Goal: Communication & Community: Answer question/provide support

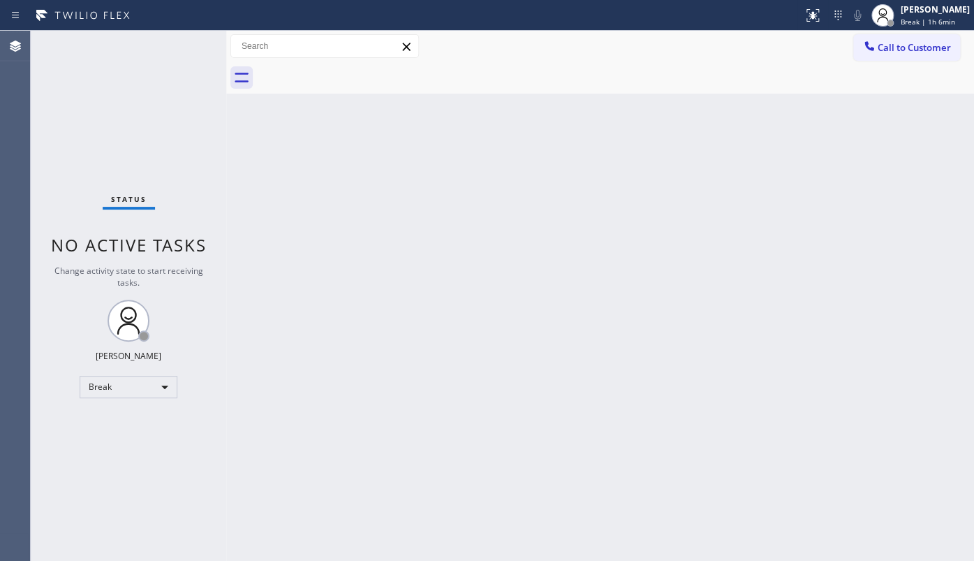
click at [64, 418] on div "Status No active tasks Change activity state to start receiving tasks. JENIZA A…" at bounding box center [128, 296] width 195 height 530
drag, startPoint x: 17, startPoint y: 311, endPoint x: 19, endPoint y: 362, distance: 50.3
click at [0, 345] on div "Agent Desktop" at bounding box center [15, 296] width 30 height 530
drag, startPoint x: 117, startPoint y: 399, endPoint x: 98, endPoint y: 378, distance: 28.2
click at [117, 394] on div "Status No active tasks Change activity state to start receiving tasks. JENIZA A…" at bounding box center [128, 296] width 195 height 530
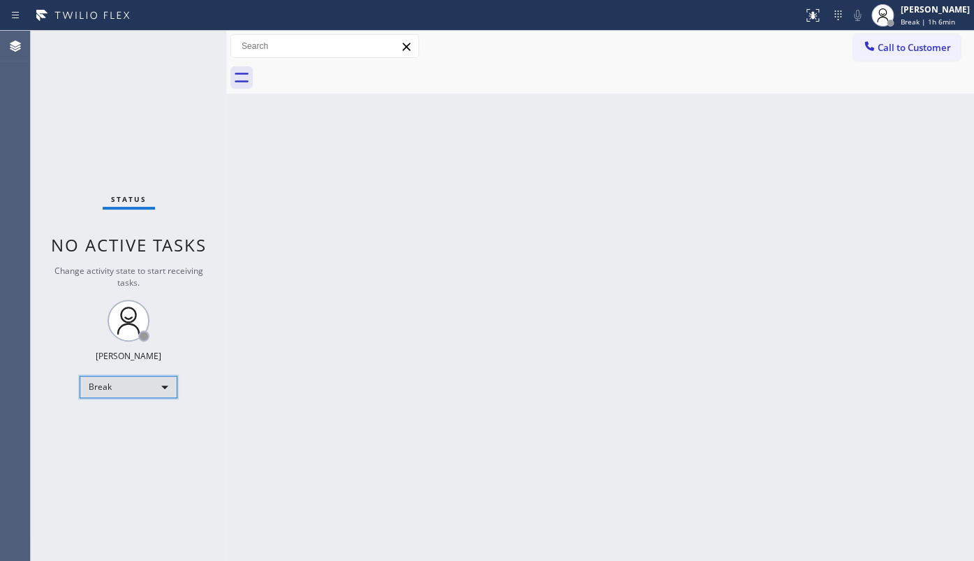
click at [98, 378] on div "Break" at bounding box center [129, 387] width 98 height 22
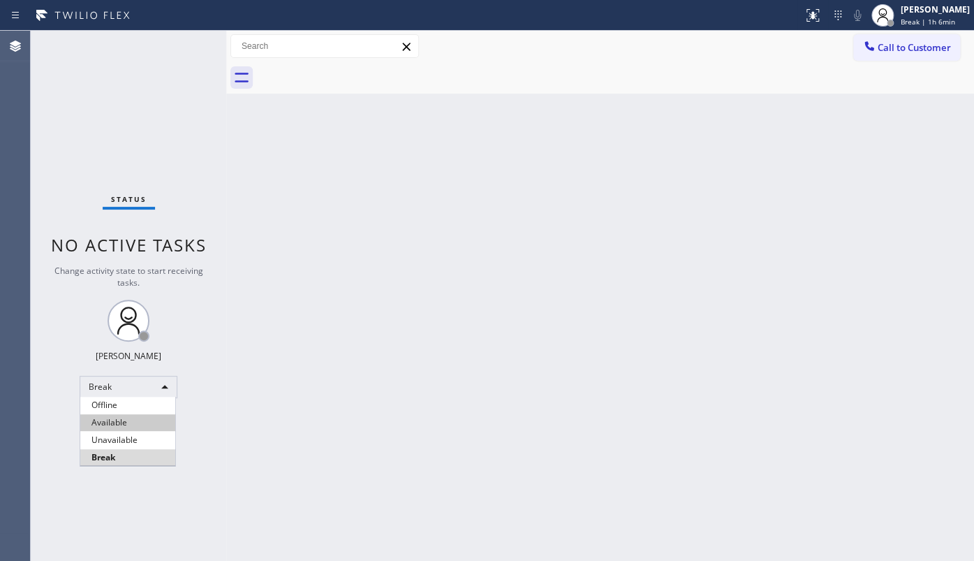
click at [114, 419] on li "Available" at bounding box center [127, 422] width 95 height 17
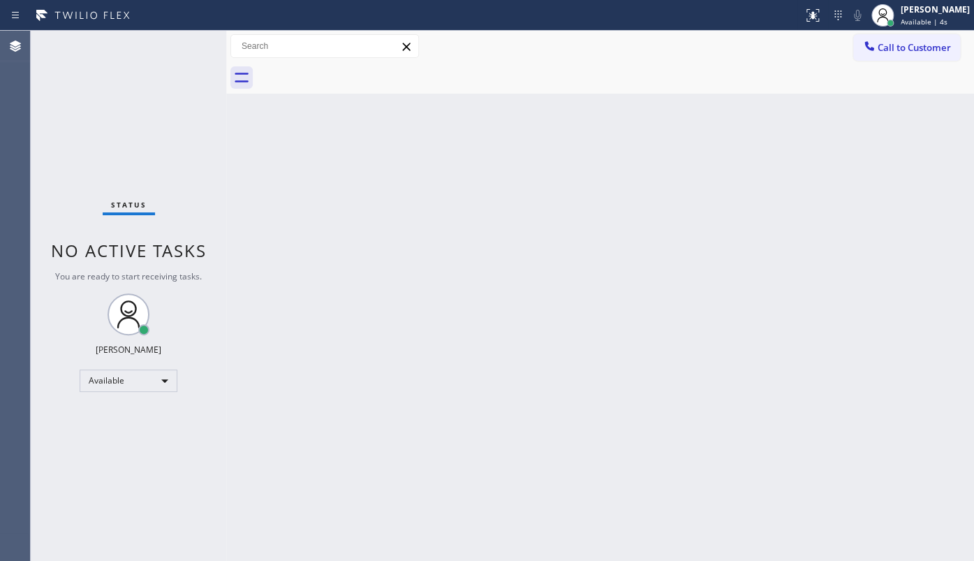
click at [140, 350] on div "[PERSON_NAME]" at bounding box center [129, 349] width 66 height 12
click at [464, 207] on div "Back to Dashboard Change Sender ID Customers Technicians Select a contact Outbo…" at bounding box center [600, 296] width 748 height 530
click at [542, 162] on div "Back to Dashboard Change Sender ID Customers Technicians Select a contact Outbo…" at bounding box center [600, 296] width 748 height 530
click at [70, 92] on div "Status No active tasks You are ready to start receiving tasks. JENIZA ALCAYDE A…" at bounding box center [128, 296] width 195 height 530
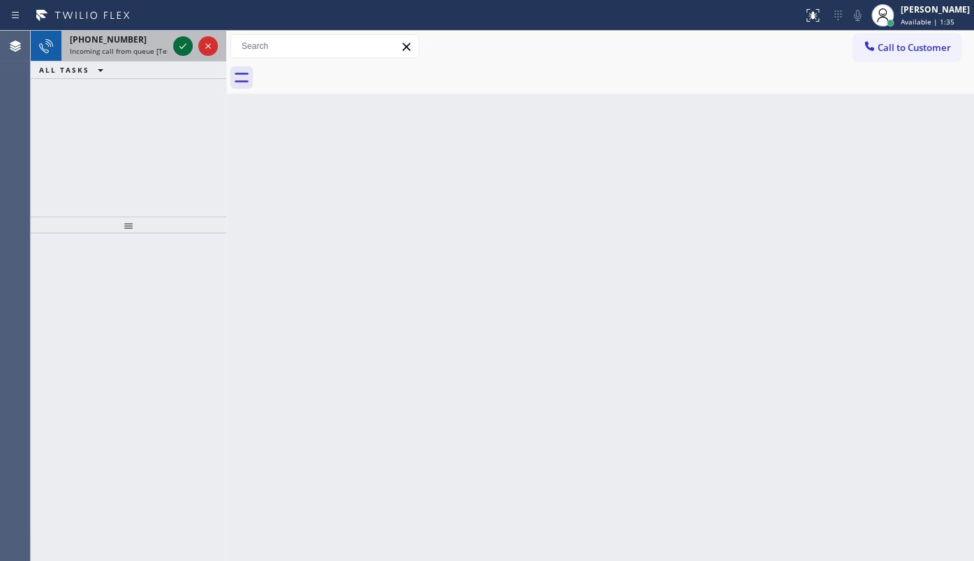
click at [178, 45] on icon at bounding box center [183, 46] width 17 height 17
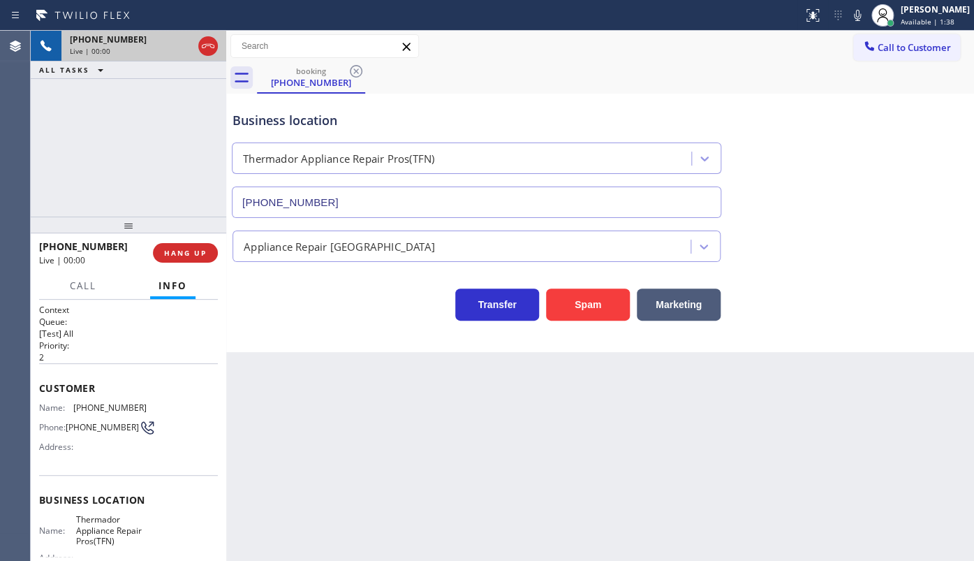
type input "(844) 334-4687"
click at [755, 75] on div "booking (321) 344-3172" at bounding box center [615, 77] width 717 height 31
click at [859, 24] on div "Status report No issues detected If you experience an issue, please download th…" at bounding box center [885, 15] width 177 height 31
click at [858, 16] on icon at bounding box center [857, 15] width 7 height 11
click at [861, 20] on icon at bounding box center [857, 15] width 17 height 17
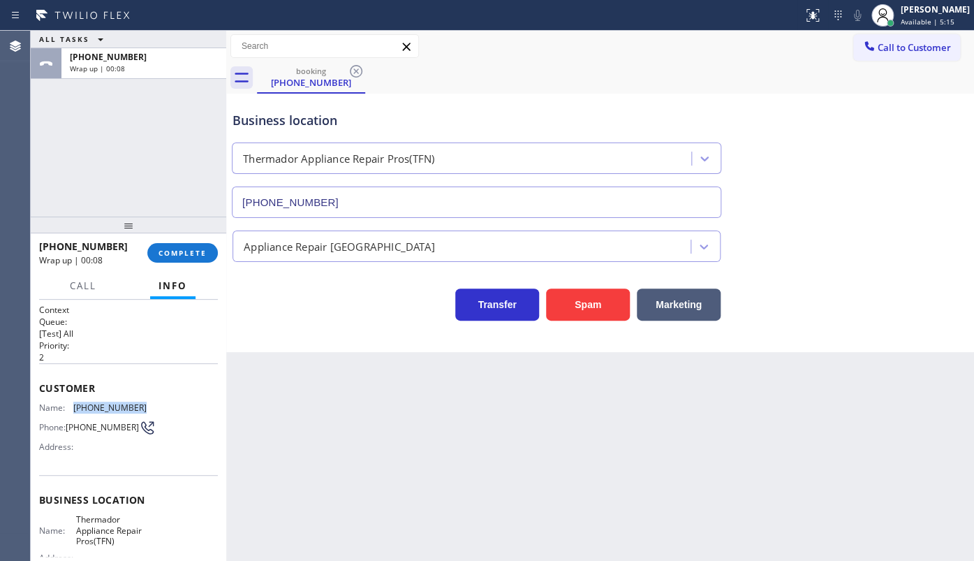
drag, startPoint x: 133, startPoint y: 402, endPoint x: 166, endPoint y: 402, distance: 33.5
click at [166, 402] on div "Name: (321) 344-3172 Phone: (321) 344-3172 Address:" at bounding box center [128, 429] width 179 height 55
copy span "(321) 344-3172"
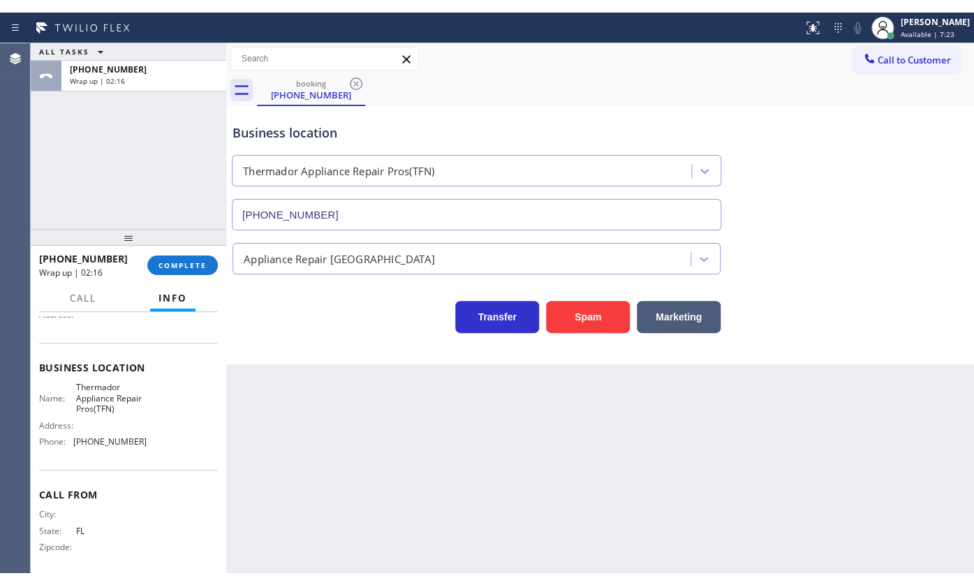
scroll to position [154, 0]
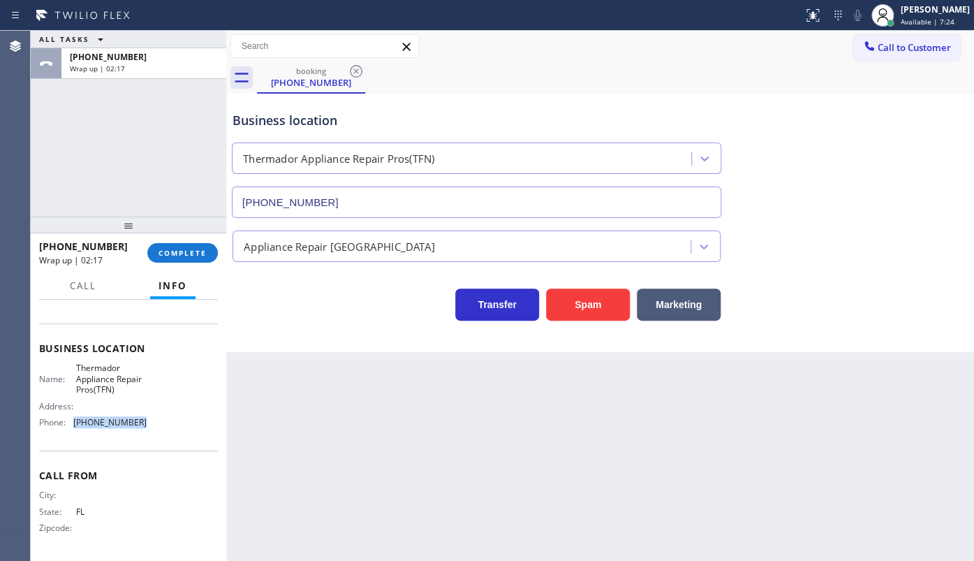
drag, startPoint x: 71, startPoint y: 420, endPoint x: 183, endPoint y: 415, distance: 112.5
click at [183, 415] on div "Name: Thermador Appliance Repair Pros(TFN) Address: Phone: (844) 334-4687" at bounding box center [128, 397] width 179 height 71
copy div "(844) 334-4687"
click at [174, 265] on div "+13213443172 Wrap up | 03:40 COMPLETE" at bounding box center [128, 253] width 179 height 36
click at [180, 252] on span "COMPLETE" at bounding box center [182, 253] width 48 height 10
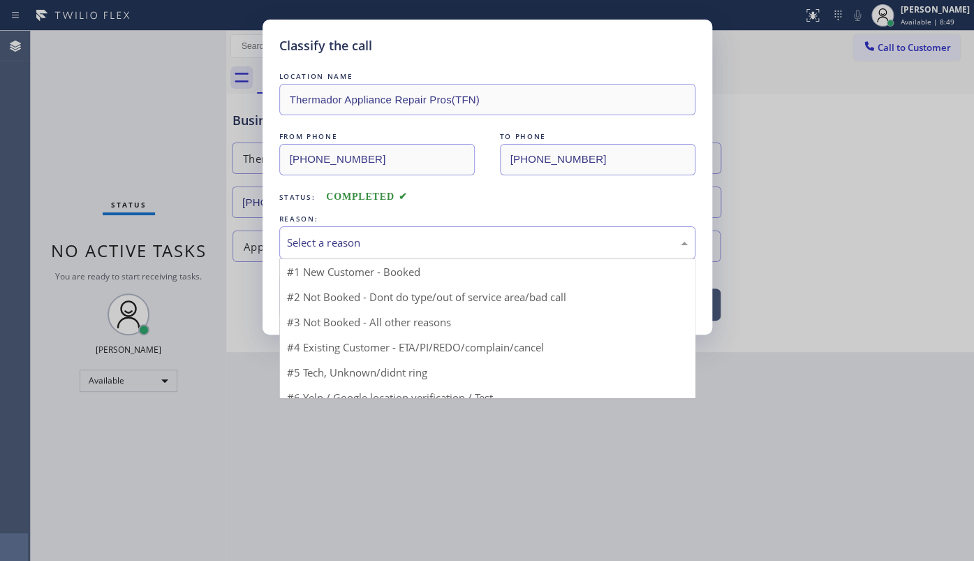
click at [302, 246] on div "Select a reason" at bounding box center [487, 243] width 401 height 16
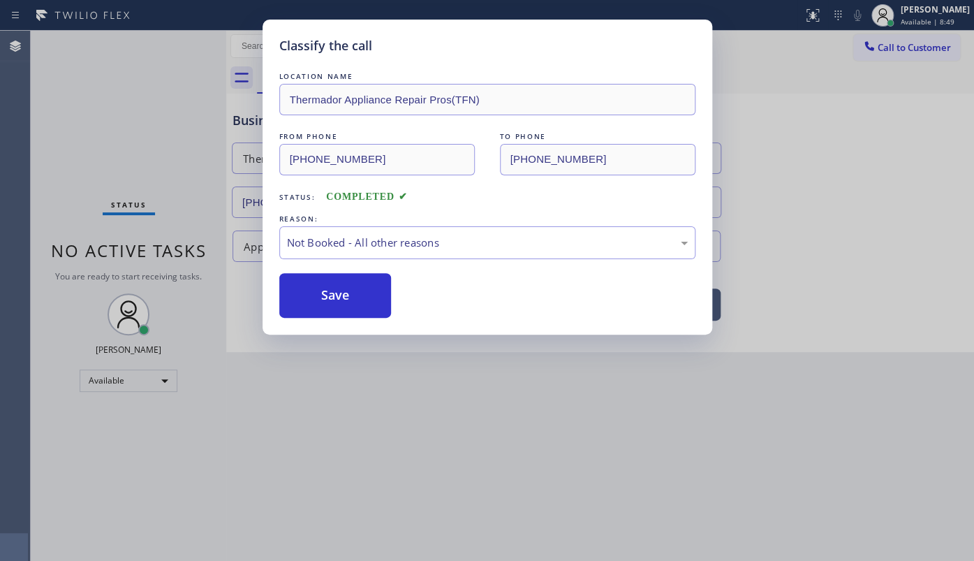
click at [310, 286] on button "Save" at bounding box center [335, 295] width 112 height 45
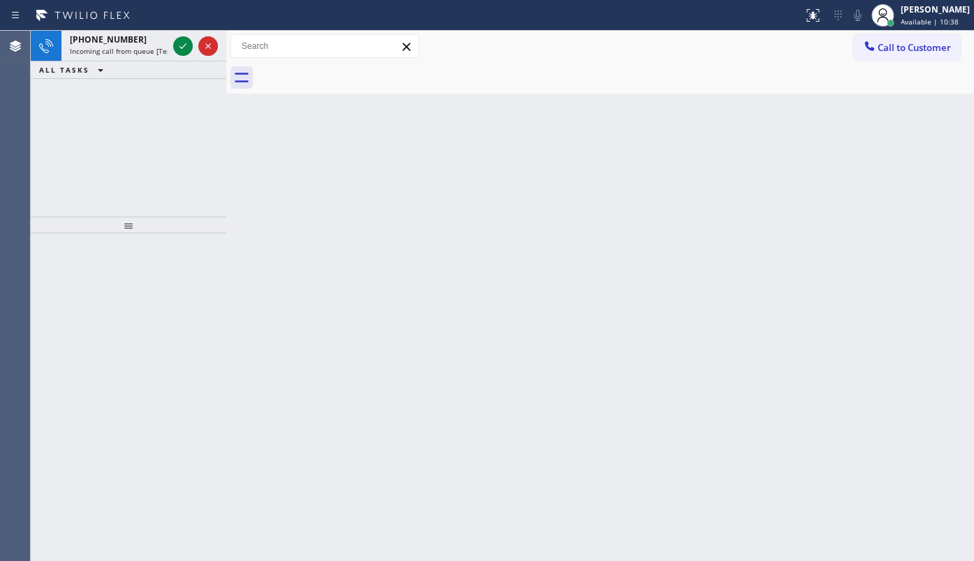
drag, startPoint x: 54, startPoint y: 128, endPoint x: 57, endPoint y: 119, distance: 9.7
click at [54, 126] on div "+13105006507 Incoming call from queue [Test] All ALL TASKS ALL TASKS ACTIVE TAS…" at bounding box center [128, 124] width 195 height 186
click at [175, 43] on icon at bounding box center [183, 46] width 17 height 17
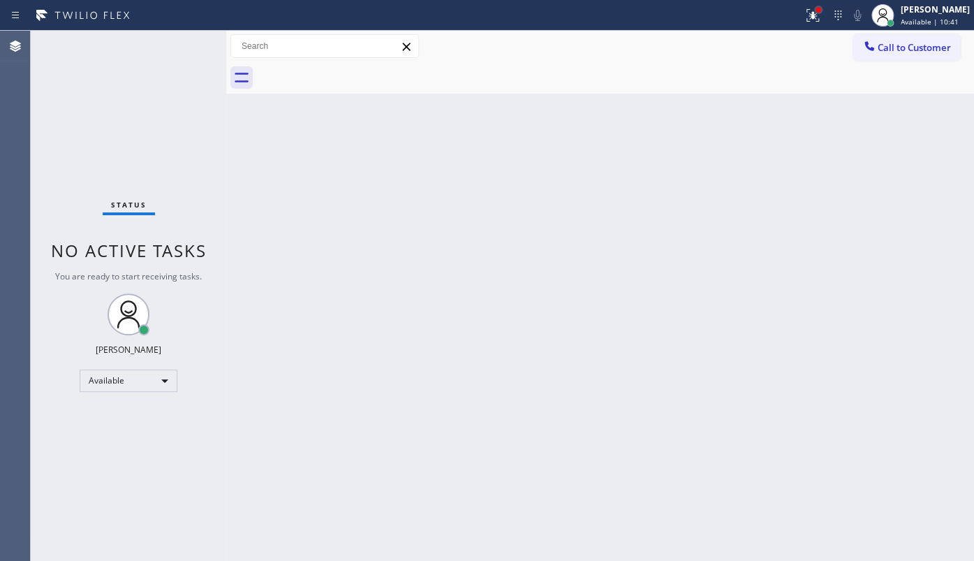
click at [820, 13] on div at bounding box center [818, 10] width 8 height 8
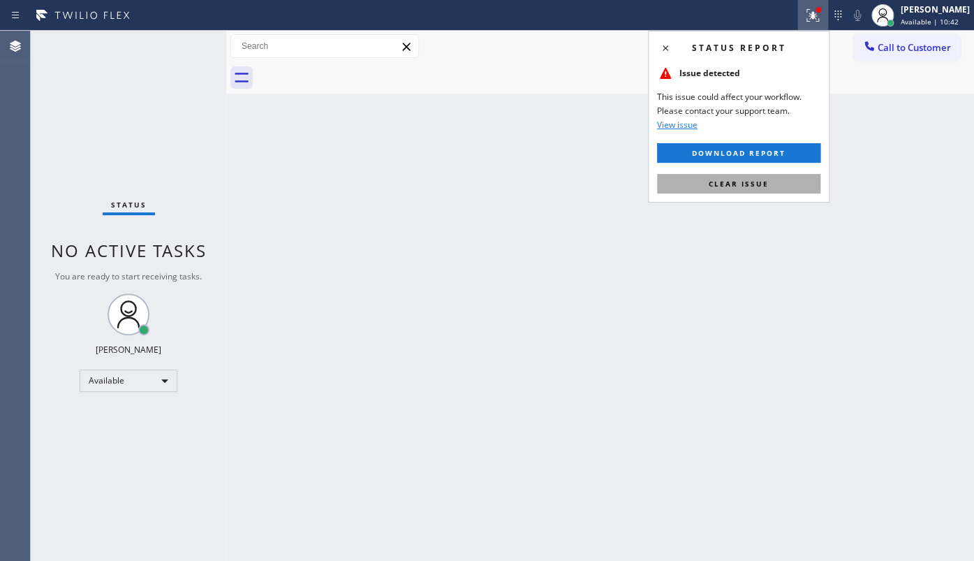
click at [776, 186] on button "Clear issue" at bounding box center [738, 184] width 163 height 20
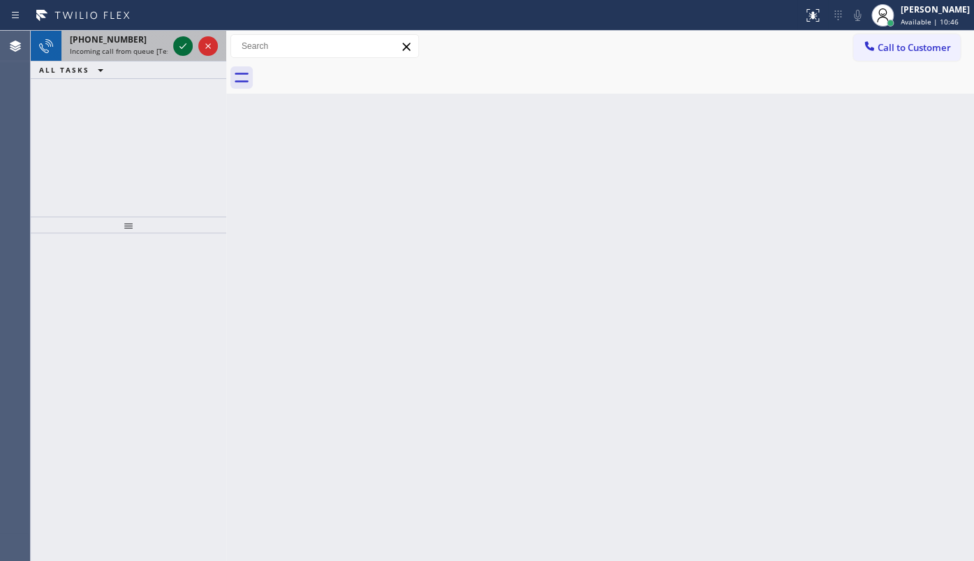
drag, startPoint x: 182, startPoint y: 26, endPoint x: 182, endPoint y: 43, distance: 16.8
click at [181, 39] on div "Status report No issues detected If you experience an issue, please download th…" at bounding box center [487, 280] width 974 height 561
click at [182, 45] on icon at bounding box center [183, 46] width 17 height 17
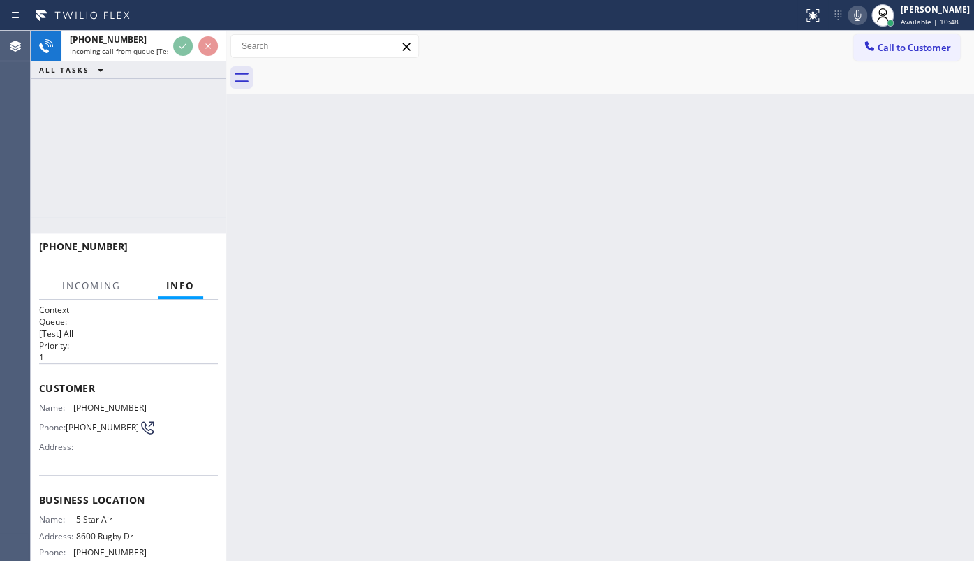
click at [182, 63] on div "ALL TASKS ALL TASKS ACTIVE TASKS TASKS IN WRAP UP" at bounding box center [128, 69] width 195 height 17
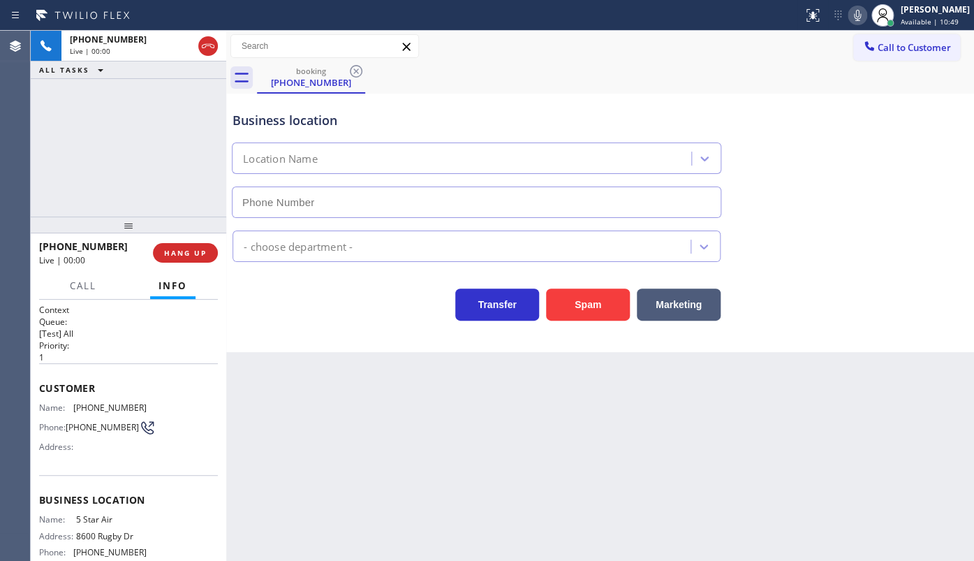
type input "(800) 686-5038"
click at [188, 281] on button "Info" at bounding box center [172, 285] width 45 height 27
click at [188, 257] on span "HANG UP" at bounding box center [185, 253] width 43 height 10
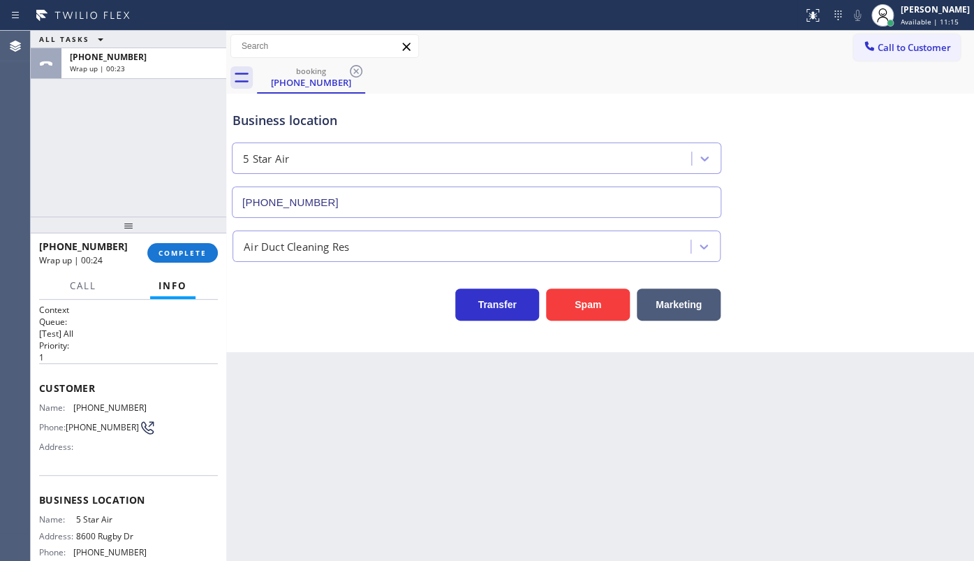
click at [192, 267] on div "+13105006507 Wrap up | 00:24 COMPLETE" at bounding box center [128, 253] width 179 height 36
click at [193, 257] on span "COMPLETE" at bounding box center [182, 253] width 48 height 10
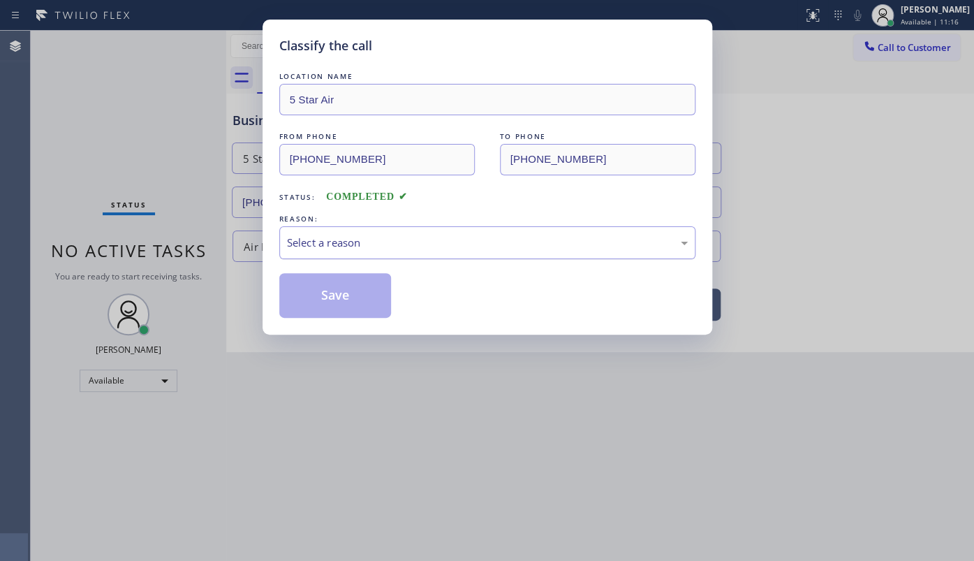
click at [354, 242] on div "Select a reason" at bounding box center [487, 243] width 401 height 16
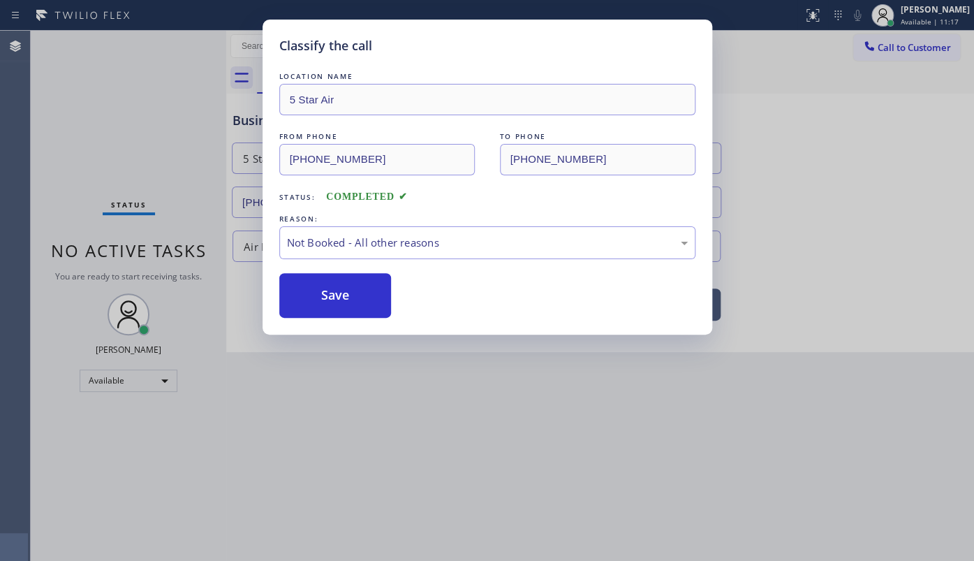
click at [323, 294] on button "Save" at bounding box center [335, 295] width 112 height 45
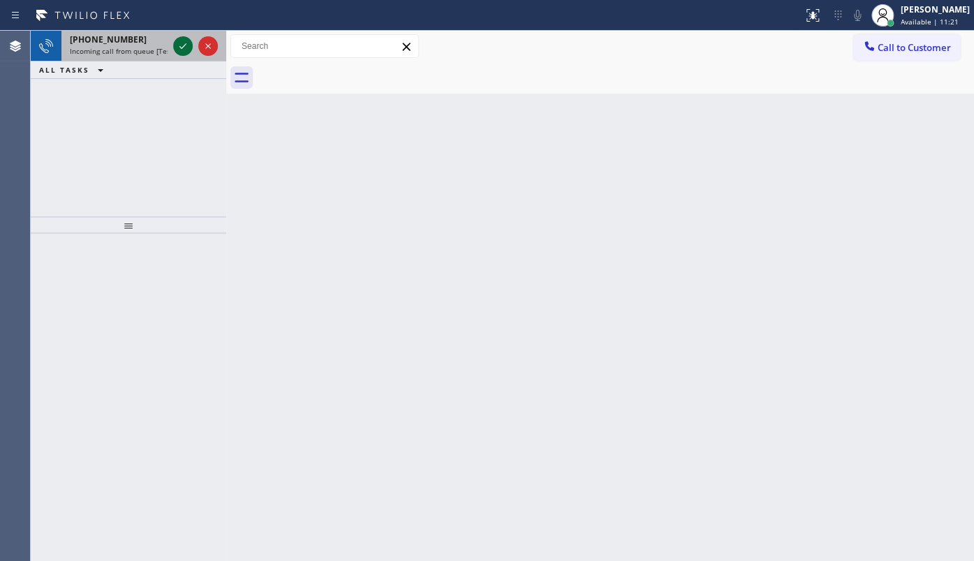
click at [182, 45] on icon at bounding box center [183, 46] width 17 height 17
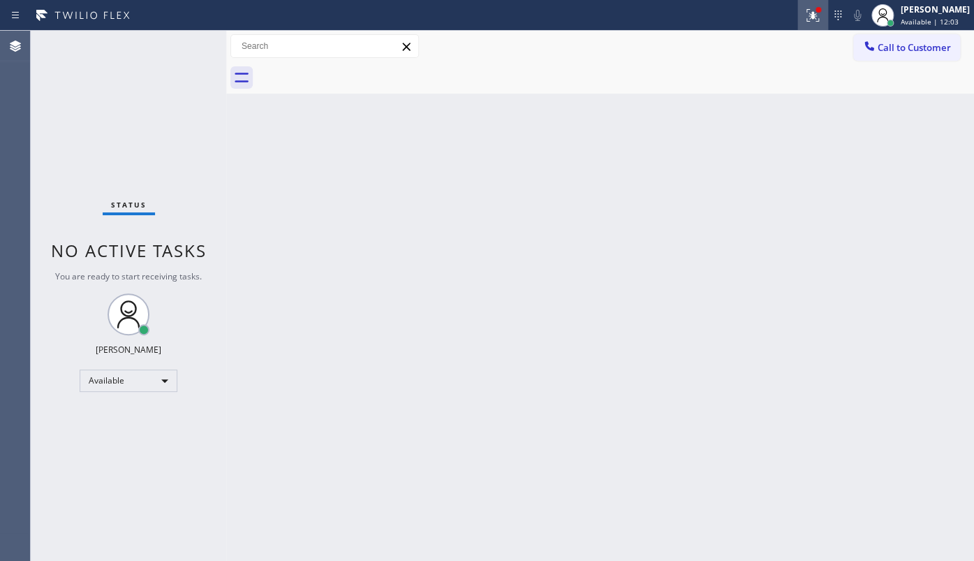
click at [821, 18] on icon at bounding box center [812, 15] width 17 height 17
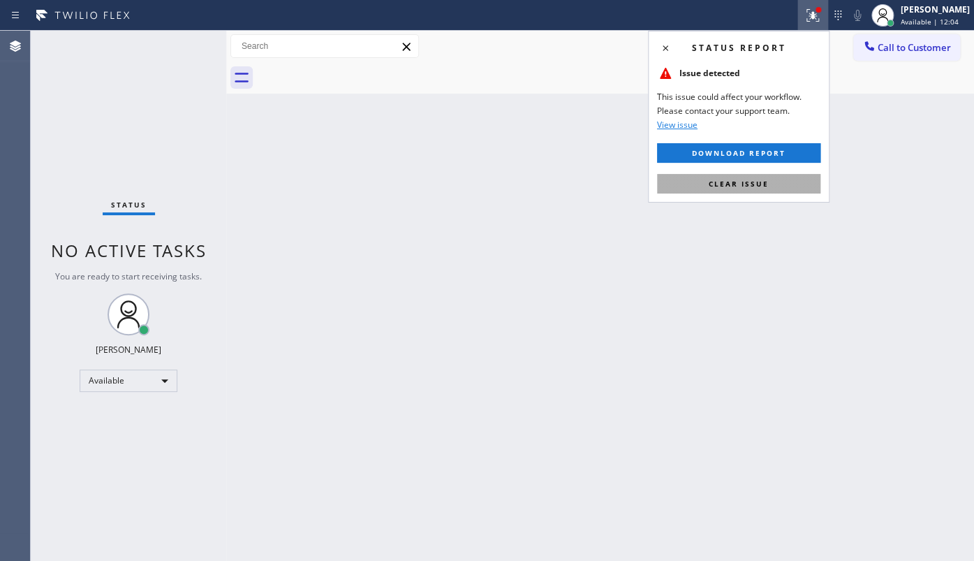
click at [767, 188] on button "Clear issue" at bounding box center [738, 184] width 163 height 20
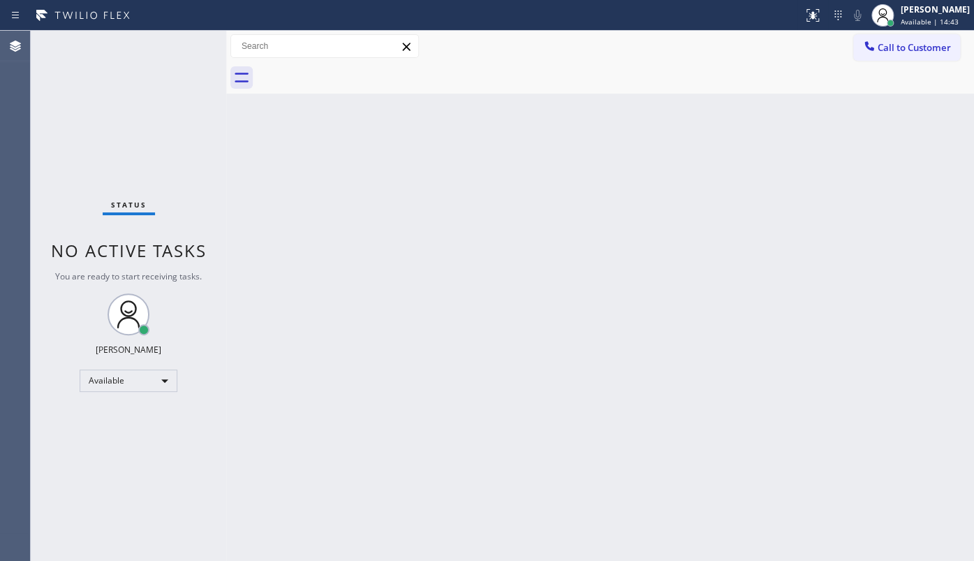
click at [138, 137] on div "Status No active tasks You are ready to start receiving tasks. JENIZA ALCAYDE A…" at bounding box center [128, 296] width 195 height 530
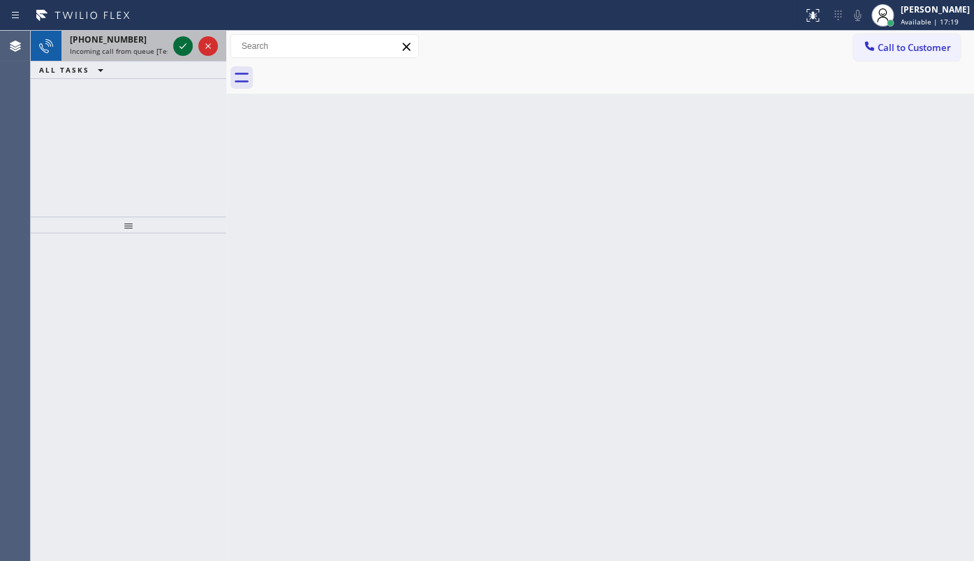
click at [177, 52] on icon at bounding box center [183, 46] width 17 height 17
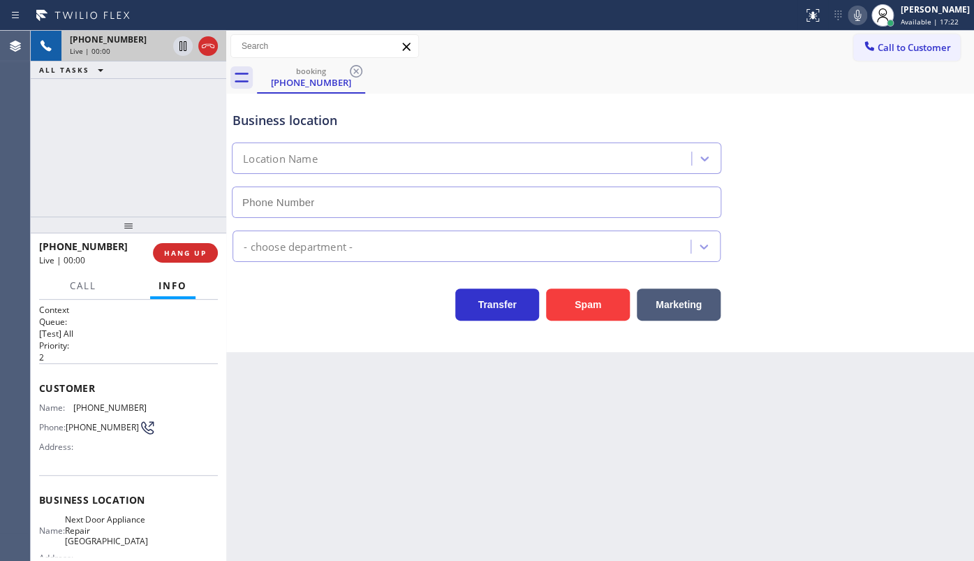
type input "(631) 203-1974"
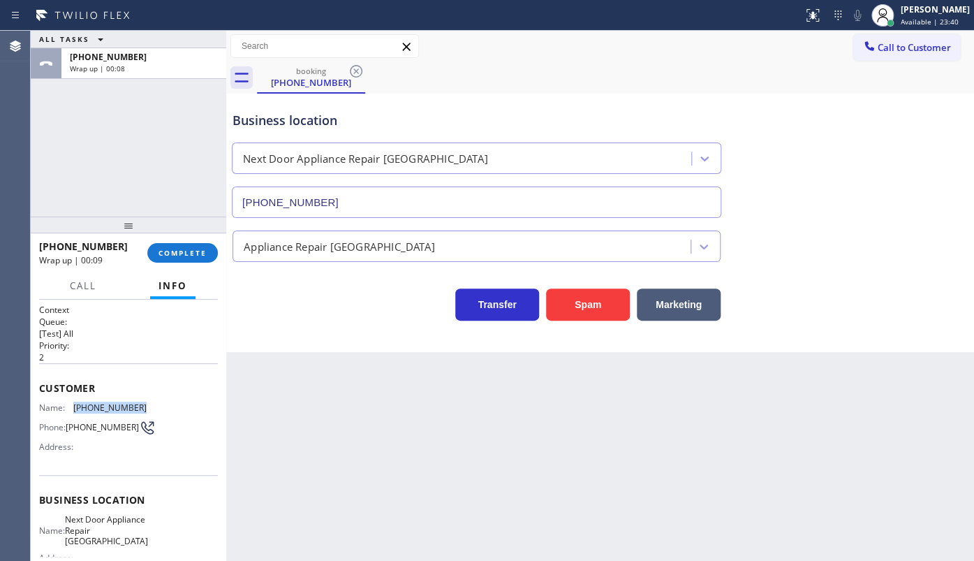
drag, startPoint x: 70, startPoint y: 409, endPoint x: 157, endPoint y: 407, distance: 87.3
click at [157, 407] on div "Name: (631) 827-9990 Phone: (631) 827-9990 Address:" at bounding box center [128, 429] width 179 height 55
copy div "(631) 827-9990"
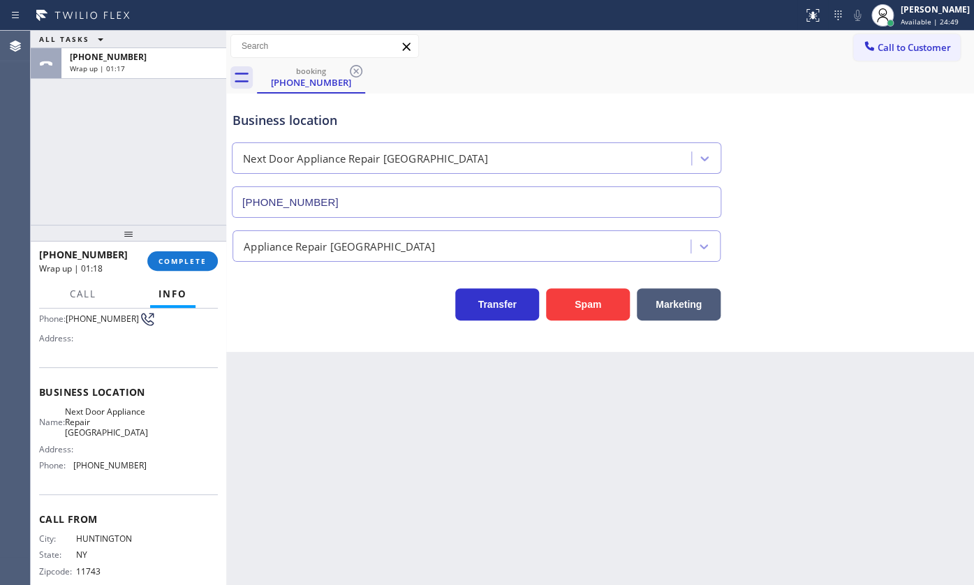
scroll to position [138, 0]
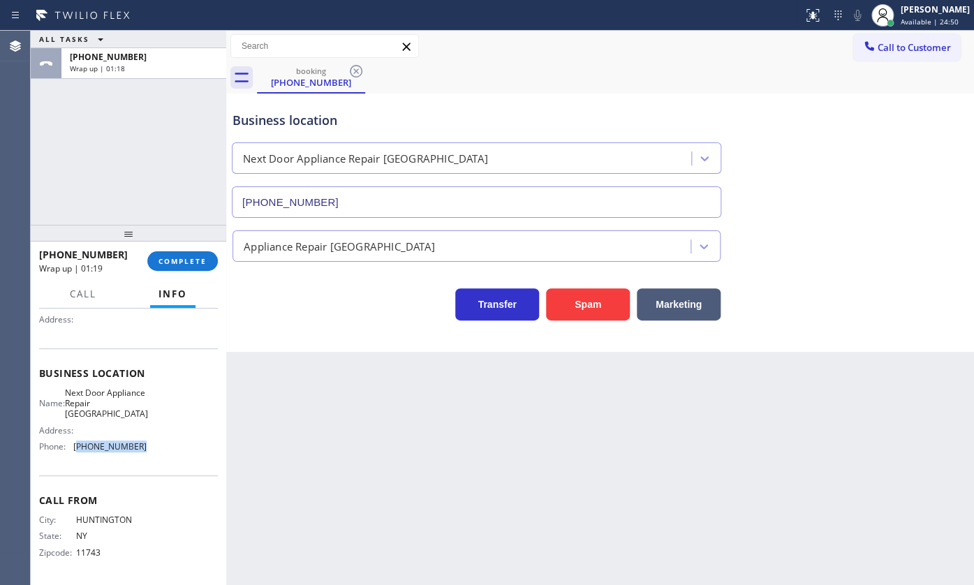
drag, startPoint x: 78, startPoint y: 448, endPoint x: 186, endPoint y: 457, distance: 108.7
click at [186, 457] on div "Business location Name: Next Door Appliance Repair Long Island Address: Phone: …" at bounding box center [128, 411] width 179 height 127
copy span "631) 203-1974"
click at [195, 253] on button "COMPLETE" at bounding box center [182, 261] width 71 height 20
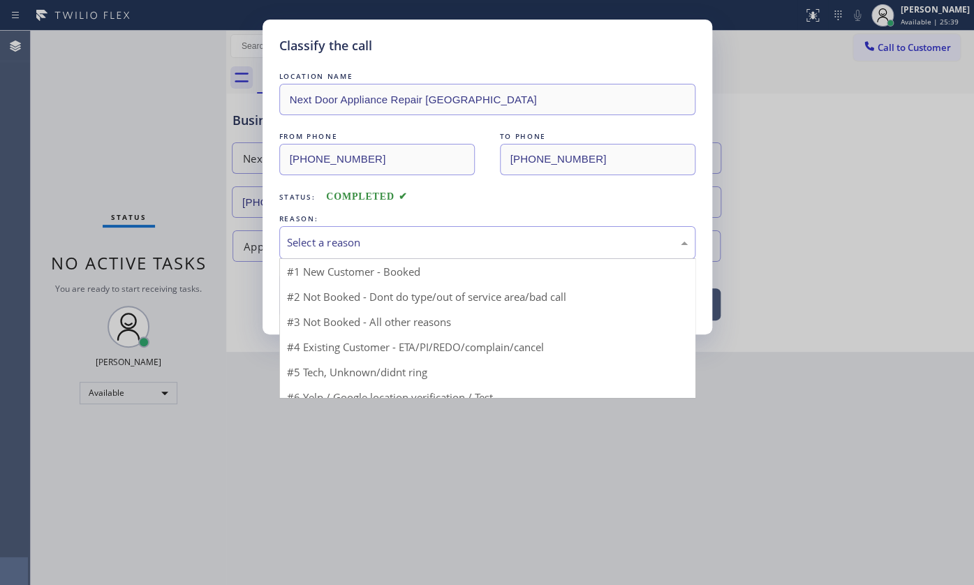
click at [285, 248] on div "Select a reason" at bounding box center [487, 242] width 416 height 33
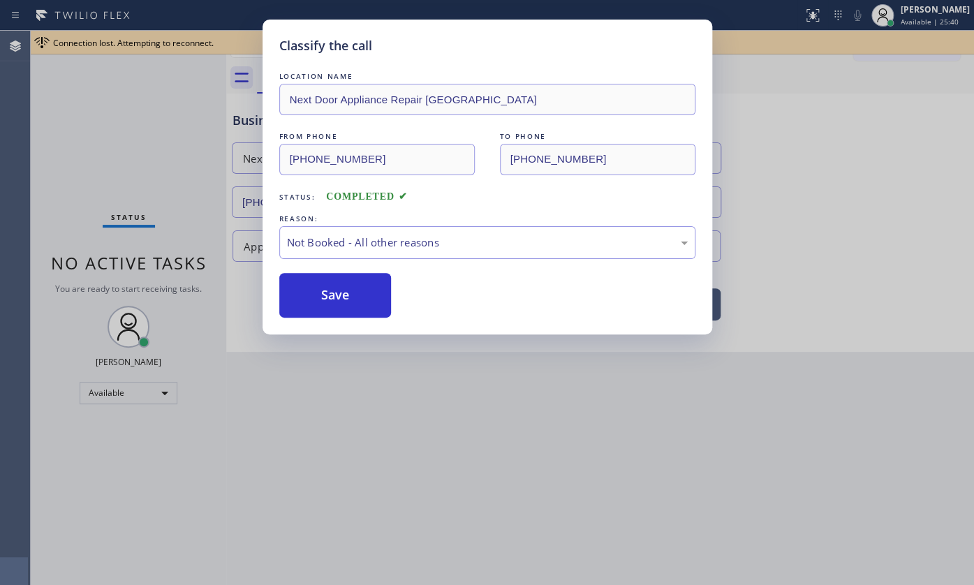
click at [293, 294] on button "Save" at bounding box center [335, 295] width 112 height 45
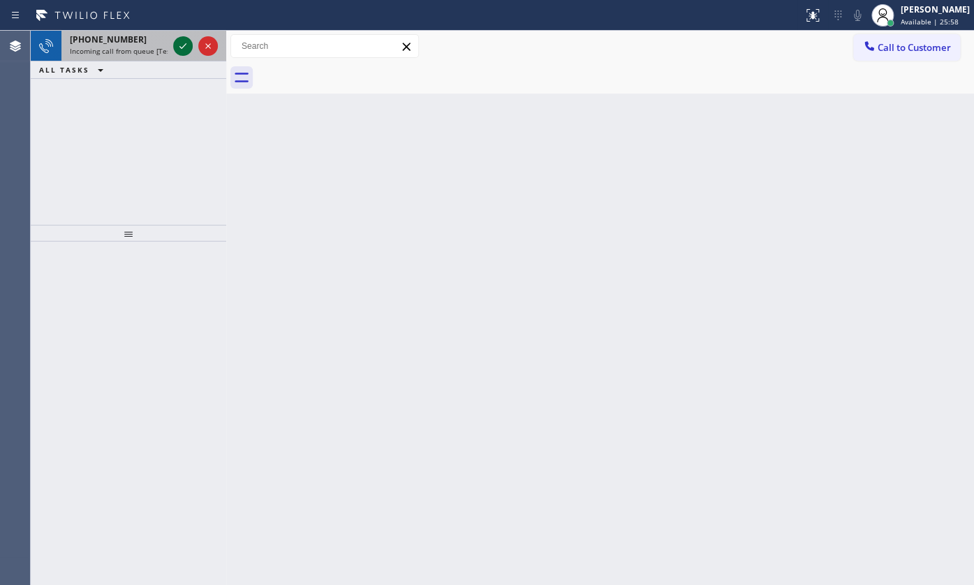
drag, startPoint x: 191, startPoint y: 47, endPoint x: 181, endPoint y: 42, distance: 11.6
click at [190, 47] on div at bounding box center [183, 46] width 20 height 17
click at [181, 42] on icon at bounding box center [183, 46] width 17 height 17
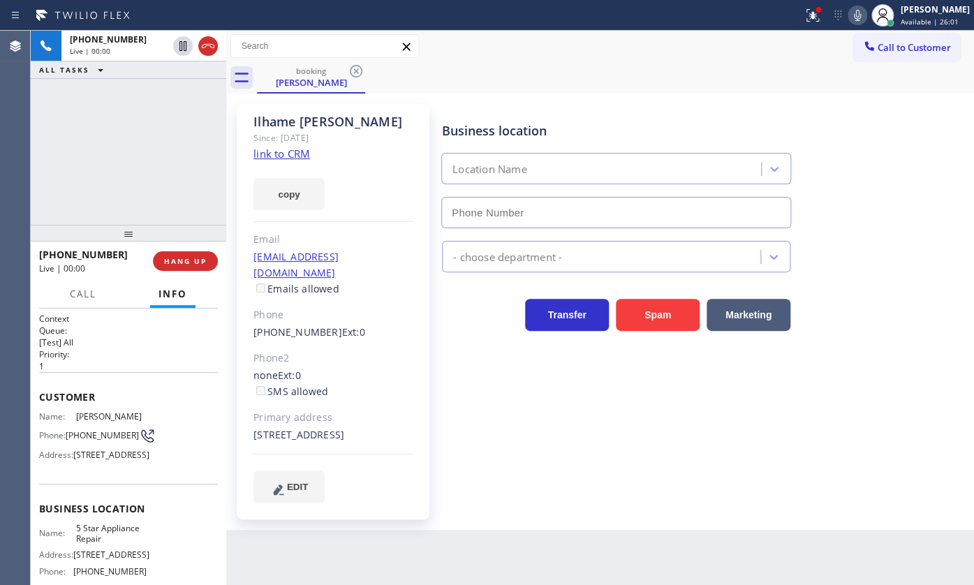
type input "(855) 731-4952"
click at [304, 153] on link "link to CRM" at bounding box center [281, 154] width 57 height 14
click at [175, 256] on span "HANG UP" at bounding box center [185, 261] width 43 height 10
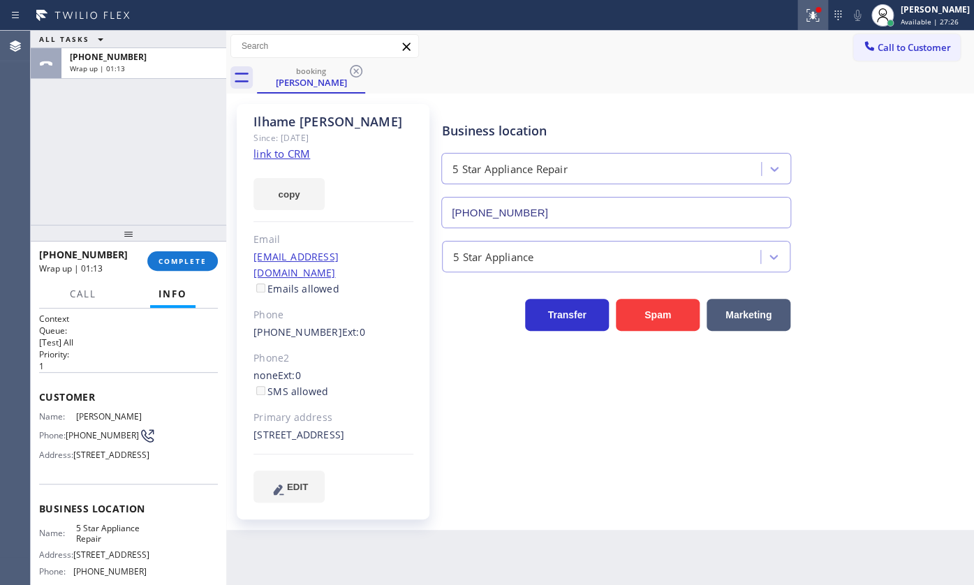
click at [801, 17] on div at bounding box center [812, 15] width 31 height 17
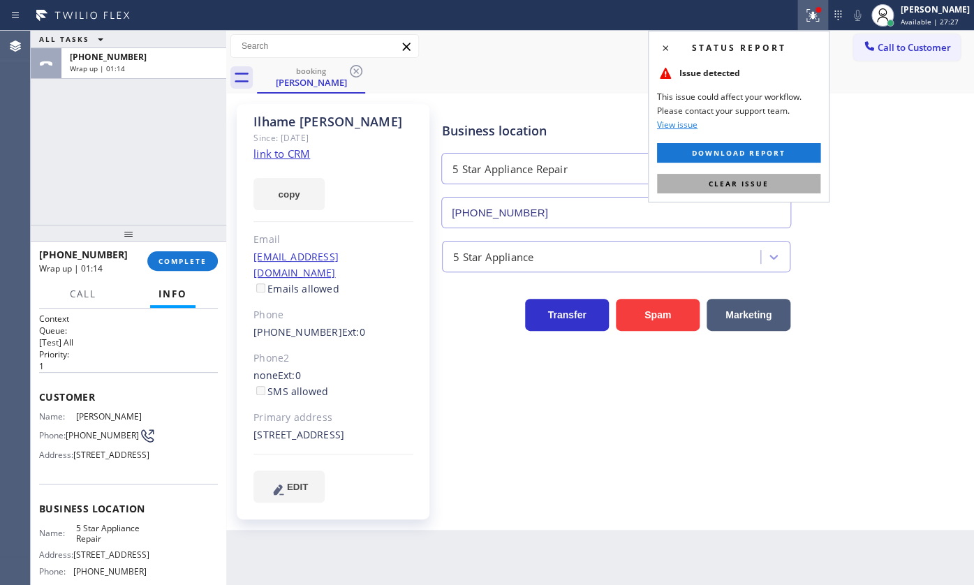
click at [788, 188] on button "Clear issue" at bounding box center [738, 184] width 163 height 20
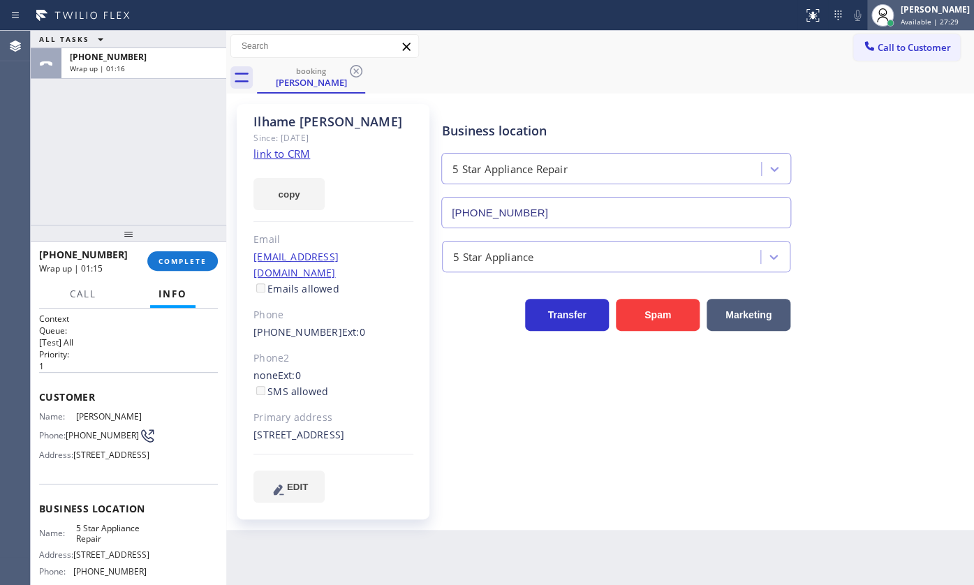
click at [929, 10] on div "[PERSON_NAME]" at bounding box center [935, 9] width 69 height 12
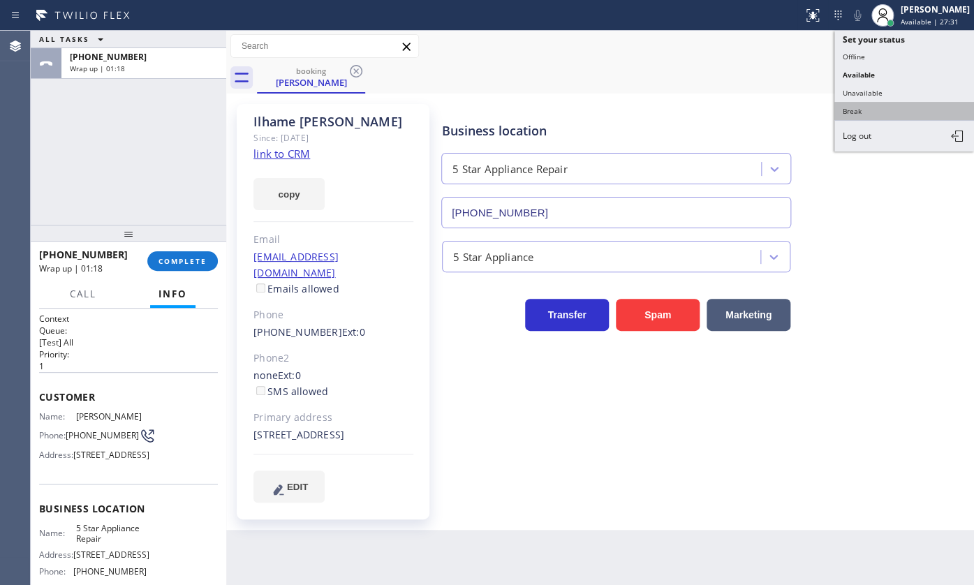
click at [892, 110] on button "Break" at bounding box center [904, 111] width 140 height 18
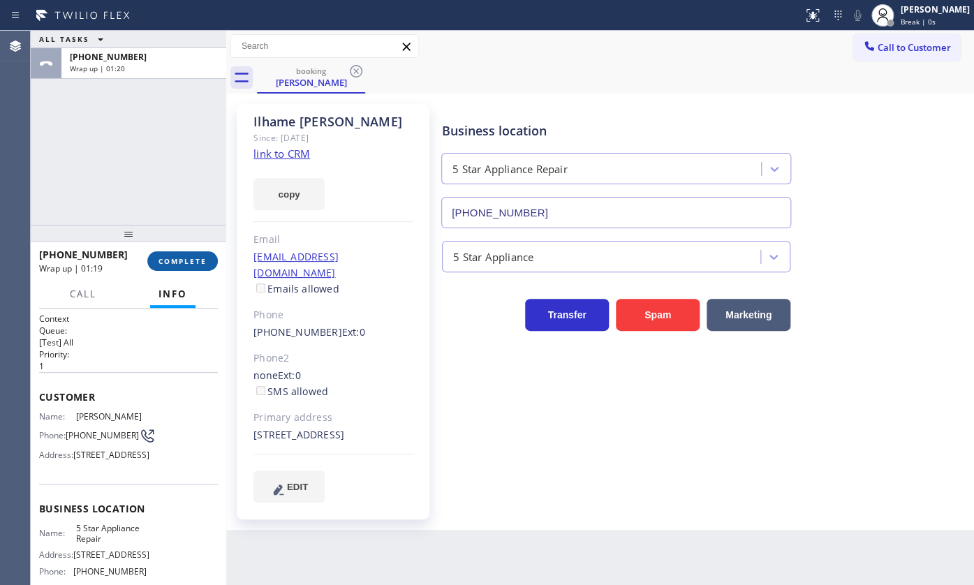
click at [178, 251] on button "COMPLETE" at bounding box center [182, 261] width 71 height 20
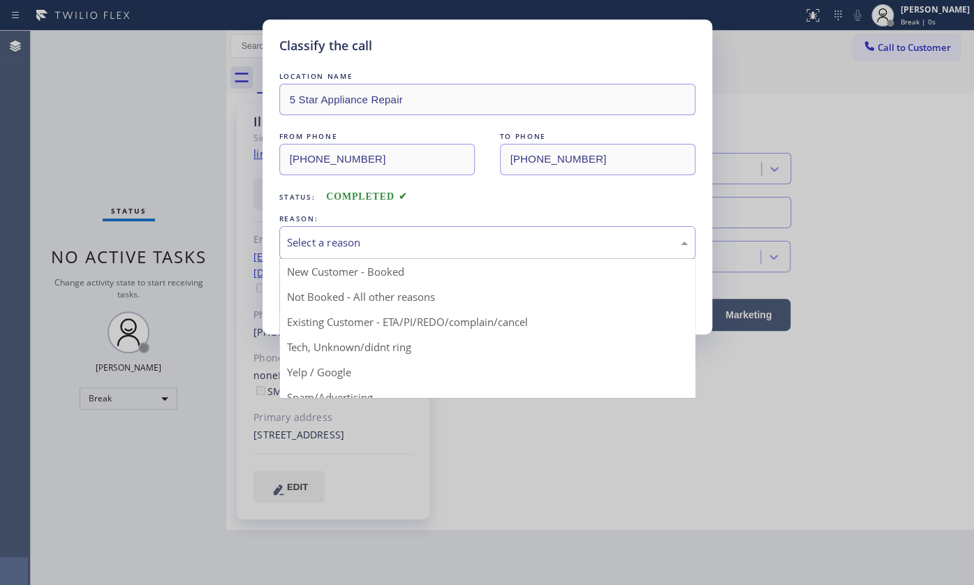
drag, startPoint x: 332, startPoint y: 241, endPoint x: 320, endPoint y: 308, distance: 68.1
click at [332, 242] on div "Select a reason" at bounding box center [487, 243] width 401 height 16
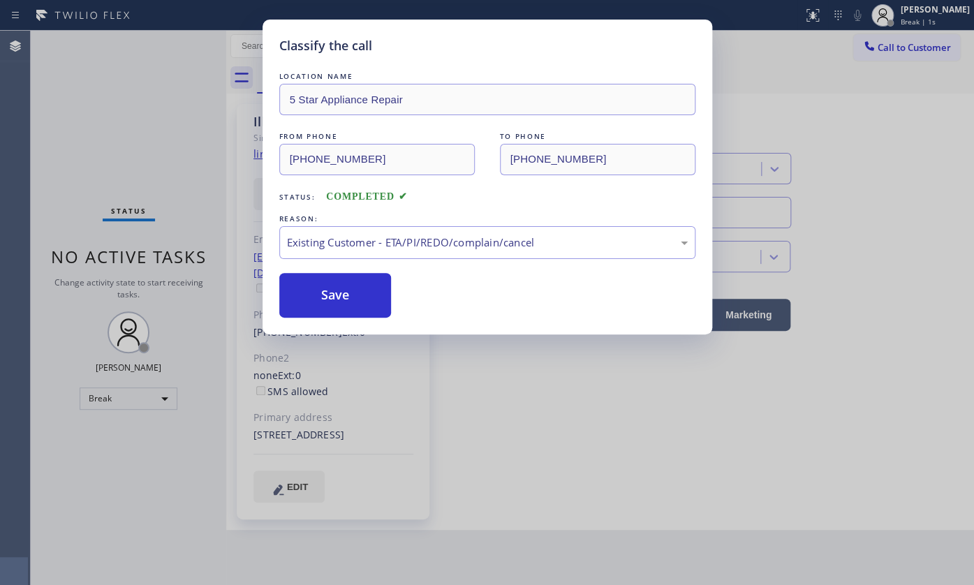
drag, startPoint x: 320, startPoint y: 300, endPoint x: 244, endPoint y: 550, distance: 261.1
click at [319, 306] on button "Save" at bounding box center [335, 295] width 112 height 45
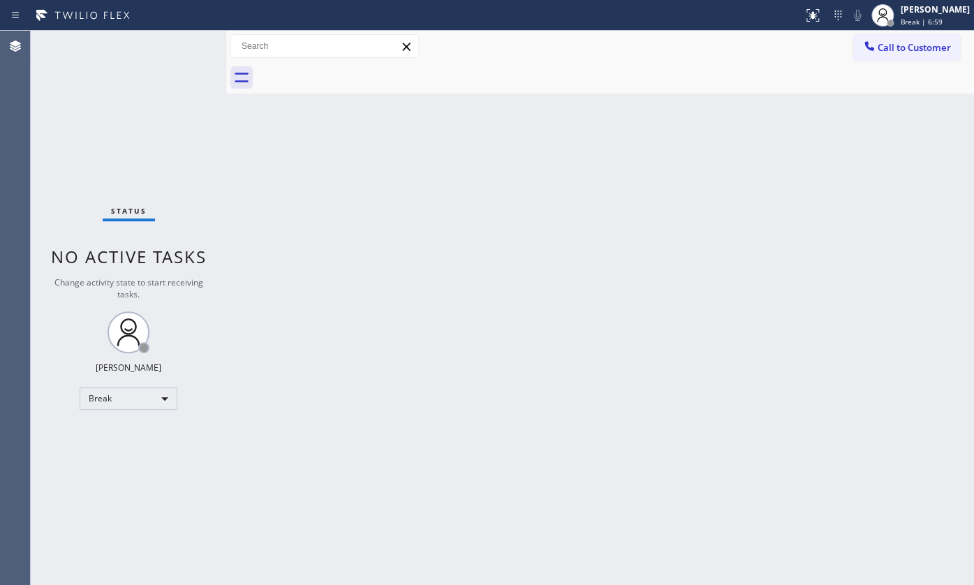
drag, startPoint x: 116, startPoint y: 448, endPoint x: 121, endPoint y: 391, distance: 57.5
click at [119, 444] on div "Status No active tasks Change activity state to start receiving tasks. JENIZA A…" at bounding box center [128, 308] width 195 height 554
click at [121, 385] on div "Status No active tasks Change activity state to start receiving tasks. JENIZA A…" at bounding box center [128, 308] width 195 height 554
click at [121, 394] on div "Break" at bounding box center [129, 398] width 98 height 22
click at [119, 431] on li "Available" at bounding box center [127, 434] width 95 height 17
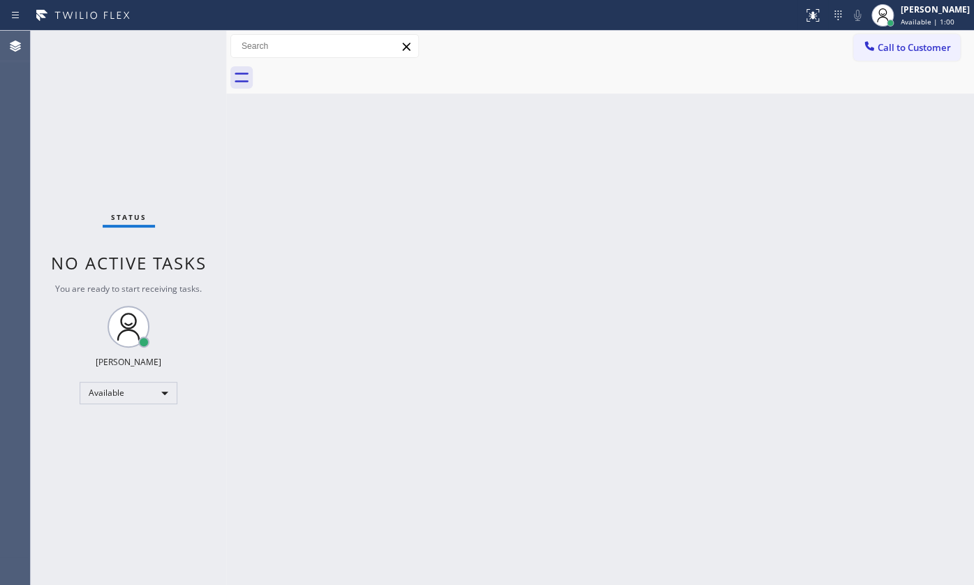
click at [134, 117] on div "Status No active tasks You are ready to start receiving tasks. JENIZA ALCAYDE A…" at bounding box center [128, 308] width 195 height 554
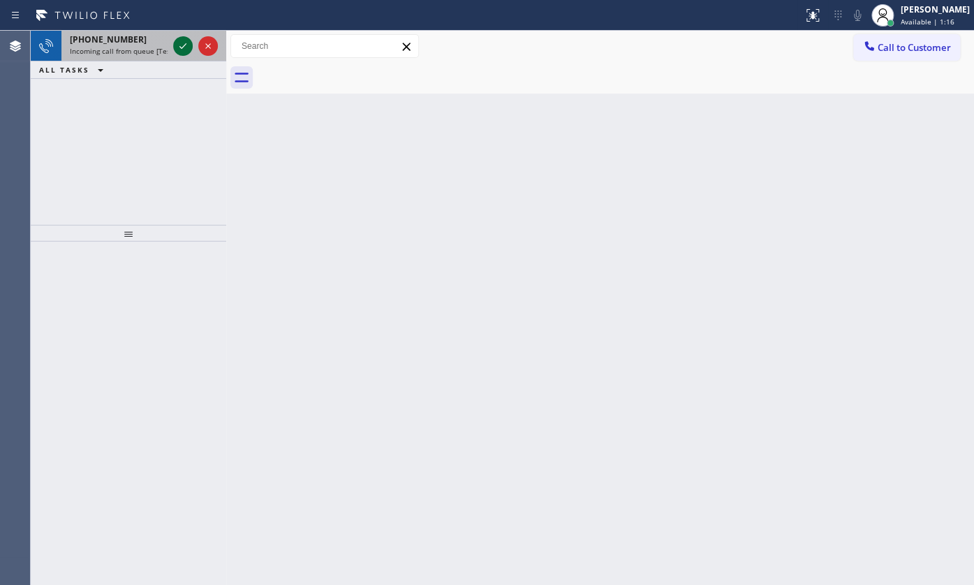
click at [184, 50] on icon at bounding box center [183, 46] width 17 height 17
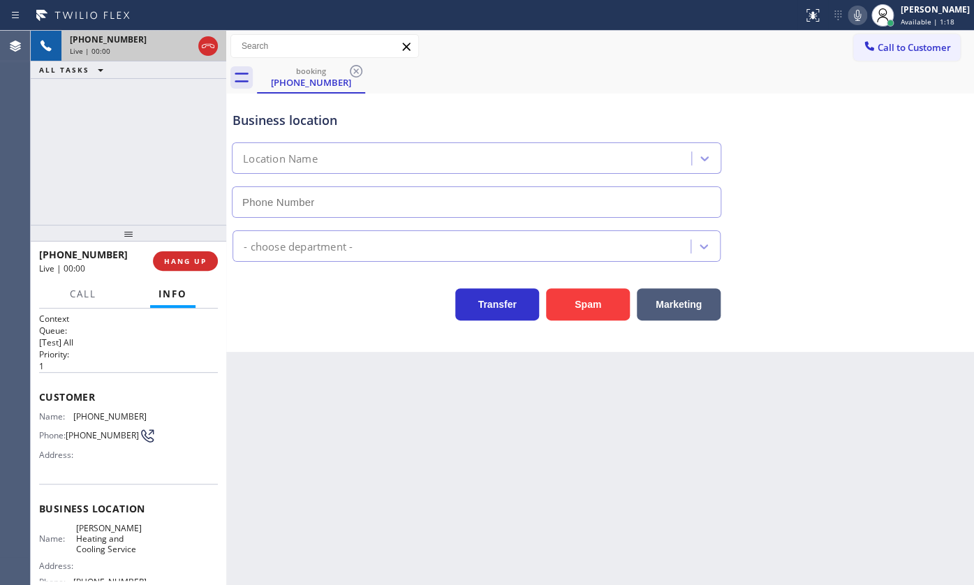
type input "(516) 789-2711"
click at [184, 43] on icon at bounding box center [182, 46] width 7 height 10
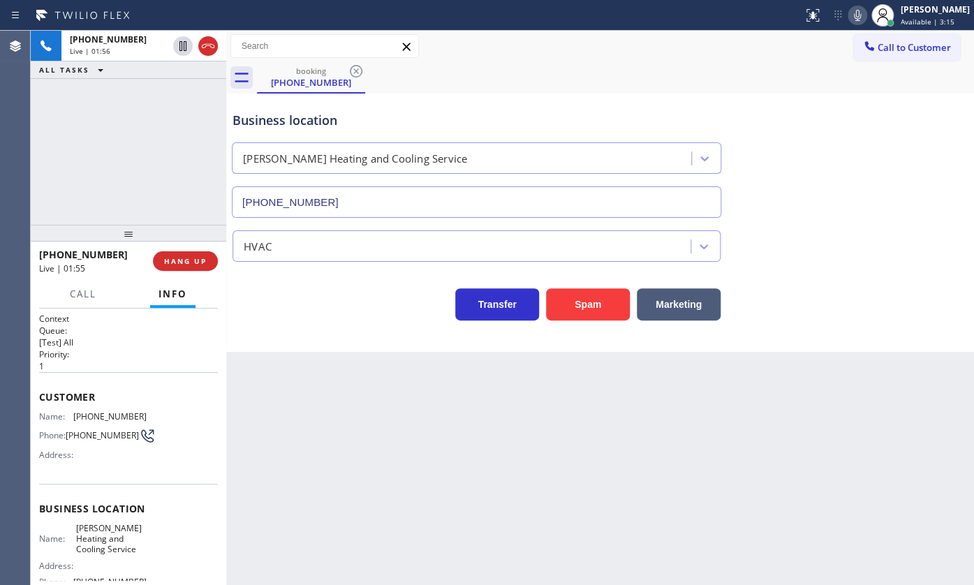
click at [856, 14] on icon at bounding box center [857, 15] width 17 height 17
drag, startPoint x: 70, startPoint y: 413, endPoint x: 135, endPoint y: 411, distance: 64.9
click at [135, 411] on div "Name: (646) 703-3058" at bounding box center [93, 416] width 108 height 10
copy div "(646) 703-3058"
click at [73, 126] on div "+16467033058 Live | 03:28 ALL TASKS ALL TASKS ACTIVE TASKS TASKS IN WRAP UP" at bounding box center [128, 128] width 195 height 194
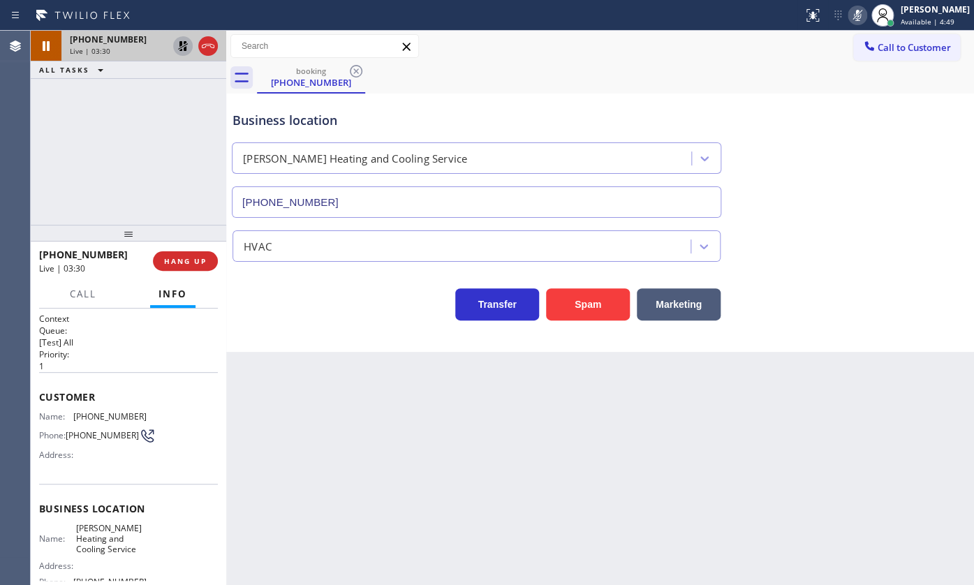
click at [186, 47] on icon at bounding box center [183, 46] width 10 height 10
click at [858, 13] on icon at bounding box center [857, 15] width 7 height 11
drag, startPoint x: 111, startPoint y: 166, endPoint x: 107, endPoint y: 157, distance: 10.0
click at [108, 160] on div "+16467033058 Live | 03:37 ALL TASKS ALL TASKS ACTIVE TASKS TASKS IN WRAP UP" at bounding box center [128, 128] width 195 height 194
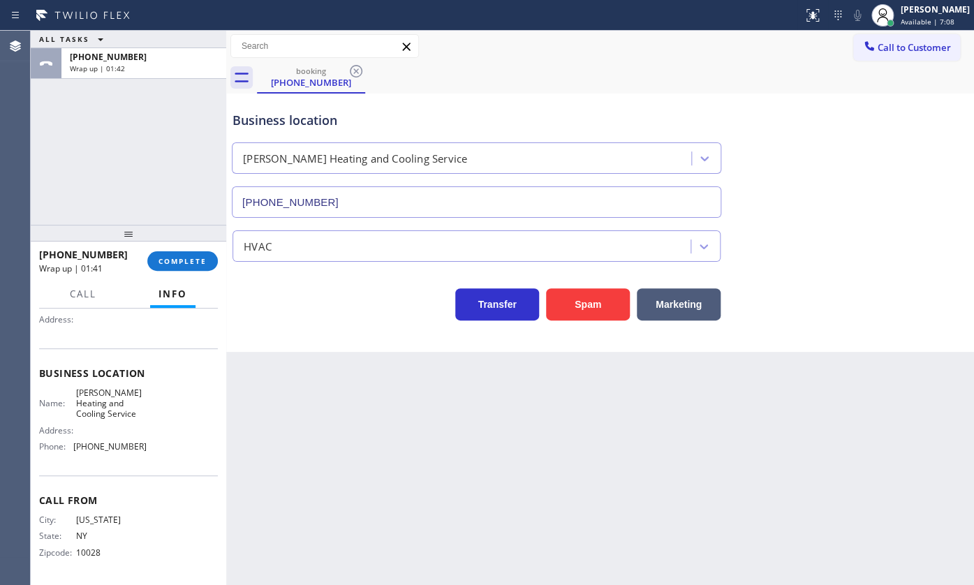
scroll to position [138, 0]
click at [76, 444] on span "(516) 789-2711" at bounding box center [109, 446] width 73 height 10
drag, startPoint x: 76, startPoint y: 444, endPoint x: 155, endPoint y: 446, distance: 78.9
click at [155, 446] on div "Name: Gordon's Heating and Cooling Service Address: Phone: (516) 789-2711" at bounding box center [128, 422] width 179 height 71
copy span "516) 789-2711"
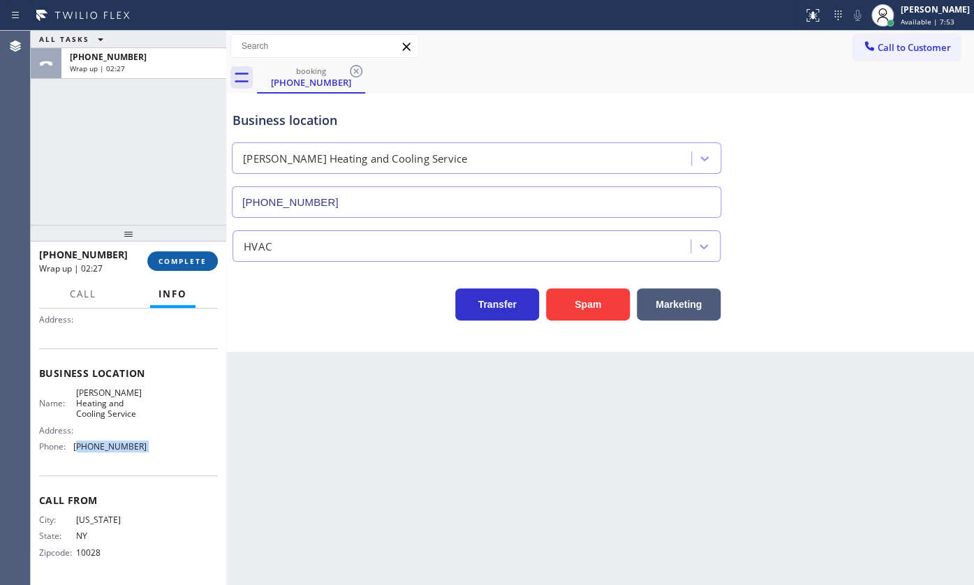
click at [178, 253] on button "COMPLETE" at bounding box center [182, 261] width 71 height 20
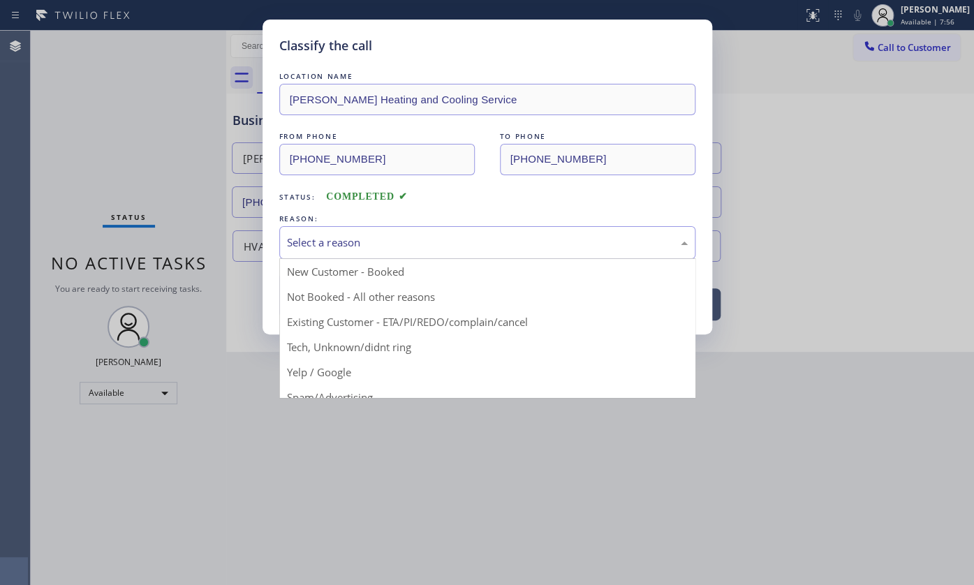
drag, startPoint x: 312, startPoint y: 237, endPoint x: 308, endPoint y: 261, distance: 24.1
click at [312, 238] on div "Select a reason" at bounding box center [487, 243] width 401 height 16
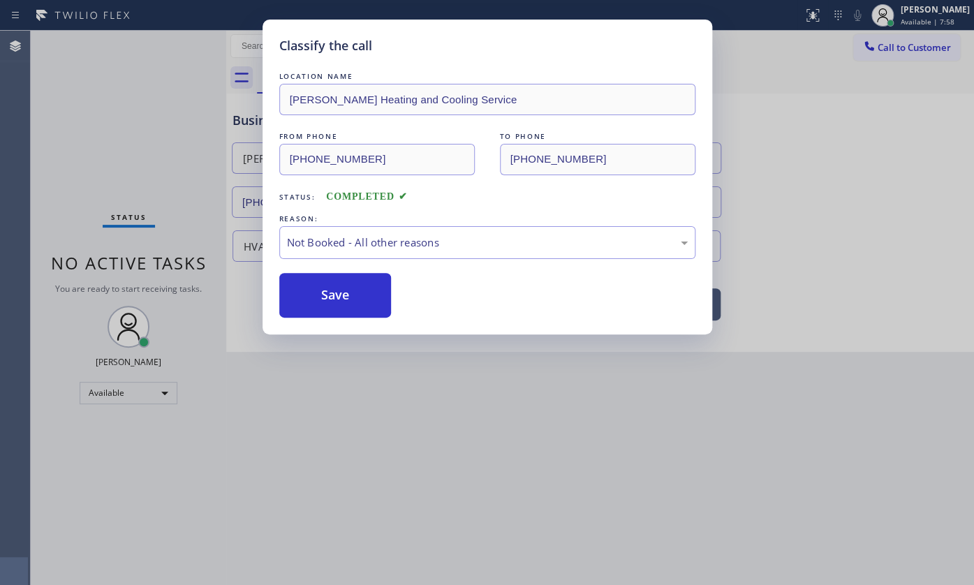
click at [309, 293] on button "Save" at bounding box center [335, 295] width 112 height 45
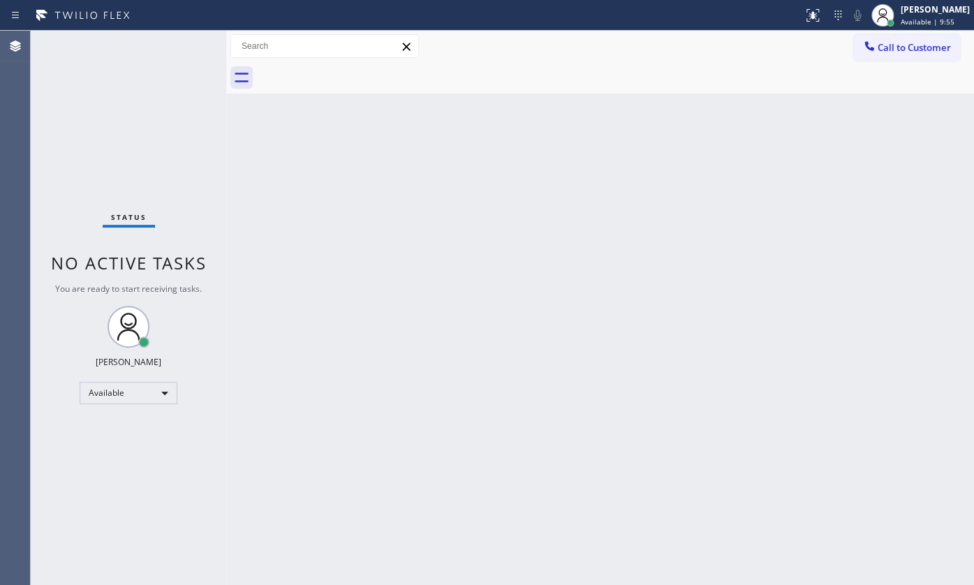
click at [569, 165] on div "Back to Dashboard Change Sender ID Customers Technicians Select a contact Outbo…" at bounding box center [600, 308] width 748 height 554
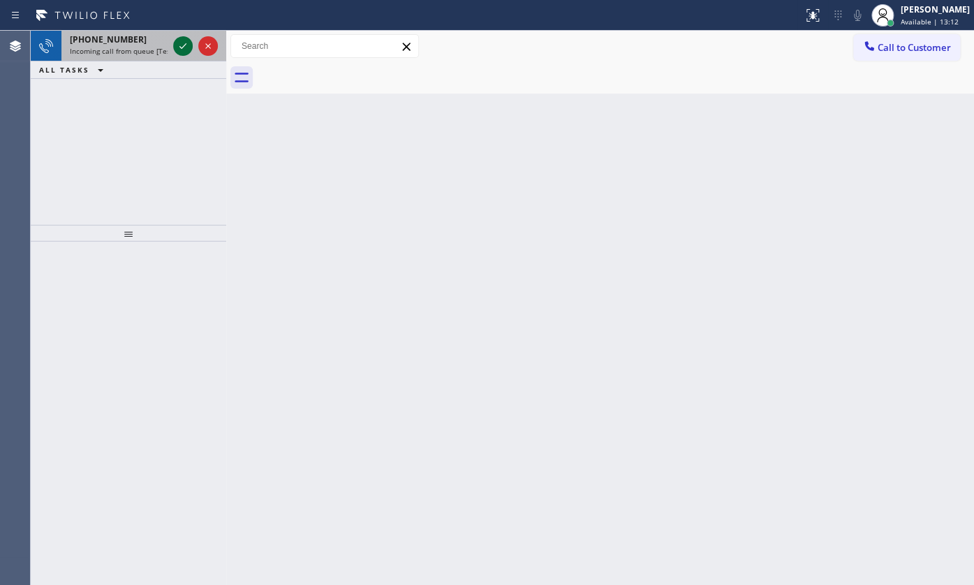
drag, startPoint x: 172, startPoint y: 40, endPoint x: 177, endPoint y: 52, distance: 13.5
click at [174, 54] on div at bounding box center [183, 46] width 20 height 17
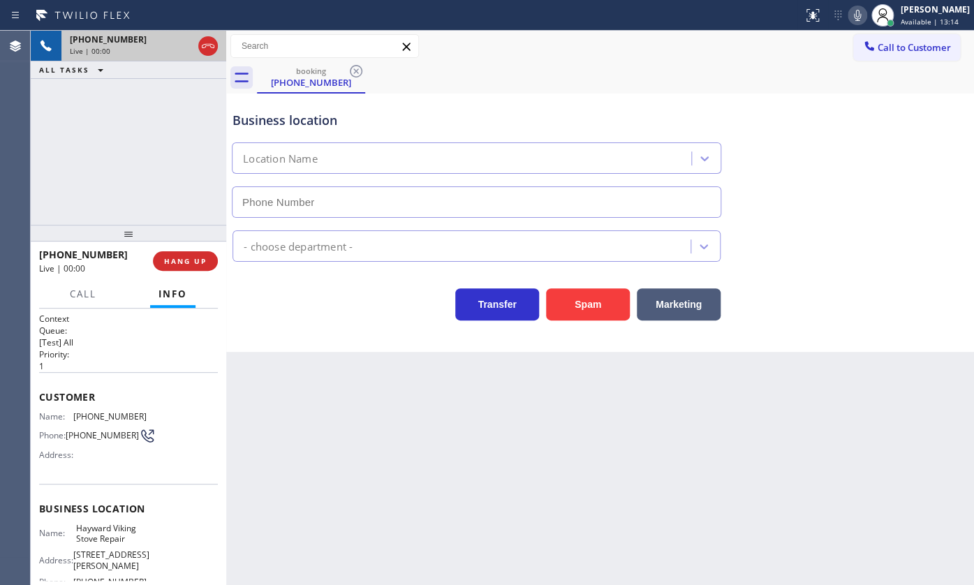
type input "(510) 319-0237"
click at [172, 256] on span "HANG UP" at bounding box center [185, 261] width 43 height 10
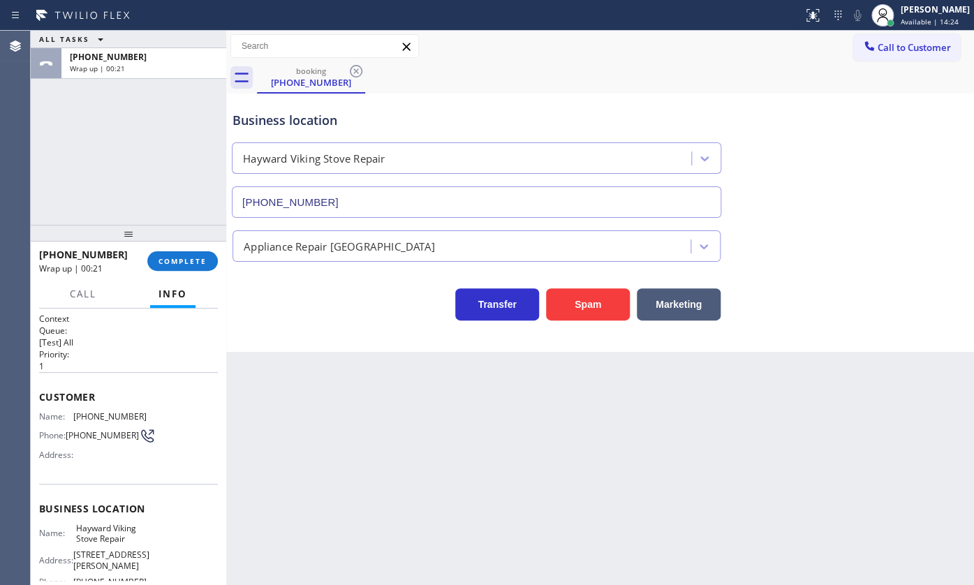
click at [161, 209] on div "ALL TASKS ALL TASKS ACTIVE TASKS TASKS IN WRAP UP +14155138775 Wrap up | 00:21" at bounding box center [128, 128] width 195 height 194
click at [169, 265] on span "COMPLETE" at bounding box center [182, 261] width 48 height 10
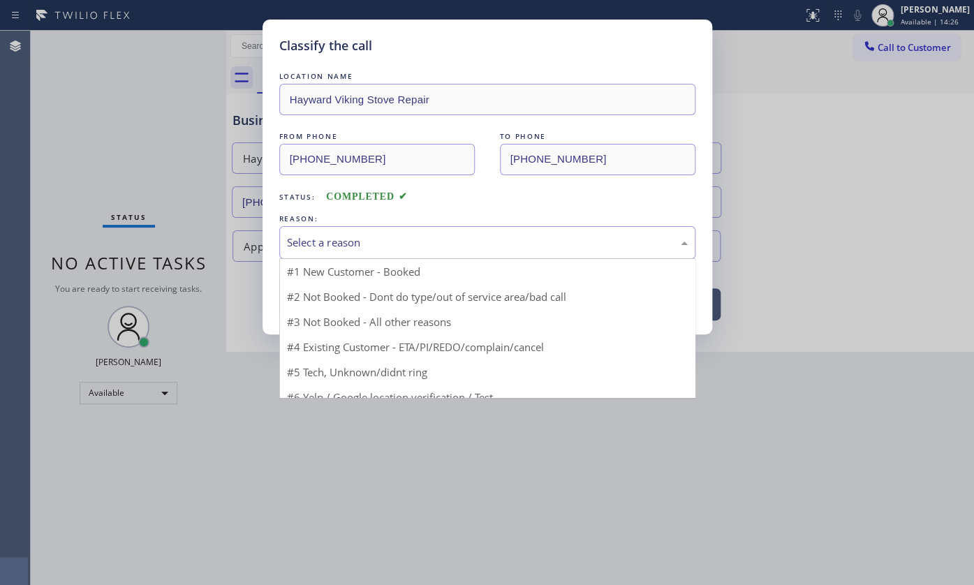
click at [343, 249] on div "Select a reason" at bounding box center [487, 243] width 401 height 16
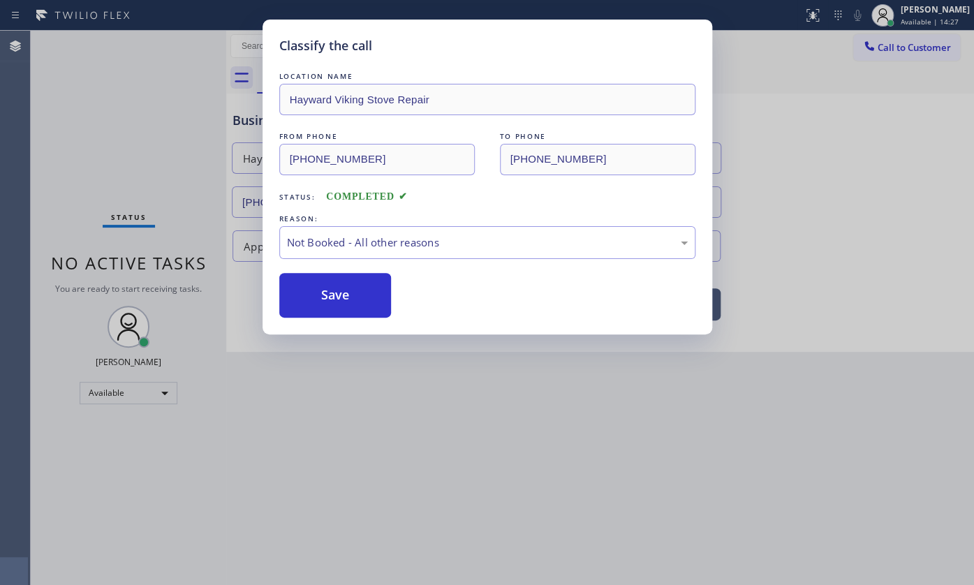
click at [330, 289] on button "Save" at bounding box center [335, 295] width 112 height 45
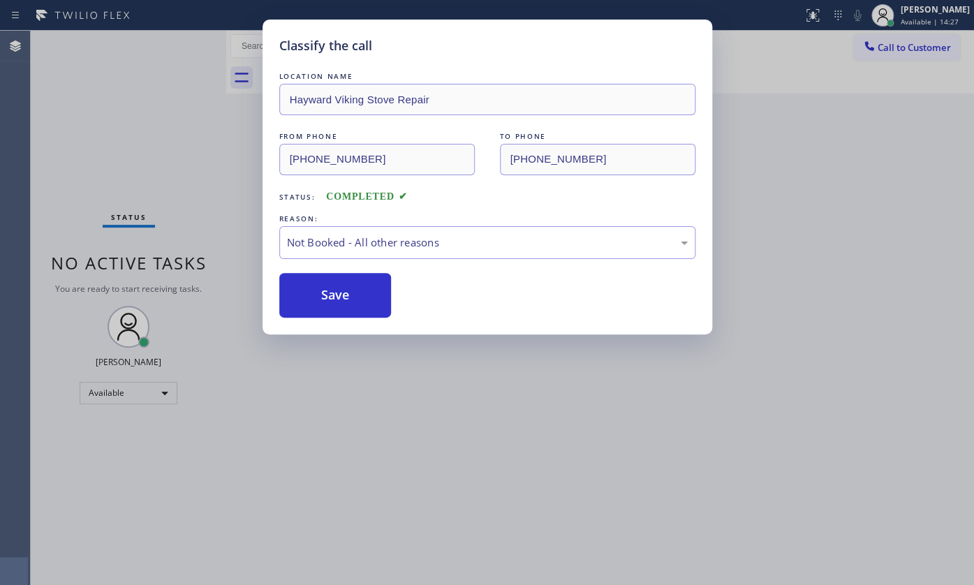
click at [330, 289] on button "Save" at bounding box center [335, 295] width 112 height 45
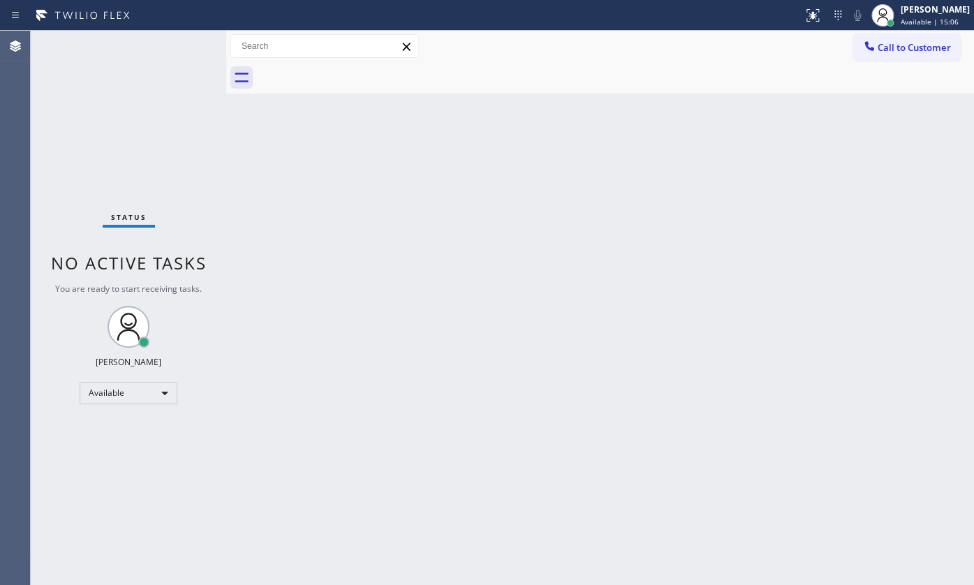
click at [127, 52] on div "Status No active tasks You are ready to start receiving tasks. JENIZA ALCAYDE A…" at bounding box center [128, 308] width 195 height 554
drag, startPoint x: 177, startPoint y: 228, endPoint x: 175, endPoint y: 117, distance: 111.0
click at [175, 213] on div "Status No active tasks You are ready to start receiving tasks. JENIZA ALCAYDE A…" at bounding box center [128, 308] width 195 height 554
click at [175, 115] on div "Status No active tasks You are ready to start receiving tasks. JENIZA ALCAYDE A…" at bounding box center [128, 308] width 195 height 554
click at [173, 91] on div "Status No active tasks You are ready to start receiving tasks. JENIZA ALCAYDE A…" at bounding box center [128, 308] width 195 height 554
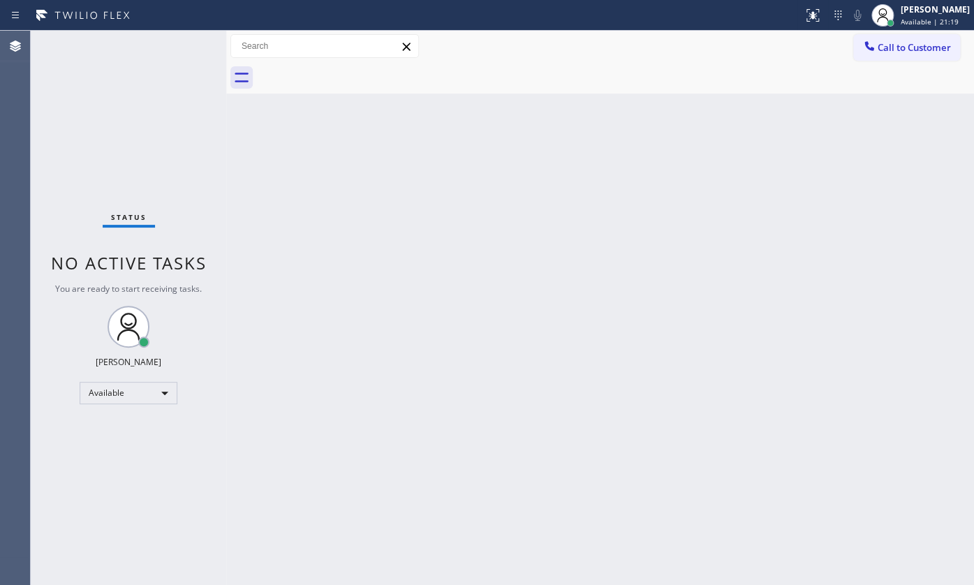
click at [87, 127] on div "Status No active tasks You are ready to start receiving tasks. JENIZA ALCAYDE A…" at bounding box center [128, 308] width 195 height 554
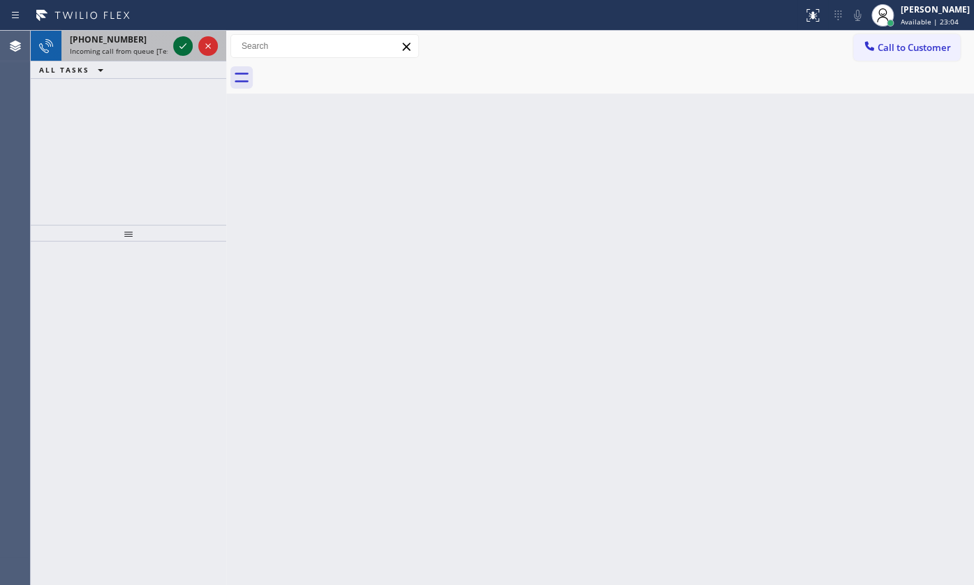
click at [188, 46] on icon at bounding box center [183, 46] width 17 height 17
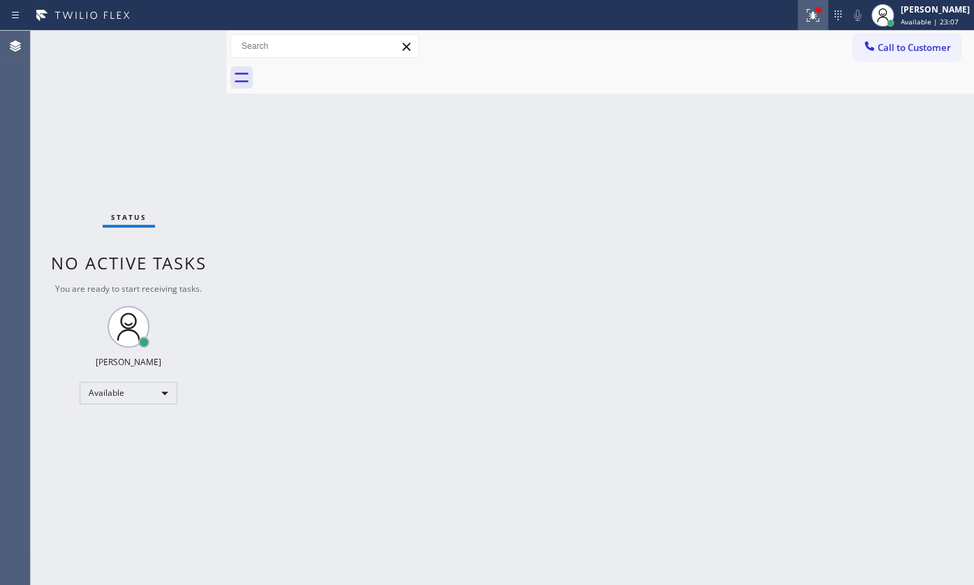
click at [823, 17] on div at bounding box center [812, 15] width 31 height 17
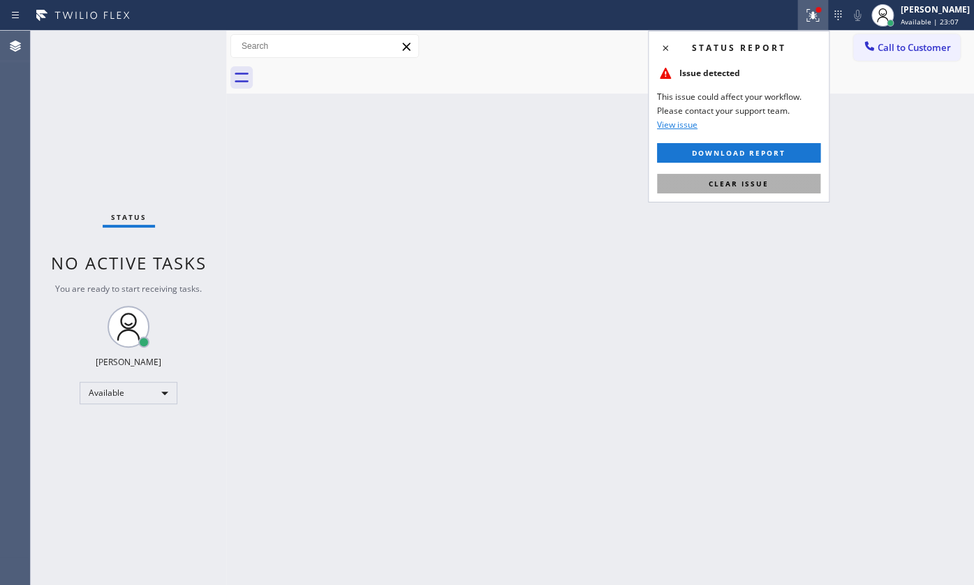
click at [790, 180] on button "Clear issue" at bounding box center [738, 184] width 163 height 20
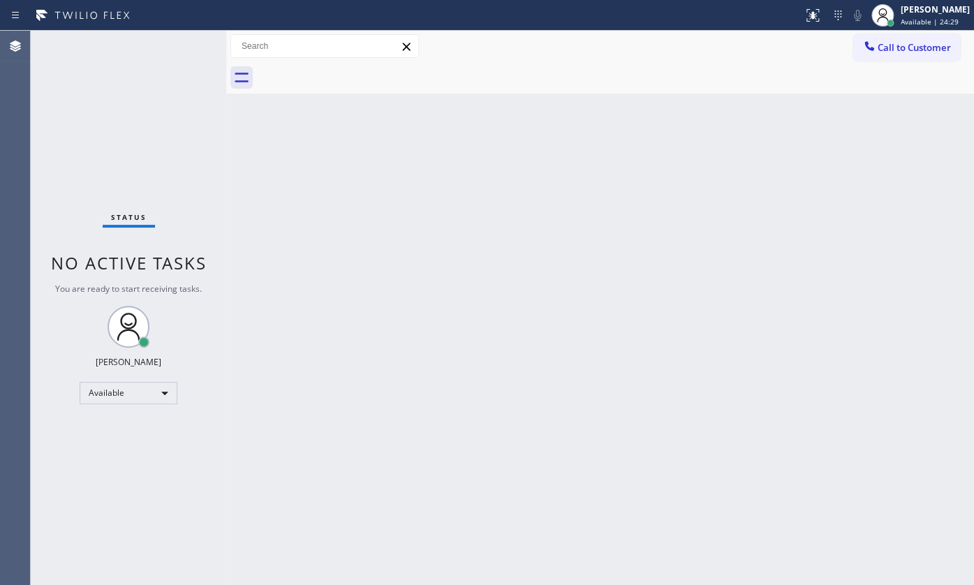
click at [177, 47] on div "Status No active tasks You are ready to start receiving tasks. JENIZA ALCAYDE A…" at bounding box center [128, 308] width 195 height 554
click at [119, 135] on div "Status No active tasks You are ready to start receiving tasks. JENIZA ALCAYDE A…" at bounding box center [128, 308] width 195 height 554
click at [125, 138] on div "Status No active tasks You are ready to start receiving tasks. JENIZA ALCAYDE A…" at bounding box center [128, 308] width 195 height 554
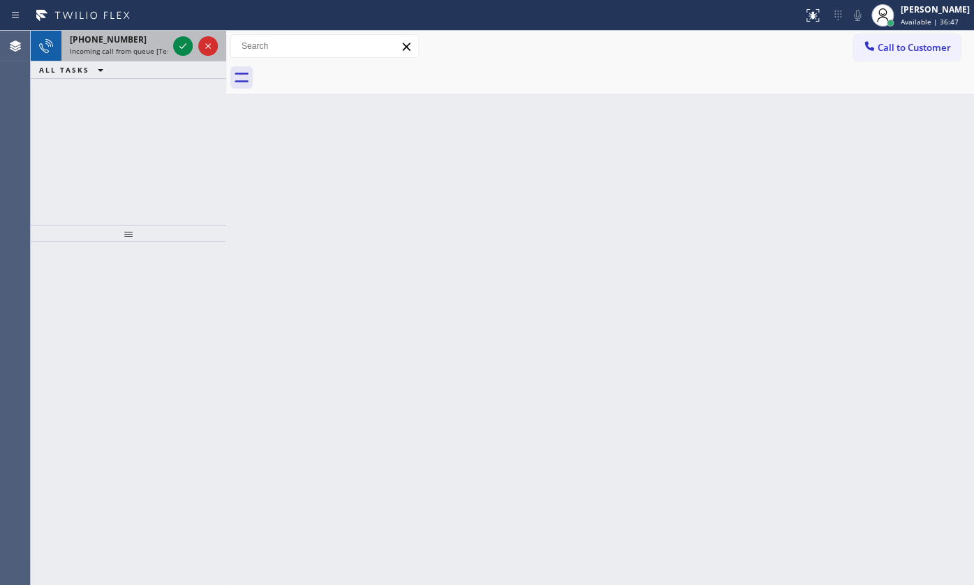
click at [146, 47] on span "Incoming call from queue [Test] All" at bounding box center [128, 51] width 116 height 10
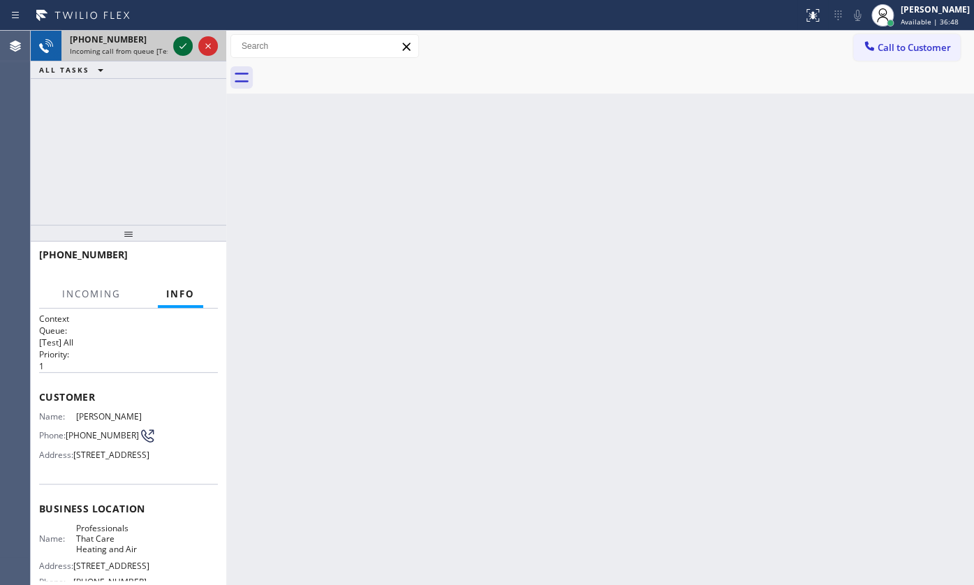
click at [179, 43] on icon at bounding box center [183, 46] width 17 height 17
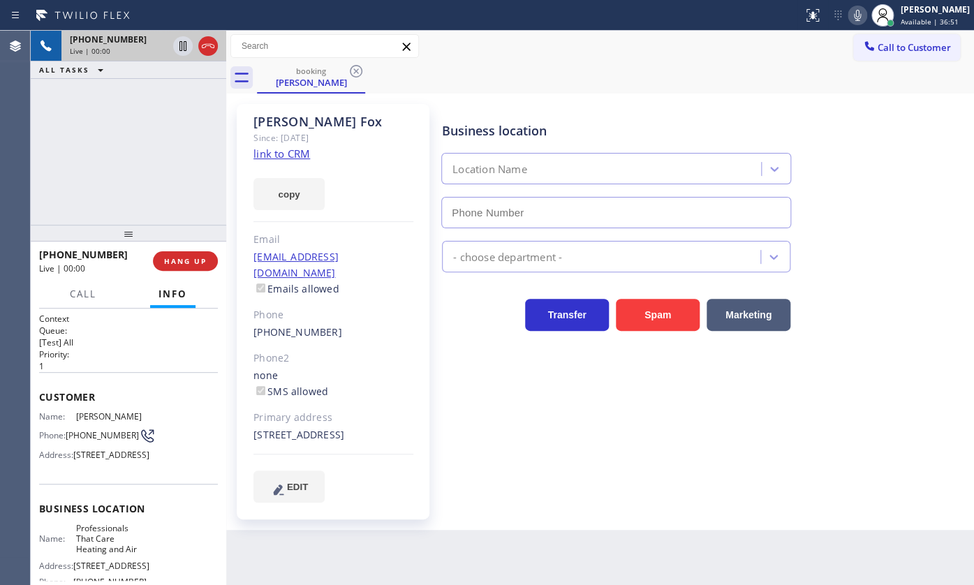
type input "(310) 746-5320"
click at [276, 149] on link "link to CRM" at bounding box center [281, 154] width 57 height 14
click at [857, 22] on icon at bounding box center [857, 15] width 17 height 17
click at [188, 47] on icon at bounding box center [183, 46] width 17 height 17
click at [182, 43] on icon at bounding box center [183, 46] width 17 height 17
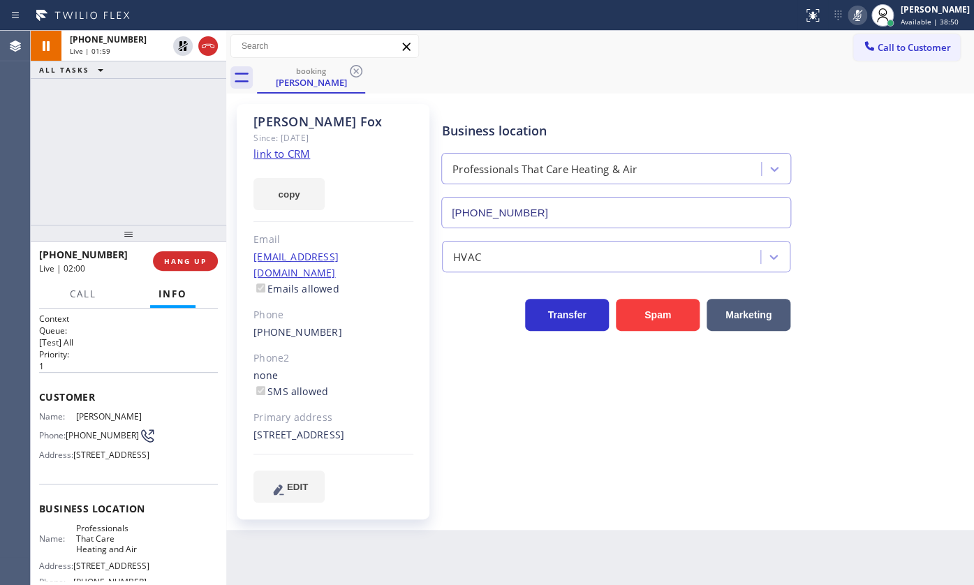
click at [855, 14] on icon at bounding box center [857, 15] width 17 height 17
drag, startPoint x: 94, startPoint y: 183, endPoint x: 294, endPoint y: 173, distance: 199.9
click at [94, 183] on div "+18186348894 Live | 03:03 ALL TASKS ALL TASKS ACTIVE TASKS TASKS IN WRAP UP" at bounding box center [128, 128] width 195 height 194
click at [859, 20] on icon at bounding box center [857, 15] width 17 height 17
drag, startPoint x: 83, startPoint y: 128, endPoint x: 263, endPoint y: 108, distance: 181.3
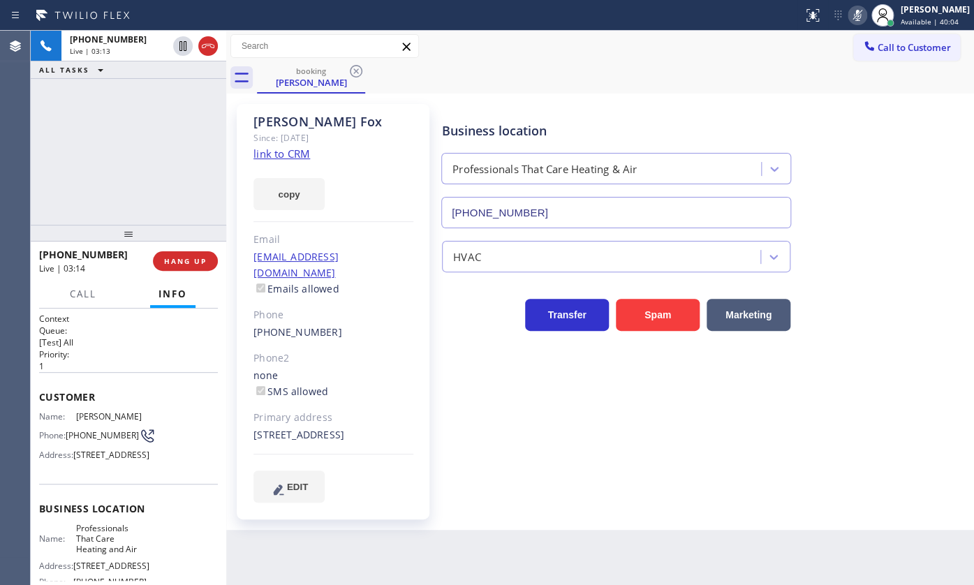
click at [156, 117] on div "+18186348894 Live | 03:13 ALL TASKS ALL TASKS ACTIVE TASKS TASKS IN WRAP UP" at bounding box center [128, 128] width 195 height 194
click at [852, 16] on icon at bounding box center [857, 15] width 17 height 17
click at [182, 259] on span "HANG UP" at bounding box center [185, 261] width 43 height 10
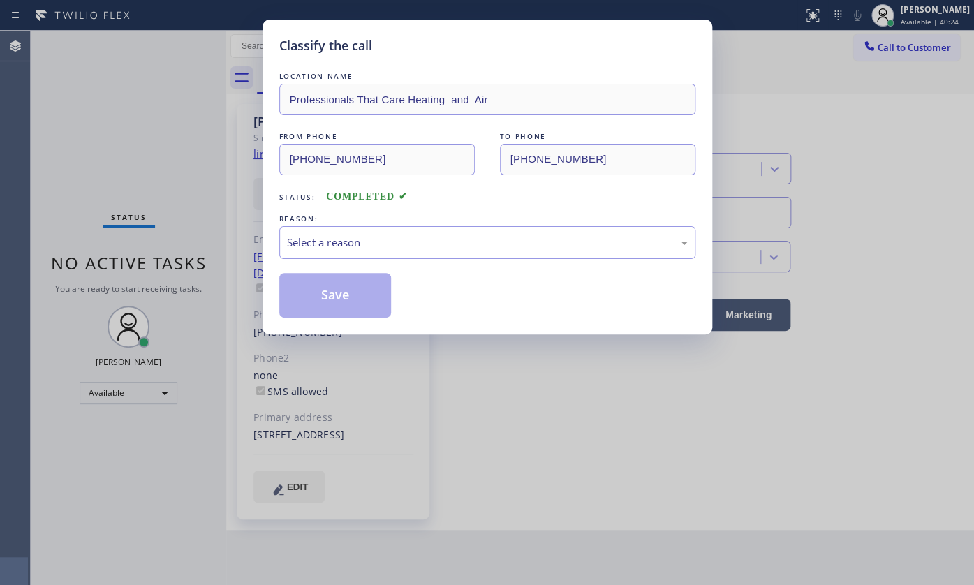
click at [353, 259] on div "LOCATION NAME Professionals That Care Heating and Air FROM PHONE (818) 634-8894…" at bounding box center [487, 193] width 416 height 249
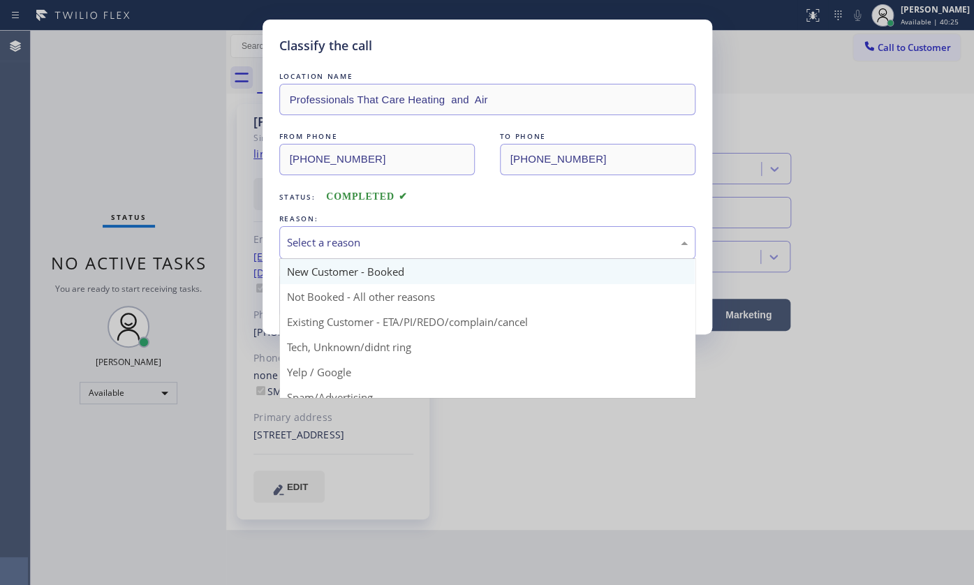
drag, startPoint x: 353, startPoint y: 253, endPoint x: 347, endPoint y: 266, distance: 14.0
click at [351, 259] on div "Select a reason New Customer - Booked Not Booked - All other reasons Existing C…" at bounding box center [487, 242] width 416 height 33
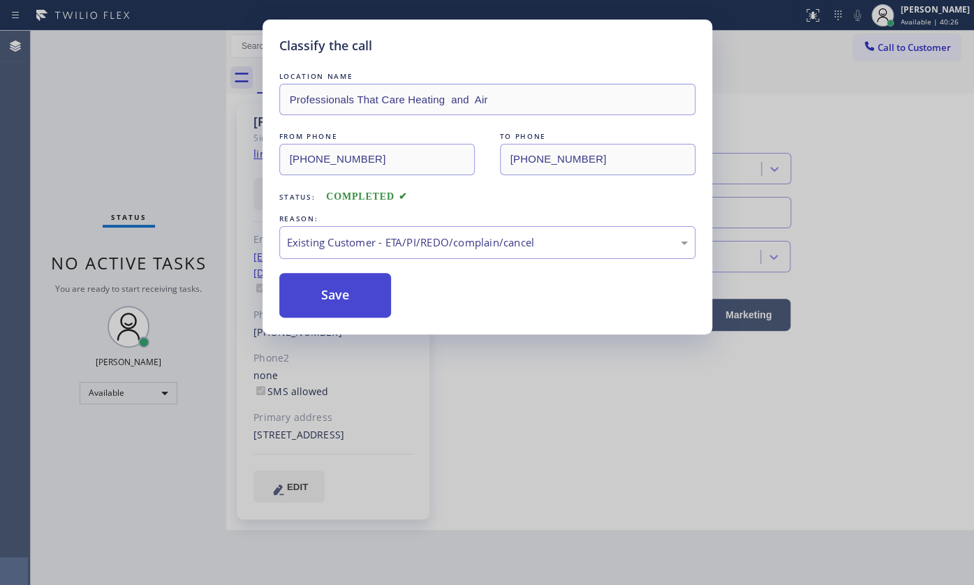
click at [339, 309] on button "Save" at bounding box center [335, 295] width 112 height 45
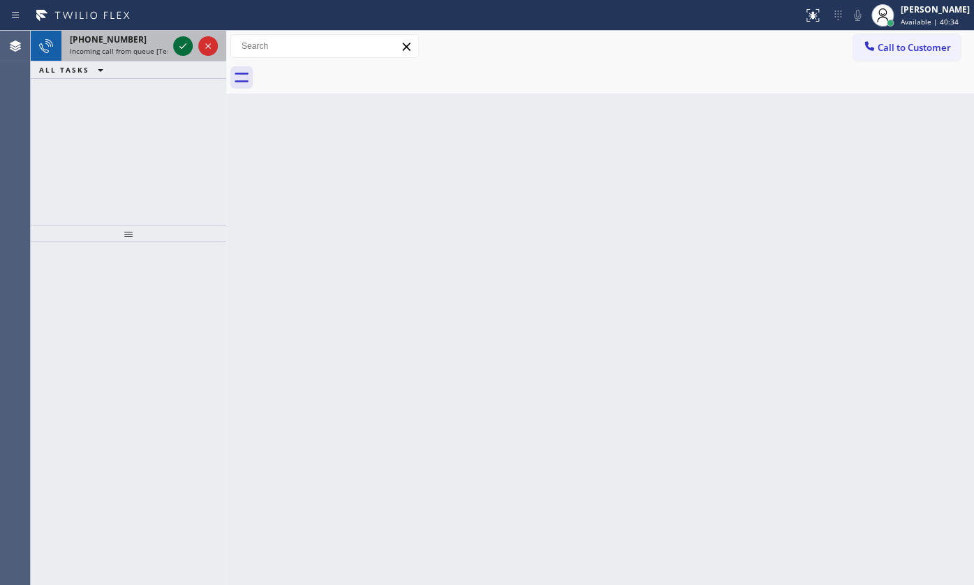
click at [178, 45] on icon at bounding box center [183, 46] width 17 height 17
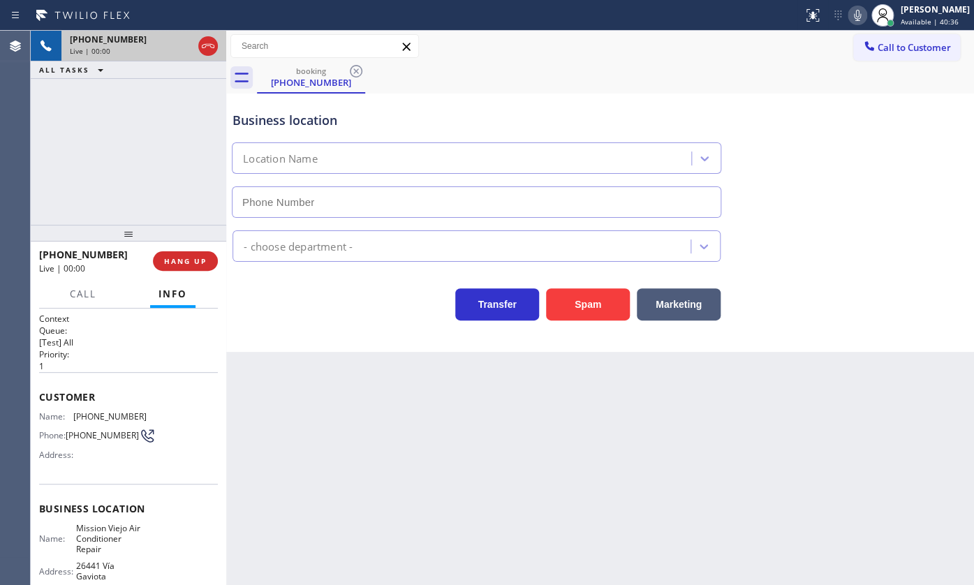
type input "(714) 942-5816"
drag, startPoint x: 182, startPoint y: 242, endPoint x: 188, endPoint y: 258, distance: 17.0
click at [184, 242] on div at bounding box center [128, 233] width 195 height 17
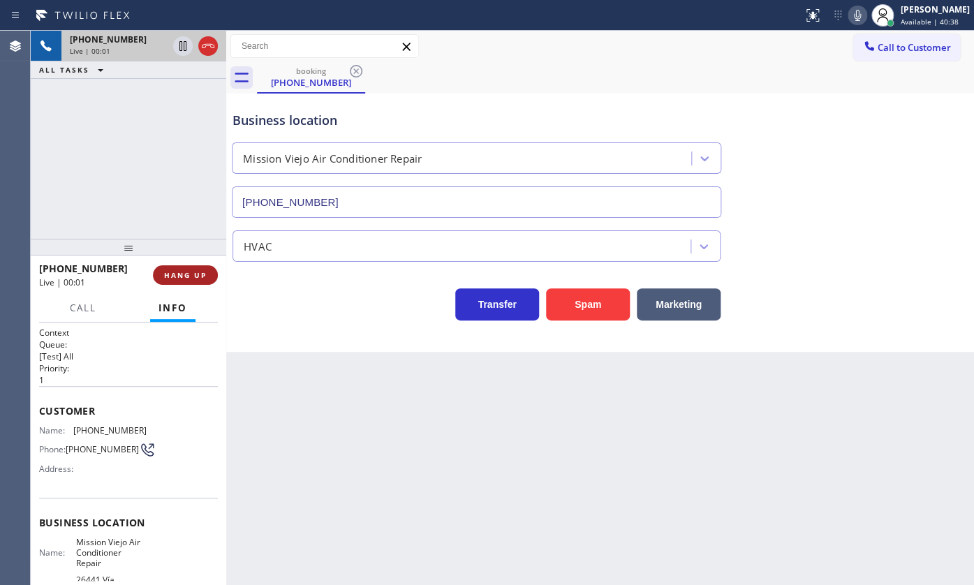
drag, startPoint x: 192, startPoint y: 279, endPoint x: 195, endPoint y: 267, distance: 12.9
click at [193, 279] on button "HANG UP" at bounding box center [185, 275] width 65 height 20
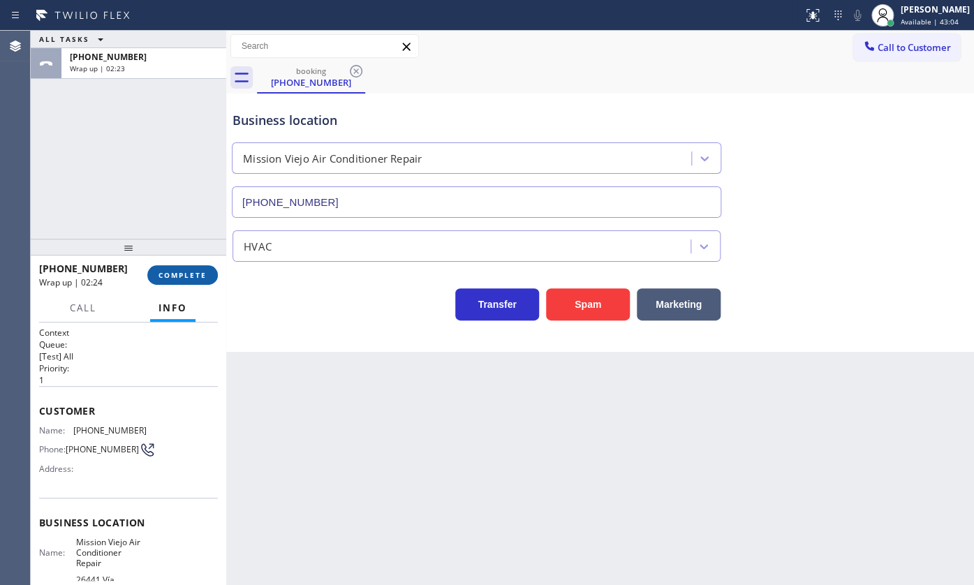
click at [185, 279] on span "COMPLETE" at bounding box center [182, 275] width 48 height 10
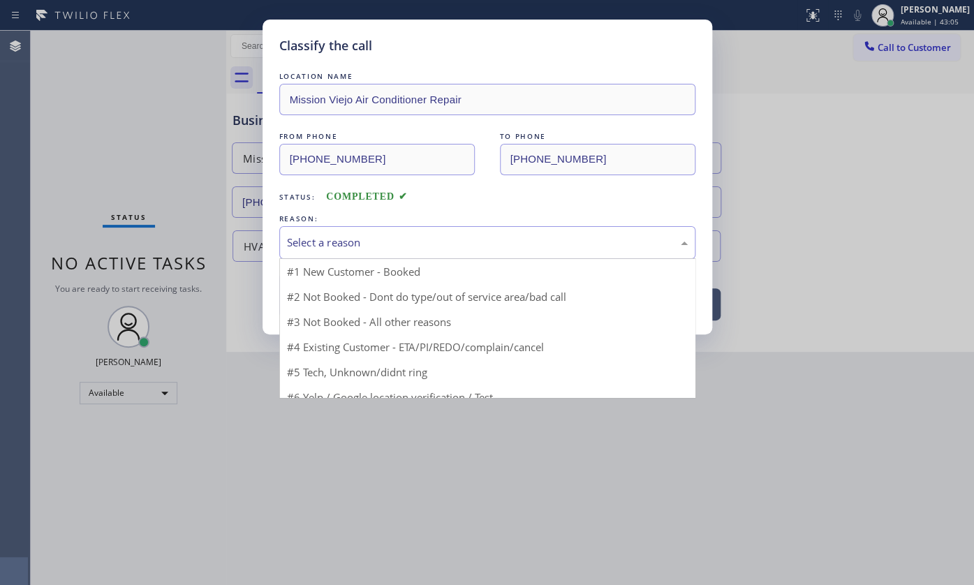
click at [334, 250] on div "Select a reason" at bounding box center [487, 242] width 416 height 33
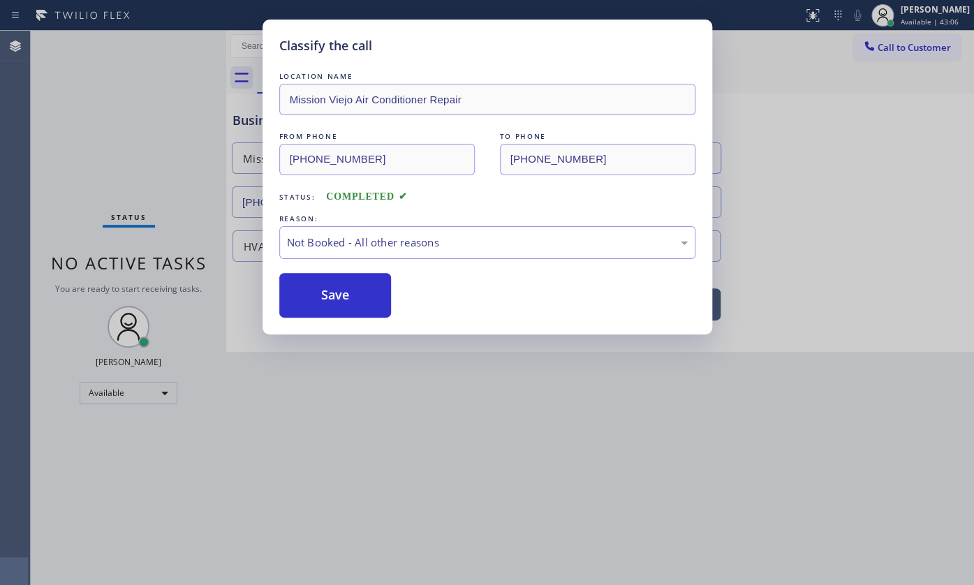
click at [317, 304] on button "Save" at bounding box center [335, 295] width 112 height 45
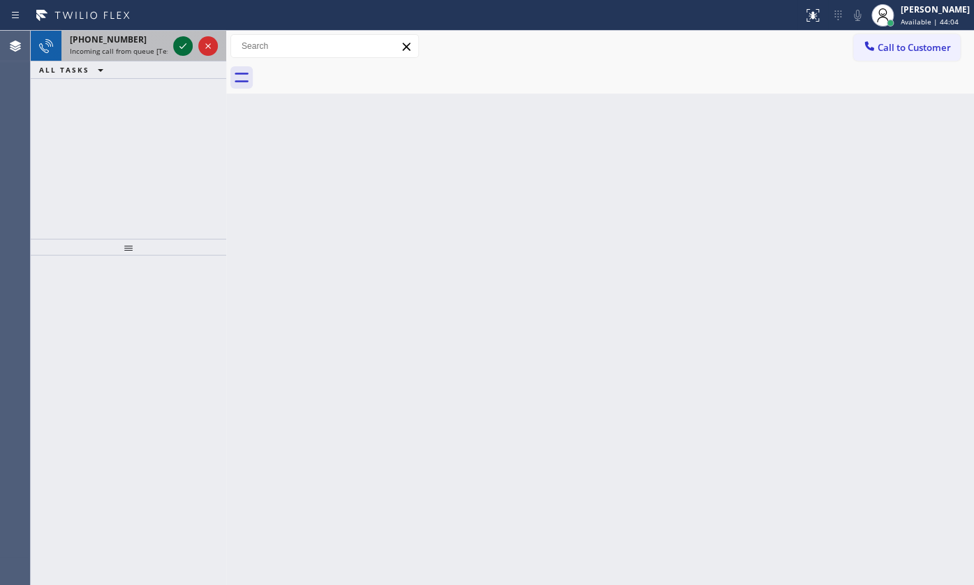
click at [183, 49] on icon at bounding box center [183, 46] width 17 height 17
click at [186, 46] on icon at bounding box center [183, 46] width 17 height 17
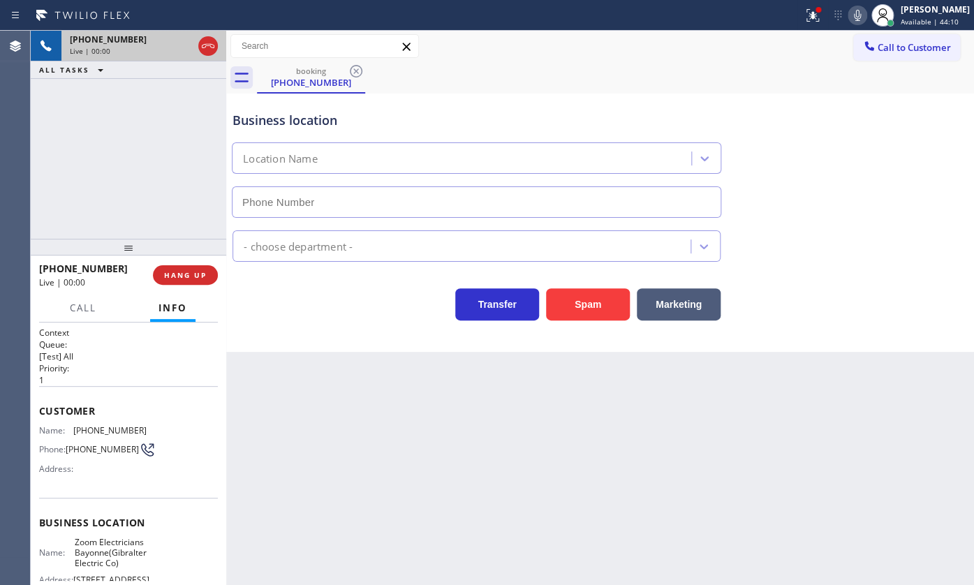
type input "(551) 400-6516"
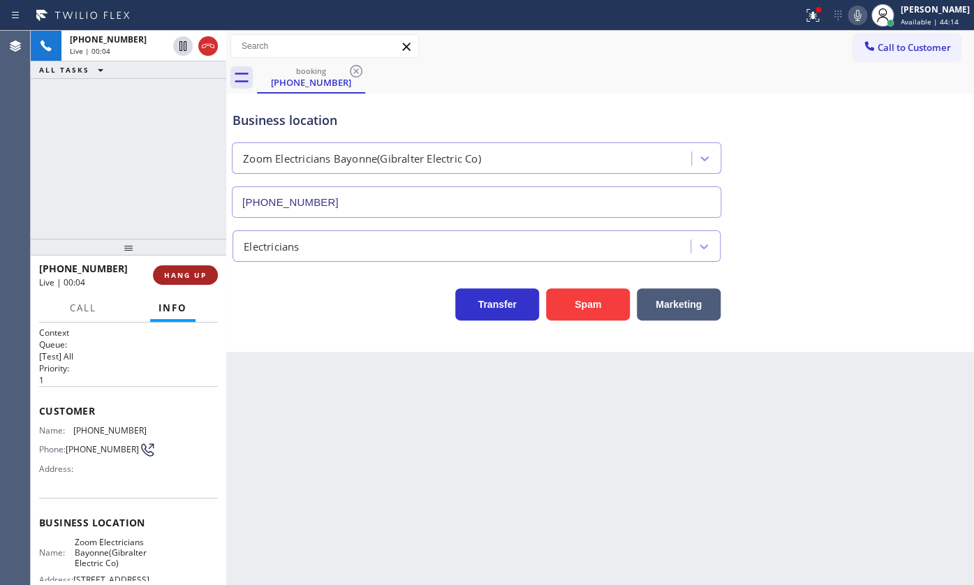
click at [161, 271] on button "HANG UP" at bounding box center [185, 275] width 65 height 20
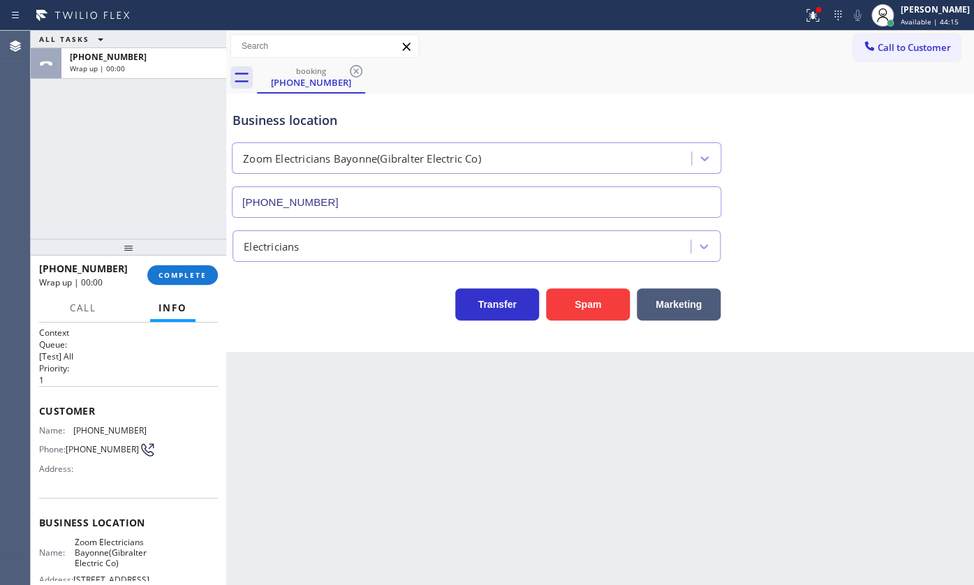
drag, startPoint x: 804, startPoint y: 13, endPoint x: 805, endPoint y: 69, distance: 56.6
click at [804, 16] on div at bounding box center [812, 15] width 31 height 17
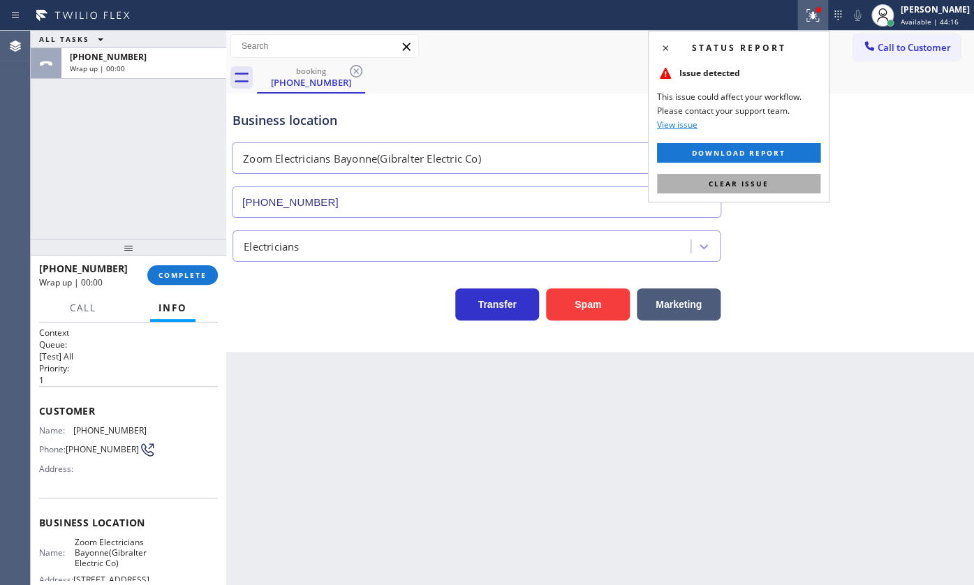
click at [796, 175] on button "Clear issue" at bounding box center [738, 184] width 163 height 20
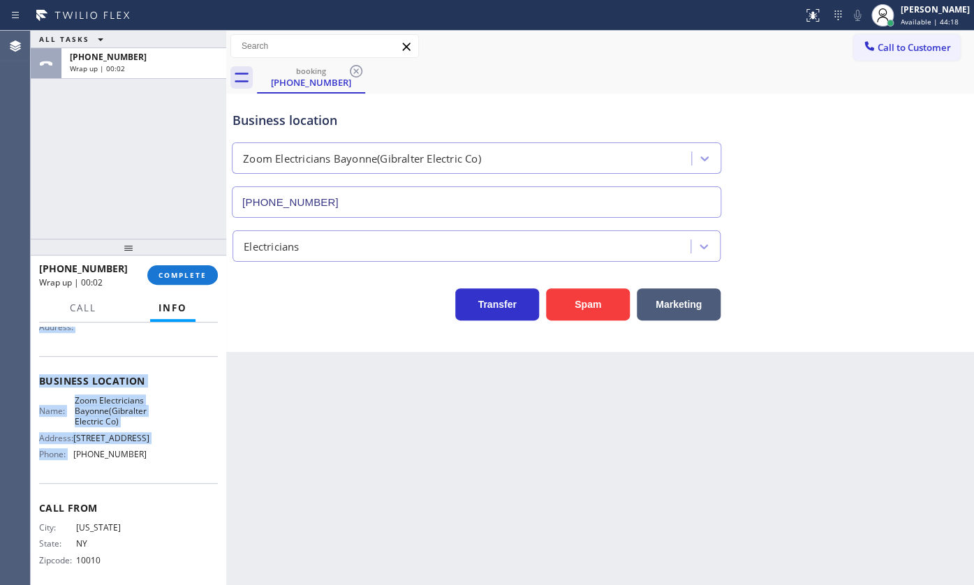
scroll to position [184, 0]
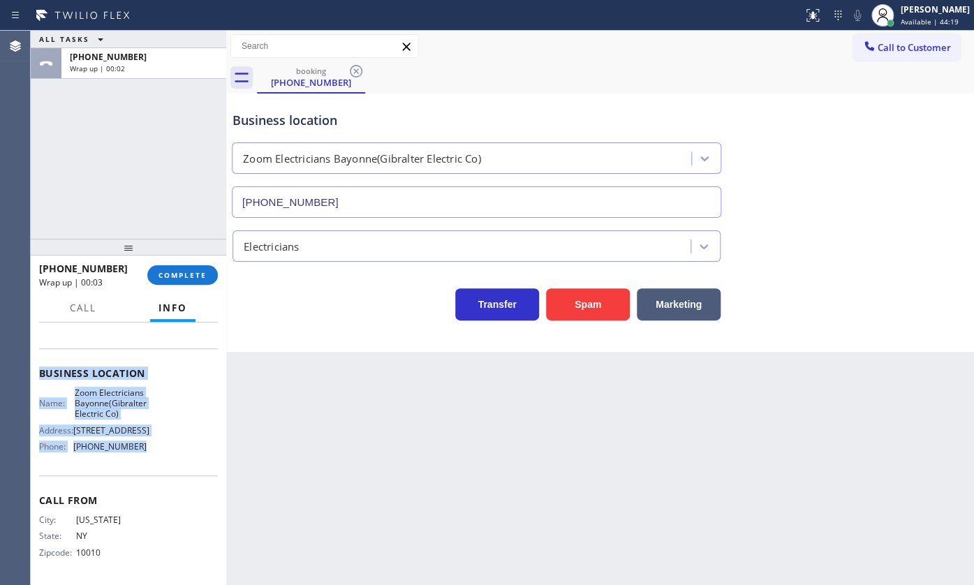
drag, startPoint x: 39, startPoint y: 391, endPoint x: 177, endPoint y: 465, distance: 156.8
click at [177, 465] on div "Context Queue: [Test] All Priority: 1 Customer Name: (917) 306-4815 Phone: (917…" at bounding box center [128, 379] width 179 height 404
copy div "Customer Name: (917) 306-4815 Phone: (917) 306-4815 Address: Business location …"
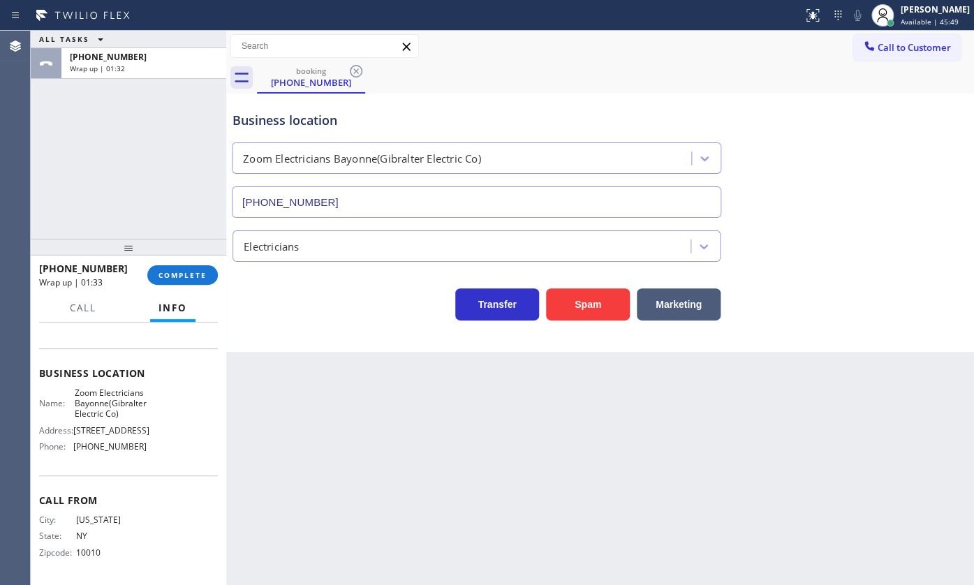
drag, startPoint x: 40, startPoint y: 181, endPoint x: 159, endPoint y: 304, distance: 171.8
click at [44, 190] on div "ALL TASKS ALL TASKS ACTIVE TASKS TASKS IN WRAP UP +19173064815 Wrap up | 01:32" at bounding box center [128, 135] width 195 height 208
click at [194, 272] on span "COMPLETE" at bounding box center [182, 275] width 48 height 10
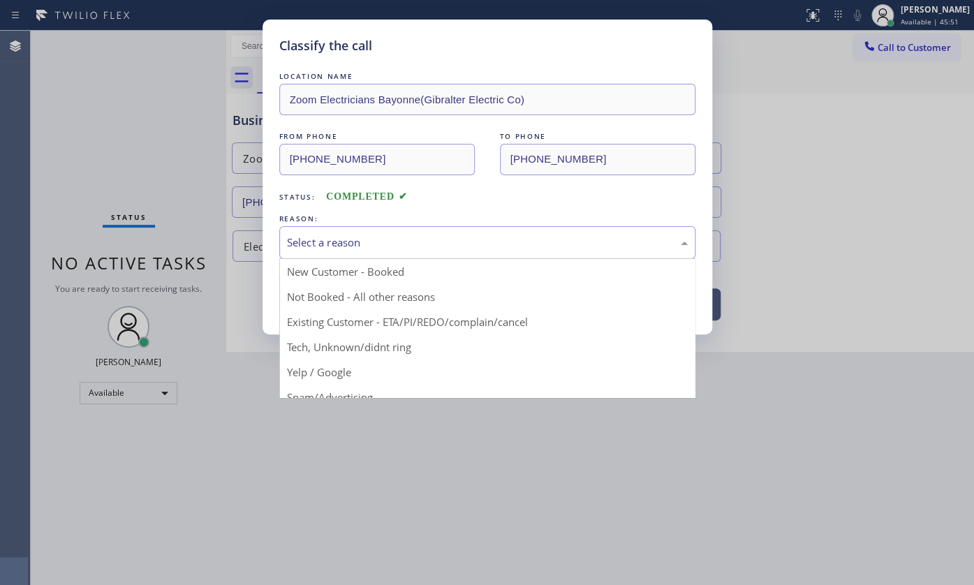
click at [293, 235] on div "Select a reason" at bounding box center [487, 243] width 401 height 16
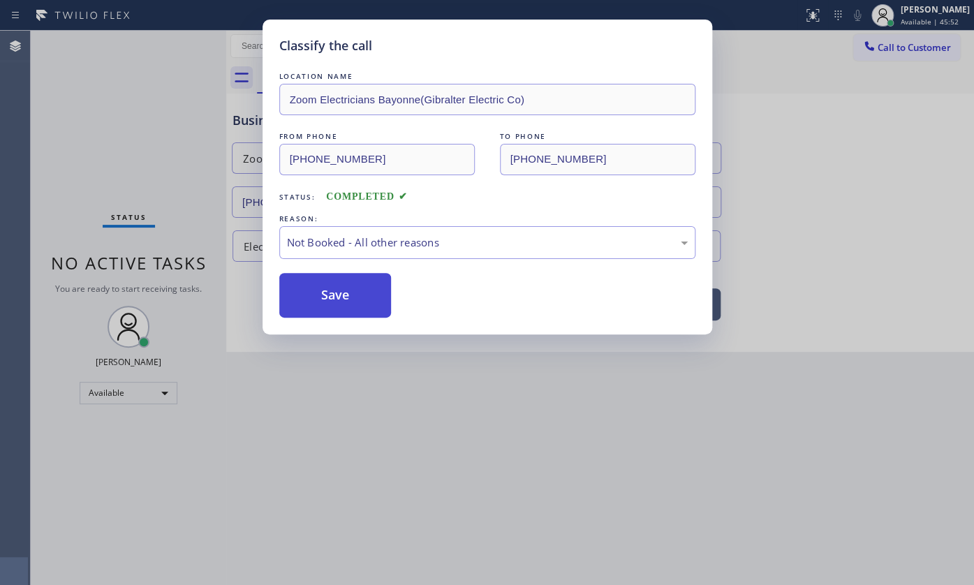
click at [306, 288] on button "Save" at bounding box center [335, 295] width 112 height 45
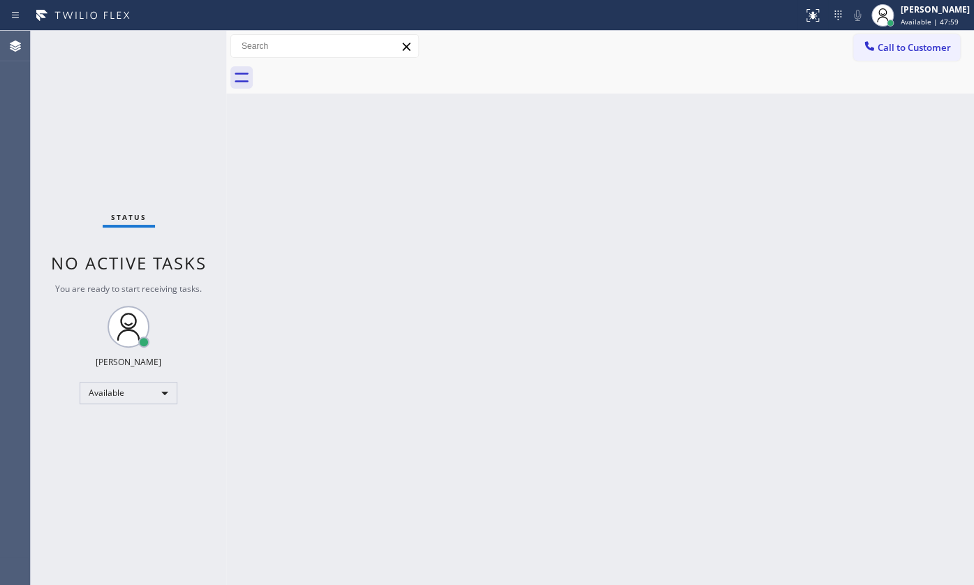
click at [175, 141] on div "Status No active tasks You are ready to start receiving tasks. JENIZA ALCAYDE A…" at bounding box center [128, 308] width 195 height 554
click at [750, 449] on div "Back to Dashboard Change Sender ID Customers Technicians Select a contact Outbo…" at bounding box center [600, 308] width 748 height 554
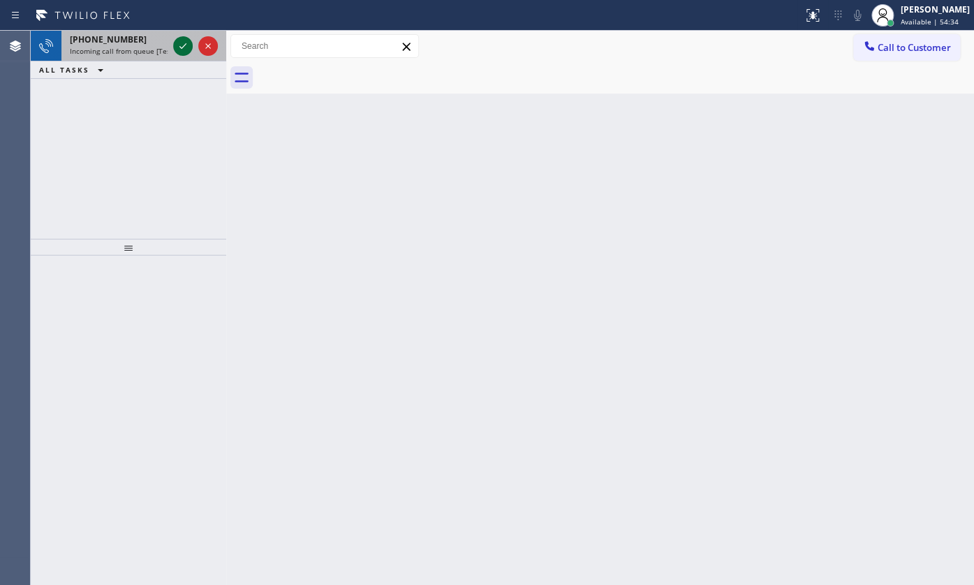
click at [177, 47] on icon at bounding box center [183, 46] width 17 height 17
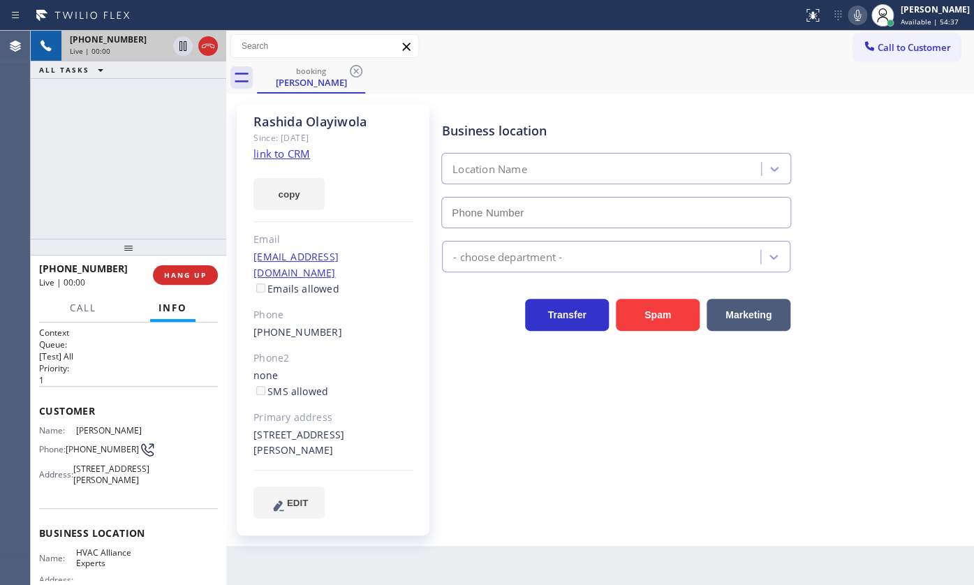
type input "[PHONE_NUMBER]"
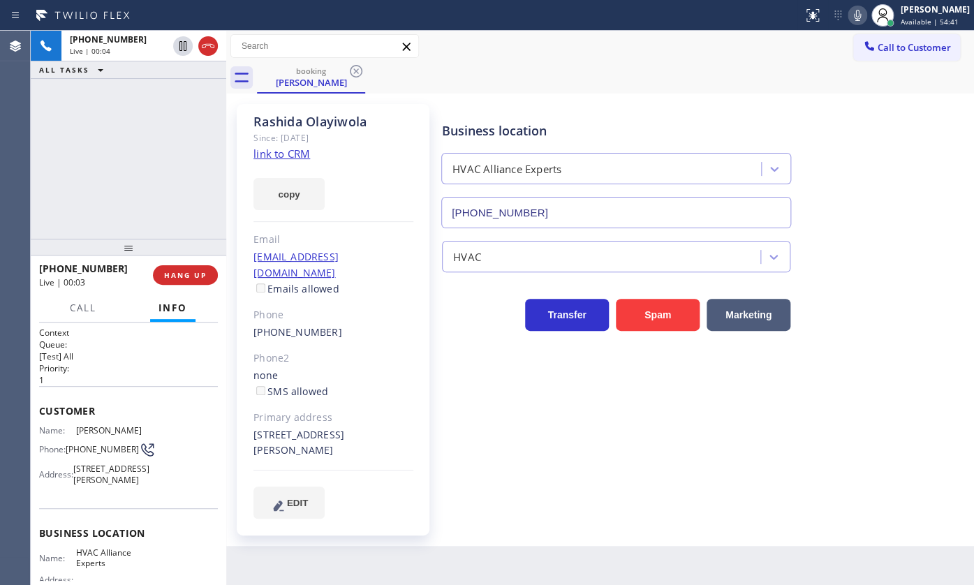
click at [267, 152] on link "link to CRM" at bounding box center [281, 154] width 57 height 14
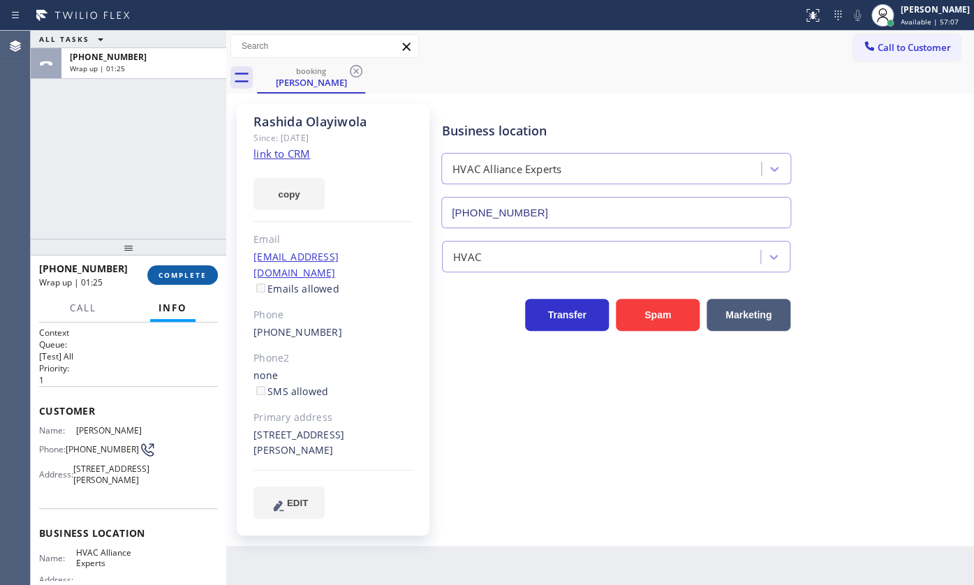
click at [165, 278] on span "COMPLETE" at bounding box center [182, 275] width 48 height 10
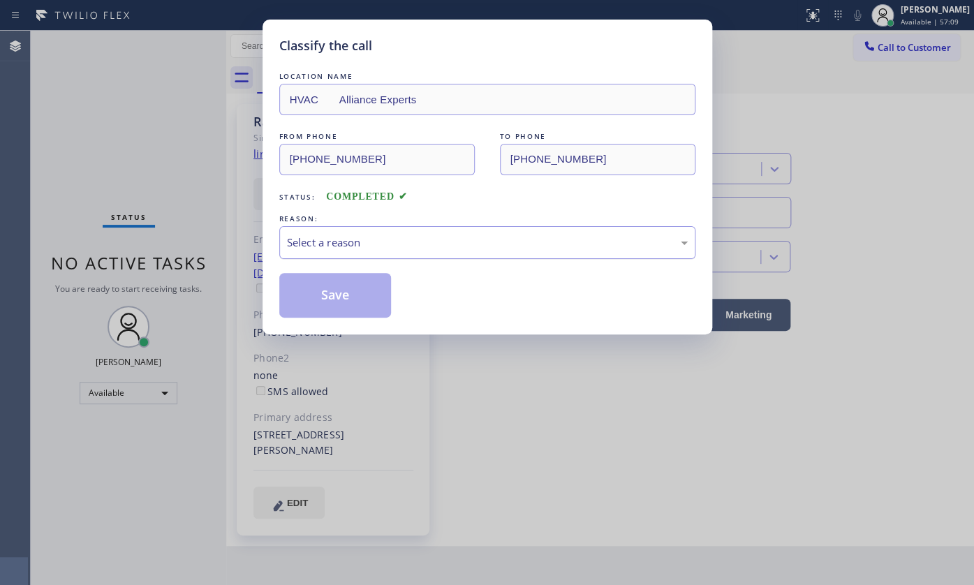
click at [328, 246] on div "Select a reason" at bounding box center [487, 243] width 401 height 16
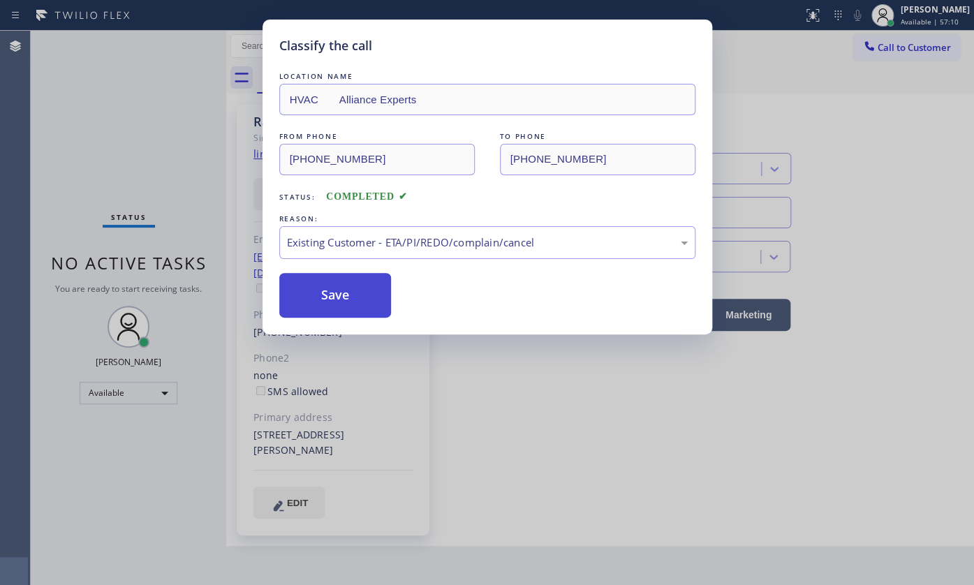
click at [319, 276] on button "Save" at bounding box center [335, 295] width 112 height 45
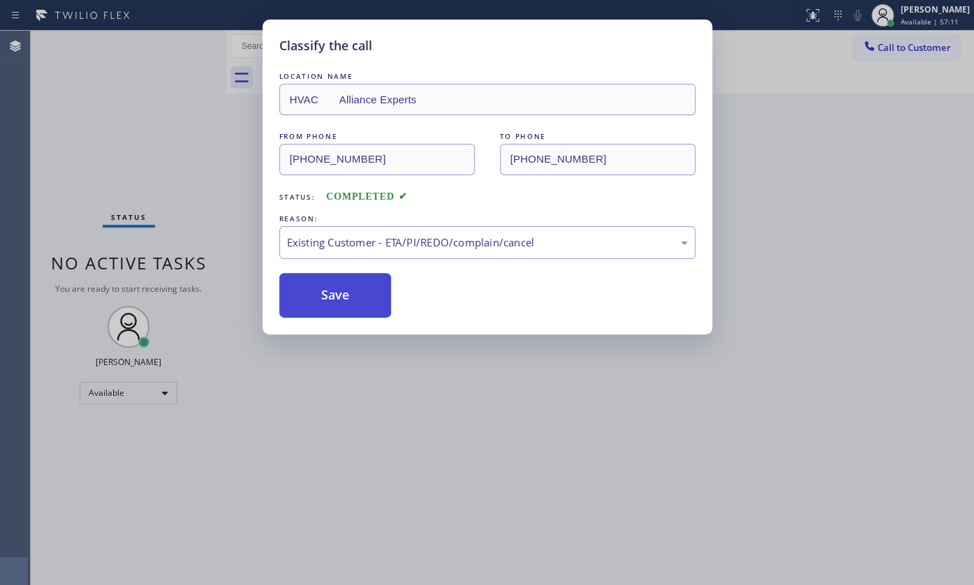
click at [319, 276] on button "Save" at bounding box center [335, 295] width 112 height 45
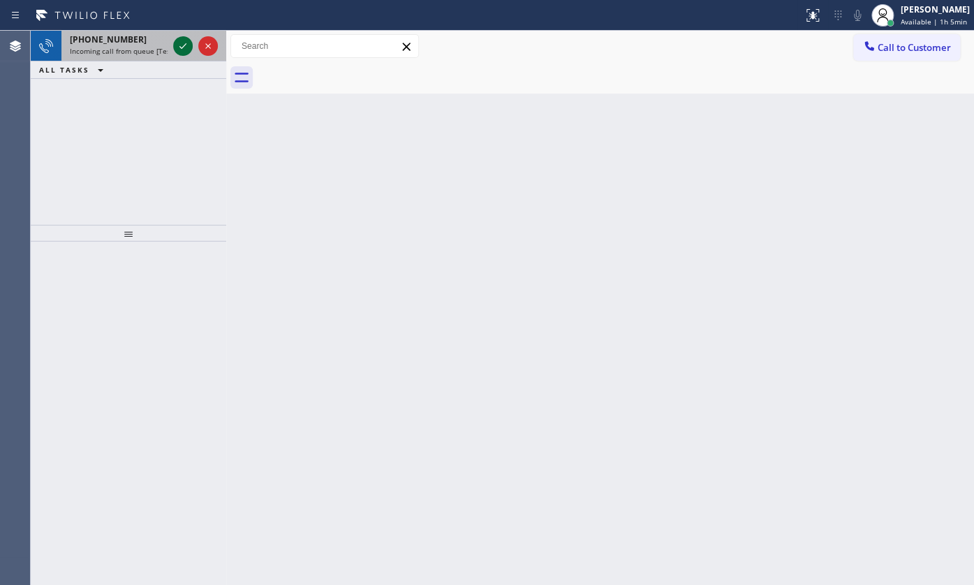
click at [178, 43] on icon at bounding box center [183, 46] width 17 height 17
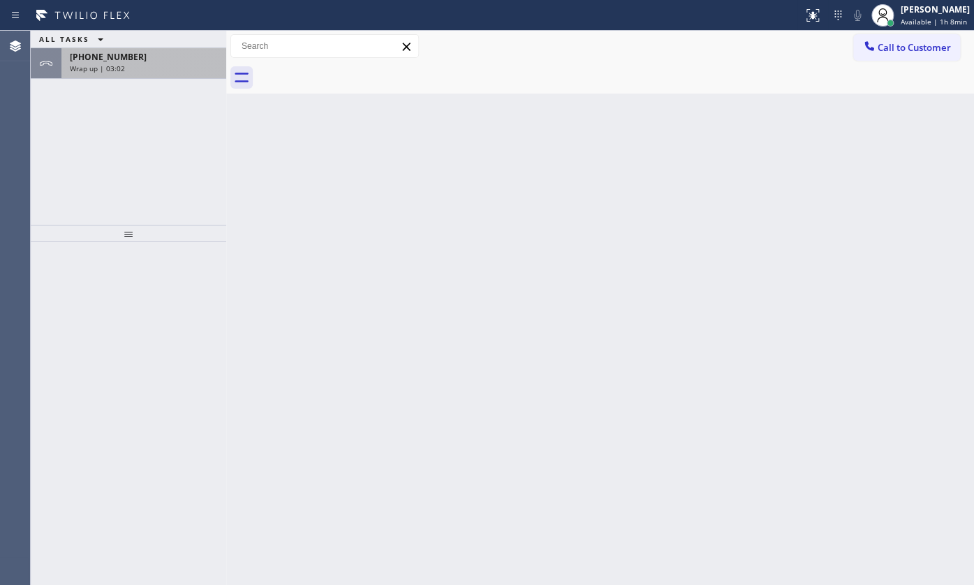
click at [116, 59] on span "[PHONE_NUMBER]" at bounding box center [108, 57] width 77 height 12
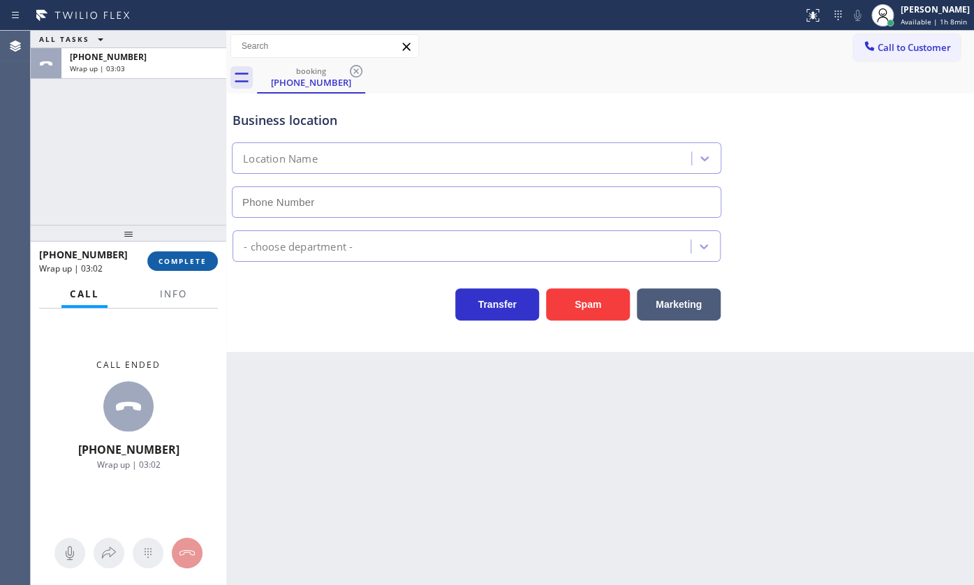
click at [191, 269] on button "COMPLETE" at bounding box center [182, 261] width 71 height 20
type input "(424) 365-8015"
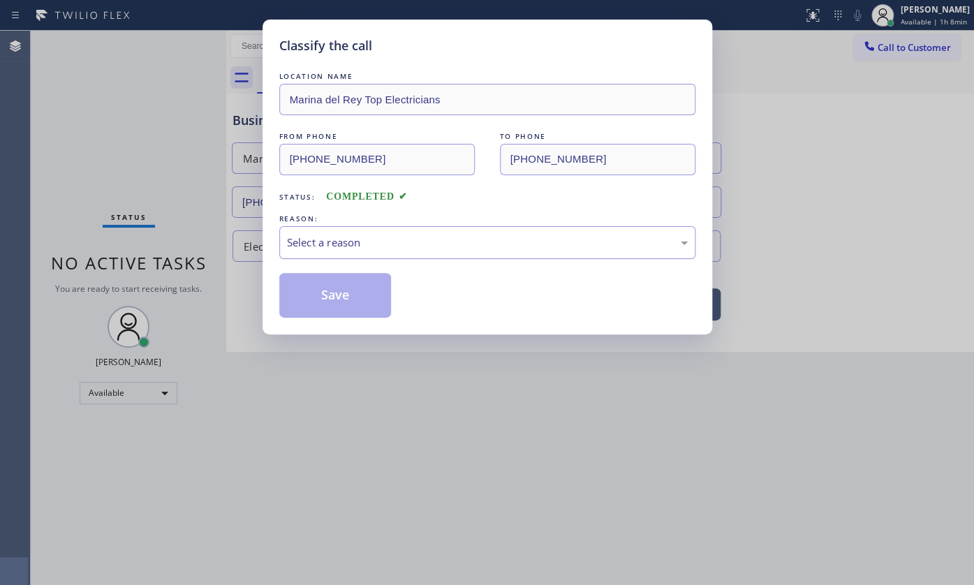
click at [326, 235] on div "Select a reason" at bounding box center [487, 243] width 401 height 16
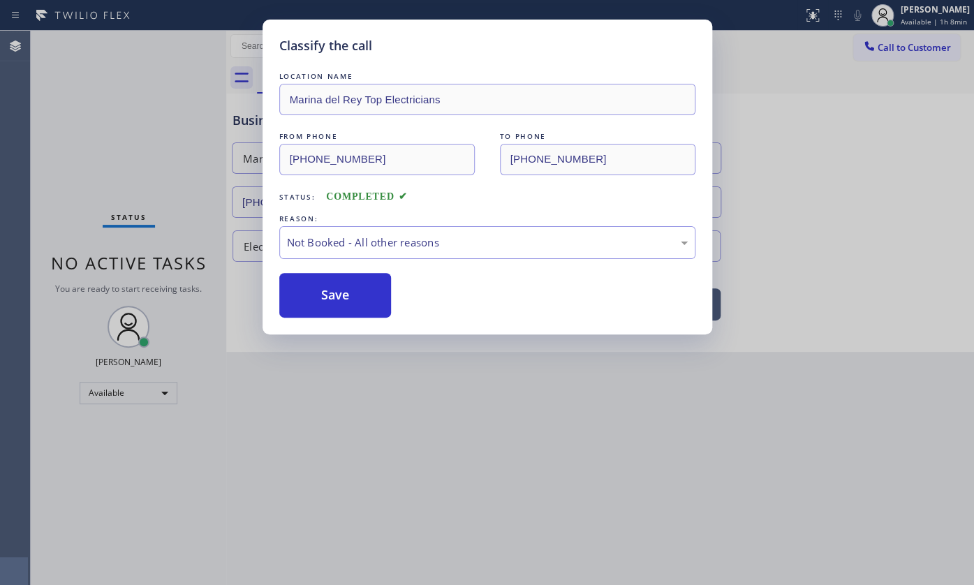
click at [334, 268] on div "LOCATION NAME Marina del Rey Top Electricians FROM PHONE (818) 438-3503 TO PHON…" at bounding box center [487, 193] width 416 height 249
click at [334, 267] on div "LOCATION NAME Marina del Rey Top Electricians FROM PHONE (818) 438-3503 TO PHON…" at bounding box center [487, 193] width 416 height 249
click at [337, 271] on div "LOCATION NAME Marina del Rey Top Electricians FROM PHONE (818) 438-3503 TO PHON…" at bounding box center [487, 193] width 416 height 249
click at [334, 280] on button "Save" at bounding box center [335, 295] width 112 height 45
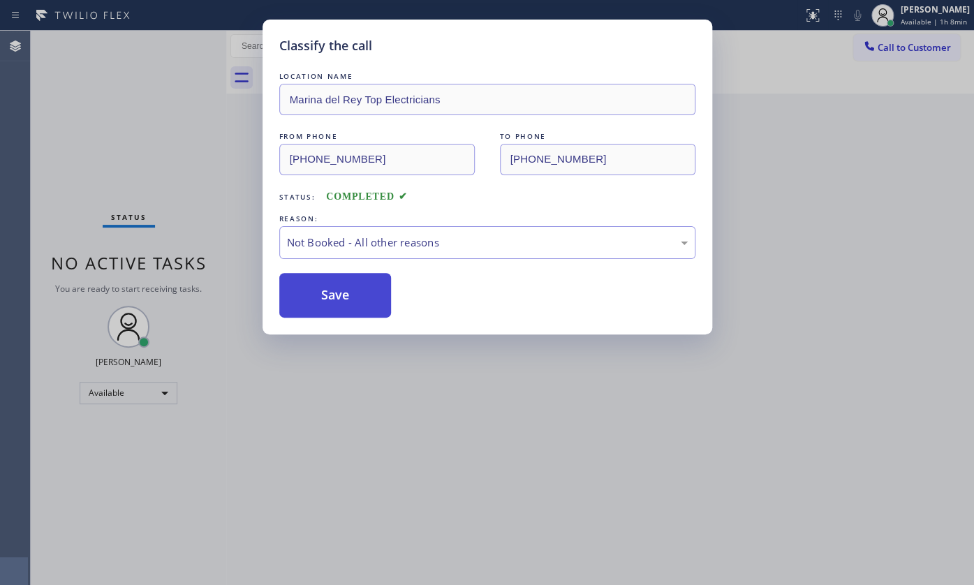
drag, startPoint x: 334, startPoint y: 274, endPoint x: 318, endPoint y: 312, distance: 41.0
click at [320, 356] on div "Classify the call LOCATION NAME Marina del Rey Top Electricians FROM PHONE (818…" at bounding box center [487, 292] width 974 height 585
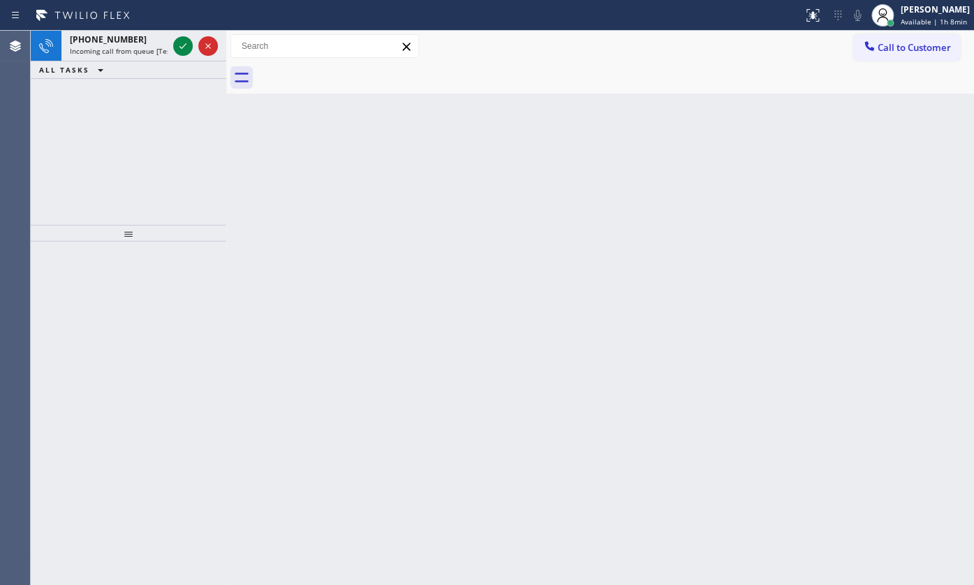
click at [320, 280] on div "Back to Dashboard Change Sender ID Customers Technicians Select a contact Outbo…" at bounding box center [600, 308] width 748 height 554
click at [333, 255] on div "Back to Dashboard Change Sender ID Customers Technicians Select a contact Outbo…" at bounding box center [600, 308] width 748 height 554
click at [360, 258] on div "Back to Dashboard Change Sender ID Customers Technicians Select a contact Outbo…" at bounding box center [600, 308] width 748 height 554
click at [363, 226] on div "Back to Dashboard Change Sender ID Customers Technicians Select a contact Outbo…" at bounding box center [600, 308] width 748 height 554
click at [183, 44] on icon at bounding box center [183, 46] width 17 height 17
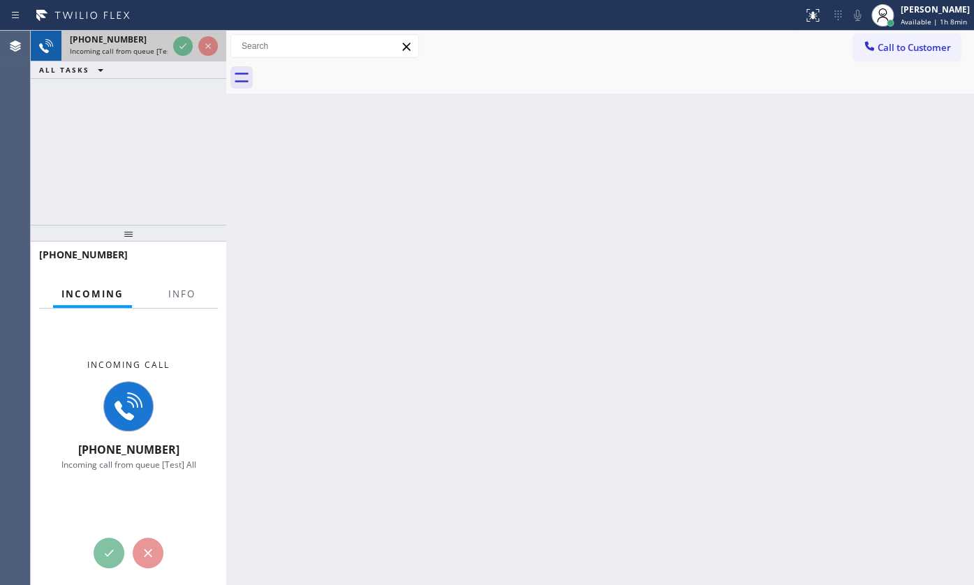
click at [180, 61] on div "+18184383503 Incoming call from queue [Test] All ALL TASKS ALL TASKS ACTIVE TAS…" at bounding box center [128, 55] width 195 height 48
click at [185, 68] on div "ALL TASKS ALL TASKS ACTIVE TASKS TASKS IN WRAP UP" at bounding box center [128, 69] width 195 height 17
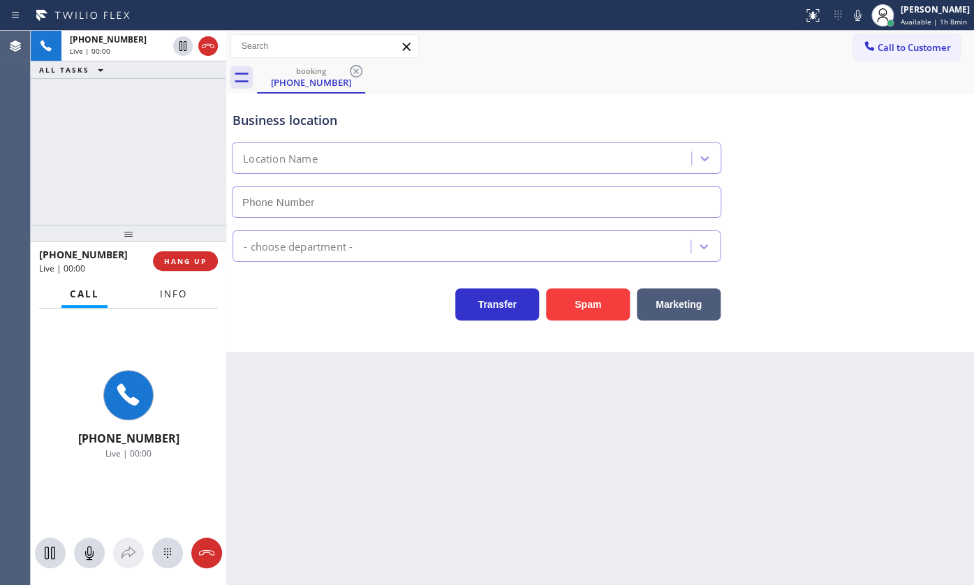
drag, startPoint x: 195, startPoint y: 279, endPoint x: 188, endPoint y: 288, distance: 11.5
click at [189, 285] on div "+18184383503 Live | 00:00 HANG UP Call Info +18184383503 Live | 00:00 Context Q…" at bounding box center [128, 413] width 195 height 343
type input "(424) 365-8015"
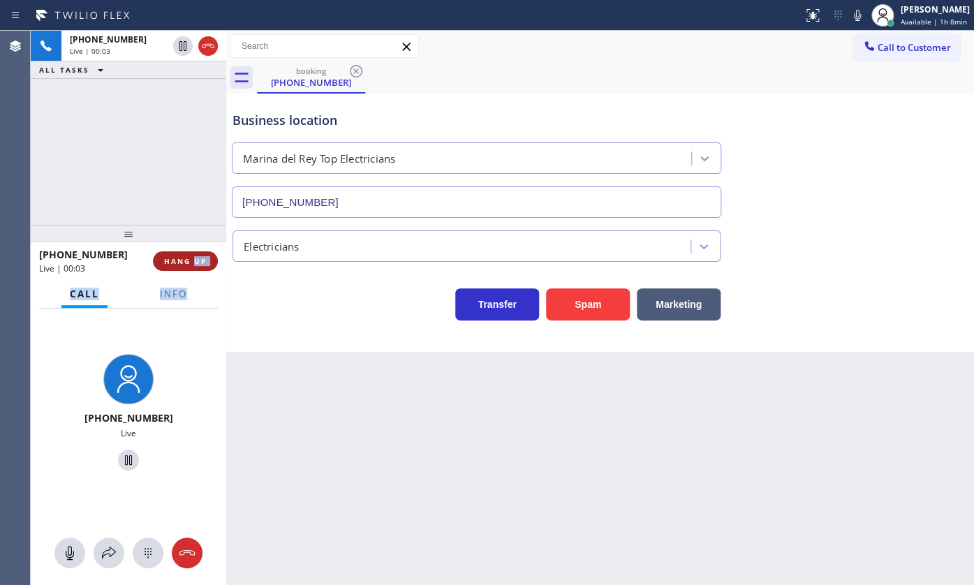
click at [157, 260] on button "HANG UP" at bounding box center [185, 261] width 65 height 20
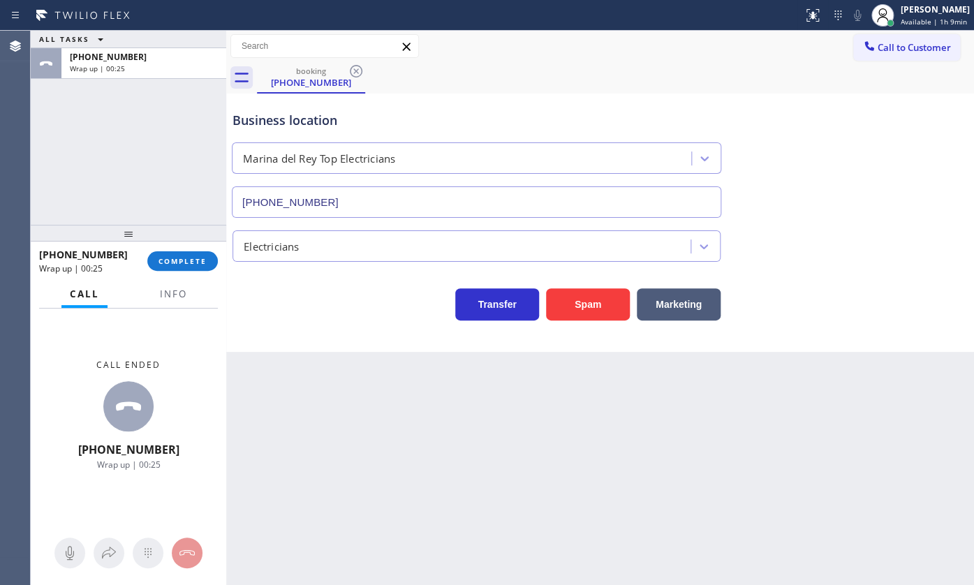
click at [344, 464] on div "Back to Dashboard Change Sender ID Customers Technicians Select a contact Outbo…" at bounding box center [600, 308] width 748 height 554
click at [174, 299] on span "Info" at bounding box center [173, 294] width 27 height 13
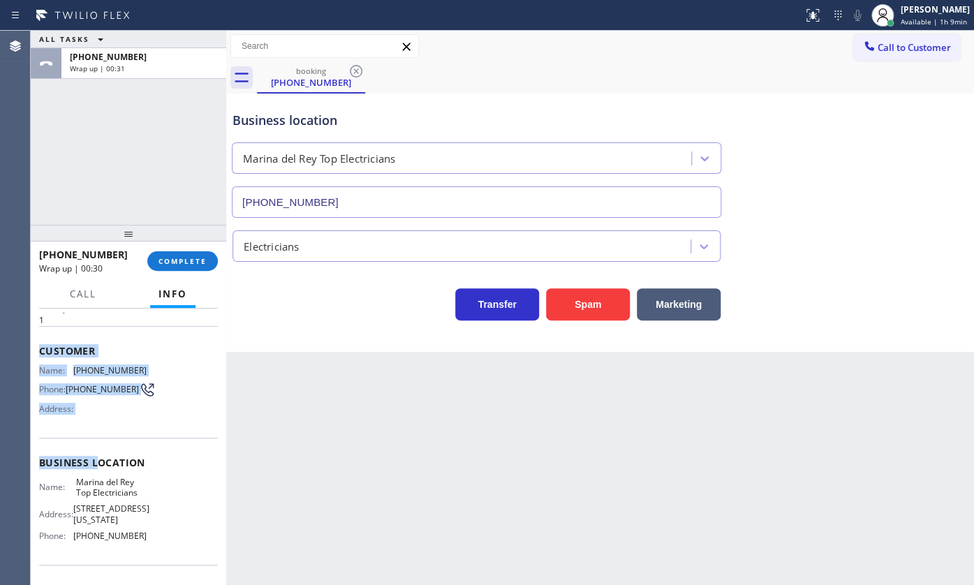
scroll to position [138, 0]
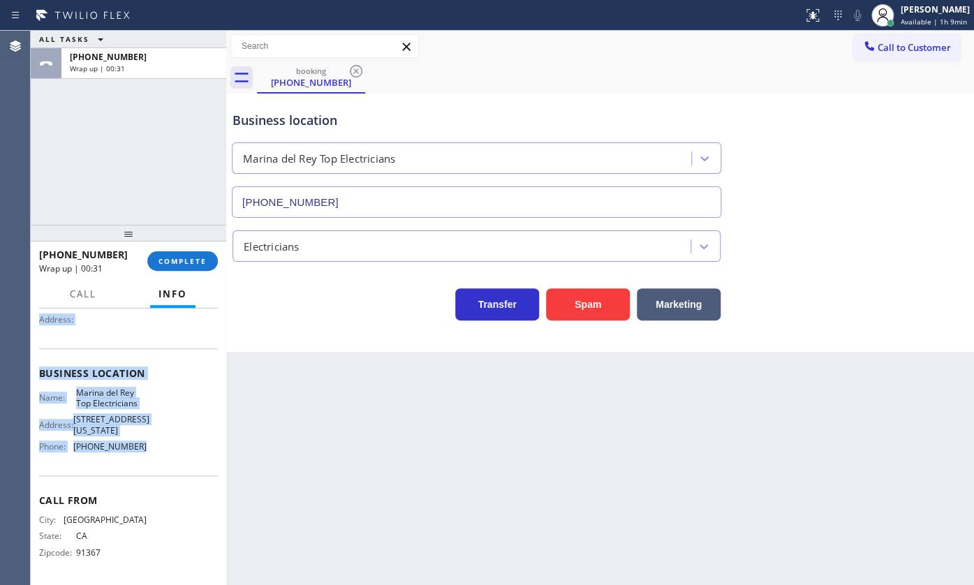
drag, startPoint x: 38, startPoint y: 381, endPoint x: 176, endPoint y: 426, distance: 144.6
click at [184, 454] on div "Context Queue: [Test] All Priority: 1 Customer Name: (818) 438-3503 Phone: (818…" at bounding box center [128, 379] width 179 height 404
copy div "Customer Name: (818) 438-3503 Phone: (818) 438-3503 Address: Business location …"
click at [202, 256] on button "COMPLETE" at bounding box center [182, 261] width 71 height 20
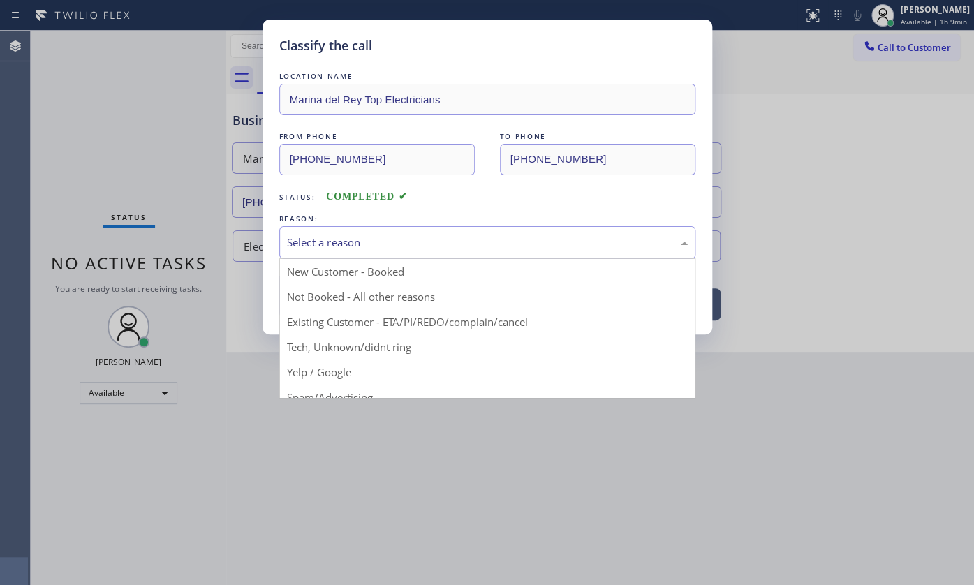
click at [356, 251] on div "Select a reason" at bounding box center [487, 242] width 416 height 33
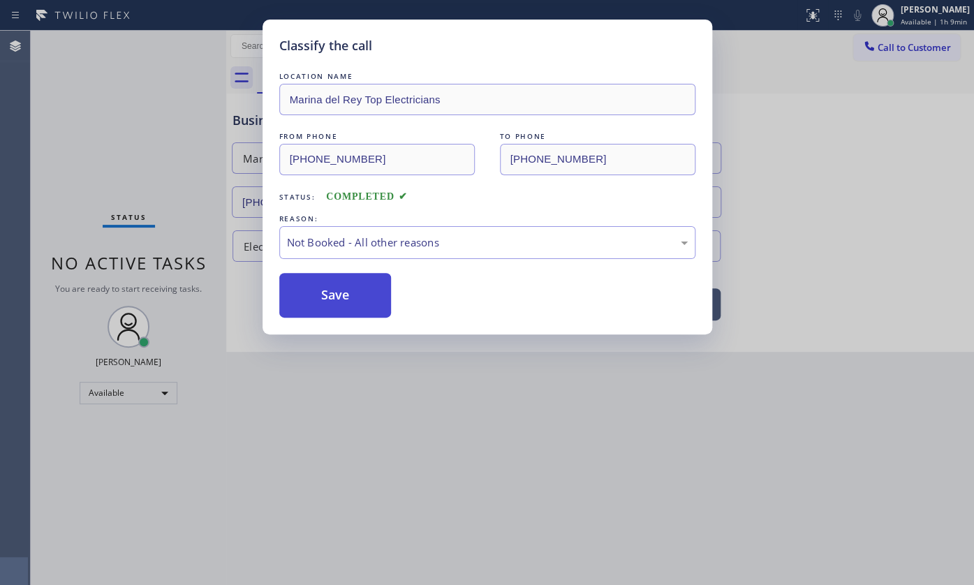
click at [341, 287] on button "Save" at bounding box center [335, 295] width 112 height 45
click at [341, 290] on button "Save" at bounding box center [335, 295] width 112 height 45
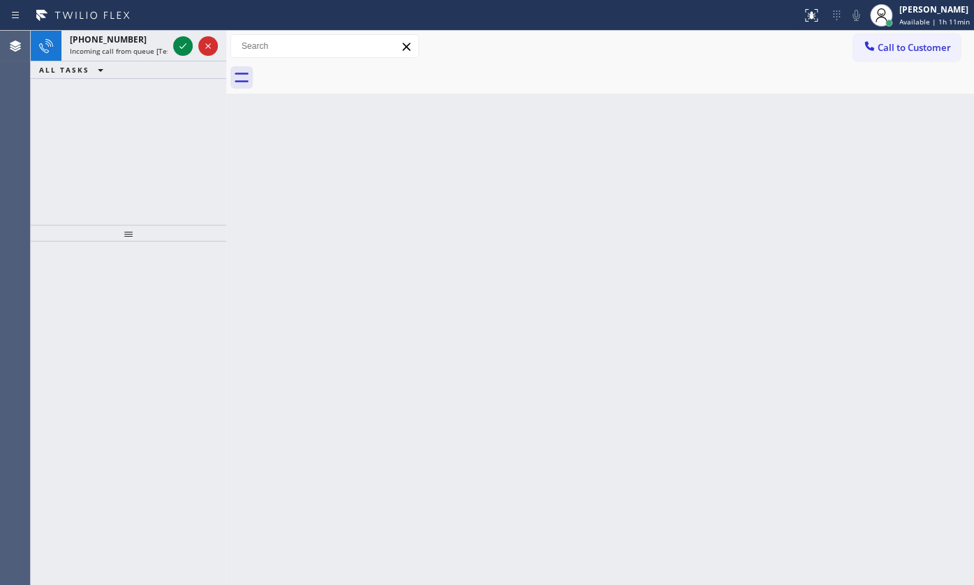
drag, startPoint x: 91, startPoint y: 112, endPoint x: 121, endPoint y: 96, distance: 34.4
click at [116, 98] on div "+12013557949 Incoming call from queue [Test] All ALL TASKS ALL TASKS ACTIVE TAS…" at bounding box center [128, 128] width 195 height 194
click at [187, 44] on icon at bounding box center [183, 46] width 17 height 17
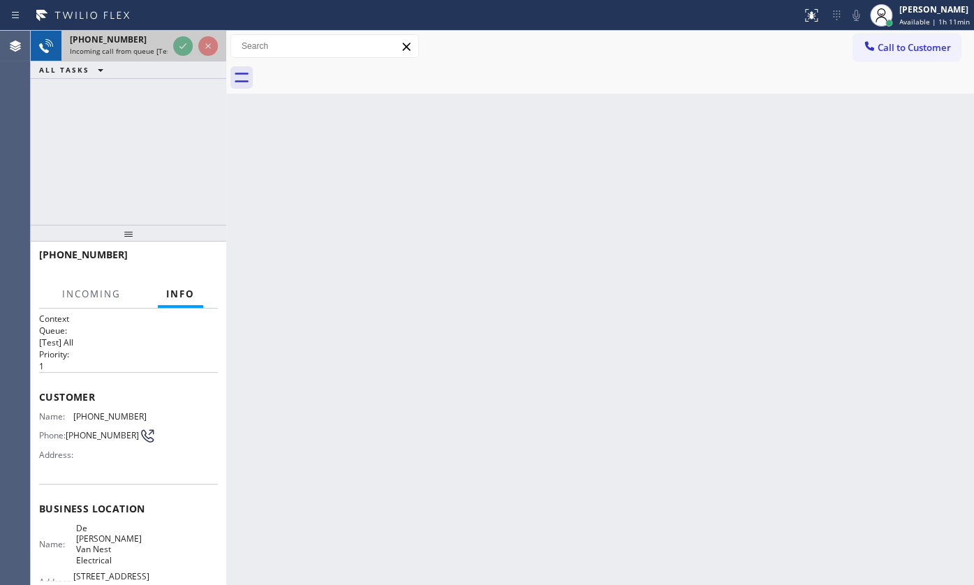
click at [164, 44] on div "+12013557949" at bounding box center [119, 40] width 98 height 12
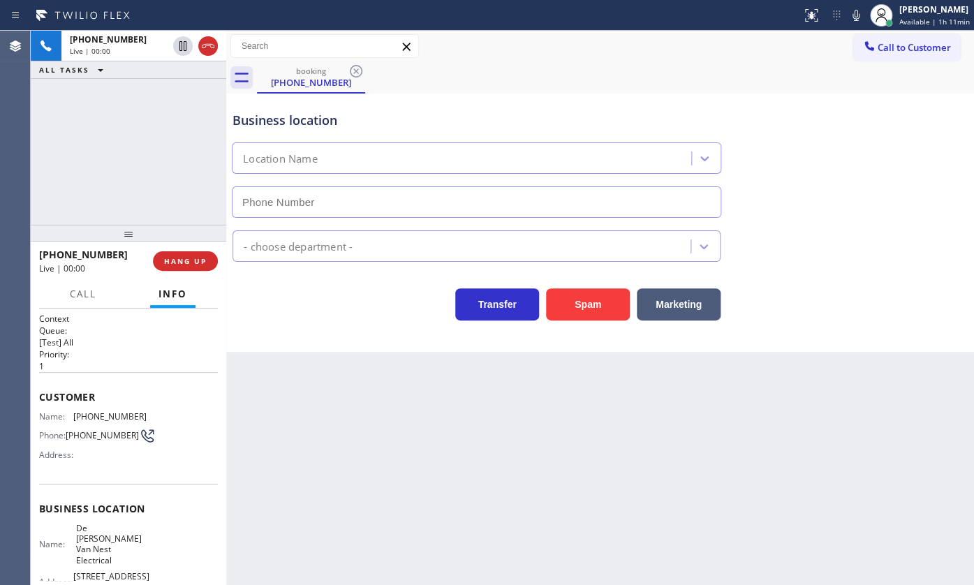
type input "(862) 356-5912"
click at [177, 265] on span "HANG UP" at bounding box center [185, 261] width 43 height 10
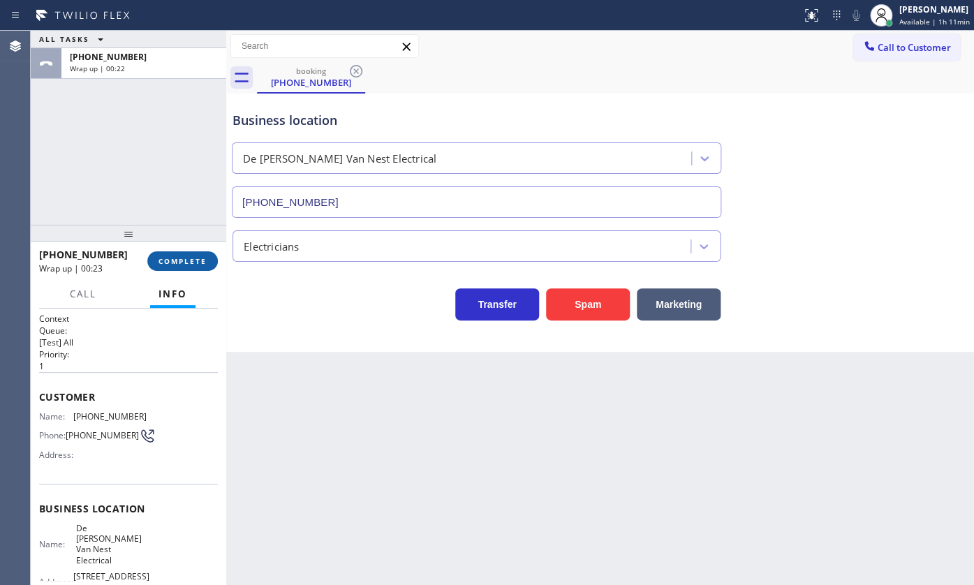
click at [174, 255] on button "COMPLETE" at bounding box center [182, 261] width 71 height 20
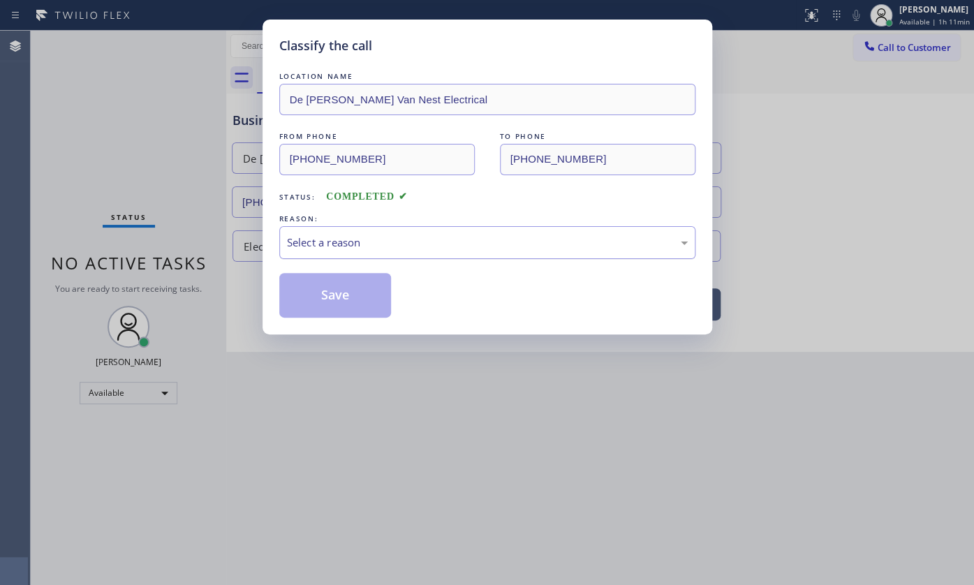
click at [295, 226] on div "Select a reason" at bounding box center [487, 242] width 416 height 33
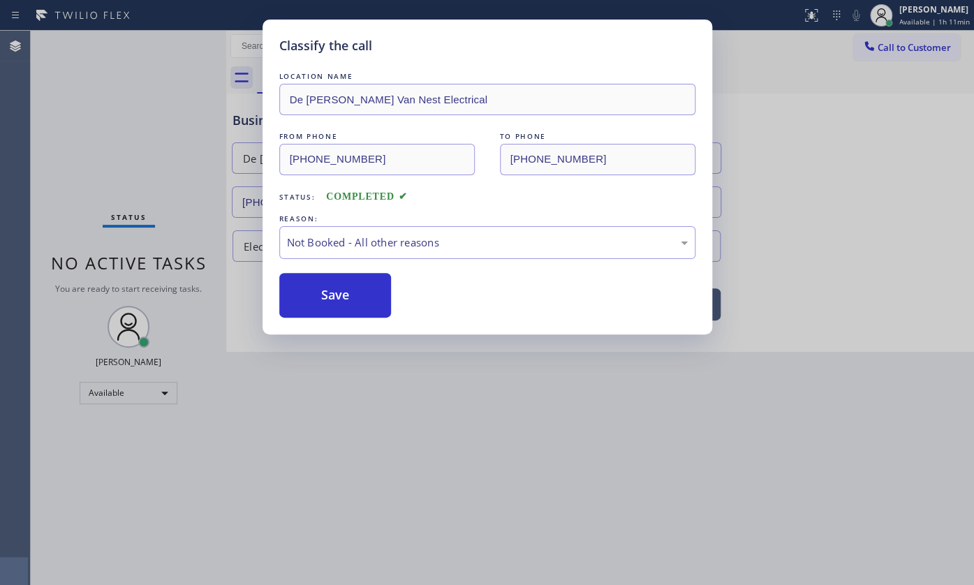
click at [295, 295] on button "Save" at bounding box center [335, 295] width 112 height 45
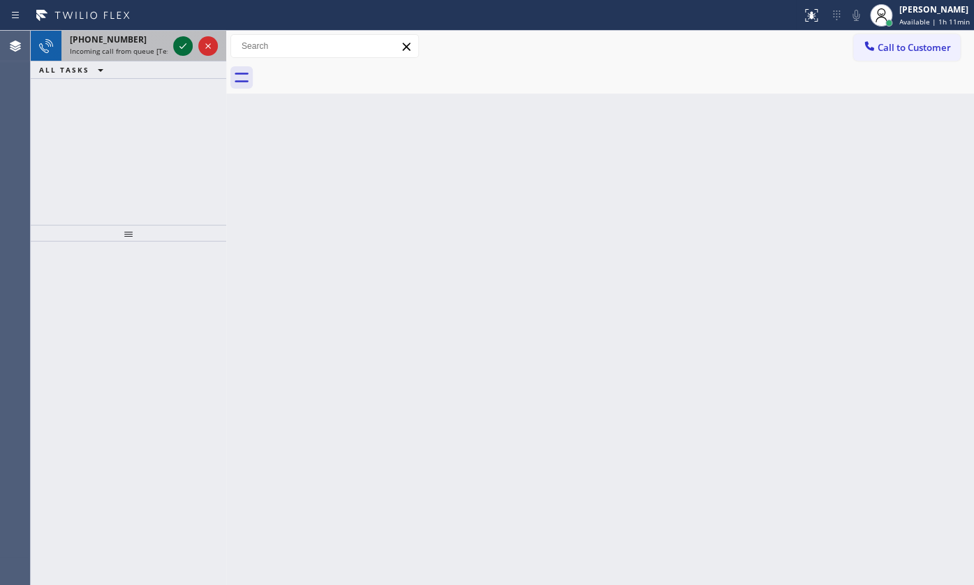
click at [187, 41] on icon at bounding box center [183, 46] width 17 height 17
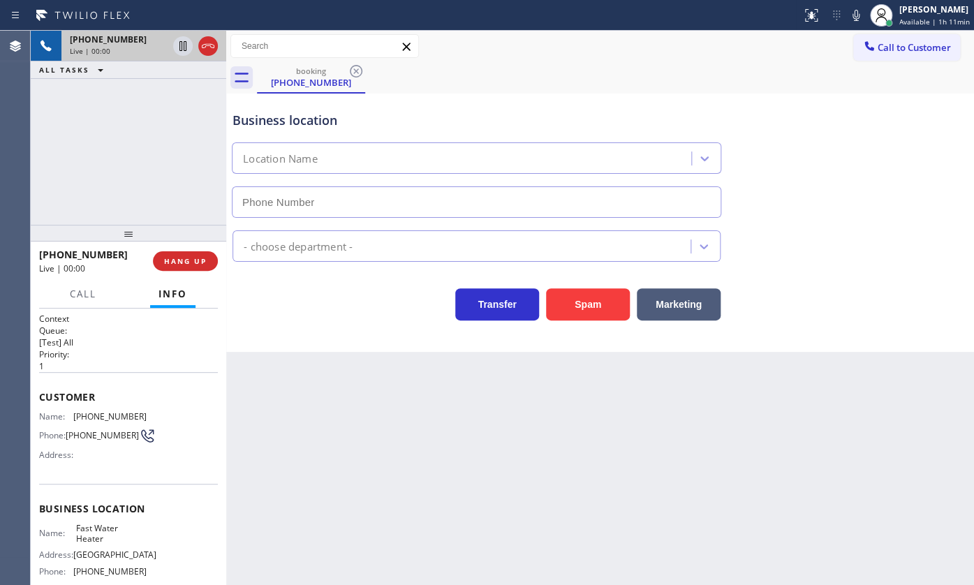
type input "(213) 319-6087"
click at [168, 258] on span "HANG UP" at bounding box center [185, 261] width 43 height 10
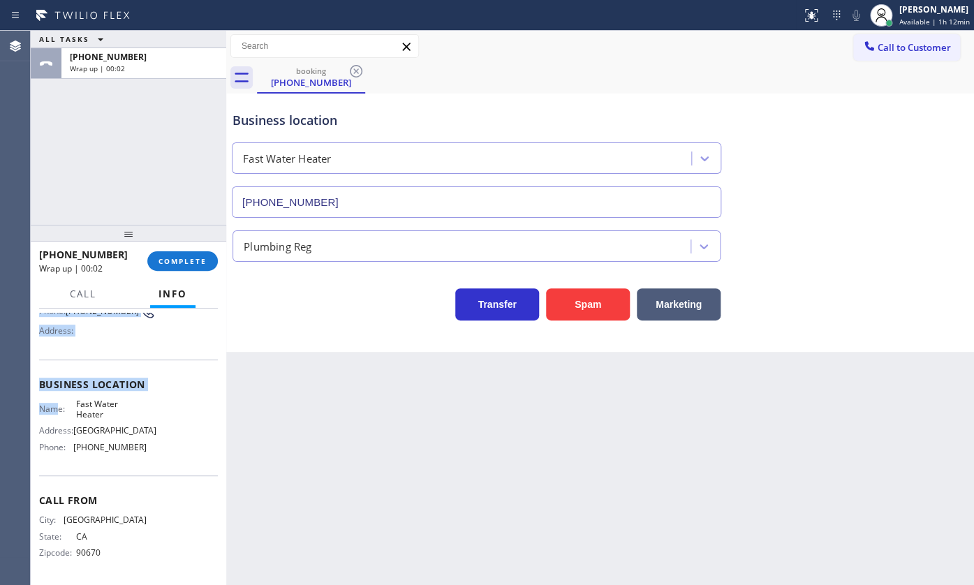
scroll to position [138, 0]
drag, startPoint x: 36, startPoint y: 385, endPoint x: 155, endPoint y: 404, distance: 120.9
click at [135, 415] on div "Context Queue: [Test] All Priority: 1 Customer Name: (323) 213-7091 Phone: (323…" at bounding box center [128, 447] width 195 height 277
click at [922, 17] on span "Available | 1h 12min" at bounding box center [934, 22] width 71 height 10
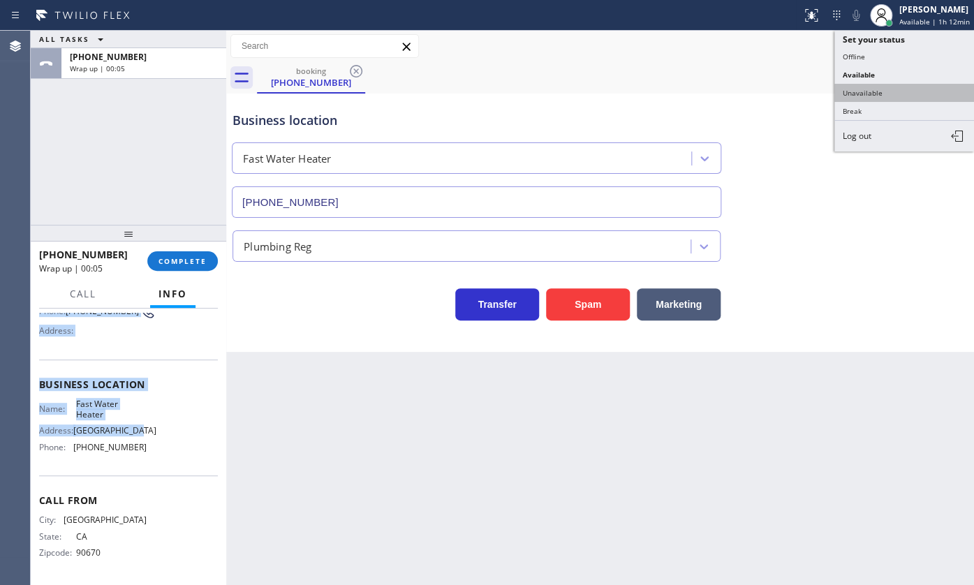
click at [878, 91] on button "Unavailable" at bounding box center [904, 93] width 140 height 18
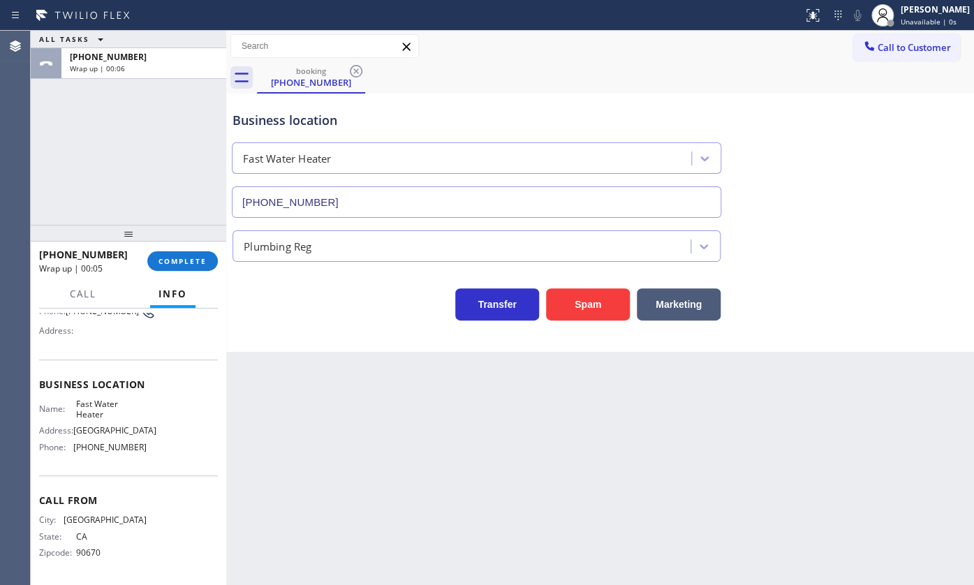
drag, startPoint x: 177, startPoint y: 440, endPoint x: 126, endPoint y: 462, distance: 55.6
click at [177, 439] on div "Name: Fast Water Heater Address: Huntington Park Phone: (213) 319-6087" at bounding box center [128, 429] width 179 height 60
drag, startPoint x: 75, startPoint y: 433, endPoint x: 186, endPoint y: 417, distance: 112.8
click at [162, 431] on div "Name: Fast Water Heater Address: Huntington Park Phone: (213) 319-6087" at bounding box center [128, 429] width 179 height 60
copy span "(213) 319-6087"
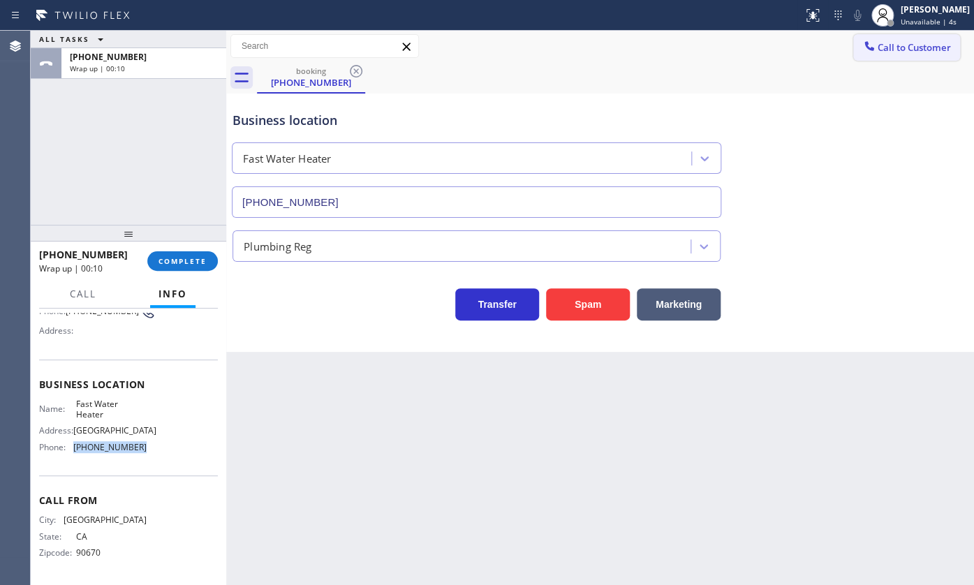
drag, startPoint x: 924, startPoint y: 40, endPoint x: 911, endPoint y: 43, distance: 13.7
click at [924, 40] on button "Call to Customer" at bounding box center [906, 47] width 107 height 27
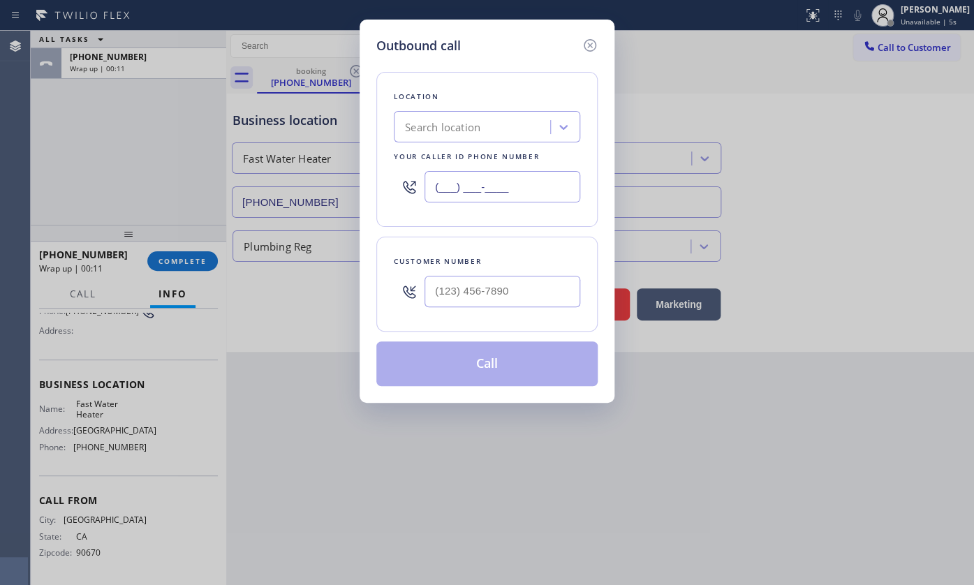
click at [488, 194] on input "(___) ___-____" at bounding box center [502, 186] width 156 height 31
paste input "213) 319-6087"
type input "(213) 319-6087"
click at [448, 290] on input "(___) ___-____" at bounding box center [502, 291] width 156 height 31
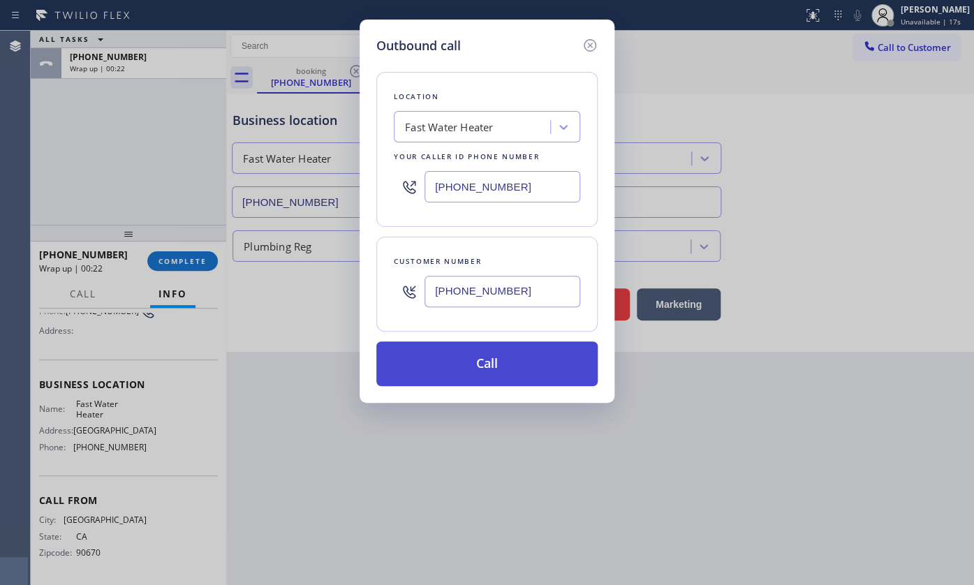
type input "(323) 213-7091"
click at [475, 350] on button "Call" at bounding box center [486, 363] width 221 height 45
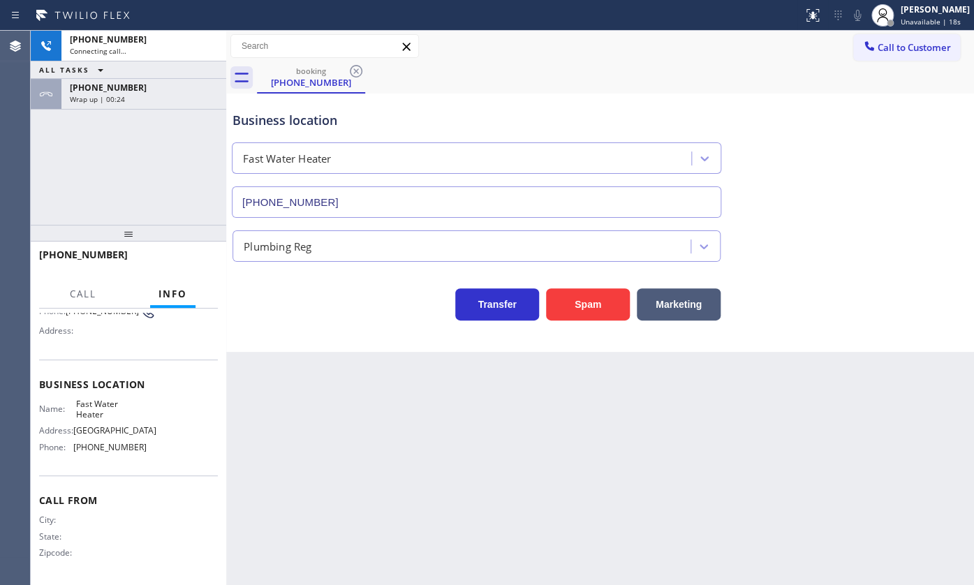
scroll to position [127, 0]
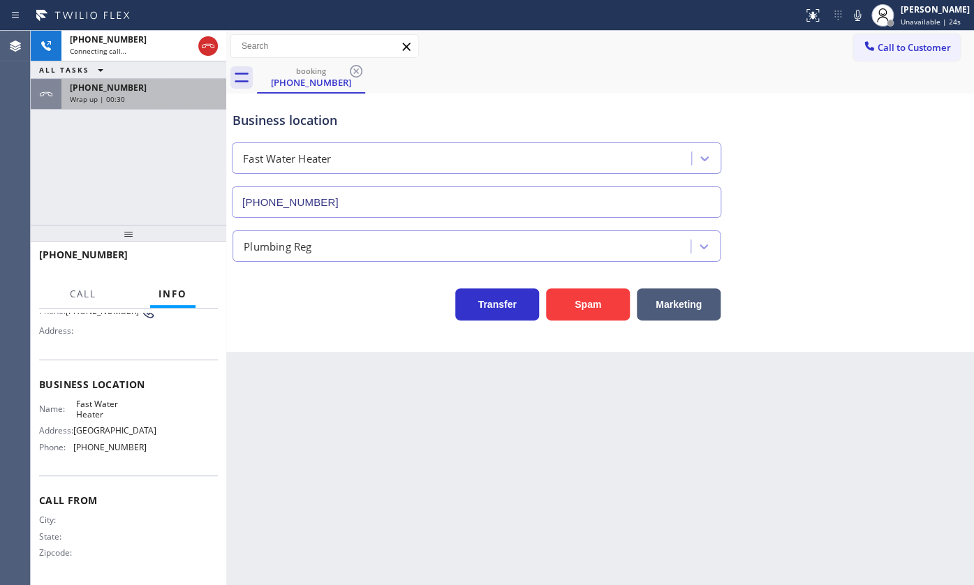
click at [175, 98] on div "Wrap up | 00:30" at bounding box center [144, 99] width 148 height 10
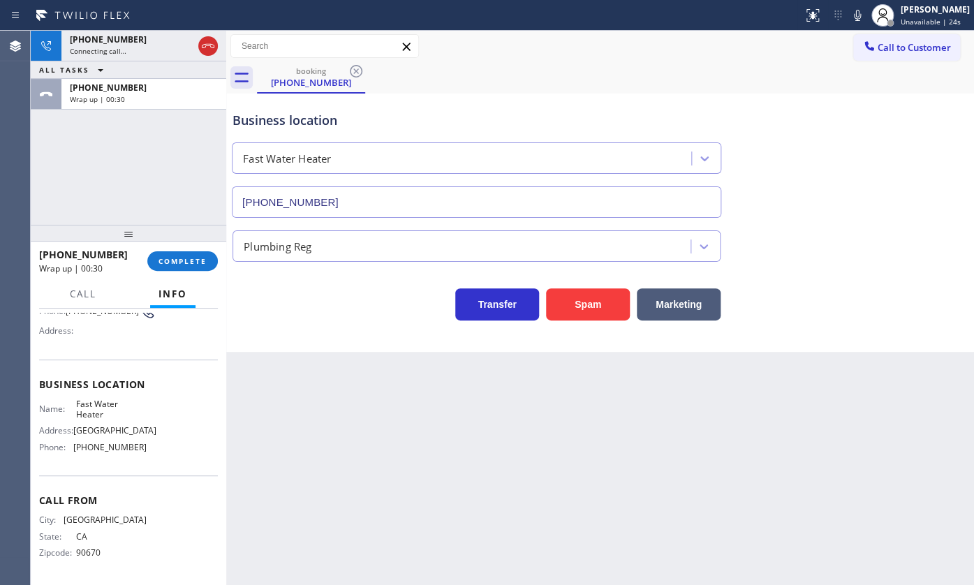
scroll to position [138, 0]
drag, startPoint x: 174, startPoint y: 258, endPoint x: 171, endPoint y: 98, distance: 159.9
click at [174, 244] on div "+13232137091 Connecting call… ALL TASKS ALL TASKS ACTIVE TASKS TASKS IN WRAP UP…" at bounding box center [128, 308] width 195 height 554
click at [208, 41] on icon at bounding box center [208, 46] width 17 height 17
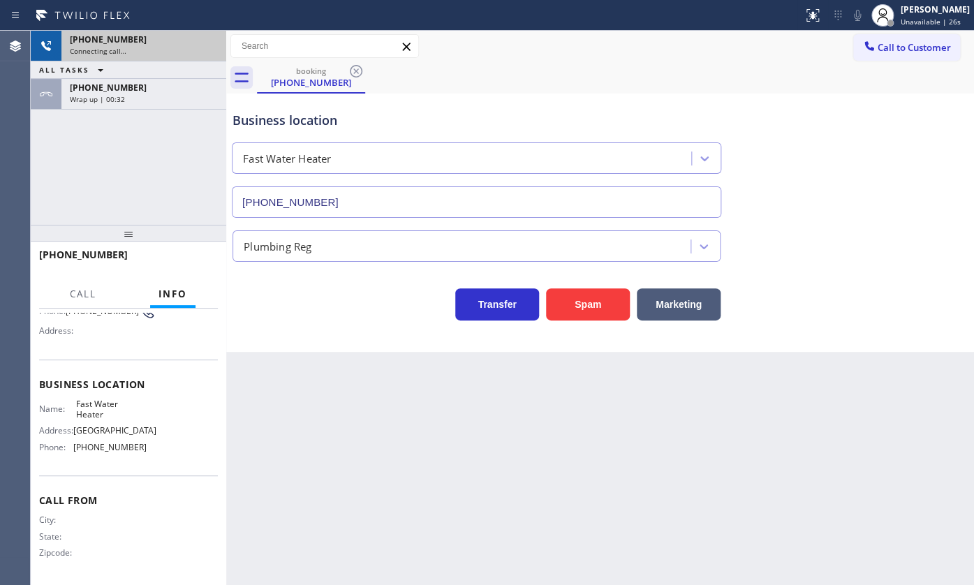
scroll to position [127, 0]
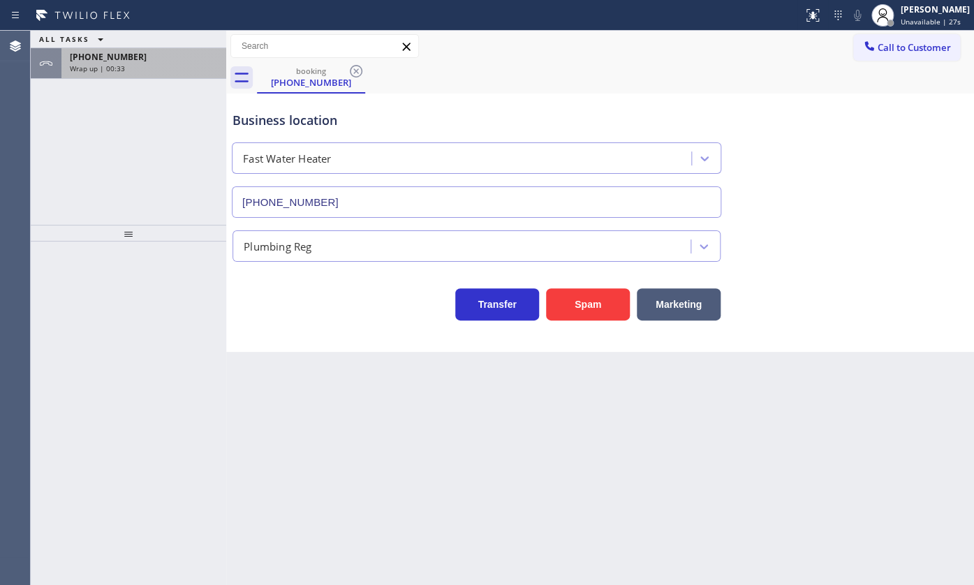
click at [144, 59] on div "+13232137091" at bounding box center [144, 57] width 148 height 12
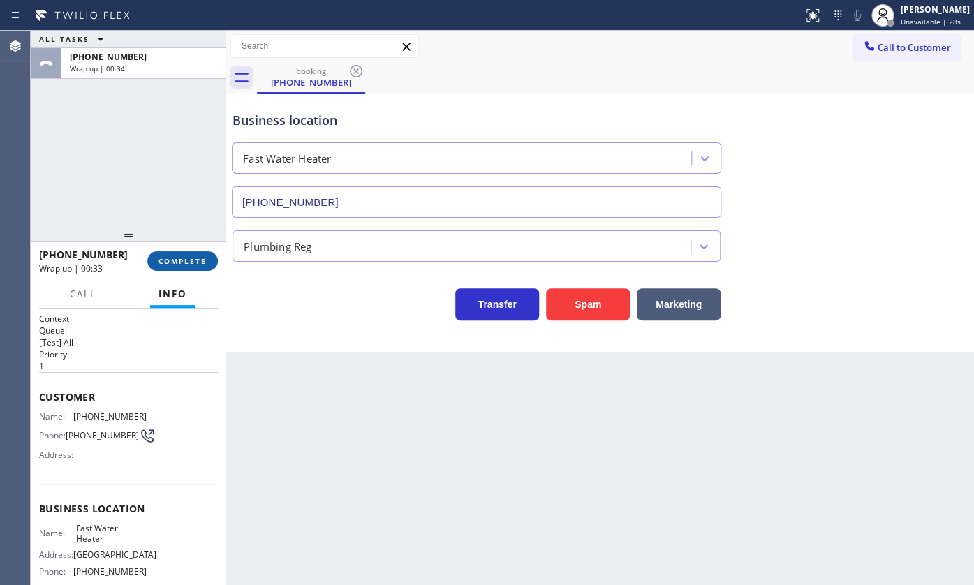
click at [174, 260] on button "COMPLETE" at bounding box center [182, 261] width 71 height 20
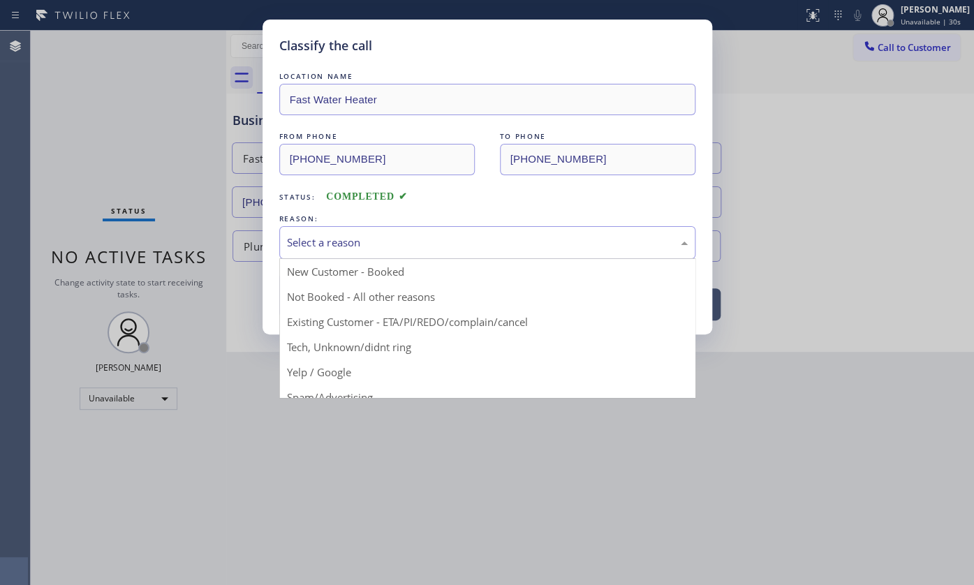
click at [318, 251] on div "Select a reason" at bounding box center [487, 242] width 416 height 33
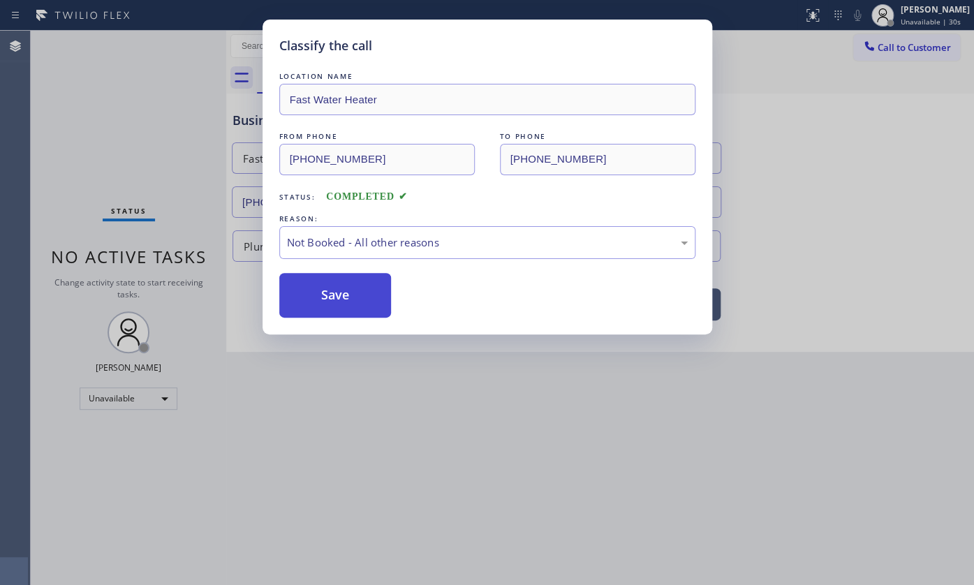
click at [291, 297] on button "Save" at bounding box center [335, 295] width 112 height 45
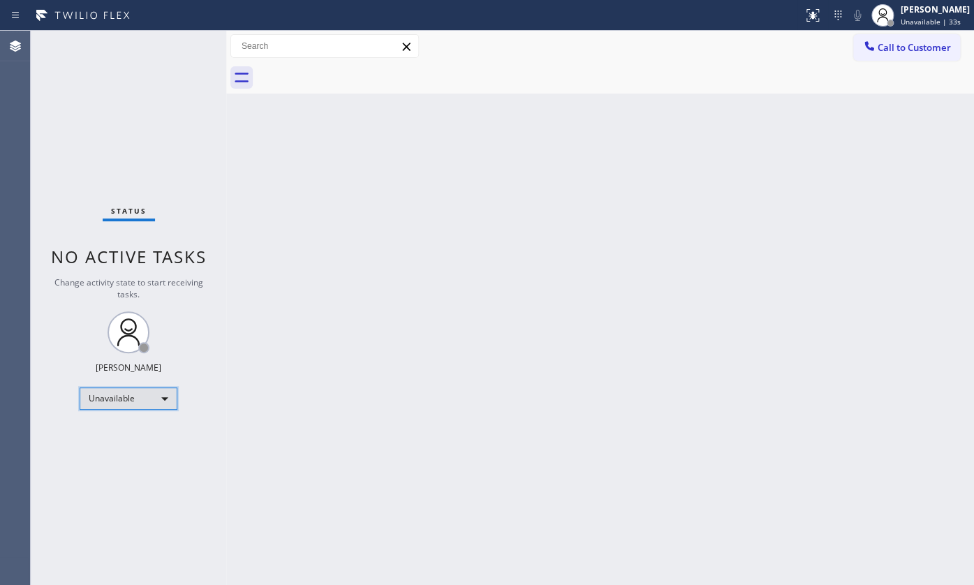
click at [112, 390] on div "Unavailable" at bounding box center [129, 398] width 98 height 22
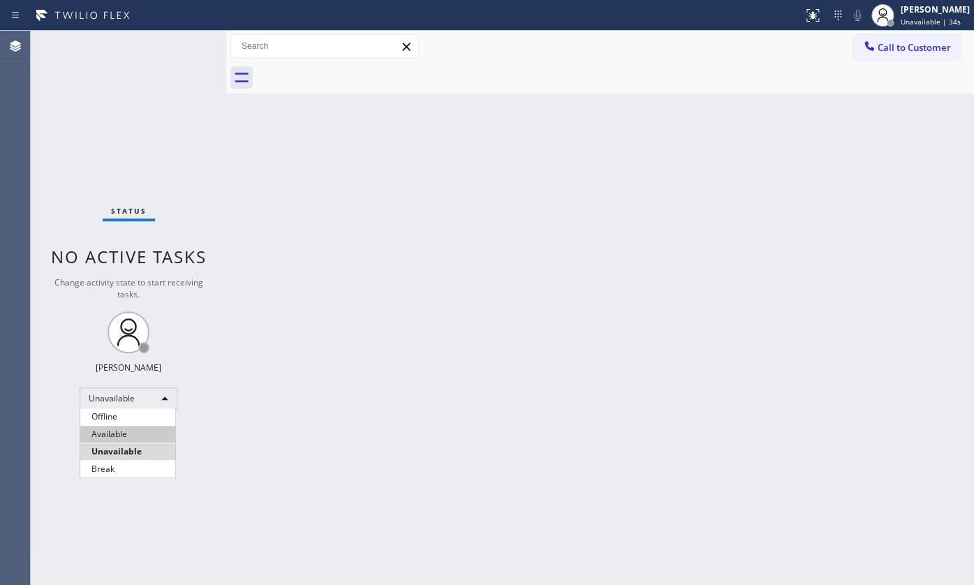
click at [111, 432] on li "Available" at bounding box center [127, 434] width 95 height 17
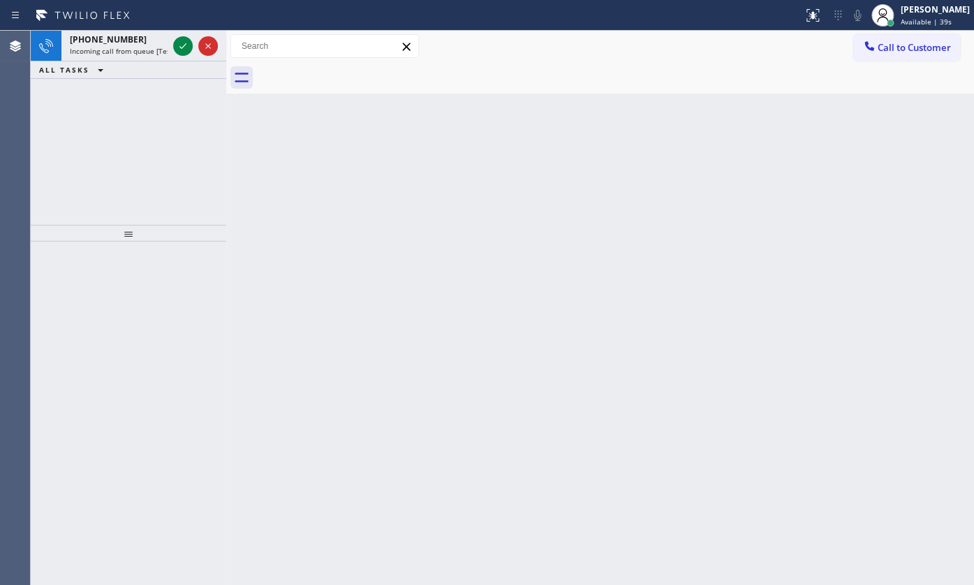
drag, startPoint x: 91, startPoint y: 163, endPoint x: 100, endPoint y: 156, distance: 11.4
click at [93, 163] on div "+13104973584 Incoming call from queue [Test] All ALL TASKS ALL TASKS ACTIVE TAS…" at bounding box center [128, 128] width 195 height 194
click at [177, 50] on icon at bounding box center [183, 46] width 17 height 17
drag, startPoint x: 122, startPoint y: 60, endPoint x: 137, endPoint y: 118, distance: 59.8
click at [123, 60] on span "+13104973584" at bounding box center [108, 57] width 77 height 12
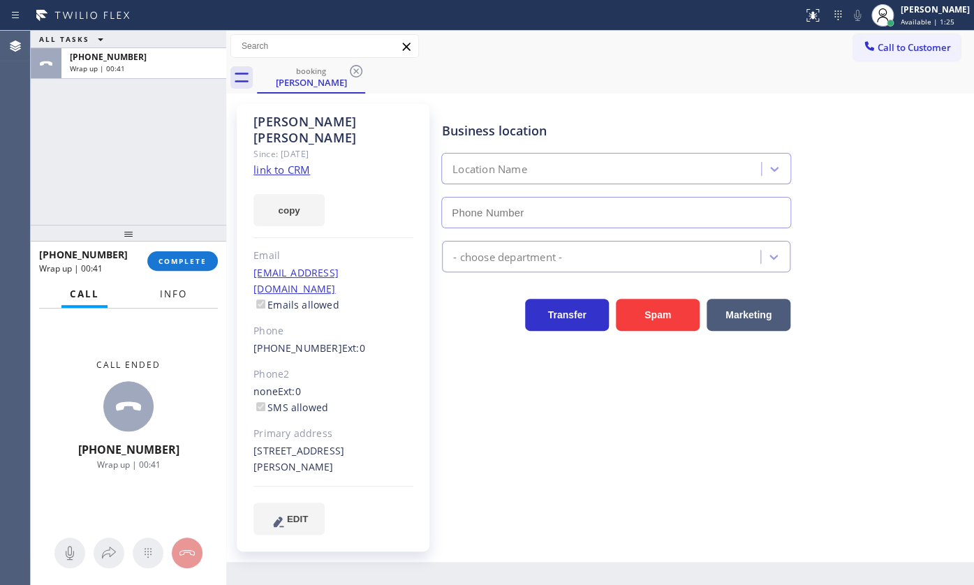
click at [170, 288] on span "Info" at bounding box center [173, 294] width 27 height 13
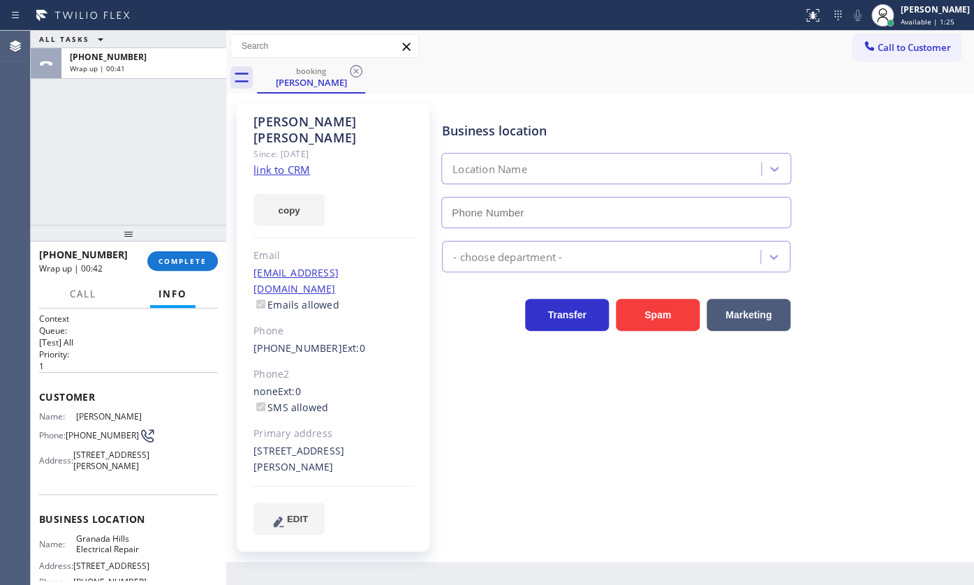
type input "(213) 319-5475"
click at [286, 163] on link "link to CRM" at bounding box center [281, 170] width 57 height 14
drag, startPoint x: 918, startPoint y: 15, endPoint x: 876, endPoint y: 80, distance: 77.3
click at [913, 20] on div "JENIZA ALCAYDE Available | 3:05" at bounding box center [936, 15] width 76 height 24
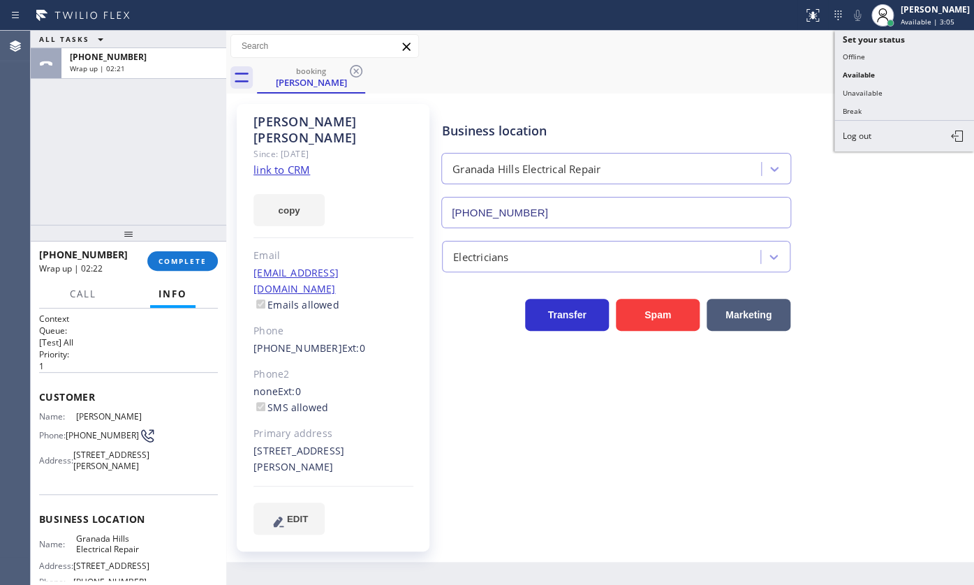
drag, startPoint x: 871, startPoint y: 98, endPoint x: 829, endPoint y: 96, distance: 41.9
click at [871, 96] on button "Unavailable" at bounding box center [904, 93] width 140 height 18
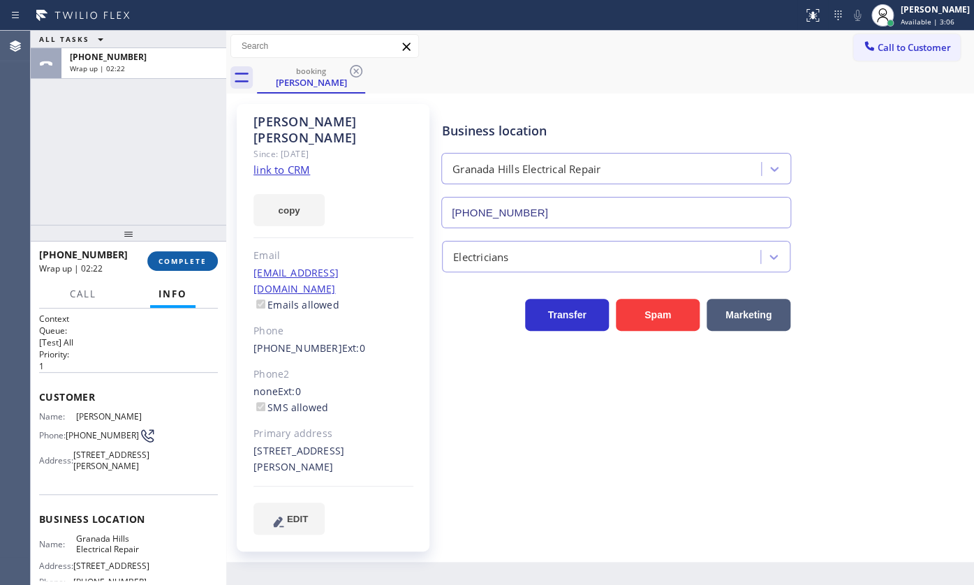
drag, startPoint x: 182, startPoint y: 260, endPoint x: 377, endPoint y: 266, distance: 195.6
click at [182, 260] on span "COMPLETE" at bounding box center [182, 261] width 48 height 10
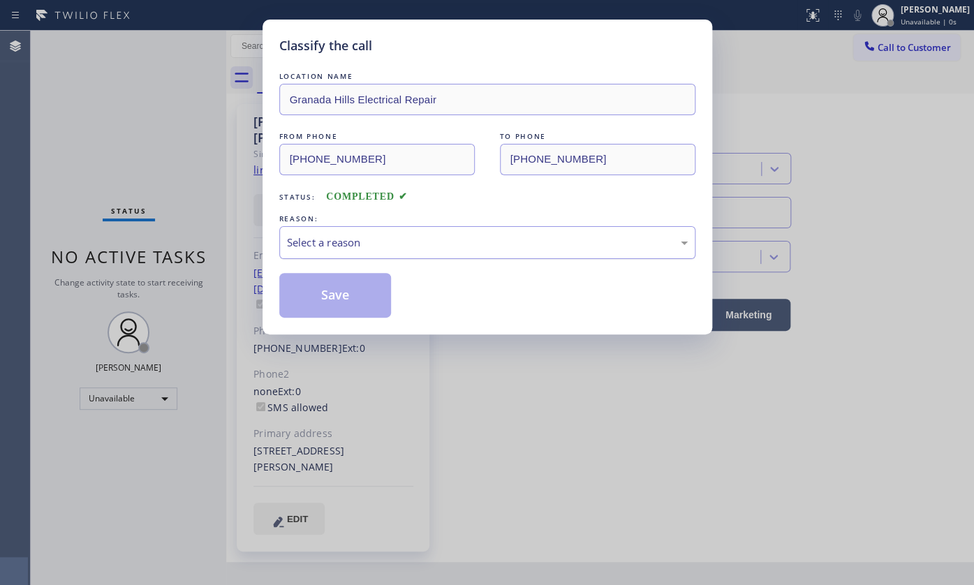
click at [353, 250] on div "Select a reason" at bounding box center [487, 242] width 416 height 33
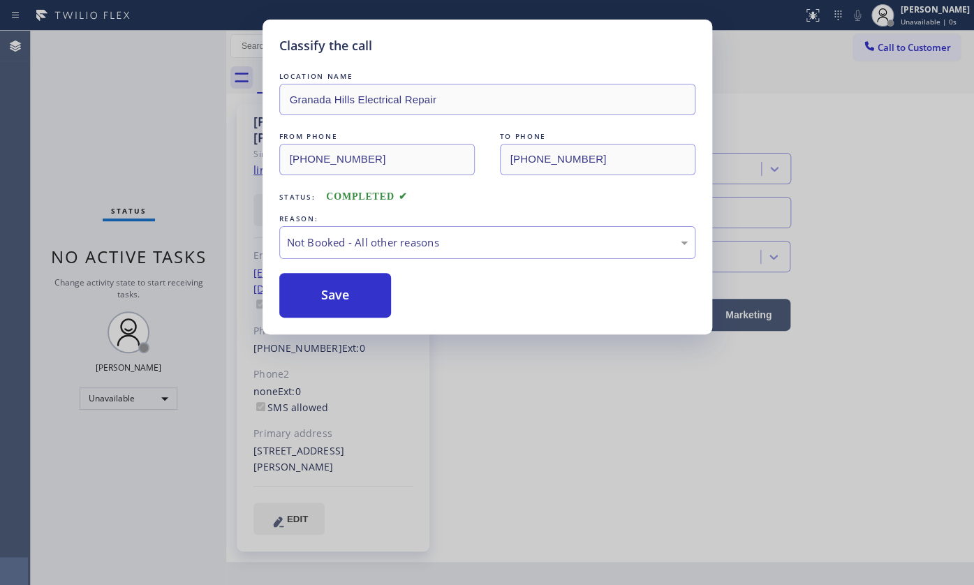
click at [327, 291] on button "Save" at bounding box center [335, 295] width 112 height 45
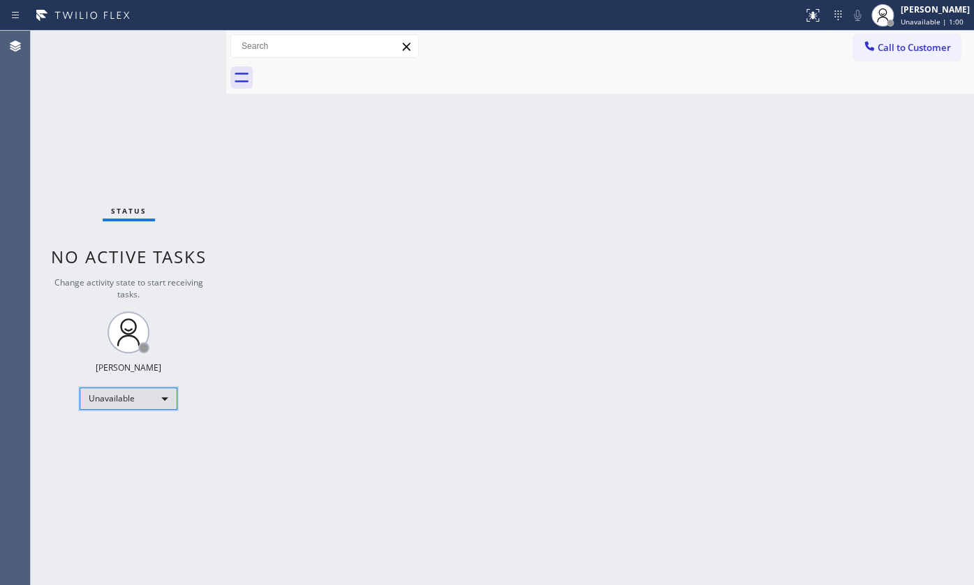
click at [105, 405] on div "Unavailable" at bounding box center [129, 398] width 98 height 22
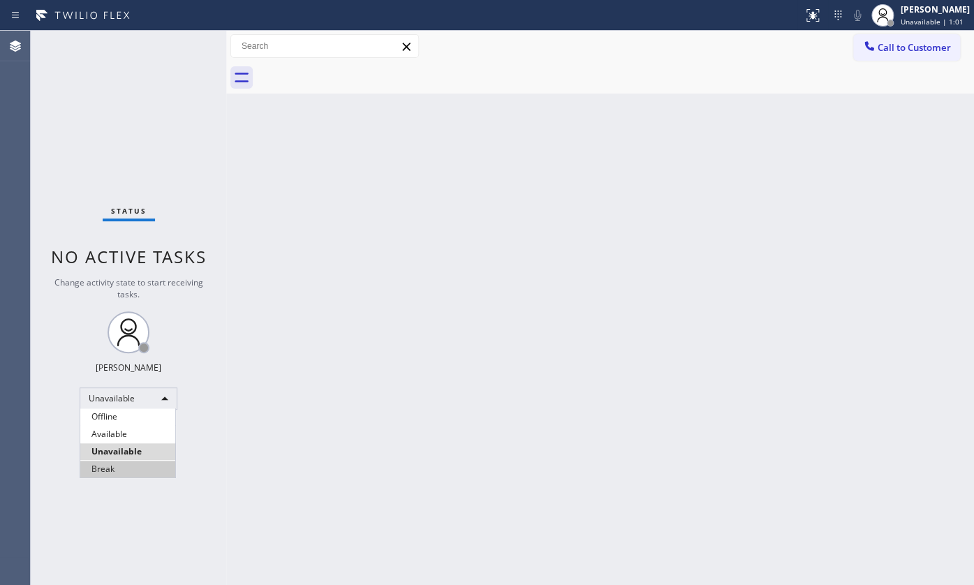
click at [106, 466] on li "Break" at bounding box center [127, 469] width 95 height 17
drag, startPoint x: 109, startPoint y: 420, endPoint x: 115, endPoint y: 408, distance: 13.4
click at [109, 422] on div "Status No active tasks Change activity state to start receiving tasks. JENIZA A…" at bounding box center [128, 308] width 195 height 554
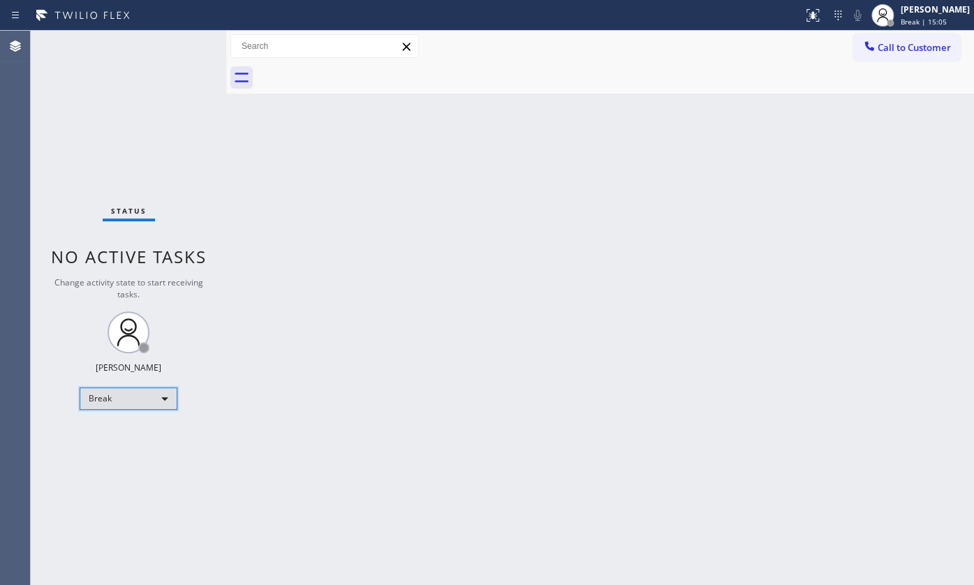
click at [115, 408] on div "Break" at bounding box center [129, 398] width 98 height 22
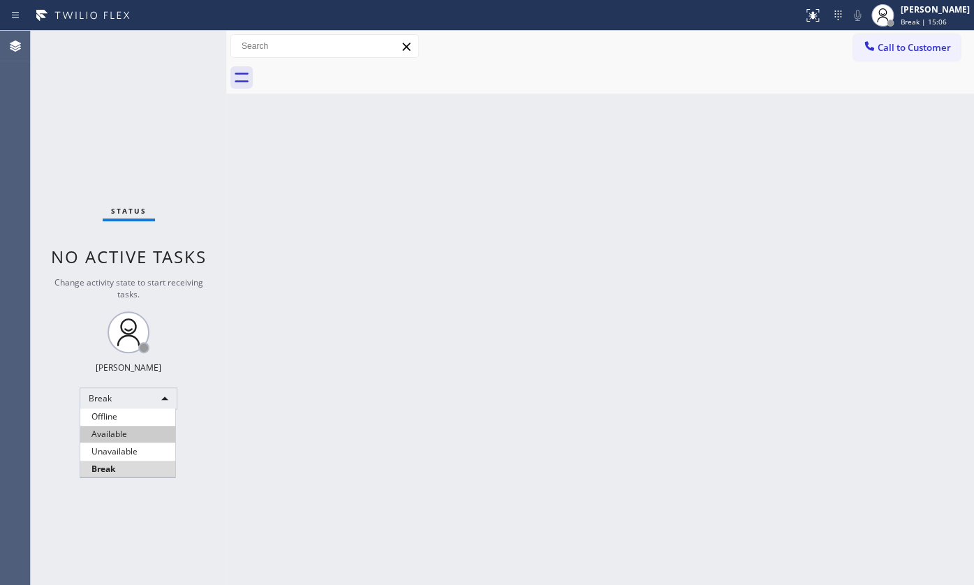
click at [128, 436] on li "Available" at bounding box center [127, 434] width 95 height 17
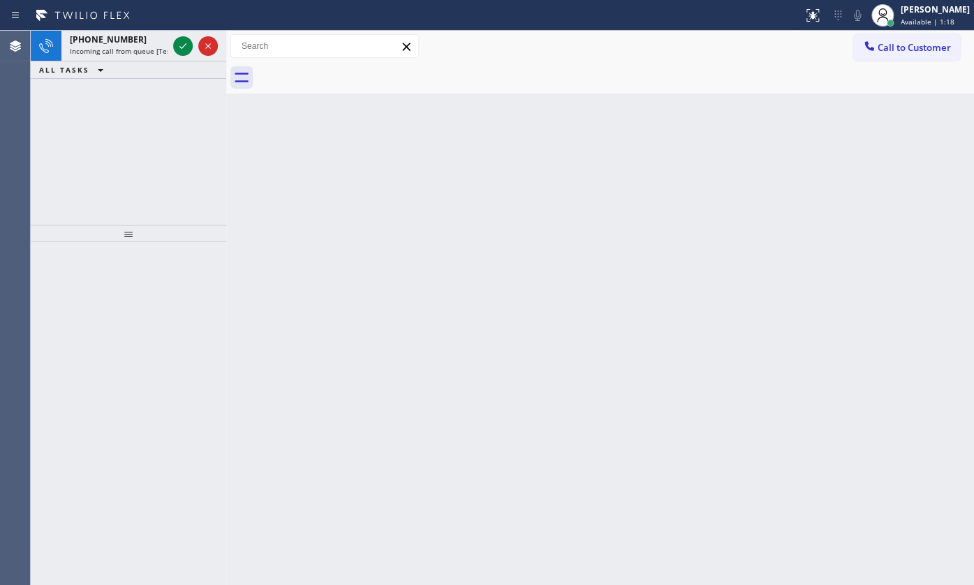
drag, startPoint x: 83, startPoint y: 140, endPoint x: 103, endPoint y: 103, distance: 42.8
click at [100, 110] on div "+13602962531 Incoming call from queue [Test] All ALL TASKS ALL TASKS ACTIVE TAS…" at bounding box center [128, 128] width 195 height 194
click at [188, 49] on icon at bounding box center [183, 46] width 17 height 17
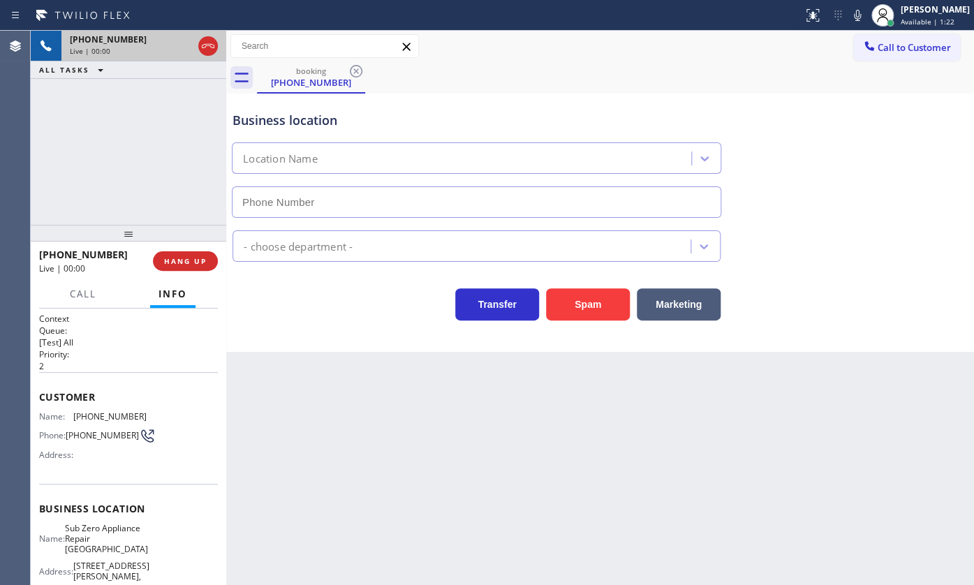
type input "(360) 205-1831"
drag, startPoint x: 61, startPoint y: 140, endPoint x: 64, endPoint y: 63, distance: 76.9
click at [63, 128] on div "+13602962531 Live | 00:15 ALL TASKS ALL TASKS ACTIVE TASKS TASKS IN WRAP UP" at bounding box center [128, 128] width 195 height 194
click at [150, 161] on div "+13602962531 Live | 00:20 ALL TASKS ALL TASKS ACTIVE TASKS TASKS IN WRAP UP" at bounding box center [128, 128] width 195 height 194
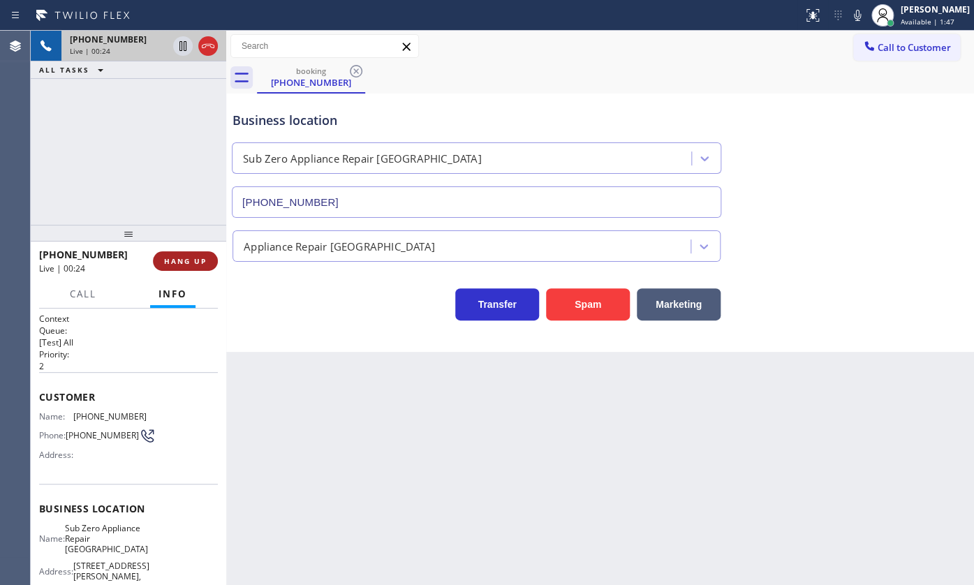
click at [185, 255] on button "HANG UP" at bounding box center [185, 261] width 65 height 20
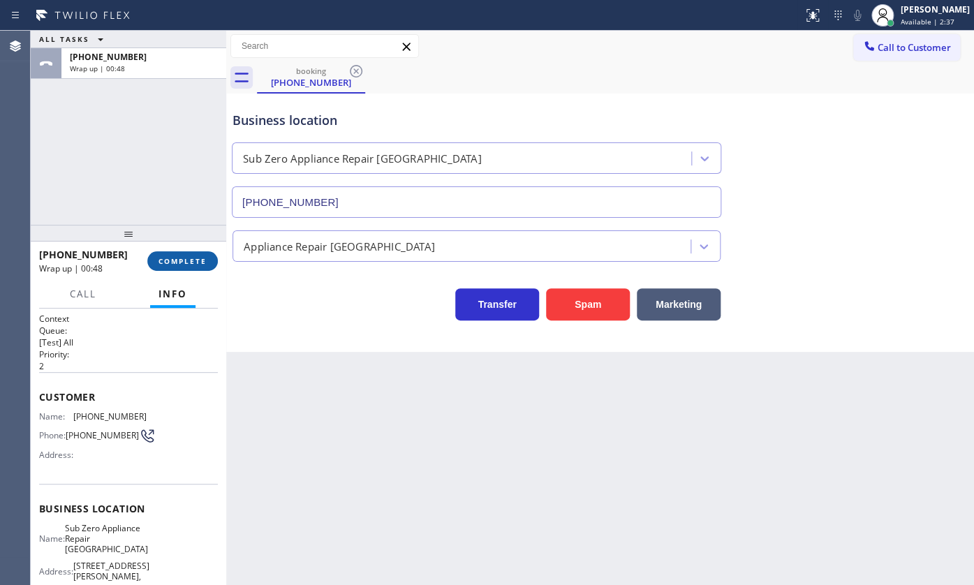
click at [184, 258] on span "COMPLETE" at bounding box center [182, 261] width 48 height 10
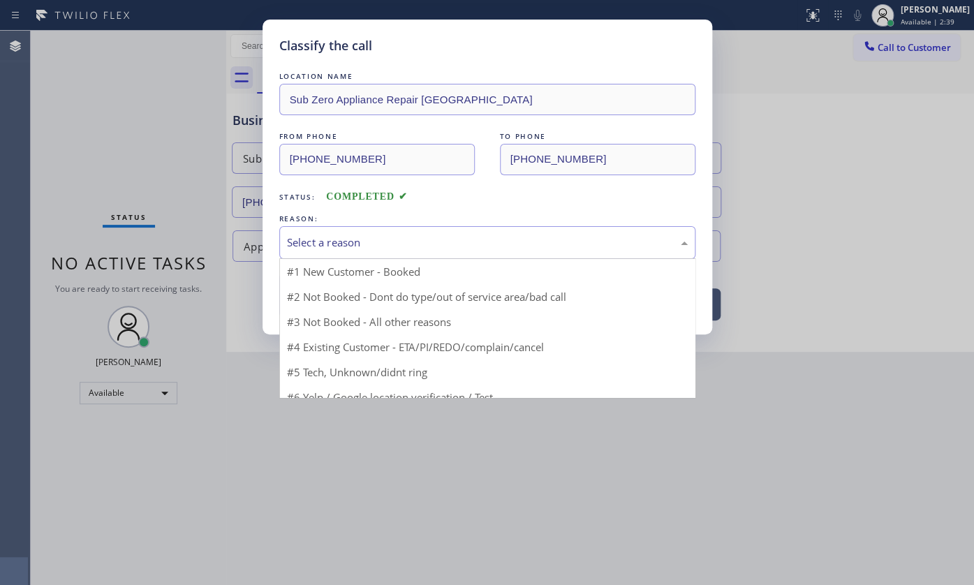
click at [297, 235] on div "Select a reason" at bounding box center [487, 243] width 401 height 16
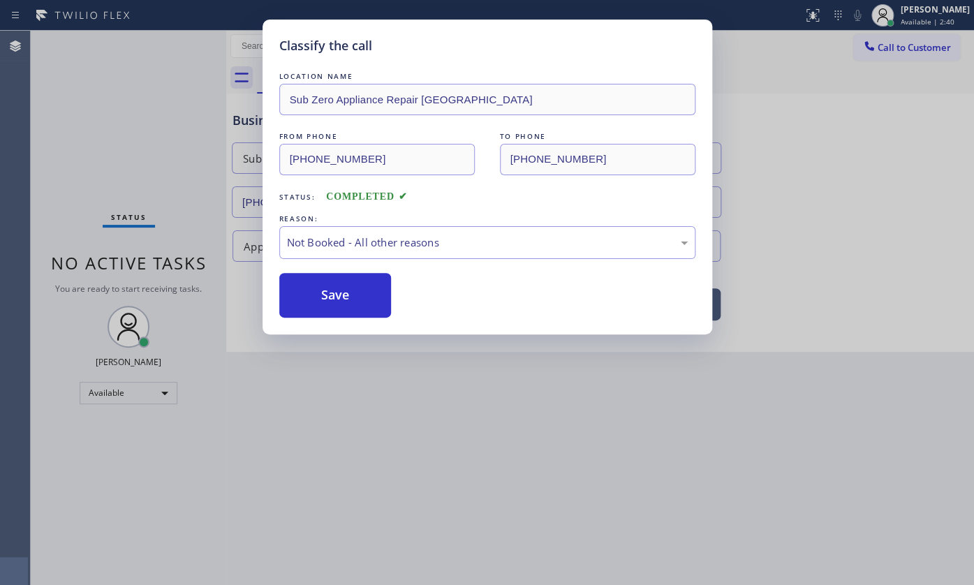
click at [297, 293] on button "Save" at bounding box center [335, 295] width 112 height 45
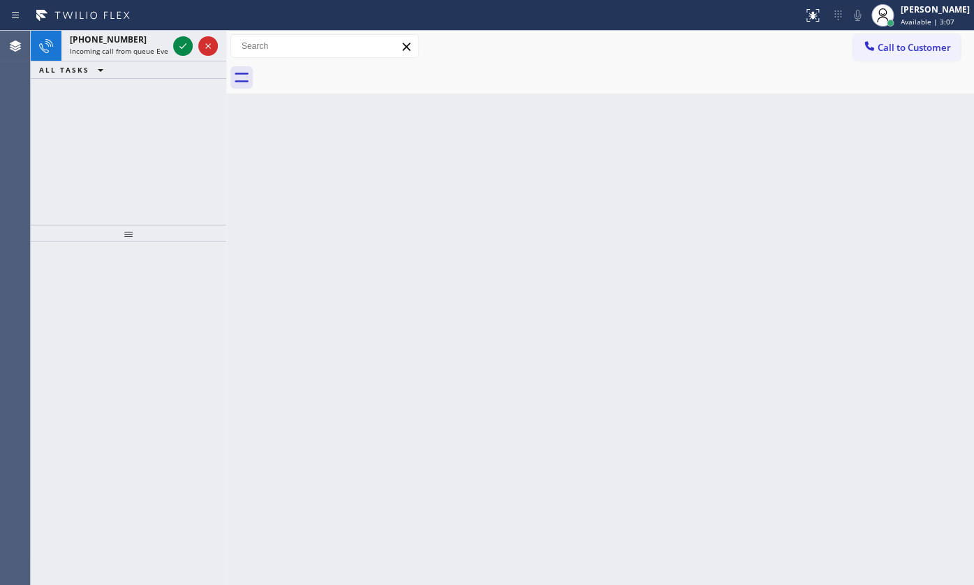
drag, startPoint x: 139, startPoint y: 124, endPoint x: 185, endPoint y: 84, distance: 60.9
click at [165, 101] on div "+18005921160 Incoming call from queue Everybody ALL TASKS ALL TASKS ACTIVE TASK…" at bounding box center [128, 128] width 195 height 194
click at [190, 47] on icon at bounding box center [183, 46] width 17 height 17
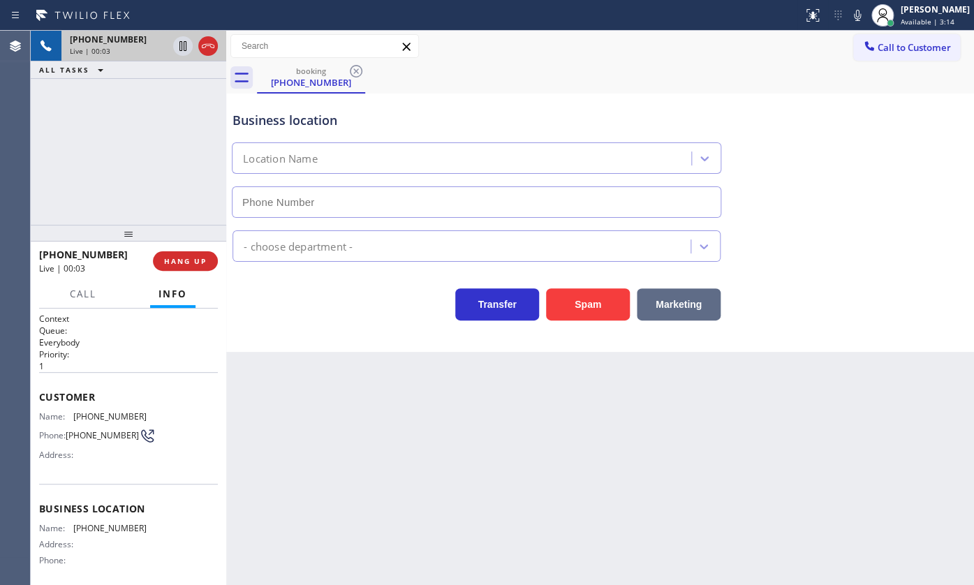
click at [670, 299] on button "Marketing" at bounding box center [679, 304] width 84 height 32
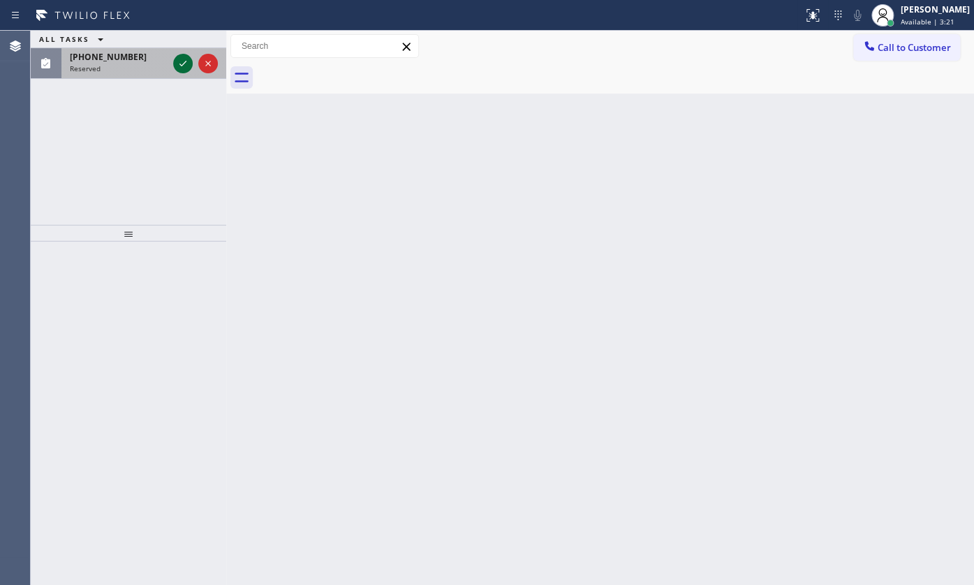
click at [188, 64] on icon at bounding box center [183, 63] width 17 height 17
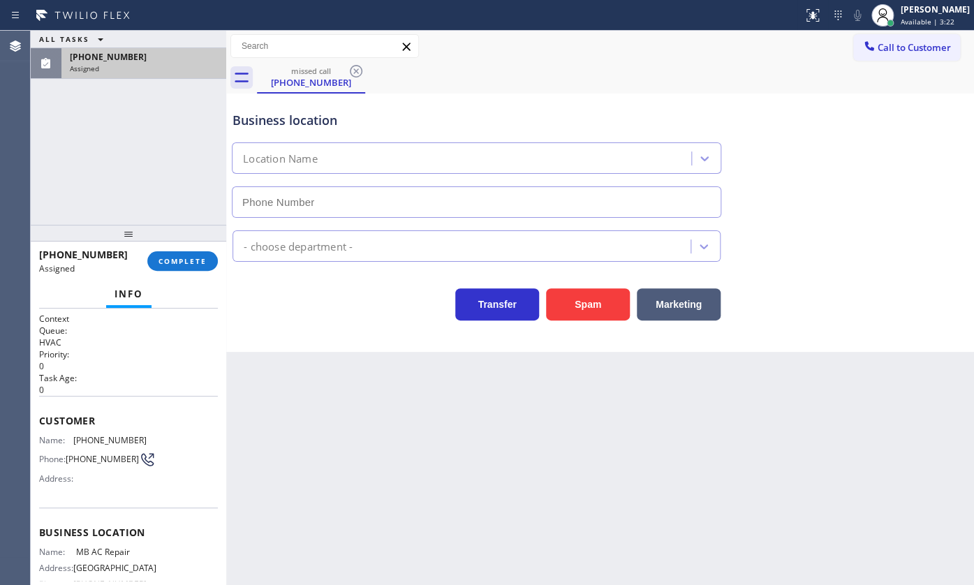
type input "(305) 257-9918"
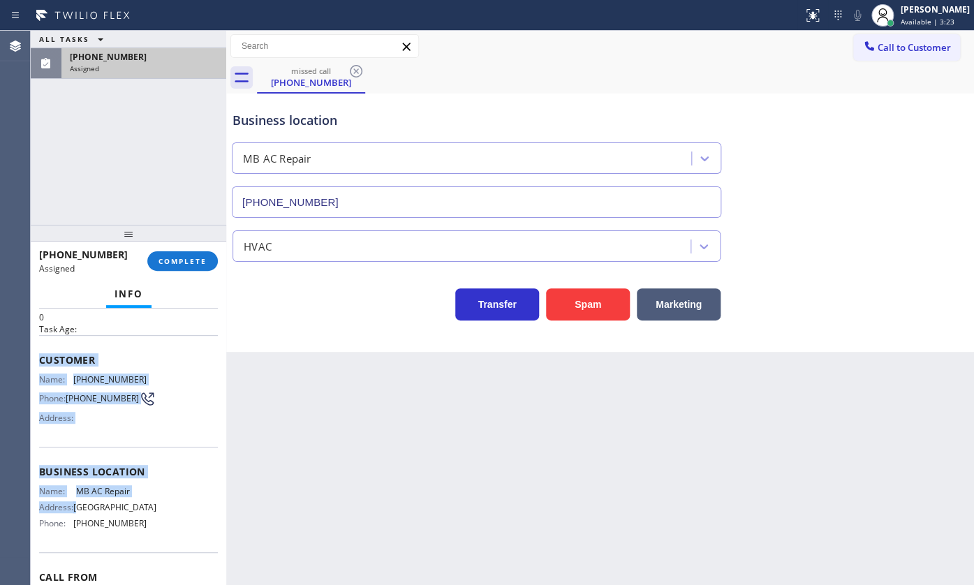
scroll to position [126, 0]
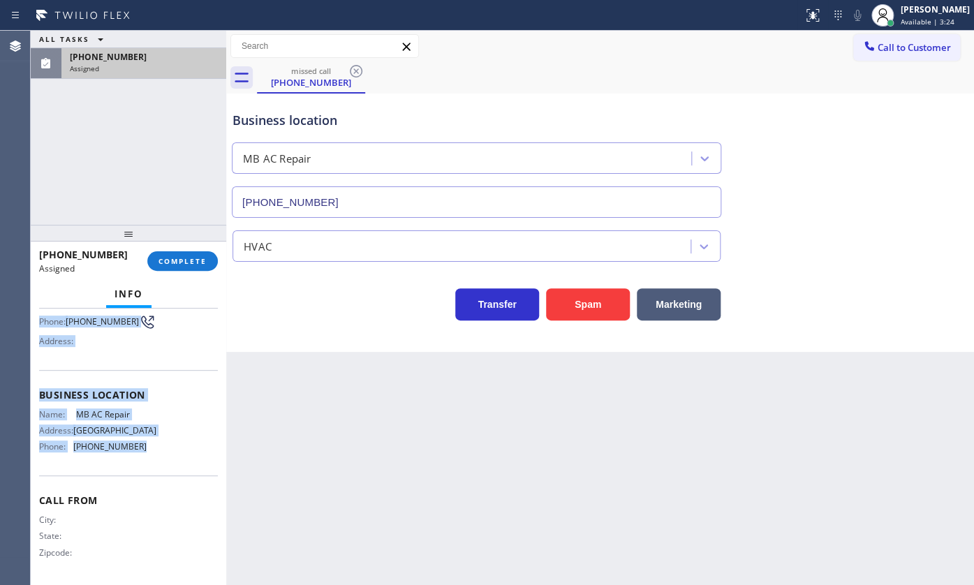
drag, startPoint x: 38, startPoint y: 404, endPoint x: 168, endPoint y: 458, distance: 140.2
click at [168, 458] on div "Context Queue: HVAC Priority: 0 Task Age: Customer Name: (786) 891-5579 Phone: …" at bounding box center [128, 384] width 179 height 394
copy div "Customer Name: (786) 891-5579 Phone: (786) 891-5579 Address: Business location …"
click at [187, 258] on span "COMPLETE" at bounding box center [182, 261] width 48 height 10
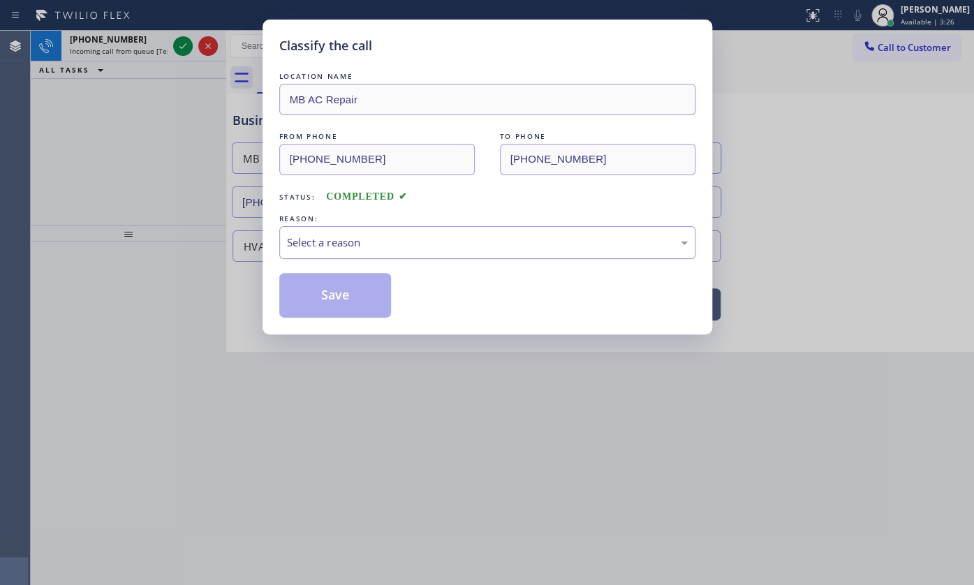
click at [348, 253] on div "Select a reason" at bounding box center [487, 242] width 416 height 33
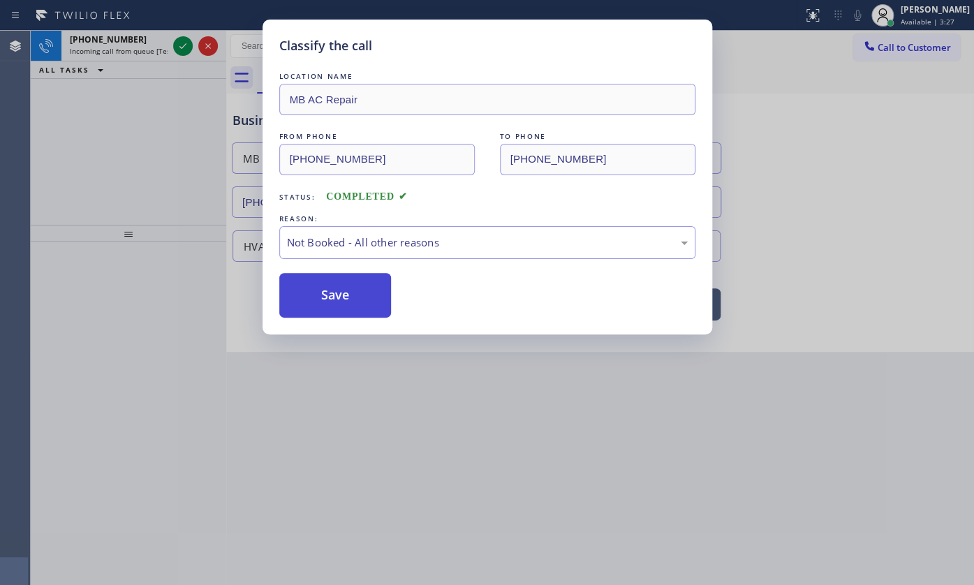
drag, startPoint x: 333, startPoint y: 296, endPoint x: 135, endPoint y: 93, distance: 283.9
click at [318, 279] on button "Save" at bounding box center [335, 295] width 112 height 45
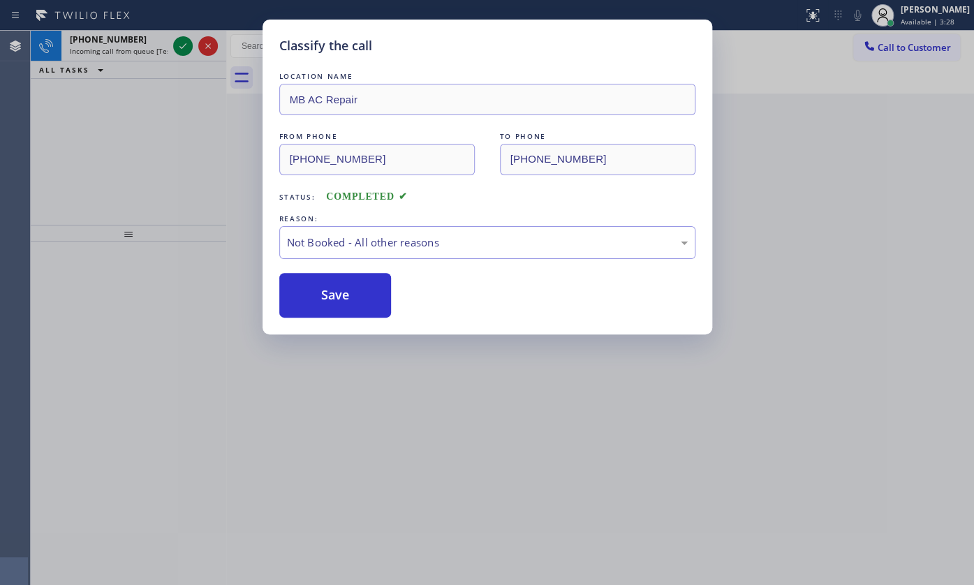
click at [184, 43] on div "Classify the call LOCATION NAME Granada Hills Electrical Repair FROM PHONE (310…" at bounding box center [502, 308] width 943 height 554
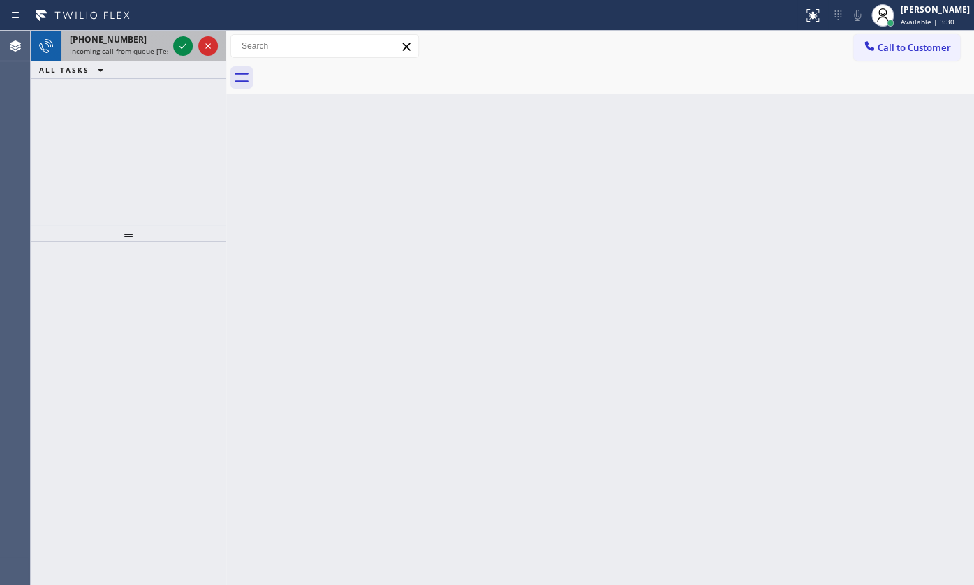
click at [120, 57] on div "+13107407639 Incoming call from queue [Test] All" at bounding box center [115, 46] width 109 height 31
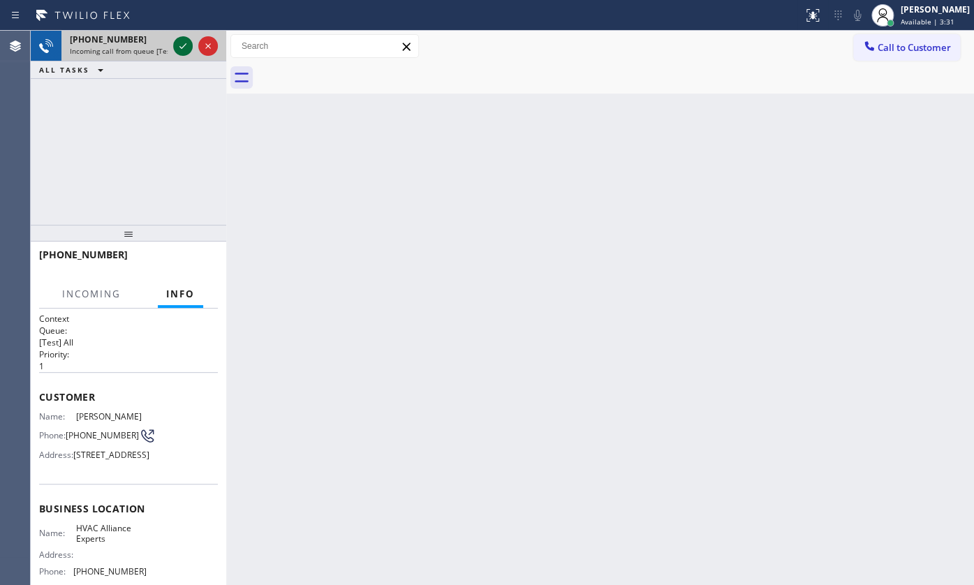
click at [175, 47] on icon at bounding box center [183, 46] width 17 height 17
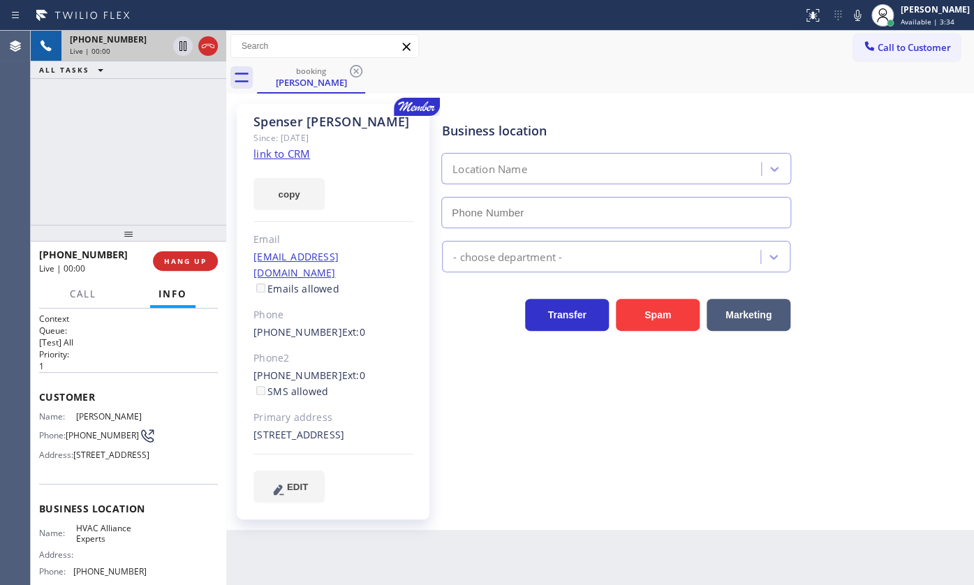
type input "[PHONE_NUMBER]"
click at [121, 171] on div "+13107407639 Live | 00:05 ALL TASKS ALL TASKS ACTIVE TASKS TASKS IN WRAP UP" at bounding box center [128, 128] width 195 height 194
click at [295, 154] on link "link to CRM" at bounding box center [281, 154] width 57 height 14
click at [182, 41] on icon at bounding box center [182, 46] width 7 height 10
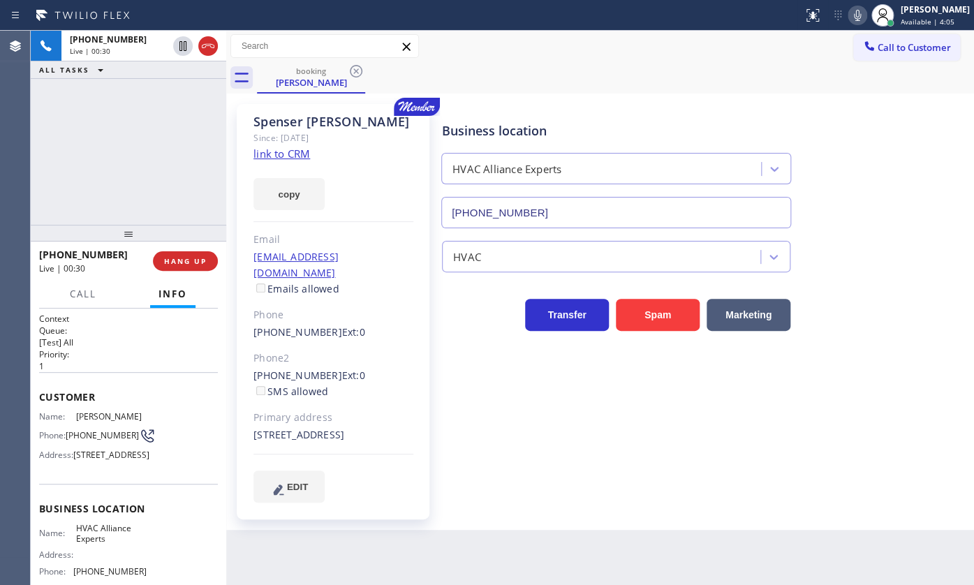
click at [863, 13] on icon at bounding box center [857, 15] width 17 height 17
click at [183, 47] on icon at bounding box center [183, 46] width 17 height 17
click at [852, 14] on icon at bounding box center [857, 15] width 17 height 17
click at [185, 265] on span "HANG UP" at bounding box center [185, 261] width 43 height 10
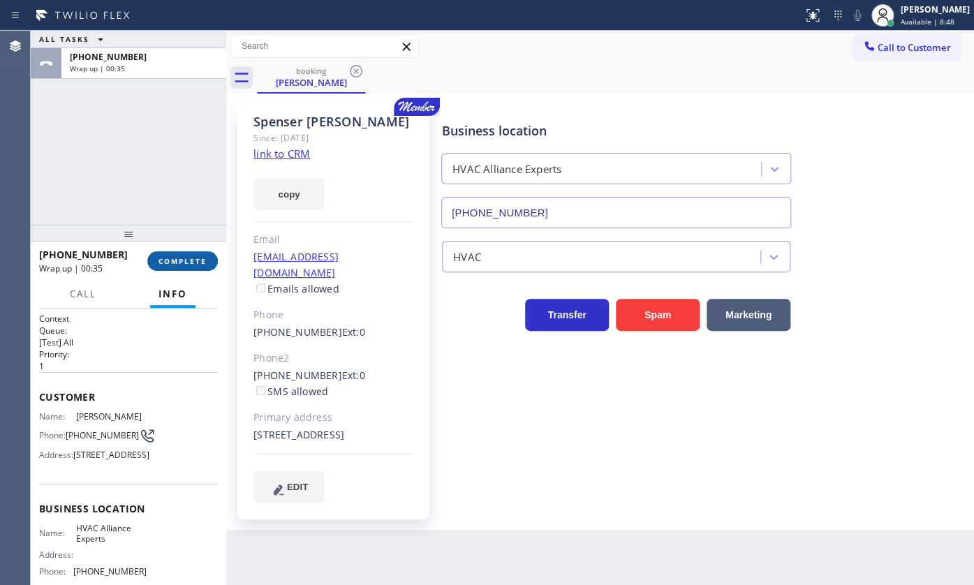
click at [196, 270] on button "COMPLETE" at bounding box center [182, 261] width 71 height 20
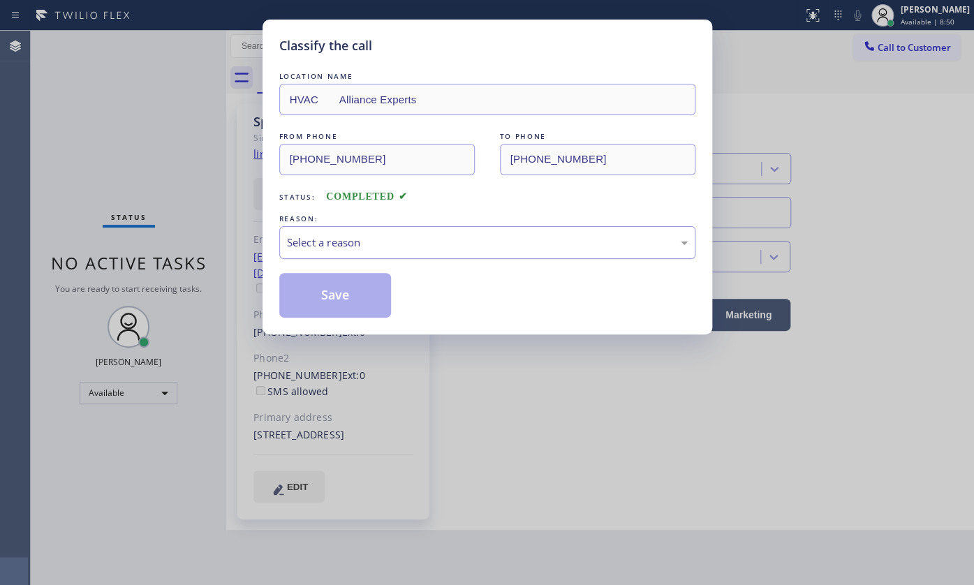
click at [316, 251] on div "Select a reason" at bounding box center [487, 242] width 416 height 33
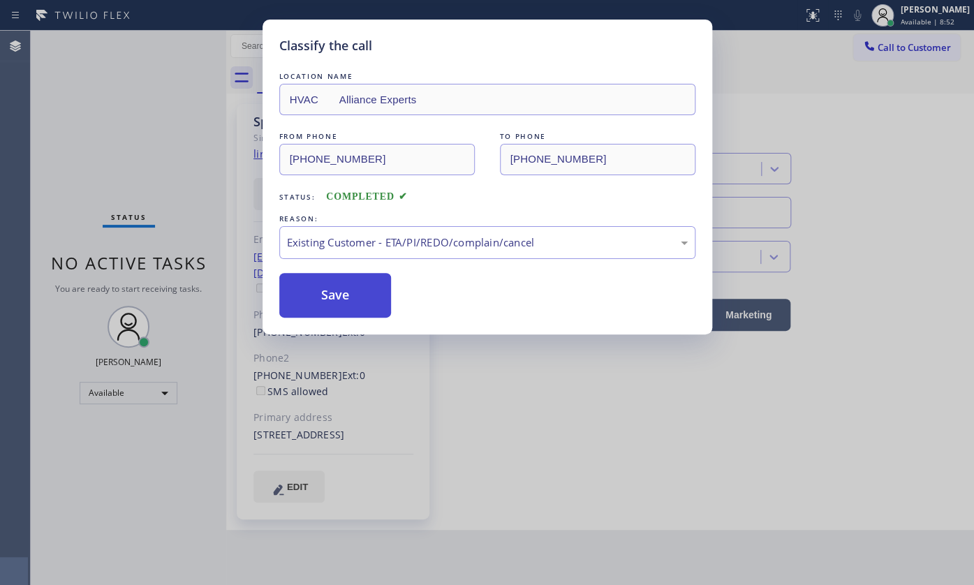
click at [313, 286] on button "Save" at bounding box center [335, 295] width 112 height 45
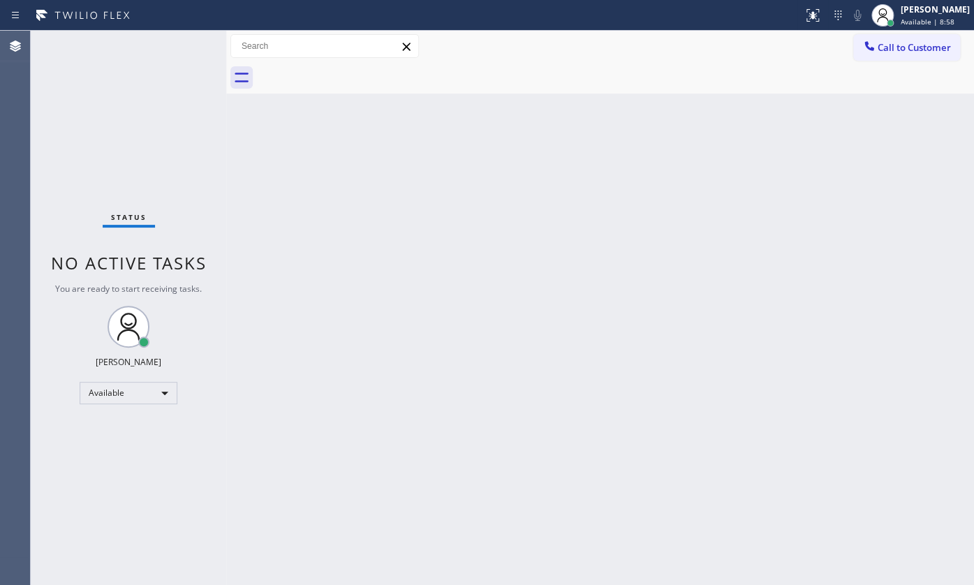
click at [200, 376] on div "Status No active tasks You are ready to start receiving tasks. JENIZA ALCAYDE A…" at bounding box center [128, 308] width 195 height 554
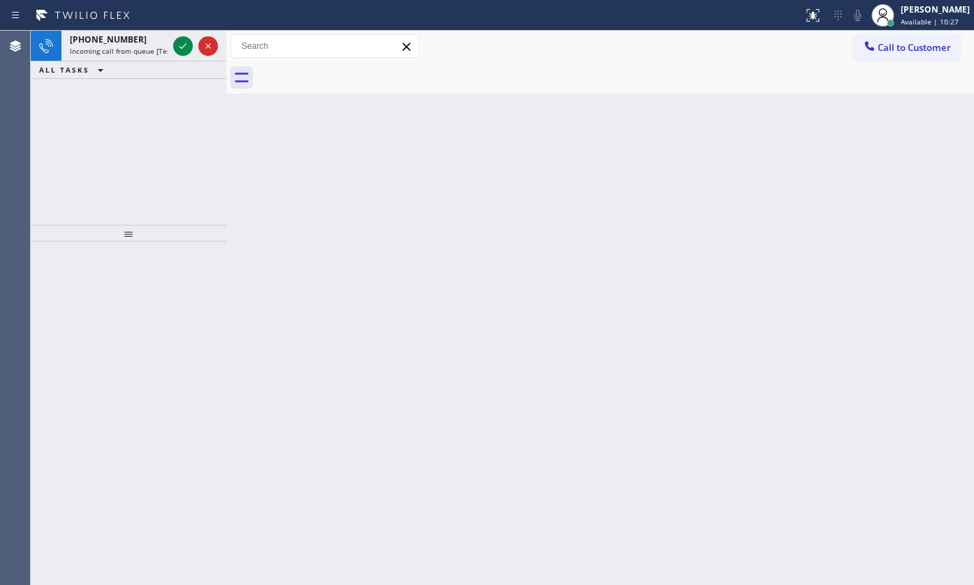
click at [117, 108] on div "+12065655929 Incoming call from queue [Test] All ALL TASKS ALL TASKS ACTIVE TAS…" at bounding box center [128, 128] width 195 height 194
click at [184, 40] on icon at bounding box center [183, 46] width 17 height 17
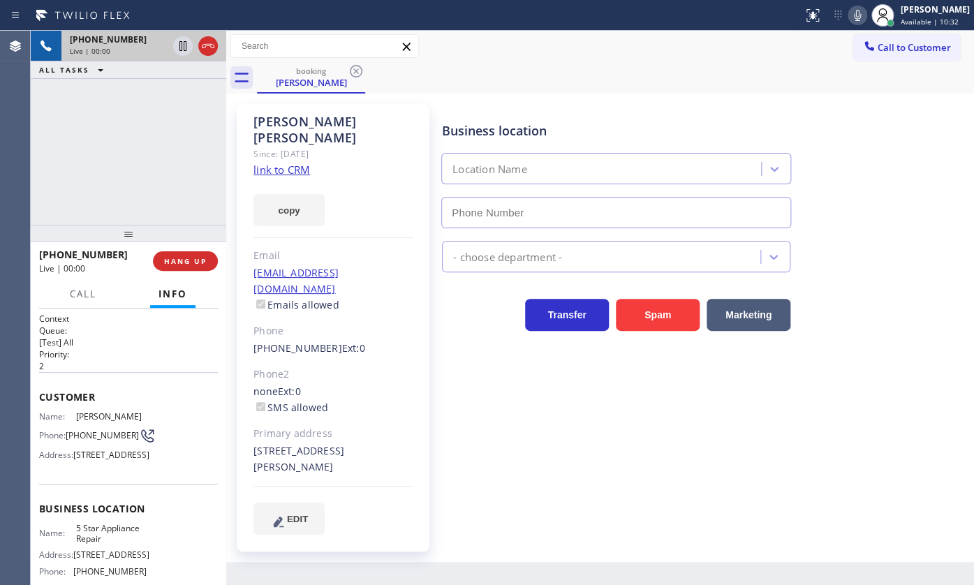
type input "(855) 731-4952"
click at [270, 163] on link "link to CRM" at bounding box center [281, 170] width 57 height 14
click at [855, 10] on icon at bounding box center [857, 15] width 17 height 17
click at [178, 47] on icon at bounding box center [183, 46] width 17 height 17
click at [105, 181] on div "+12065655929 Live | 00:43 ALL TASKS ALL TASKS ACTIVE TASKS TASKS IN WRAP UP" at bounding box center [128, 128] width 195 height 194
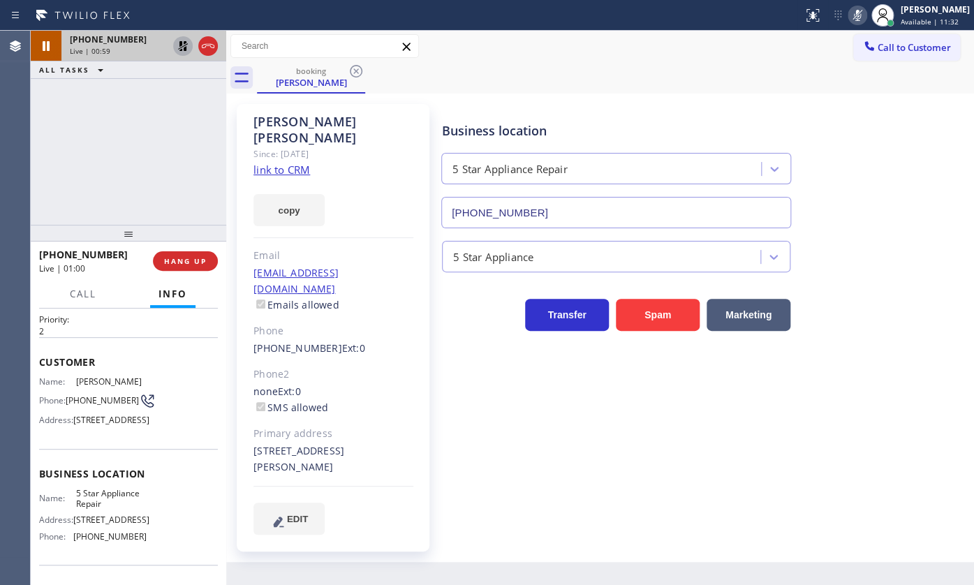
scroll to position [63, 0]
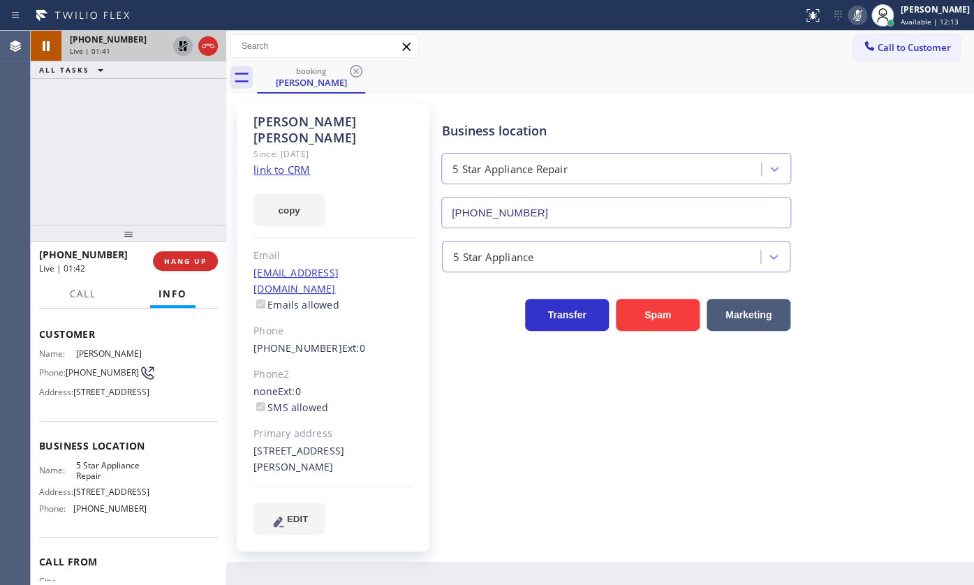
drag, startPoint x: 91, startPoint y: 140, endPoint x: 105, endPoint y: 72, distance: 69.3
click at [91, 140] on div "+12065655929 Live | 01:41 ALL TASKS ALL TASKS ACTIVE TASKS TASKS IN WRAP UP" at bounding box center [128, 128] width 195 height 194
click at [182, 45] on icon at bounding box center [183, 46] width 17 height 17
click at [852, 7] on icon at bounding box center [857, 15] width 17 height 17
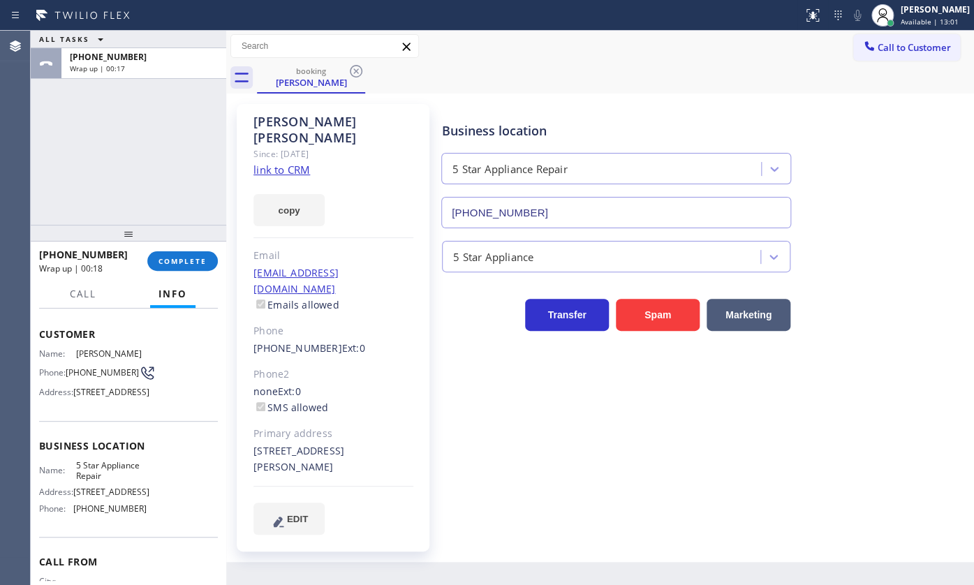
click at [83, 186] on div "ALL TASKS ALL TASKS ACTIVE TASKS TASKS IN WRAP UP +12065655929 Wrap up | 00:17" at bounding box center [128, 128] width 195 height 194
click at [186, 257] on span "COMPLETE" at bounding box center [182, 261] width 48 height 10
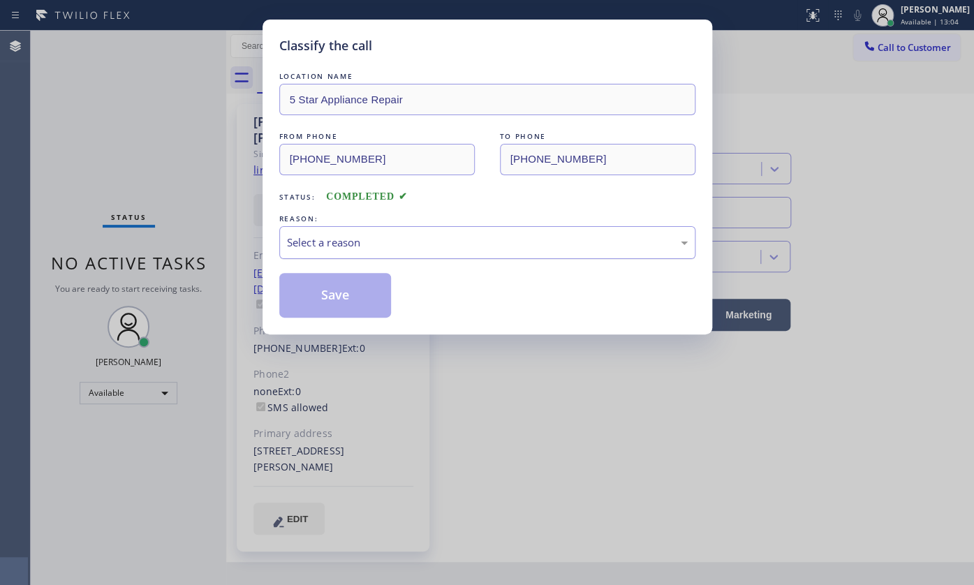
click at [407, 246] on div "Select a reason" at bounding box center [487, 243] width 401 height 16
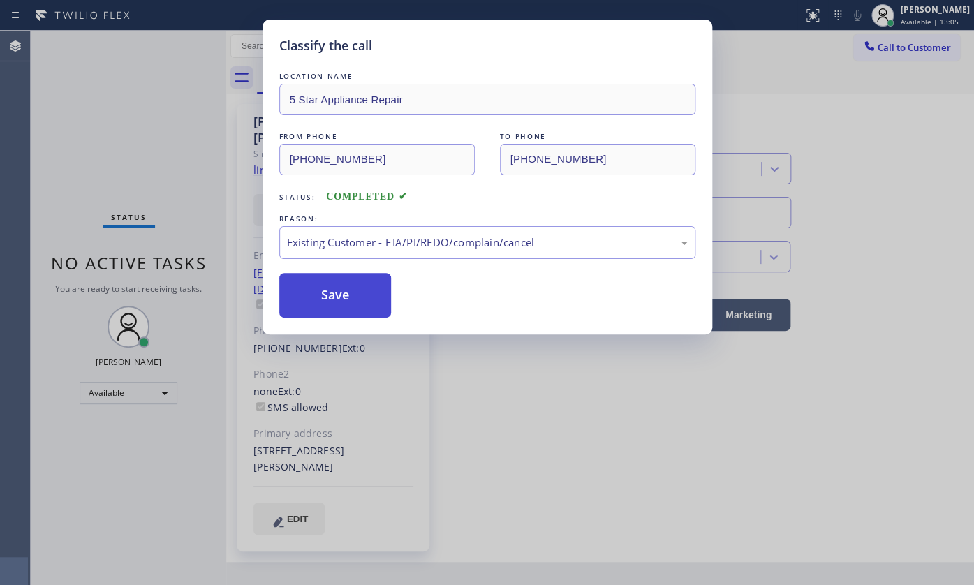
drag, startPoint x: 295, startPoint y: 319, endPoint x: 302, endPoint y: 273, distance: 46.6
click at [302, 273] on button "Save" at bounding box center [335, 295] width 112 height 45
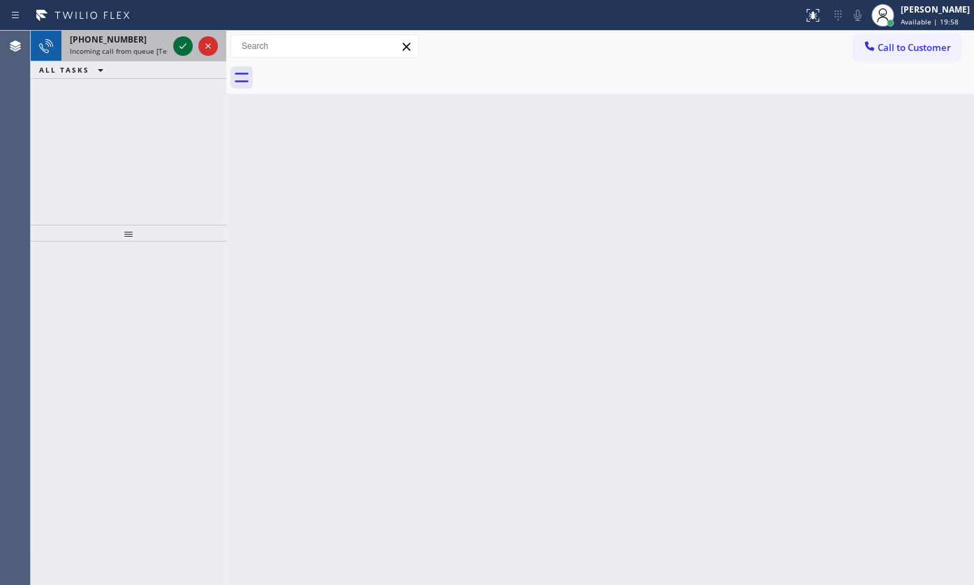
click at [188, 40] on icon at bounding box center [183, 46] width 17 height 17
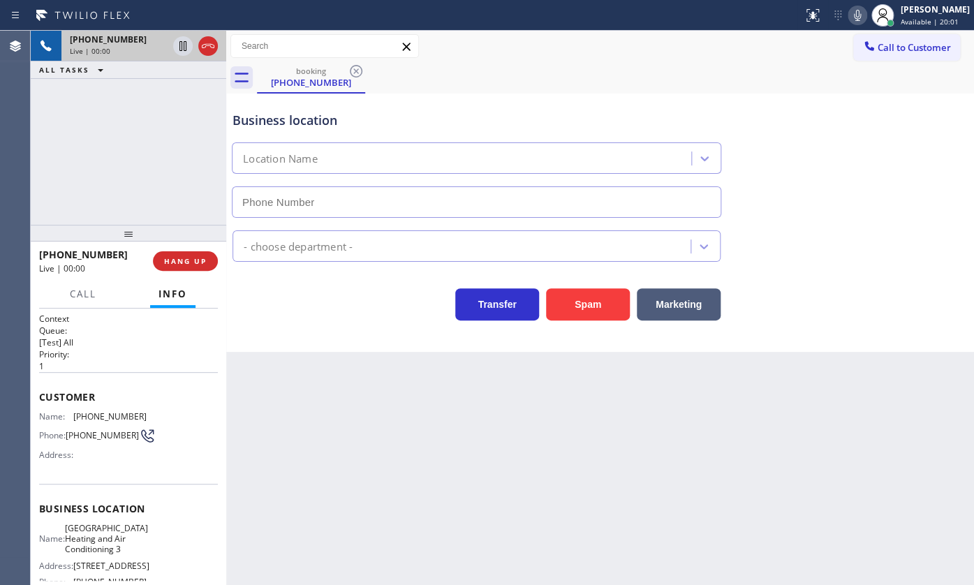
type input "(562) 203-0218"
click at [856, 11] on icon at bounding box center [857, 15] width 17 height 17
click at [179, 45] on icon at bounding box center [182, 46] width 7 height 10
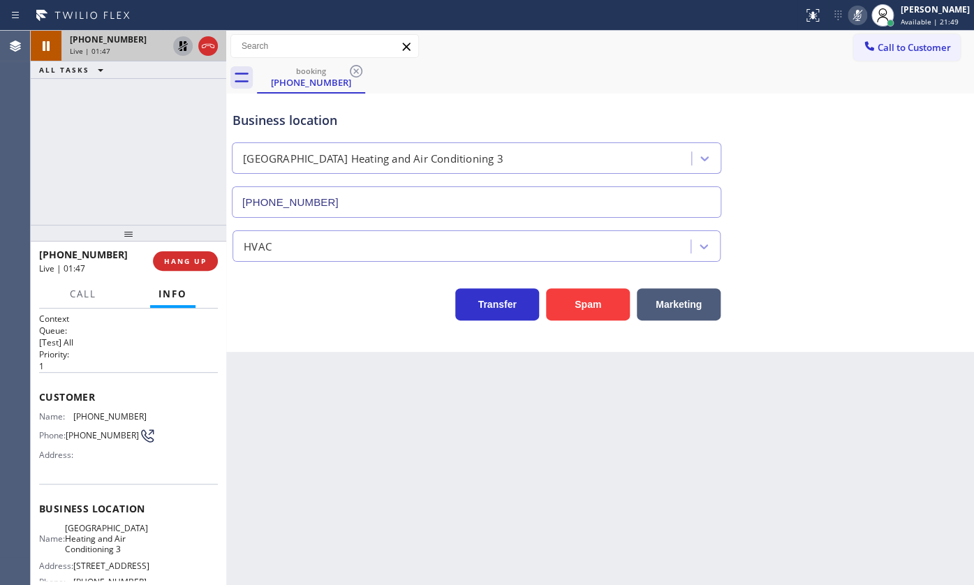
click at [47, 152] on div "+13108956309 Live | 01:47 ALL TASKS ALL TASKS ACTIVE TASKS TASKS IN WRAP UP" at bounding box center [128, 128] width 195 height 194
drag, startPoint x: 73, startPoint y: 142, endPoint x: 186, endPoint y: 83, distance: 128.3
click at [147, 103] on div "+13108956309 Live | 02:17 ALL TASKS ALL TASKS ACTIVE TASKS TASKS IN WRAP UP" at bounding box center [128, 128] width 195 height 194
click at [182, 45] on icon at bounding box center [183, 46] width 10 height 10
click at [854, 14] on icon at bounding box center [857, 15] width 17 height 17
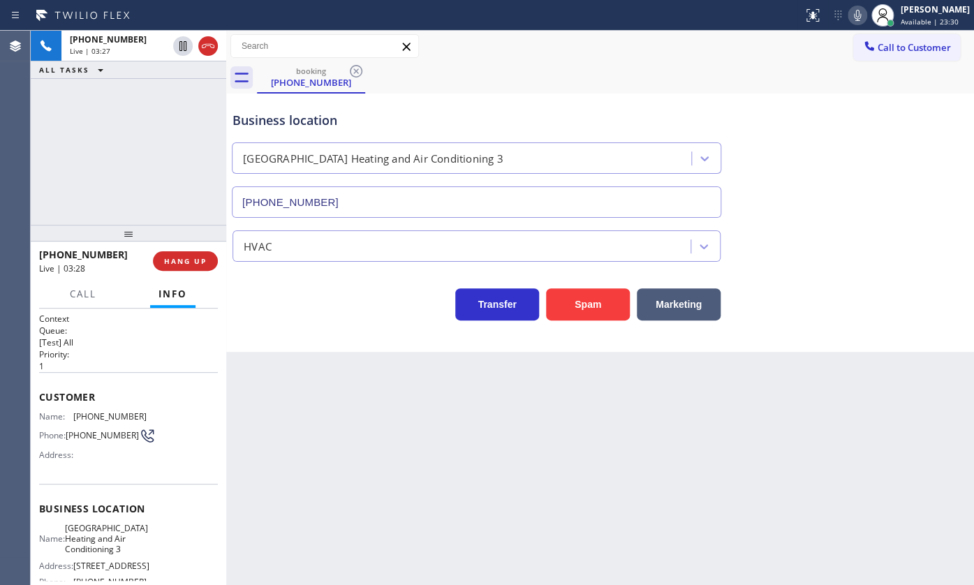
click at [54, 134] on div "+13108956309 Live | 03:27 ALL TASKS ALL TASKS ACTIVE TASKS TASKS IN WRAP UP" at bounding box center [128, 128] width 195 height 194
click at [856, 15] on icon at bounding box center [857, 15] width 17 height 17
click at [856, 14] on icon at bounding box center [857, 15] width 17 height 17
click at [187, 258] on span "HANG UP" at bounding box center [185, 261] width 43 height 10
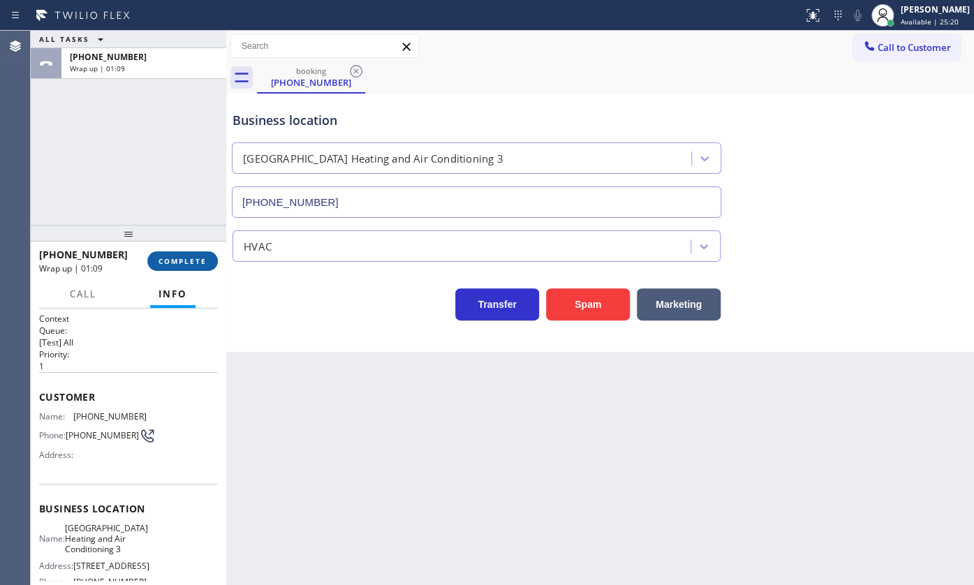
click at [169, 260] on span "COMPLETE" at bounding box center [182, 261] width 48 height 10
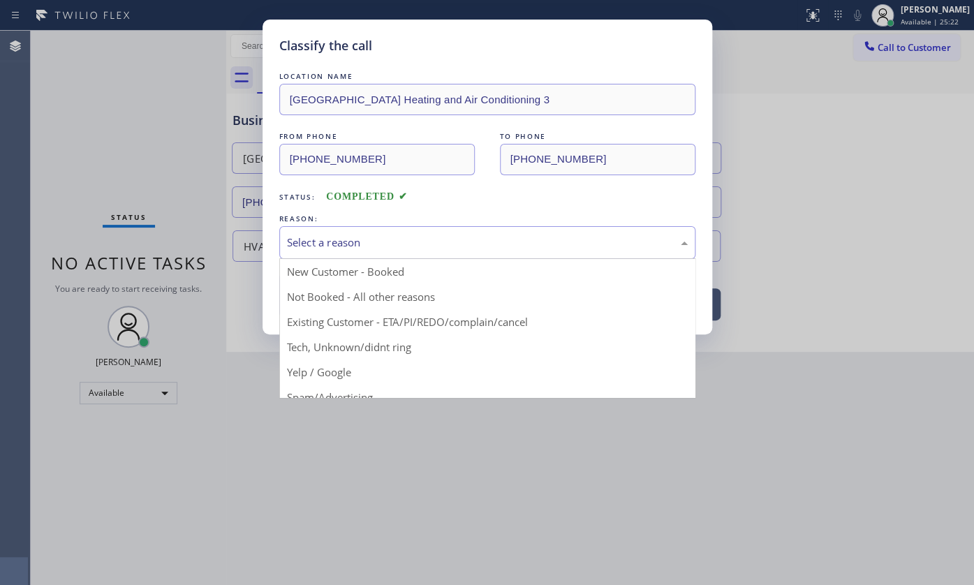
click at [316, 242] on div "Select a reason" at bounding box center [487, 243] width 401 height 16
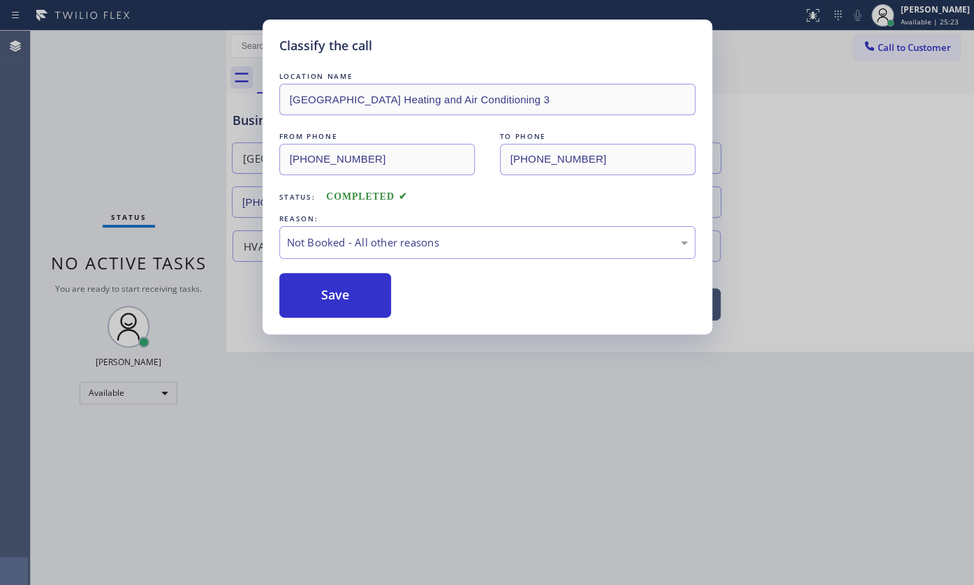
click at [321, 288] on button "Save" at bounding box center [335, 295] width 112 height 45
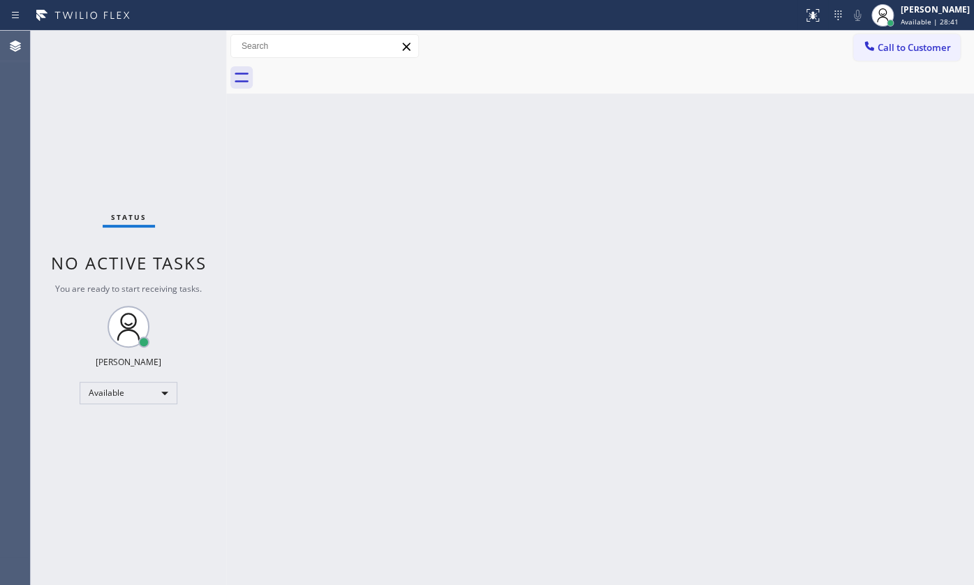
click at [55, 109] on div "Status No active tasks You are ready to start receiving tasks. JENIZA ALCAYDE A…" at bounding box center [128, 308] width 195 height 554
click at [57, 129] on div "Status No active tasks You are ready to start receiving tasks. JENIZA ALCAYDE A…" at bounding box center [128, 308] width 195 height 554
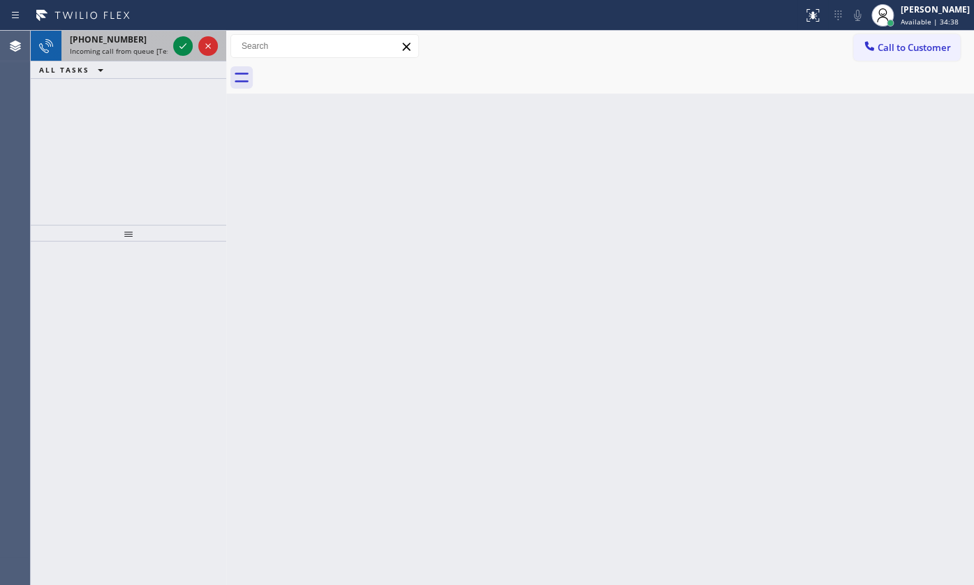
drag, startPoint x: 77, startPoint y: 191, endPoint x: 162, endPoint y: 48, distance: 165.9
click at [82, 177] on div "+13322838720 Incoming call from queue [Test] All ALL TASKS ALL TASKS ACTIVE TAS…" at bounding box center [128, 128] width 195 height 194
drag, startPoint x: 178, startPoint y: 35, endPoint x: 179, endPoint y: 45, distance: 9.9
click at [179, 41] on div at bounding box center [195, 46] width 50 height 31
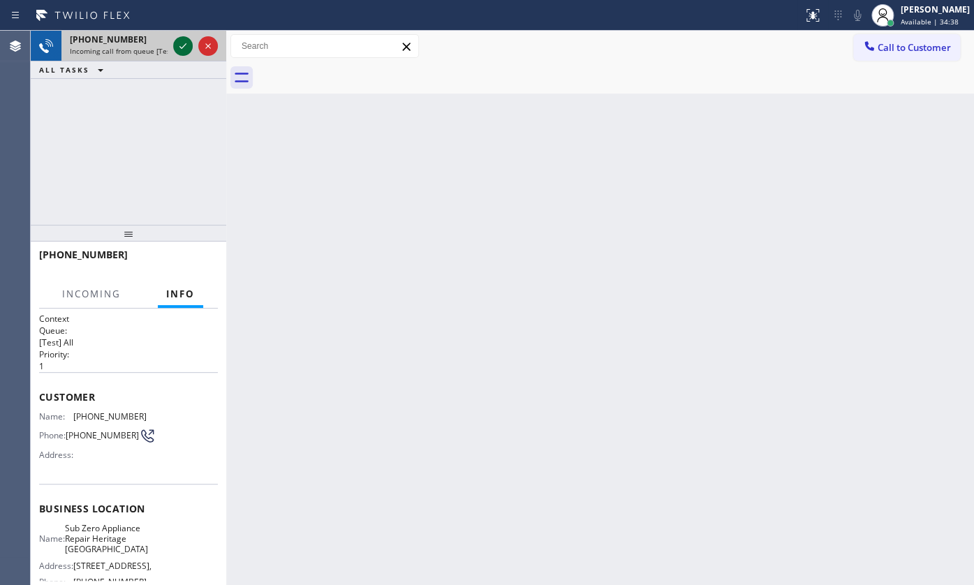
click at [179, 45] on icon at bounding box center [183, 46] width 17 height 17
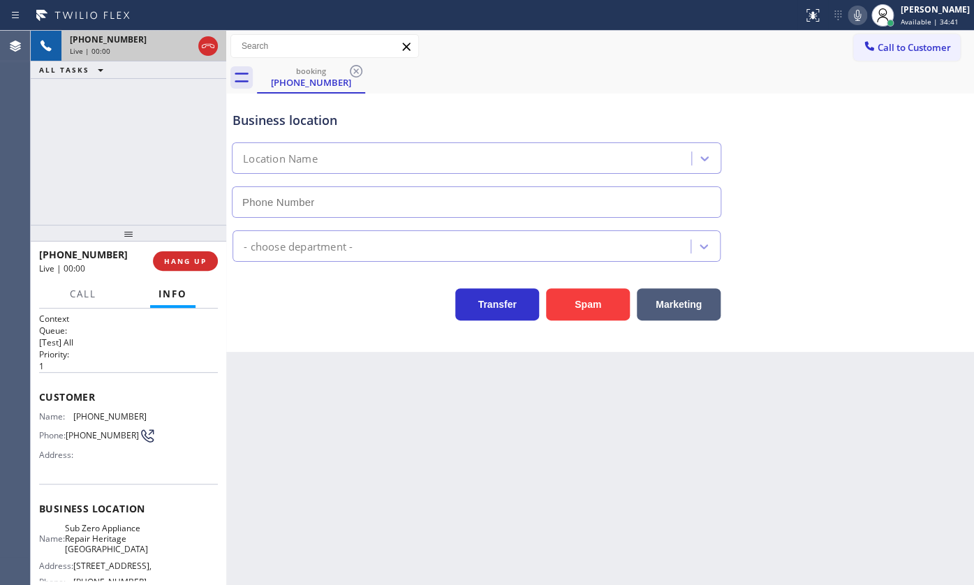
type input "(720) 619-8534"
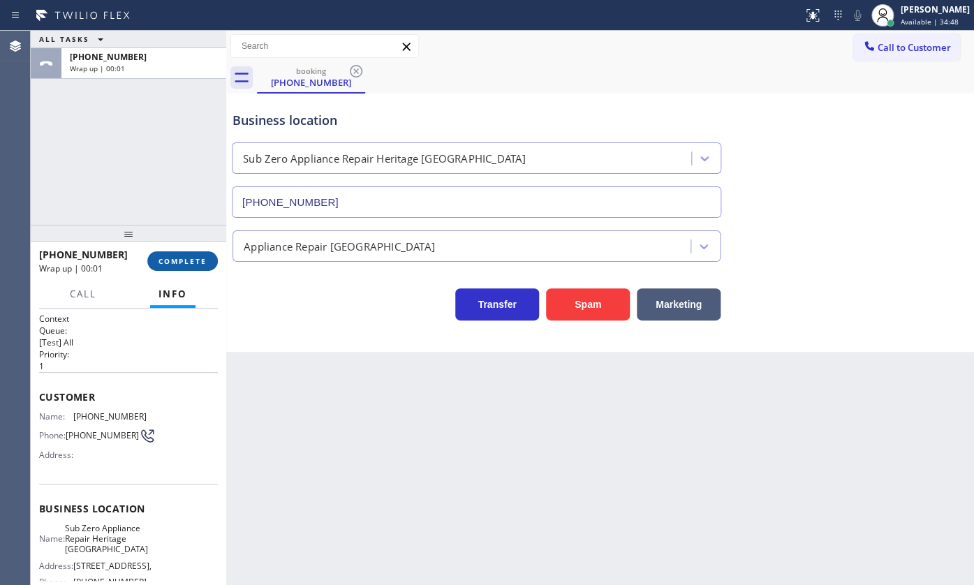
click at [202, 263] on span "COMPLETE" at bounding box center [182, 261] width 48 height 10
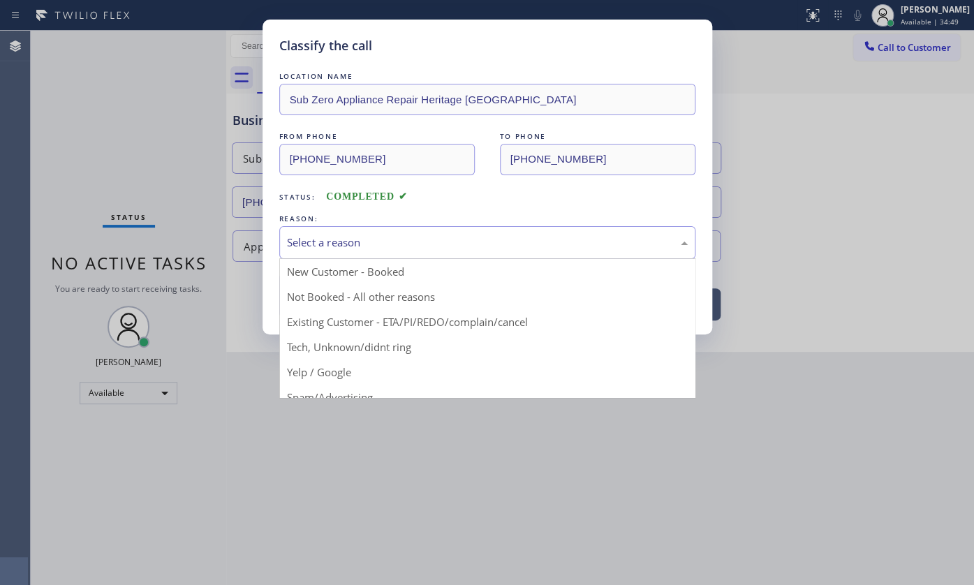
click at [347, 237] on div "Select a reason" at bounding box center [487, 243] width 401 height 16
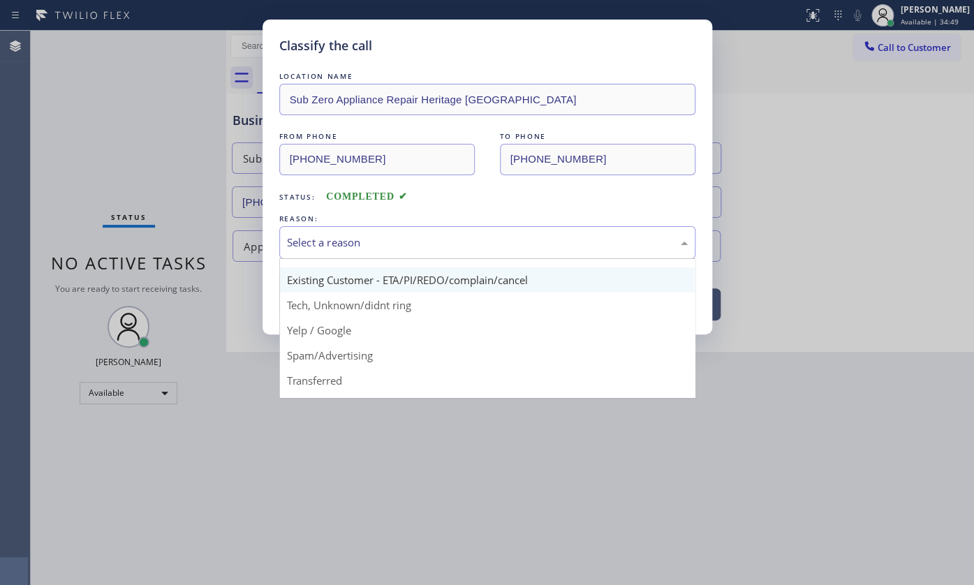
scroll to position [93, 0]
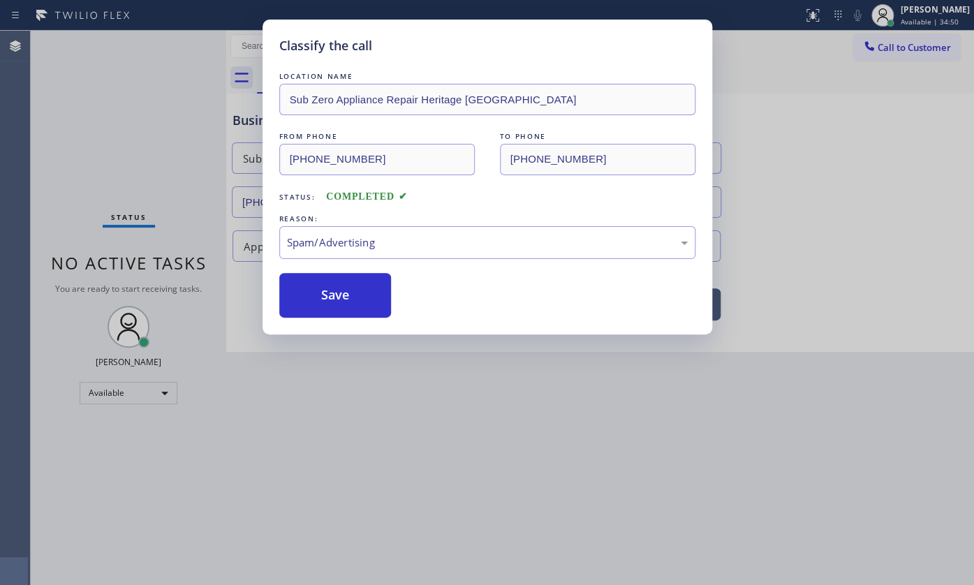
click at [344, 306] on button "Save" at bounding box center [335, 295] width 112 height 45
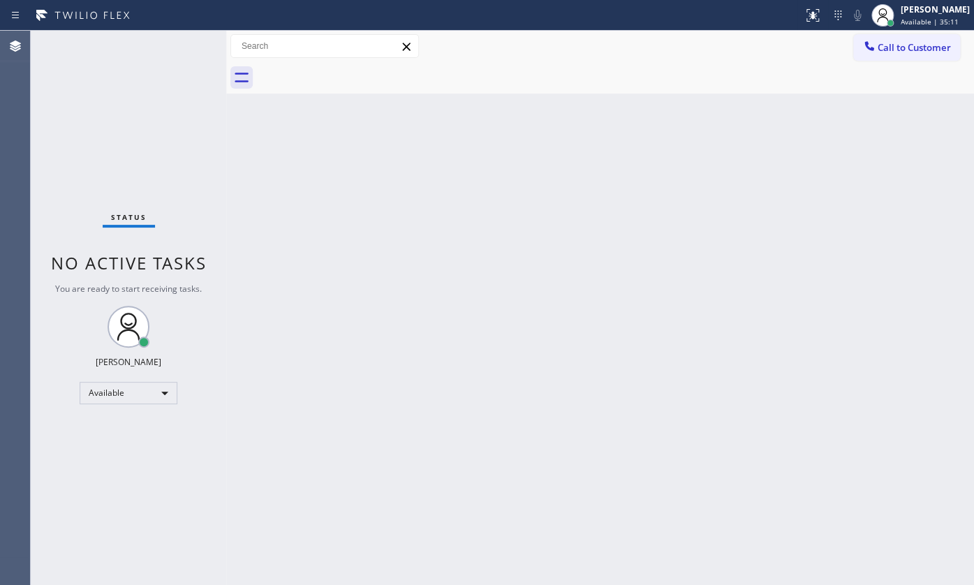
click at [617, 223] on div "Back to Dashboard Change Sender ID Customers Technicians Select a contact Outbo…" at bounding box center [600, 308] width 748 height 554
click at [115, 99] on div "Status No active tasks You are ready to start receiving tasks. JENIZA ALCAYDE A…" at bounding box center [128, 308] width 195 height 554
click at [96, 104] on div "Status No active tasks You are ready to start receiving tasks. JENIZA ALCAYDE A…" at bounding box center [128, 308] width 195 height 554
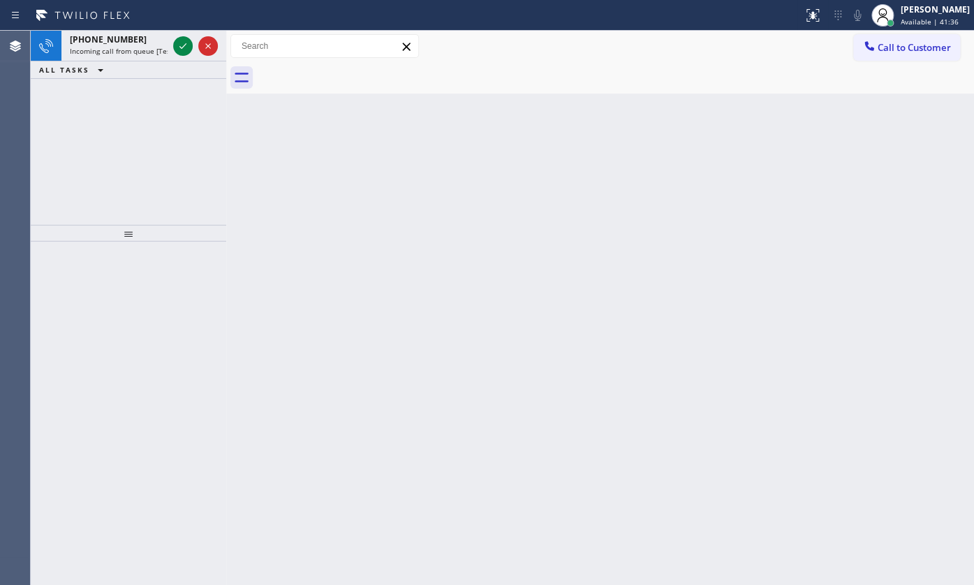
click at [40, 90] on div "+16236283420 Incoming call from queue [Test] All ALL TASKS ALL TASKS ACTIVE TAS…" at bounding box center [128, 128] width 195 height 194
click at [179, 29] on div "Status report No issues detected If you experience an issue, please download th…" at bounding box center [487, 15] width 974 height 31
click at [178, 41] on icon at bounding box center [183, 46] width 17 height 17
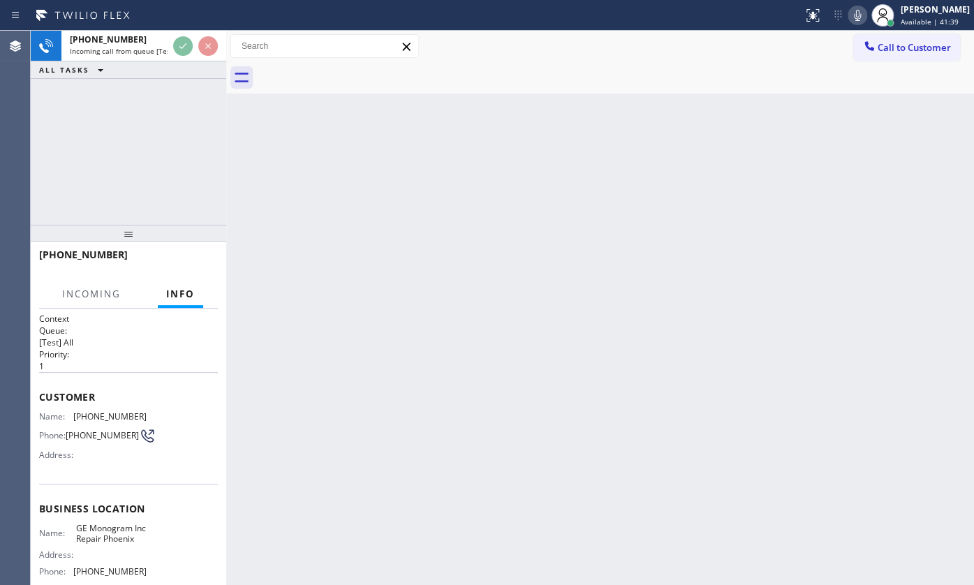
click at [188, 68] on div "+16236283420 Incoming call from queue [Test] All ALL TASKS ALL TASKS ACTIVE TAS…" at bounding box center [128, 55] width 195 height 48
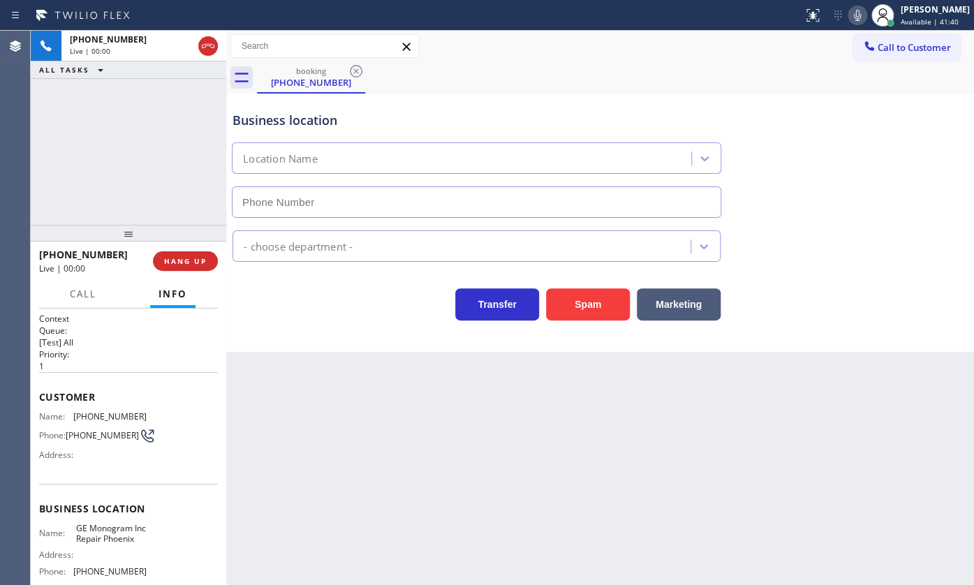
type input "(602) 755-6398"
click at [182, 263] on span "HANG UP" at bounding box center [185, 261] width 43 height 10
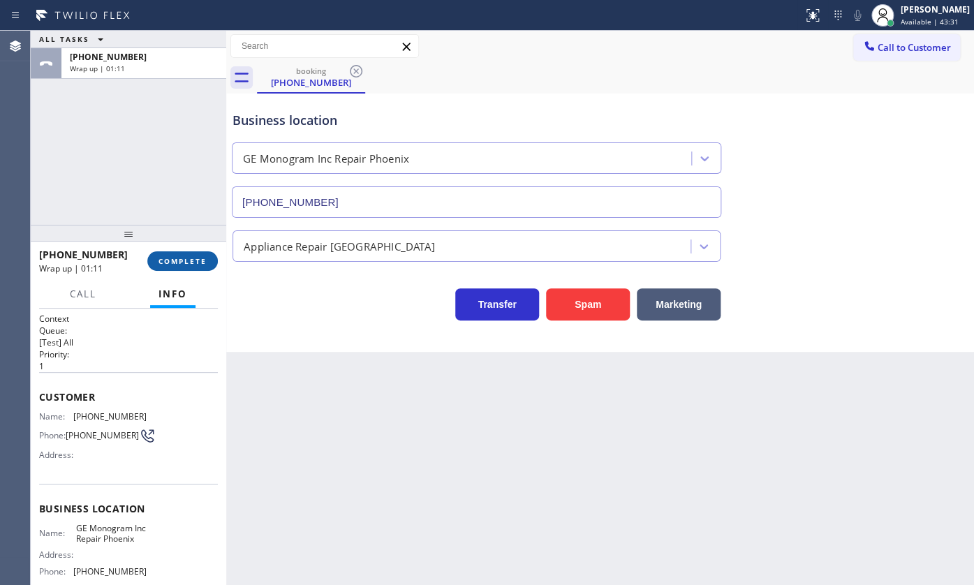
click at [188, 258] on span "COMPLETE" at bounding box center [182, 261] width 48 height 10
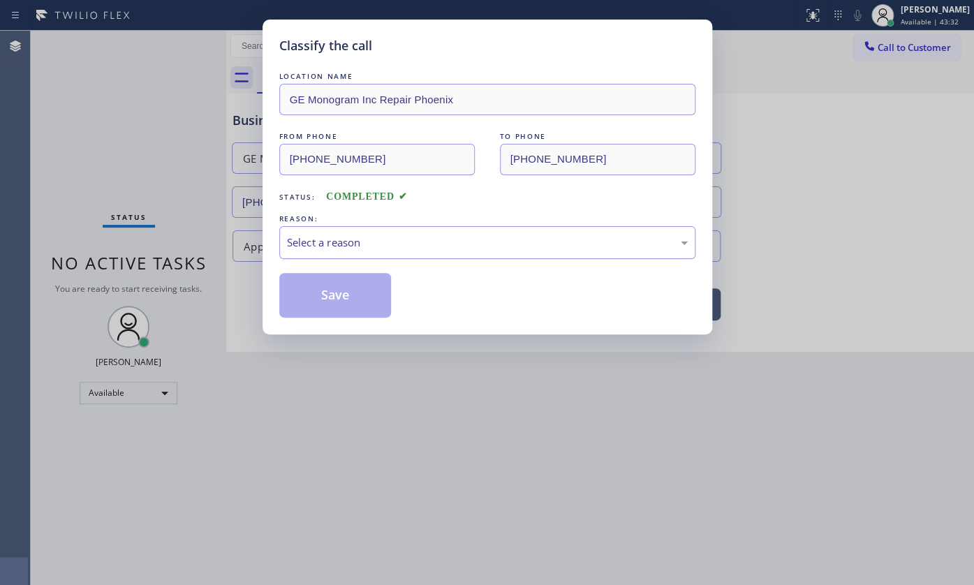
click at [328, 237] on div "Select a reason" at bounding box center [487, 243] width 401 height 16
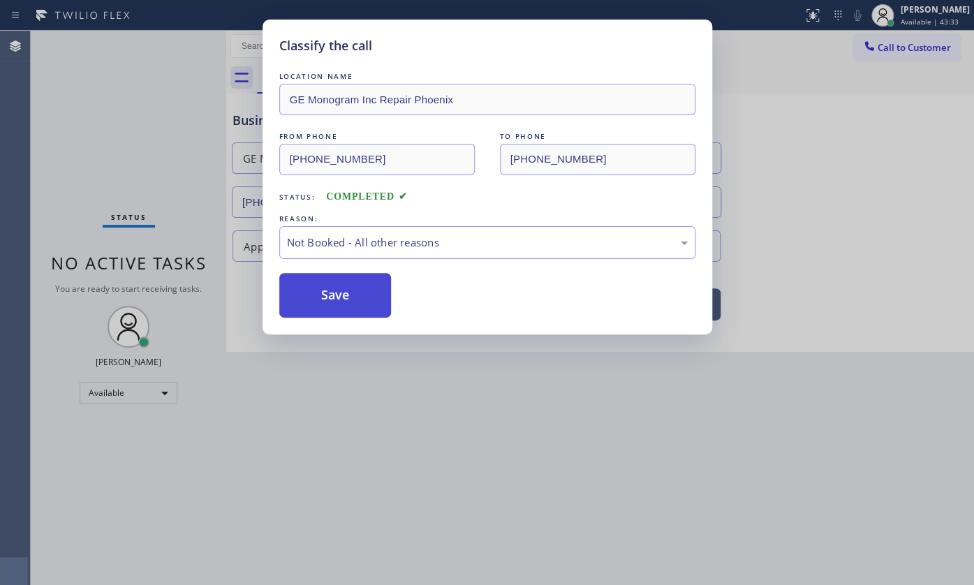
click at [324, 293] on button "Save" at bounding box center [335, 295] width 112 height 45
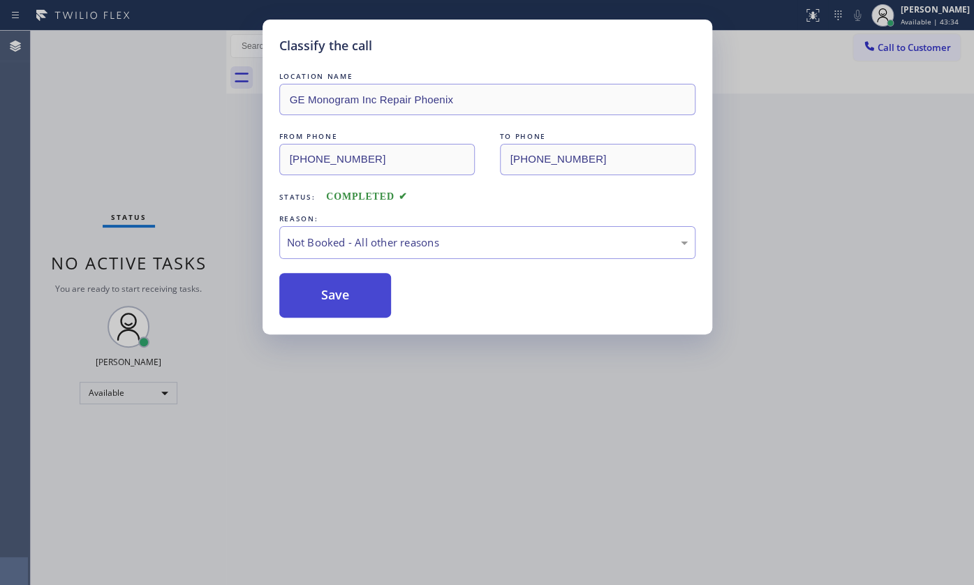
click at [324, 292] on button "Save" at bounding box center [335, 295] width 112 height 45
click at [324, 290] on button "Save" at bounding box center [335, 295] width 112 height 45
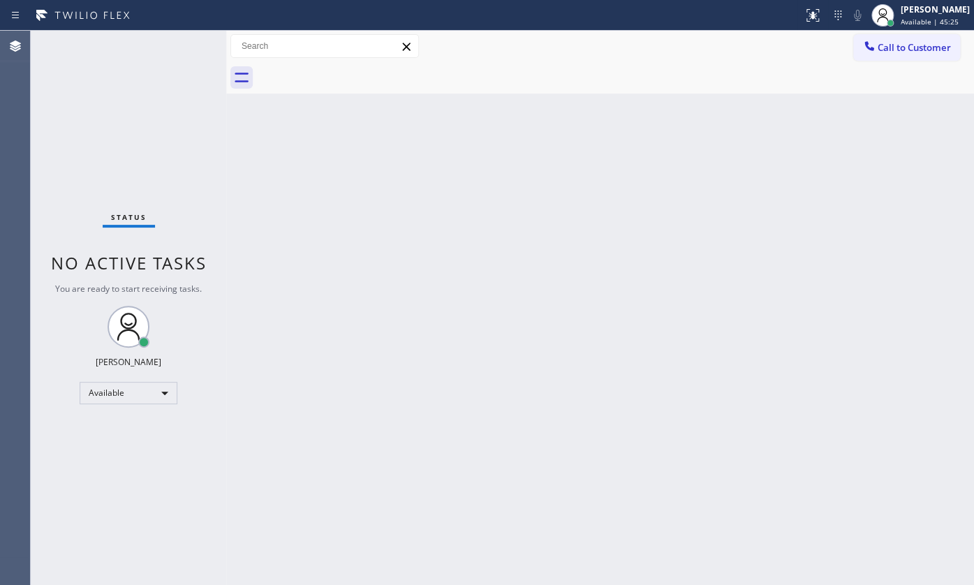
click at [103, 98] on div "Status No active tasks You are ready to start receiving tasks. JENIZA ALCAYDE A…" at bounding box center [128, 308] width 195 height 554
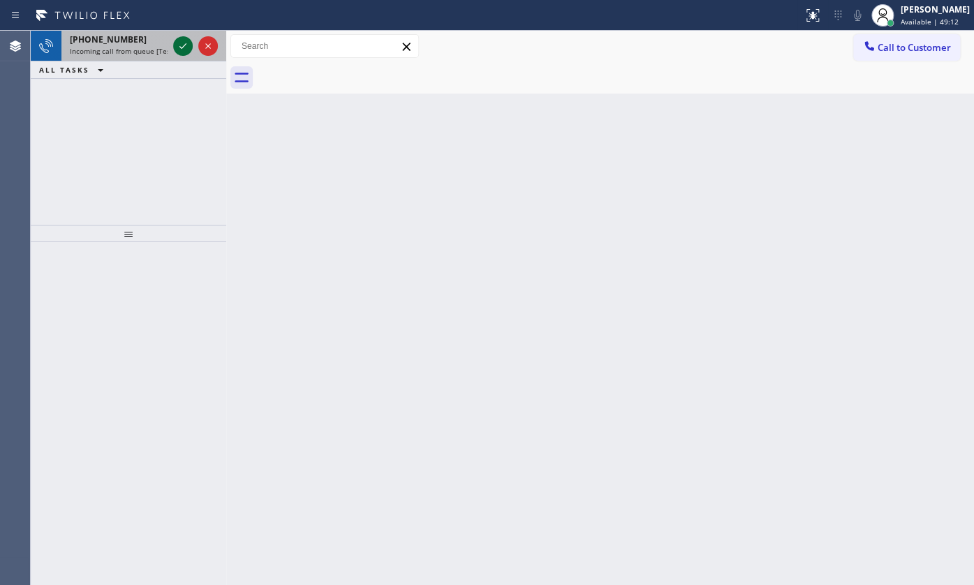
click at [176, 47] on icon at bounding box center [183, 46] width 17 height 17
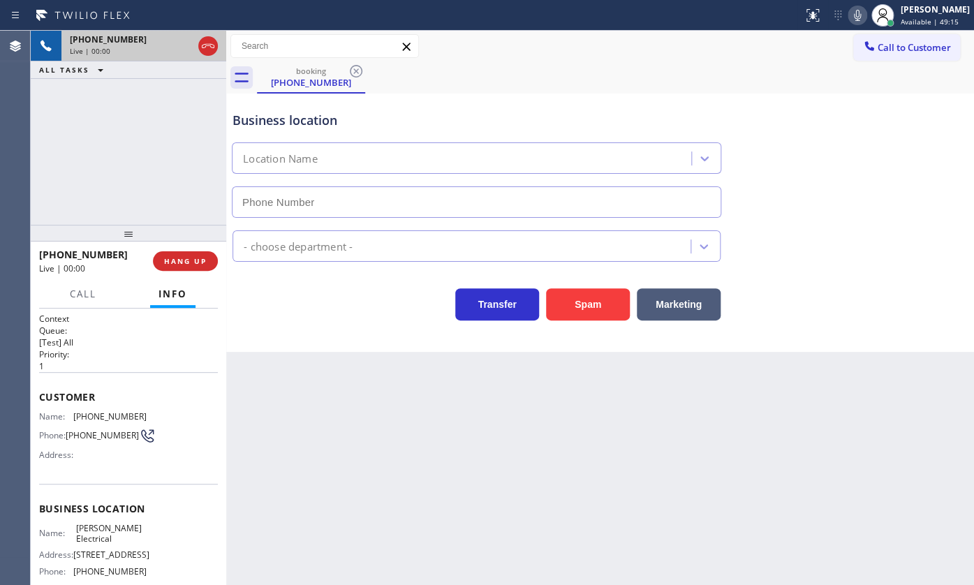
type input "(848) 306-0024"
click at [175, 267] on button "HANG UP" at bounding box center [185, 261] width 65 height 20
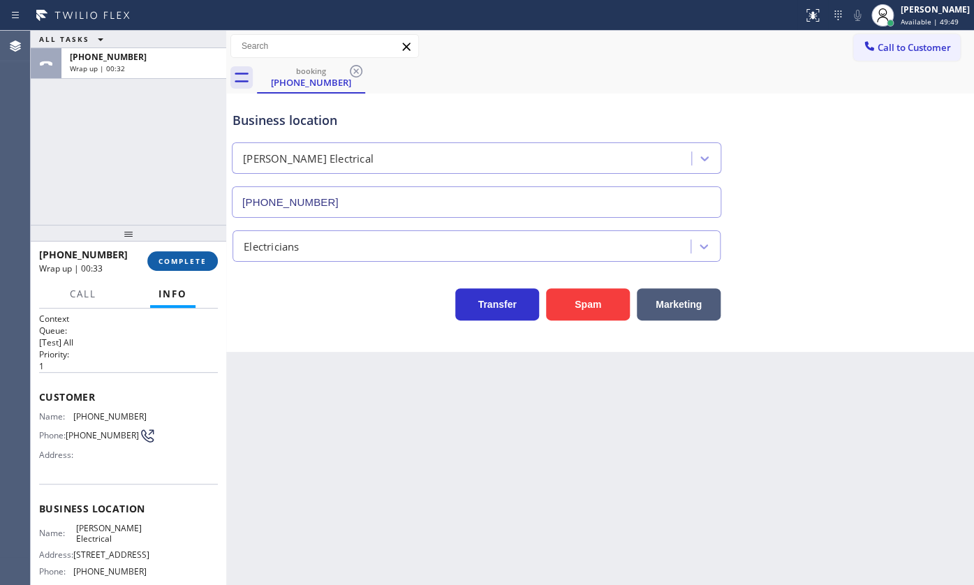
click at [179, 261] on span "COMPLETE" at bounding box center [182, 261] width 48 height 10
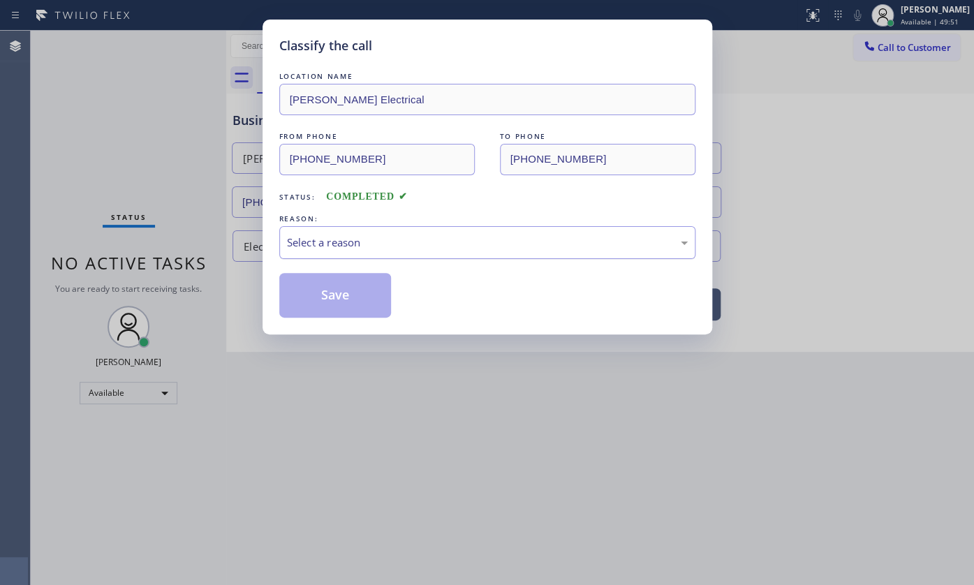
click at [300, 242] on div "Select a reason" at bounding box center [487, 243] width 401 height 16
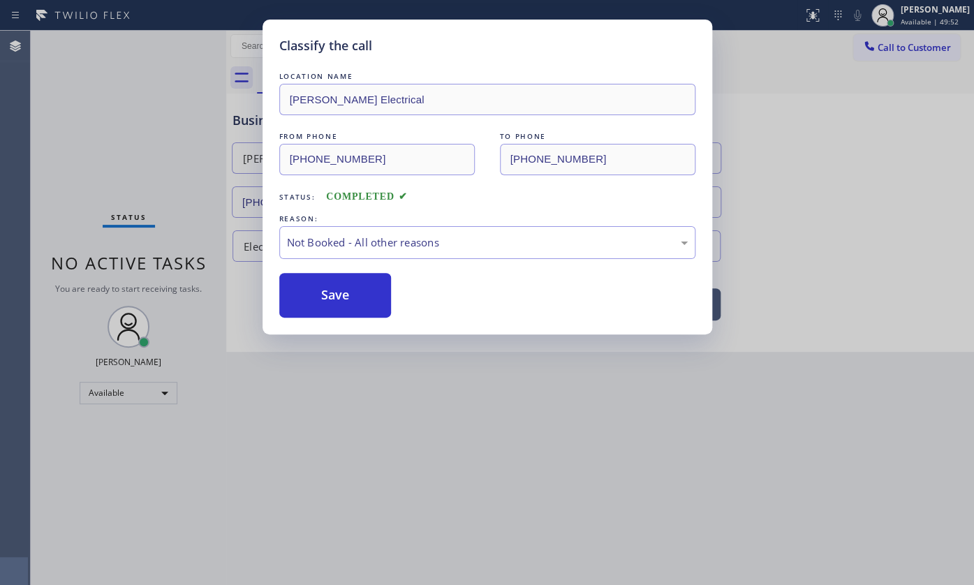
click at [297, 298] on button "Save" at bounding box center [335, 295] width 112 height 45
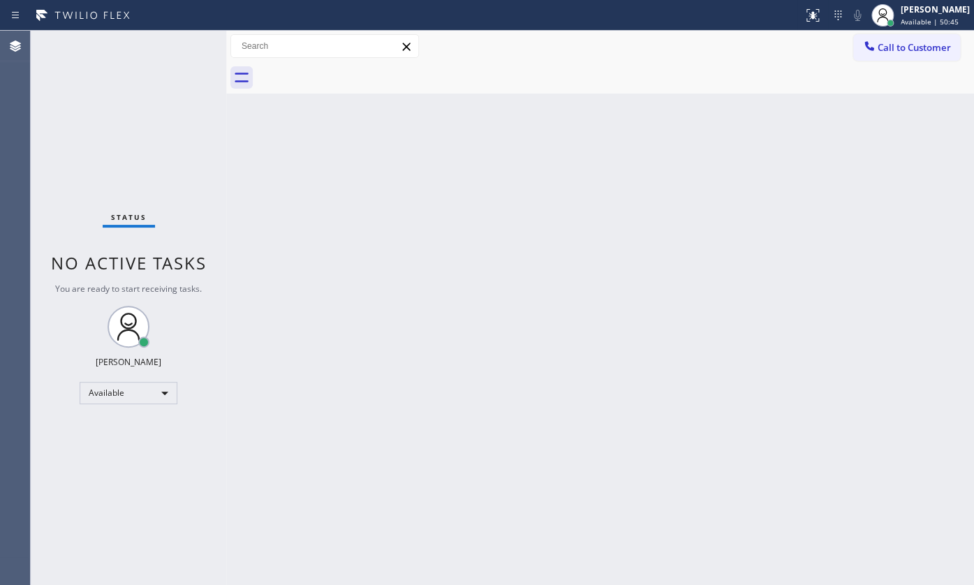
drag, startPoint x: 104, startPoint y: 133, endPoint x: 299, endPoint y: 8, distance: 231.6
click at [161, 87] on div "Status No active tasks You are ready to start receiving tasks. JENIZA ALCAYDE A…" at bounding box center [128, 308] width 195 height 554
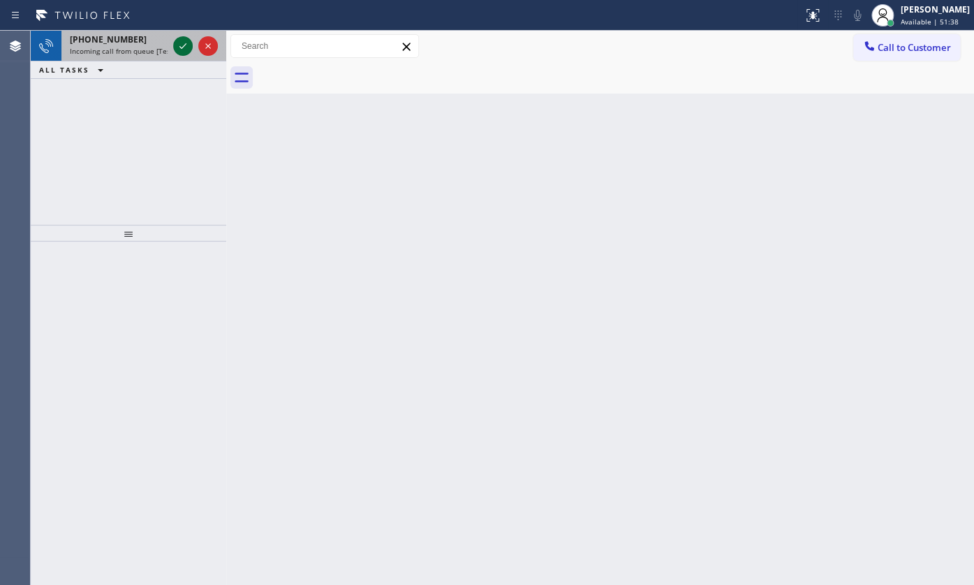
click at [186, 44] on icon at bounding box center [183, 46] width 17 height 17
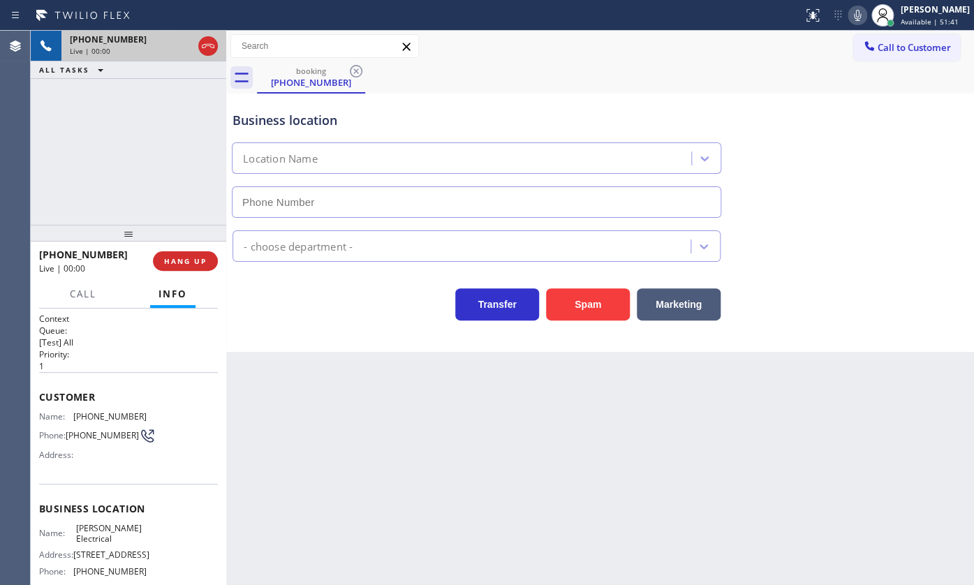
type input "(848) 306-0024"
drag, startPoint x: 94, startPoint y: 165, endPoint x: 96, endPoint y: 70, distance: 95.7
click at [98, 109] on div "+19176974612 Live | 00:04 ALL TASKS ALL TASKS ACTIVE TASKS TASKS IN WRAP UP" at bounding box center [128, 128] width 195 height 194
click at [186, 41] on icon at bounding box center [182, 46] width 7 height 10
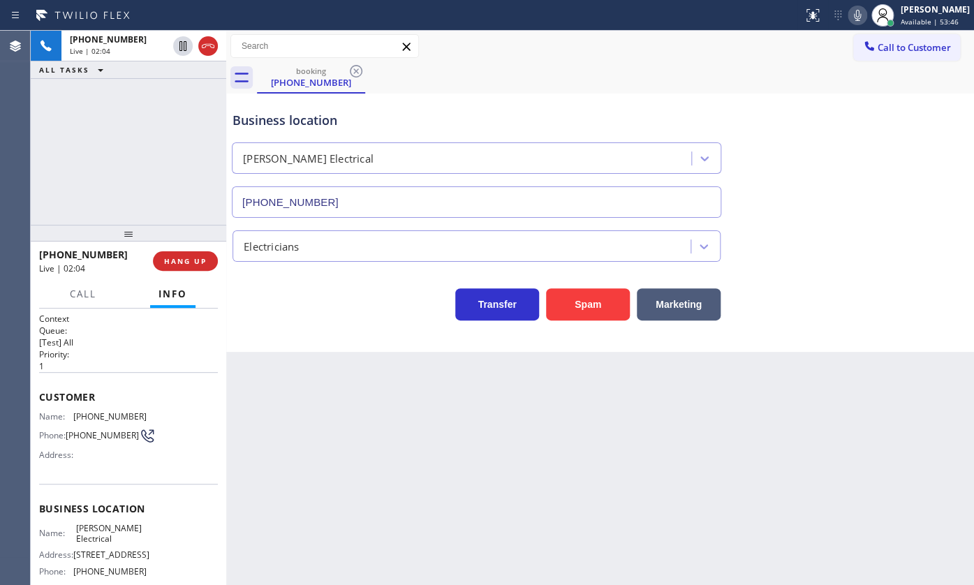
click at [853, 11] on icon at bounding box center [857, 15] width 17 height 17
click at [269, 584] on html "Status report No issues detected If you experience an issue, please download th…" at bounding box center [487, 292] width 974 height 585
click at [126, 126] on div "+19176974612 Live | 03:40 ALL TASKS ALL TASKS ACTIVE TASKS TASKS IN WRAP UP" at bounding box center [128, 128] width 195 height 194
click at [180, 45] on icon at bounding box center [183, 46] width 10 height 10
click at [857, 19] on icon at bounding box center [857, 15] width 17 height 17
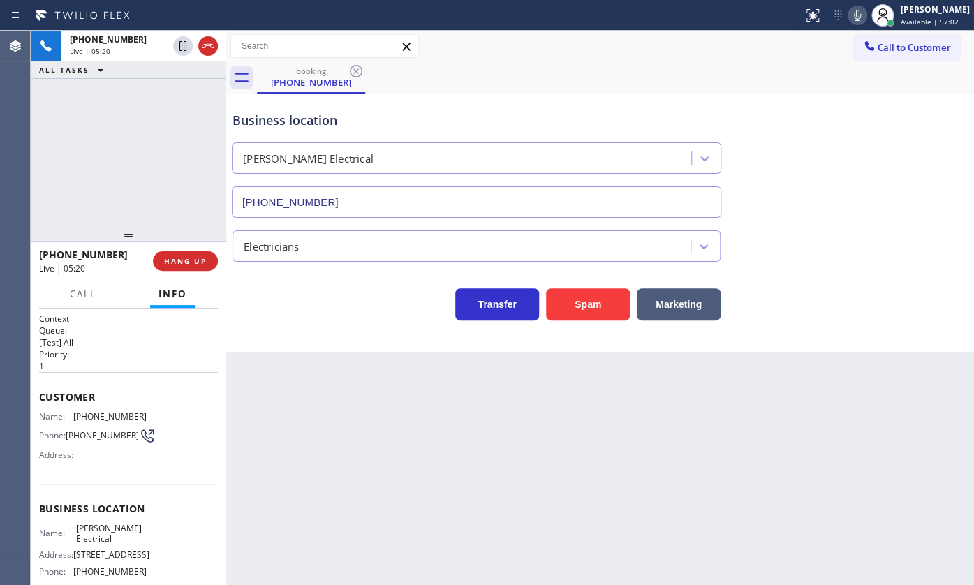
click at [25, 131] on div "Agent Desktop" at bounding box center [15, 308] width 30 height 554
drag, startPoint x: 75, startPoint y: 413, endPoint x: 160, endPoint y: 413, distance: 85.2
click at [160, 413] on div "Name: (917) 697-4612 Phone: (917) 697-4612 Address:" at bounding box center [128, 438] width 179 height 55
copy span "(917) 697-4612"
click at [192, 256] on span "HANG UP" at bounding box center [185, 261] width 43 height 10
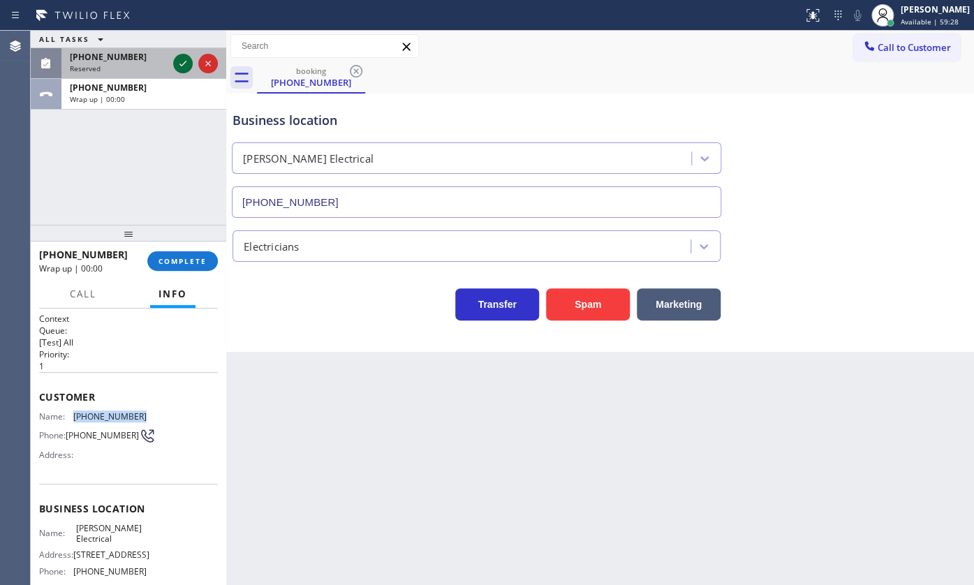
click at [184, 61] on icon at bounding box center [183, 63] width 17 height 17
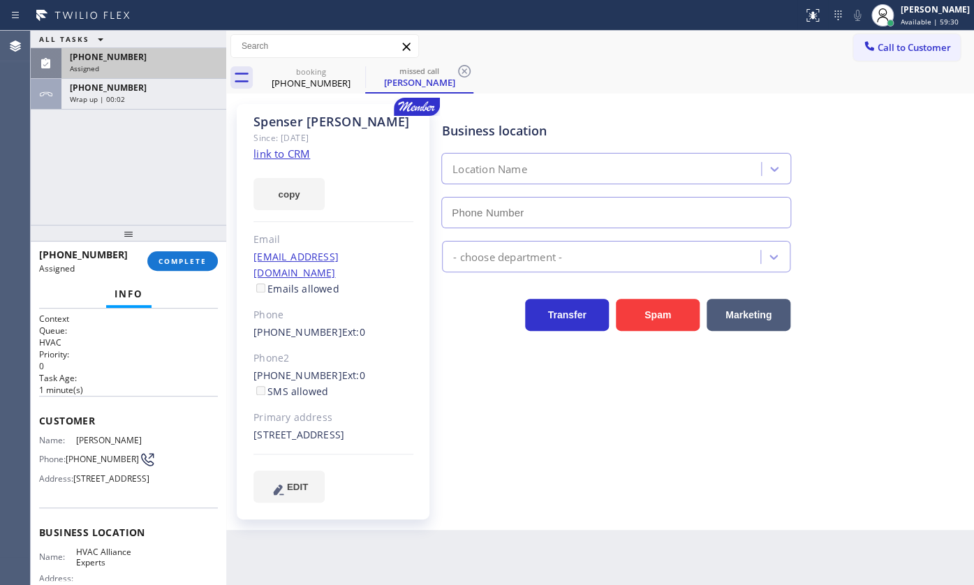
type input "[PHONE_NUMBER]"
click at [114, 58] on span "[PHONE_NUMBER]" at bounding box center [108, 57] width 77 height 12
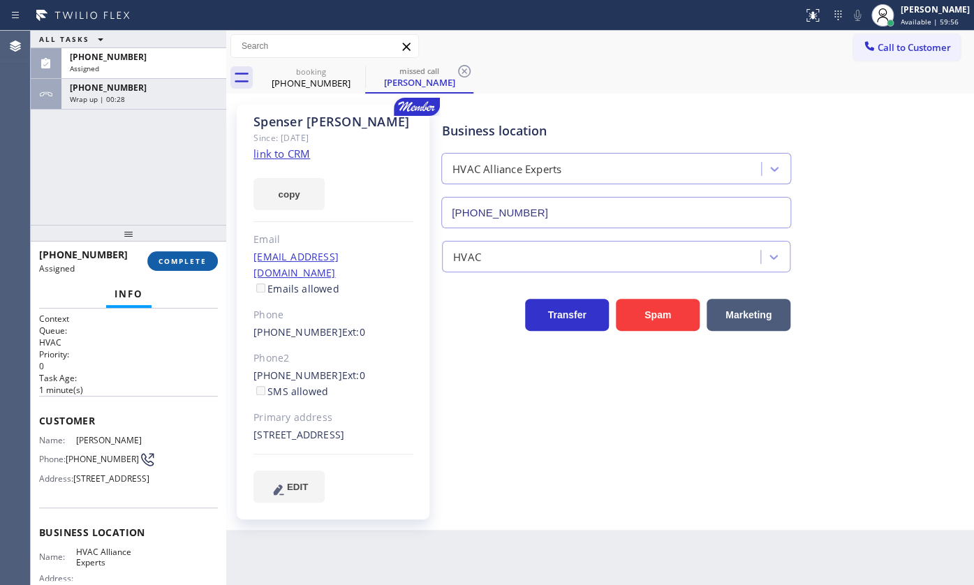
click at [184, 264] on span "COMPLETE" at bounding box center [182, 261] width 48 height 10
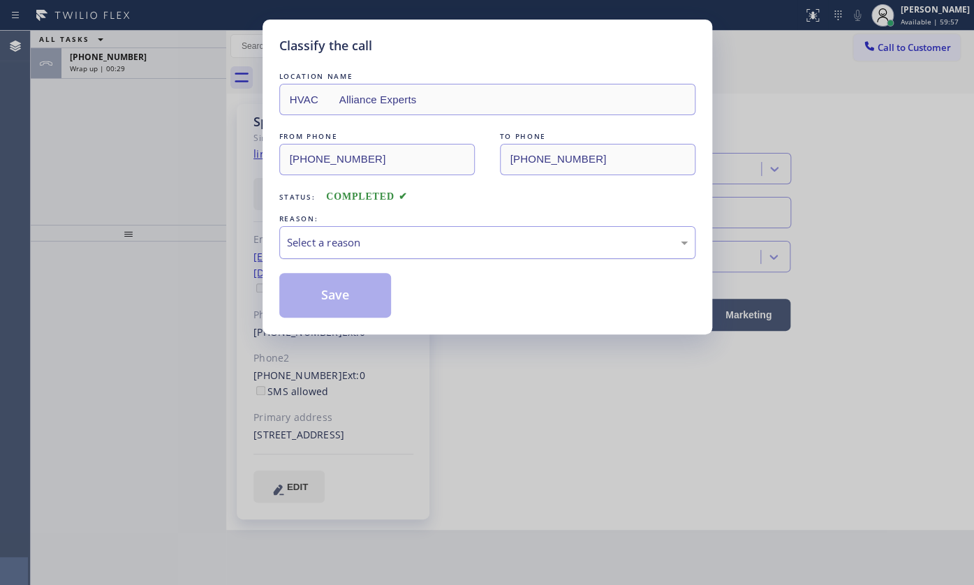
click at [361, 235] on div "Select a reason" at bounding box center [487, 243] width 401 height 16
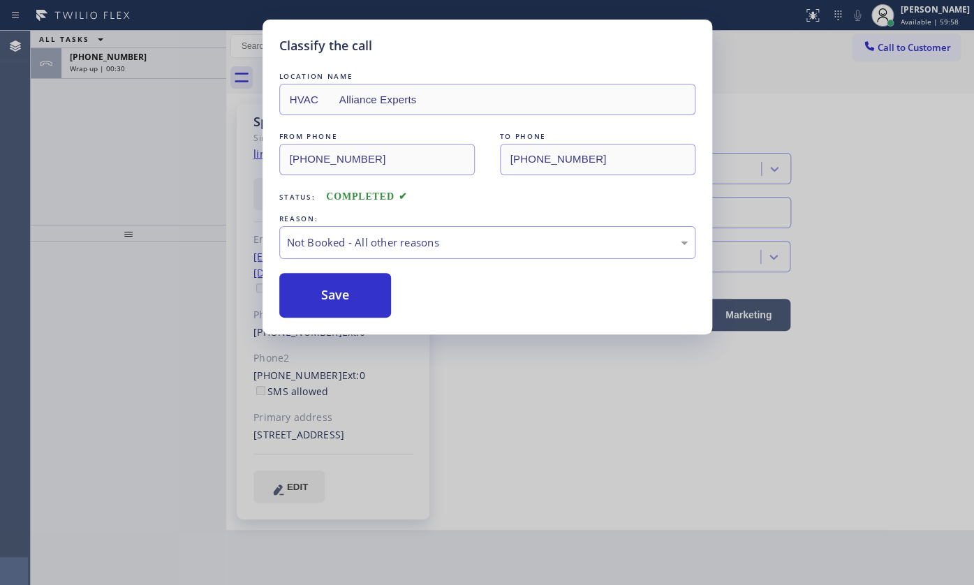
click at [342, 297] on button "Save" at bounding box center [335, 295] width 112 height 45
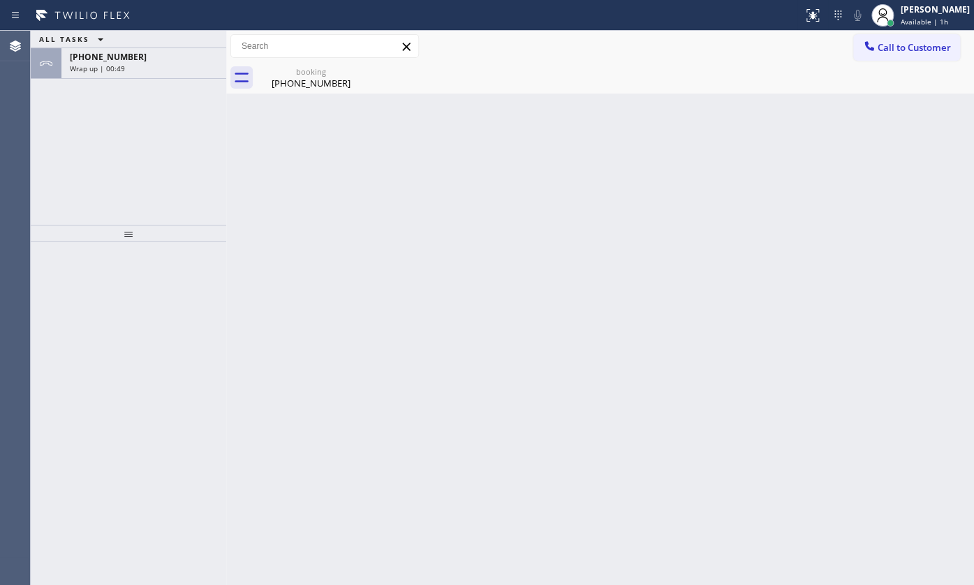
drag, startPoint x: 104, startPoint y: 109, endPoint x: 98, endPoint y: 87, distance: 22.5
click at [104, 109] on div "ALL TASKS ALL TASKS ACTIVE TASKS TASKS IN WRAP UP +19176974612 Wrap up | 00:49" at bounding box center [128, 128] width 195 height 194
click at [112, 60] on span "+19176974612" at bounding box center [108, 57] width 77 height 12
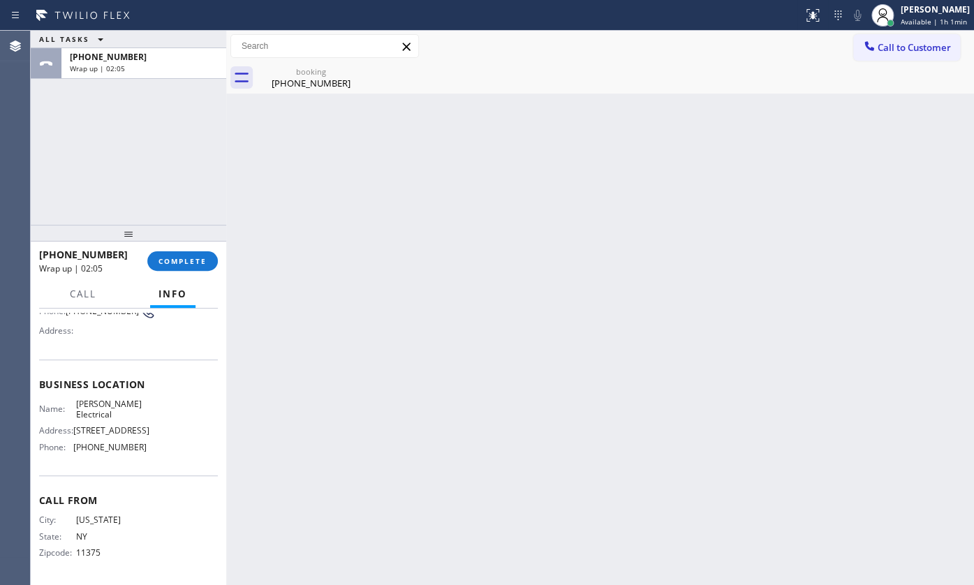
scroll to position [170, 0]
drag, startPoint x: 71, startPoint y: 452, endPoint x: 212, endPoint y: 450, distance: 141.0
click at [212, 450] on div "Context Queue: [Test] All Priority: 1 Customer Name: (917) 697-4612 Phone: (917…" at bounding box center [128, 447] width 179 height 269
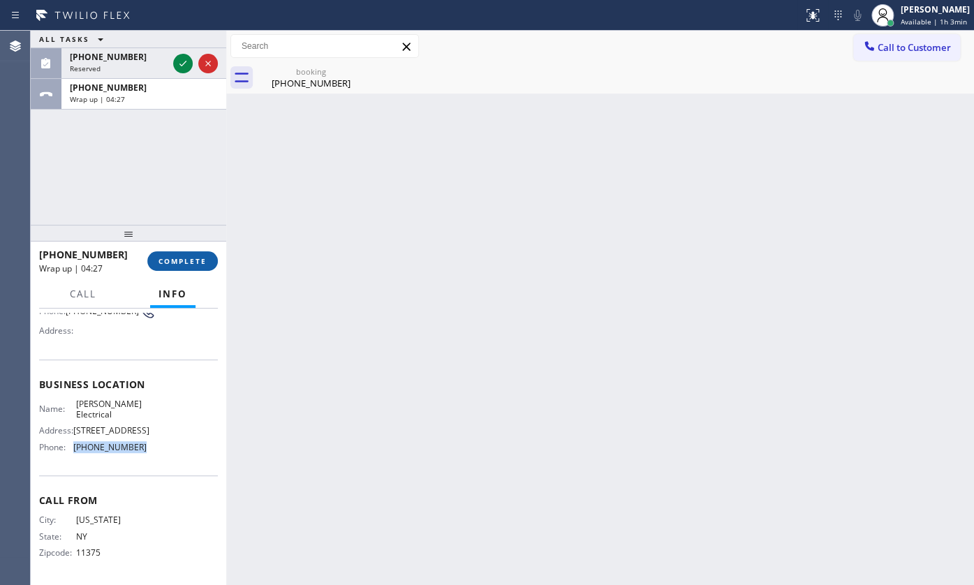
click at [182, 251] on button "COMPLETE" at bounding box center [182, 261] width 71 height 20
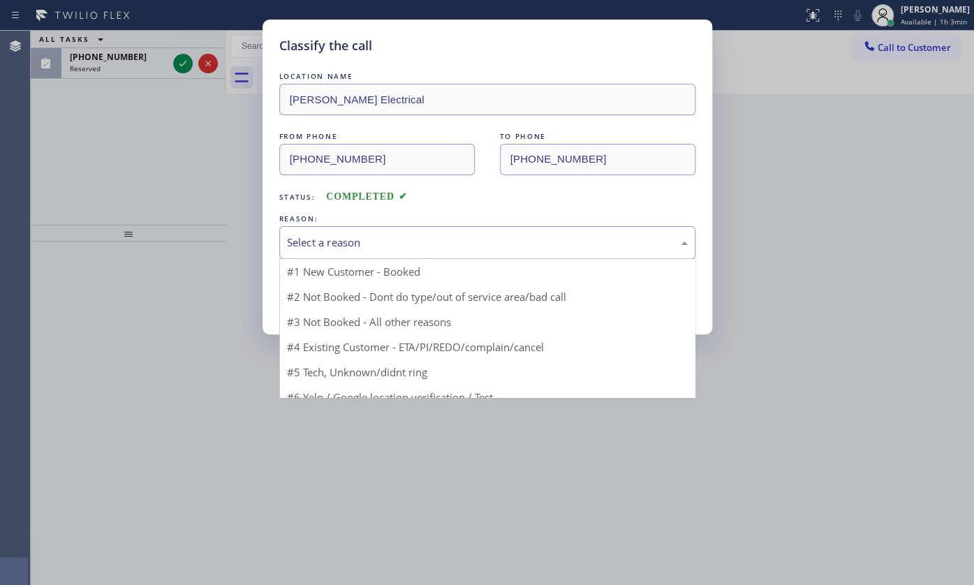
click at [330, 237] on div "Select a reason" at bounding box center [487, 243] width 401 height 16
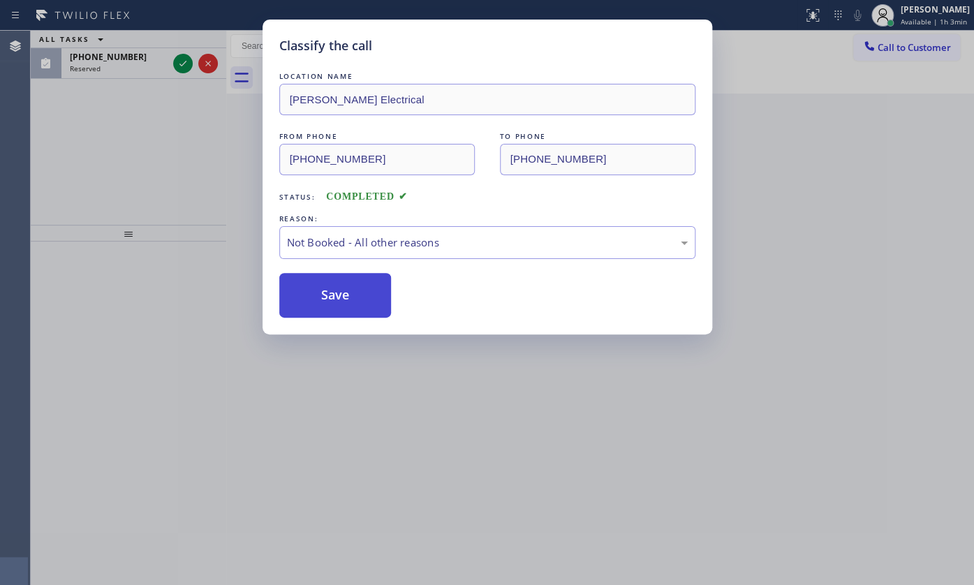
drag, startPoint x: 321, startPoint y: 291, endPoint x: 187, endPoint y: 77, distance: 252.2
click at [321, 290] on button "Save" at bounding box center [335, 295] width 112 height 45
click at [181, 66] on div "Classify the call LOCATION NAME Eric G Larson Jr Electrical FROM PHONE (917) 69…" at bounding box center [487, 292] width 974 height 585
click at [181, 66] on icon at bounding box center [183, 63] width 17 height 17
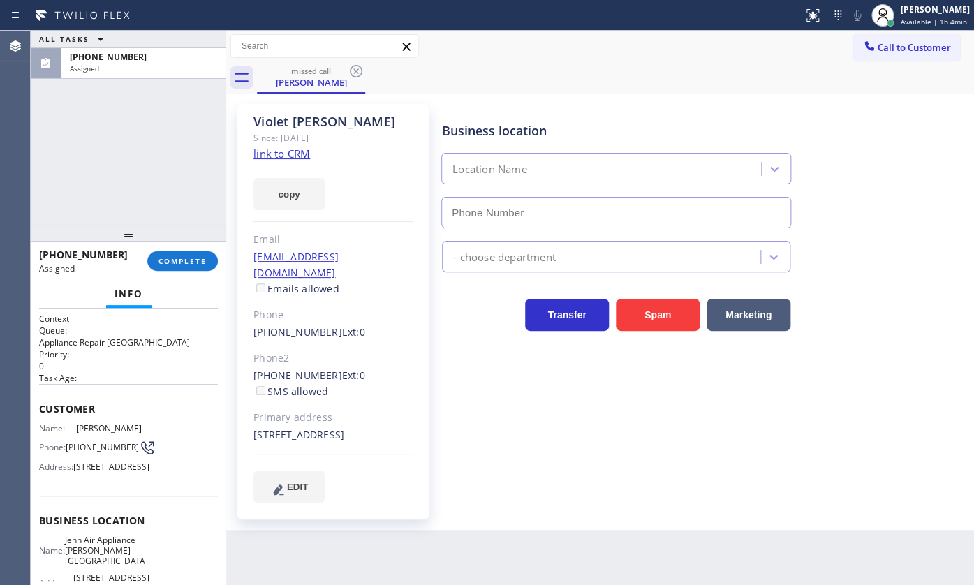
type input "(747) 234-4030"
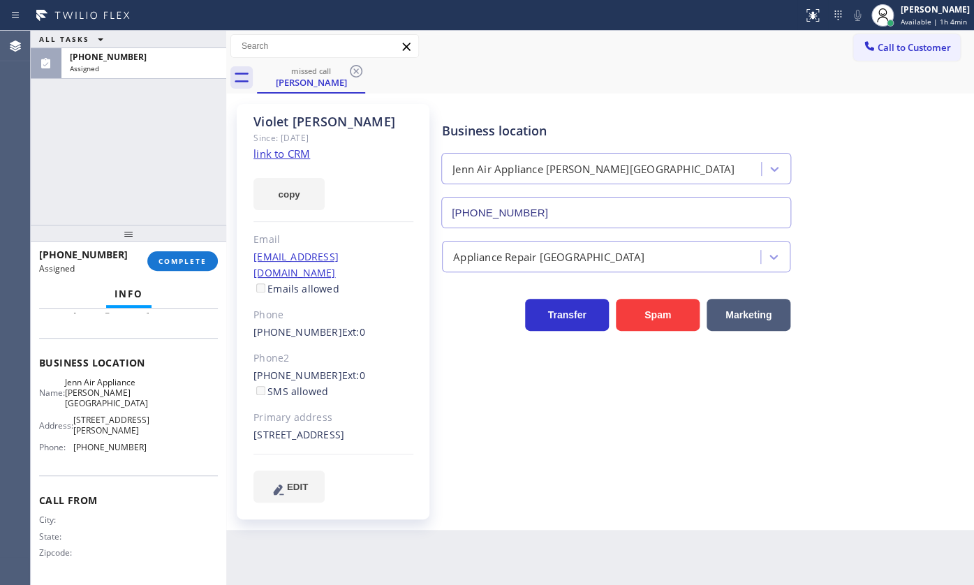
scroll to position [190, 0]
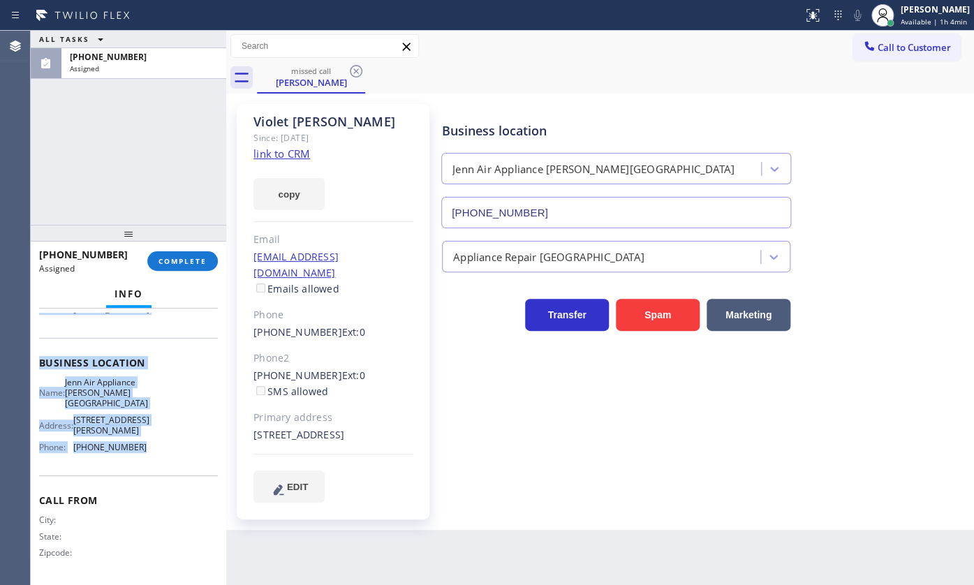
drag, startPoint x: 31, startPoint y: 392, endPoint x: 208, endPoint y: 475, distance: 195.5
click at [208, 475] on div "Context Queue: Appliance Repair High End Priority: 0 Task Age: Customer Name: V…" at bounding box center [128, 447] width 195 height 277
copy div "Customer Name: Violet Torossian Phone: (818) 903-8941 Address: 5147 Gaviota Ave…"
click at [172, 265] on span "COMPLETE" at bounding box center [182, 261] width 48 height 10
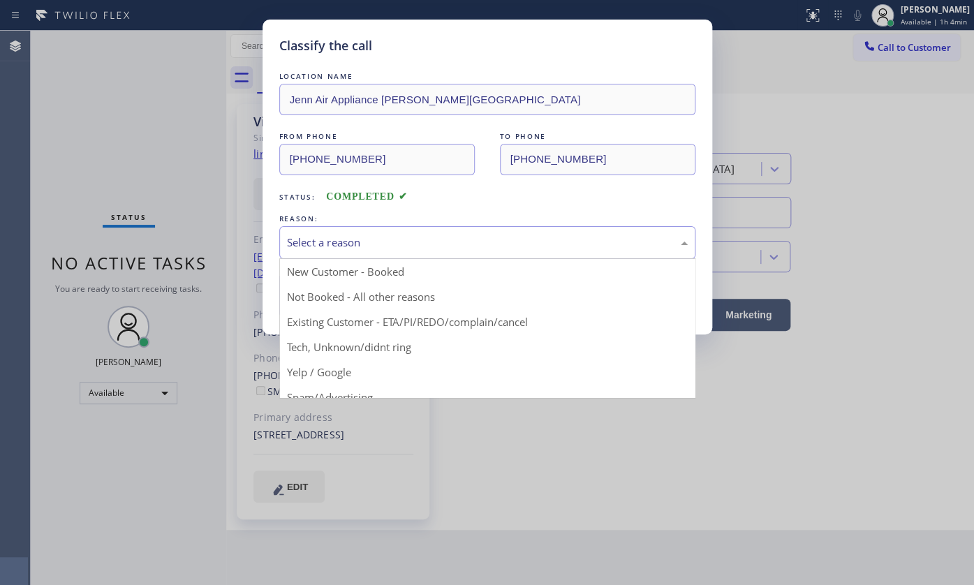
click at [339, 228] on div "Select a reason" at bounding box center [487, 242] width 416 height 33
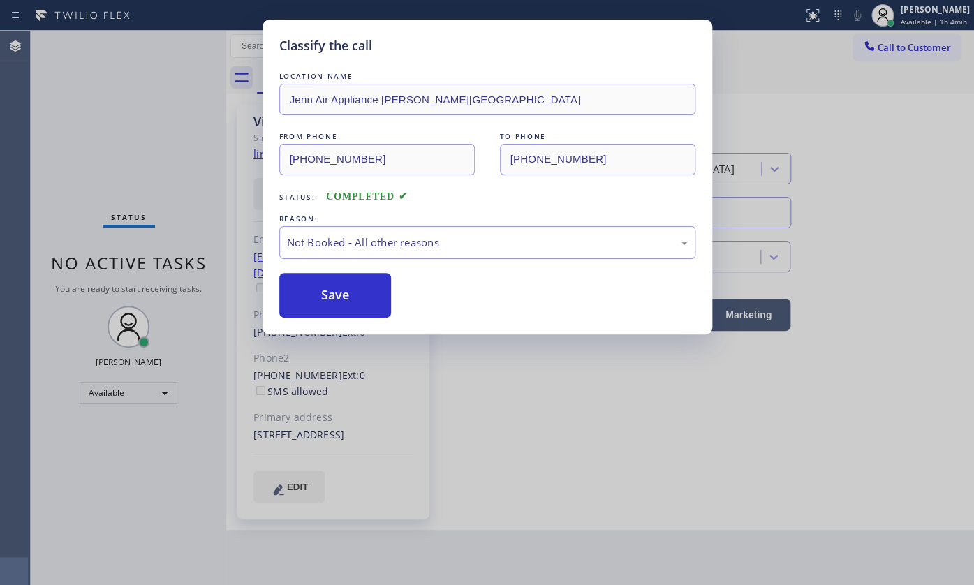
click at [371, 293] on button "Save" at bounding box center [335, 295] width 112 height 45
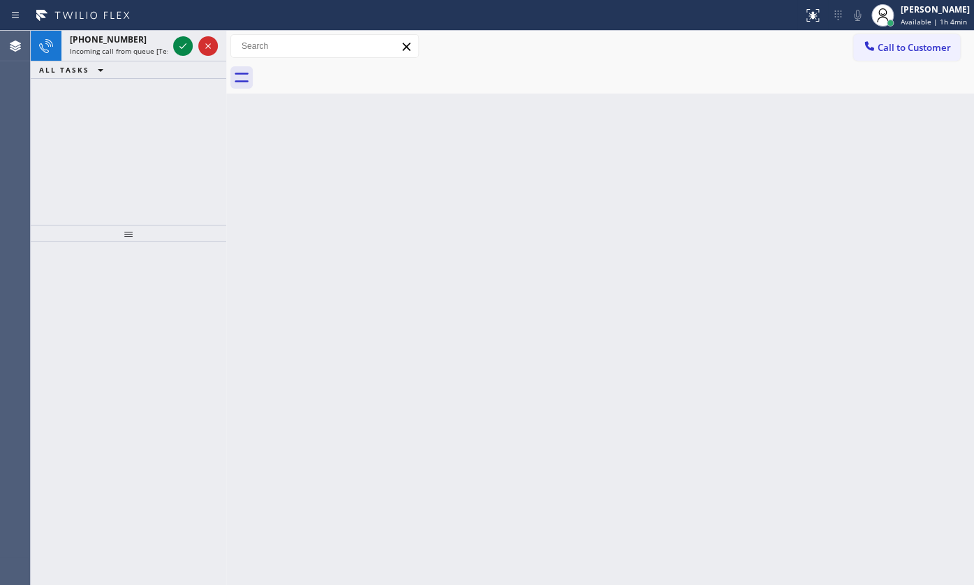
click at [128, 89] on div "+18189038941 Incoming call from queue [Test] All ALL TASKS ALL TASKS ACTIVE TAS…" at bounding box center [128, 128] width 195 height 194
click at [187, 44] on icon at bounding box center [183, 46] width 17 height 17
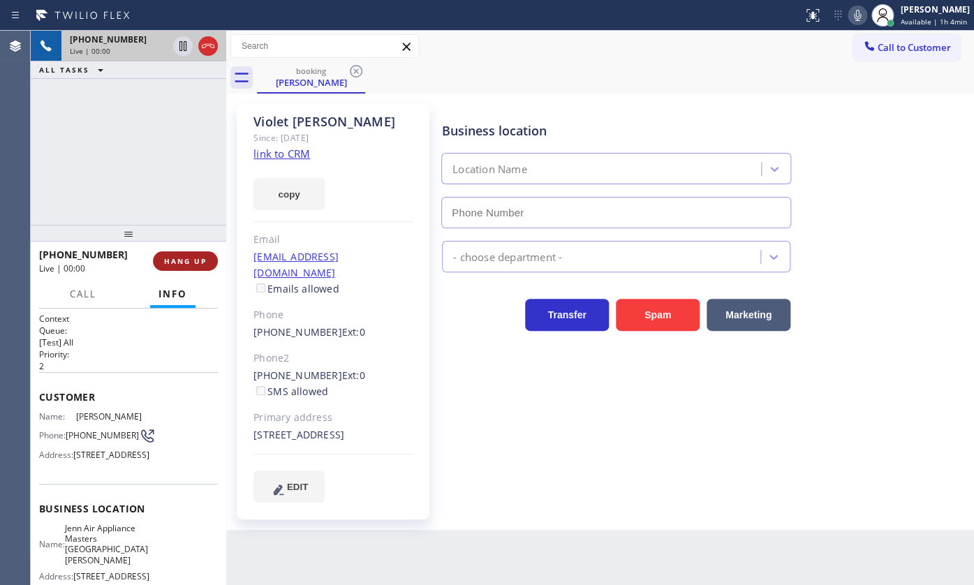
click at [180, 266] on button "HANG UP" at bounding box center [185, 261] width 65 height 20
type input "(818) 214-8204"
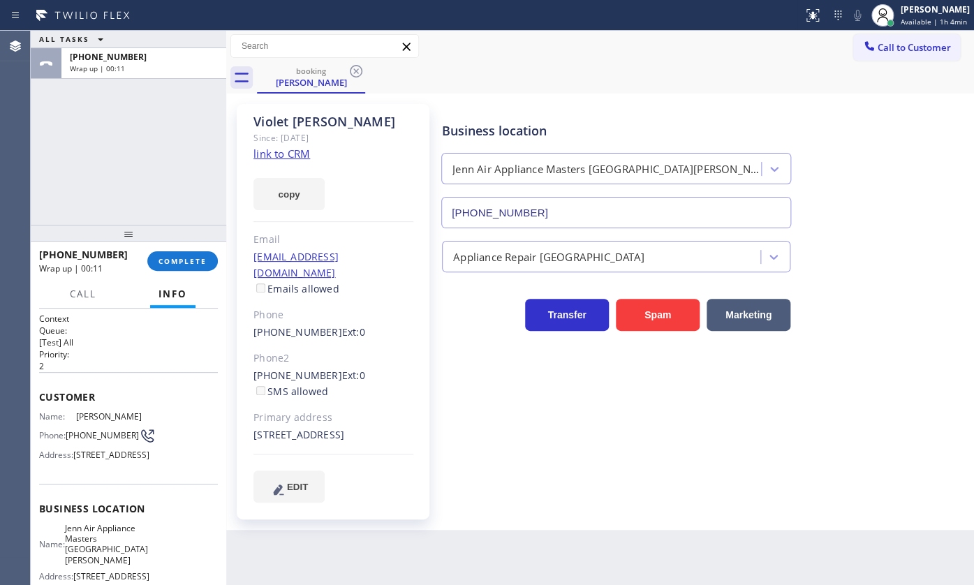
click at [105, 158] on div "ALL TASKS ALL TASKS ACTIVE TASKS TASKS IN WRAP UP +18189038941 Wrap up | 00:11" at bounding box center [128, 128] width 195 height 194
click at [266, 145] on div "Since: [DATE]" at bounding box center [333, 138] width 160 height 16
click at [266, 153] on link "link to CRM" at bounding box center [281, 154] width 57 height 14
click at [188, 258] on span "COMPLETE" at bounding box center [182, 261] width 48 height 10
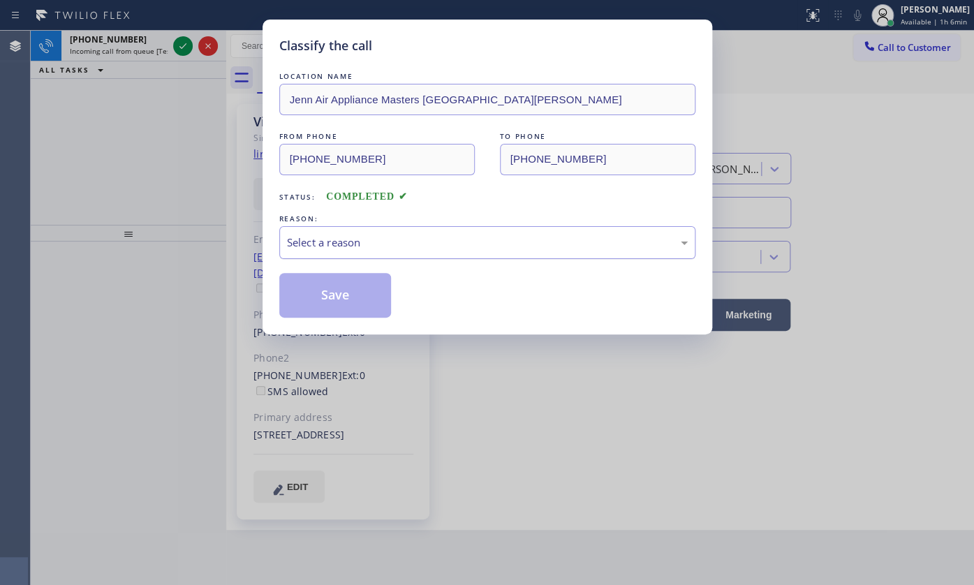
click at [323, 251] on div "Select a reason" at bounding box center [487, 242] width 416 height 33
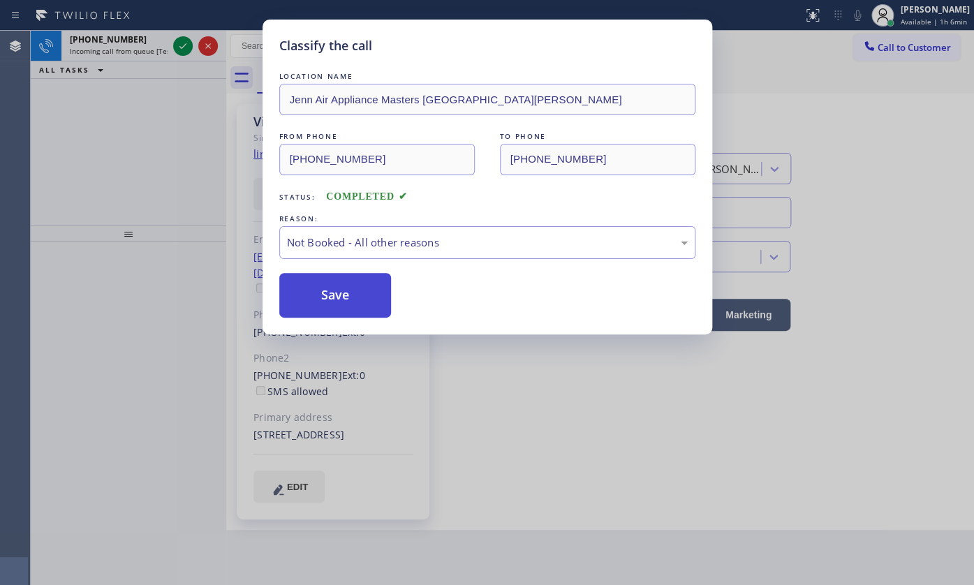
click at [311, 300] on button "Save" at bounding box center [335, 295] width 112 height 45
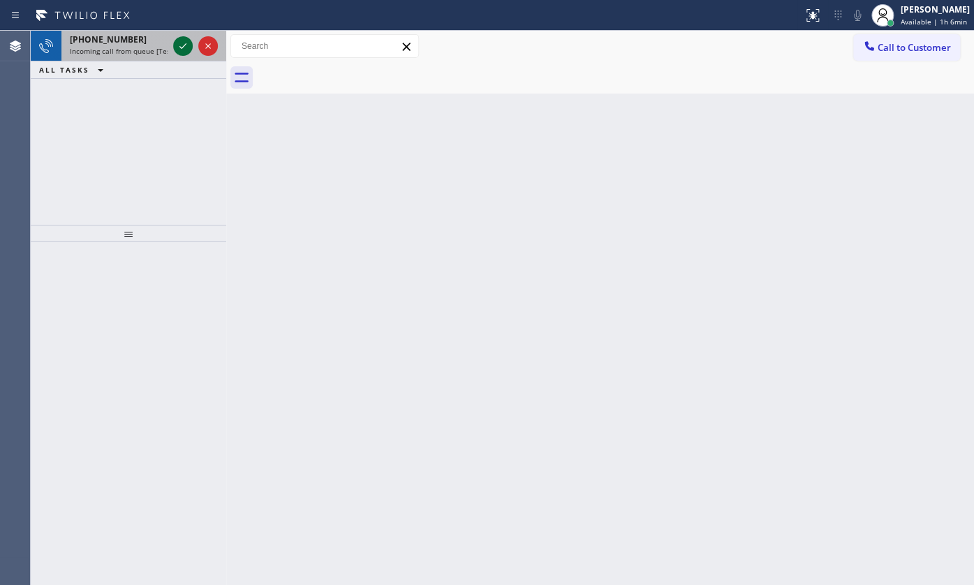
click at [175, 48] on icon at bounding box center [183, 46] width 17 height 17
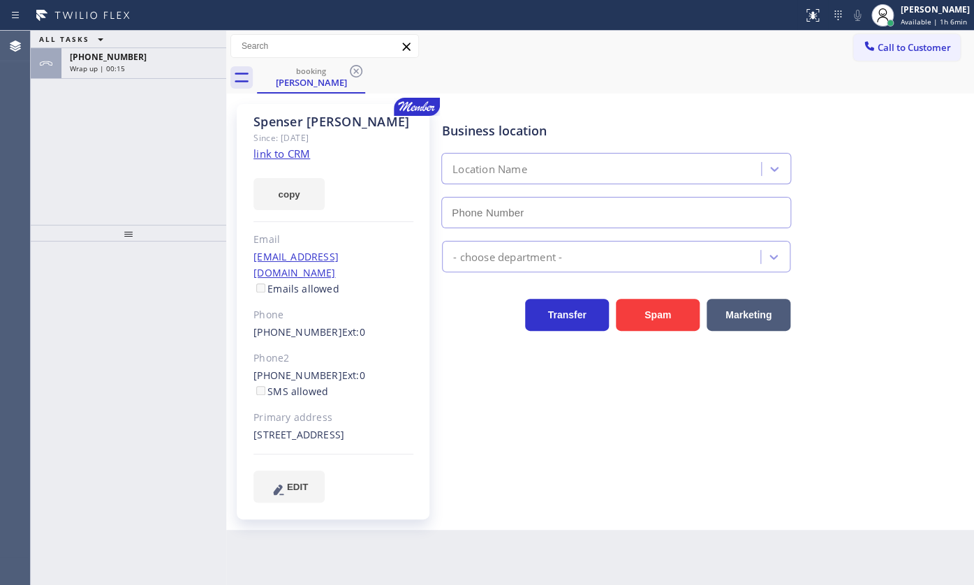
type input "[PHONE_NUMBER]"
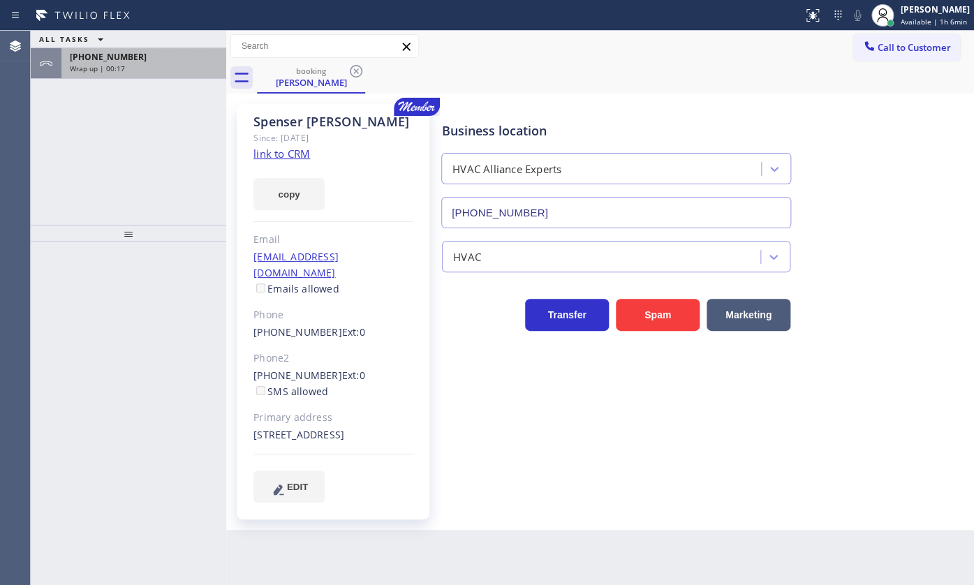
click at [131, 75] on div "[PHONE_NUMBER] Wrap up | 00:17" at bounding box center [140, 63] width 159 height 31
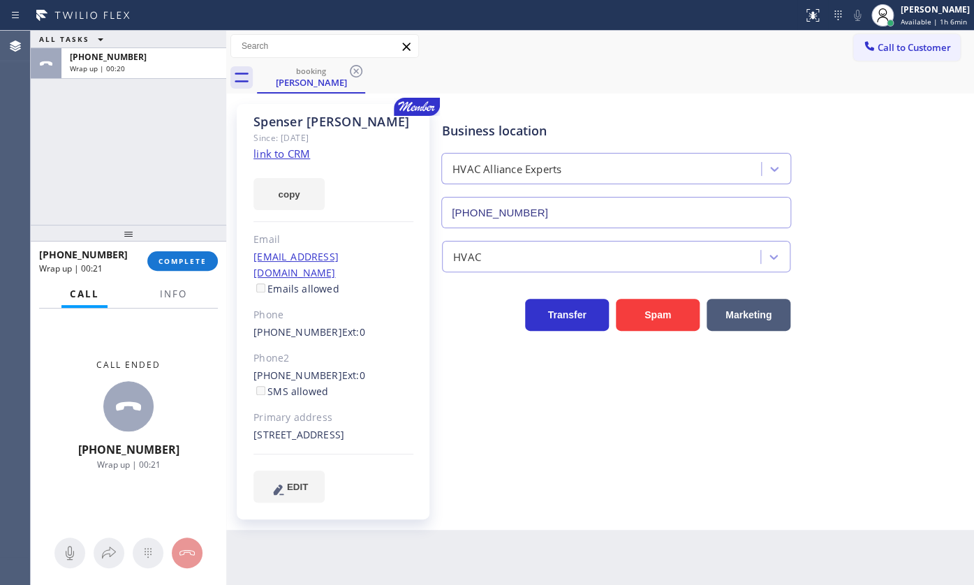
click at [285, 154] on link "link to CRM" at bounding box center [281, 154] width 57 height 14
click at [116, 155] on div "ALL TASKS ALL TASKS ACTIVE TASKS TASKS IN WRAP UP [PHONE_NUMBER] Wrap up | 02:45" at bounding box center [128, 128] width 195 height 194
click at [188, 290] on button "Info" at bounding box center [173, 294] width 44 height 27
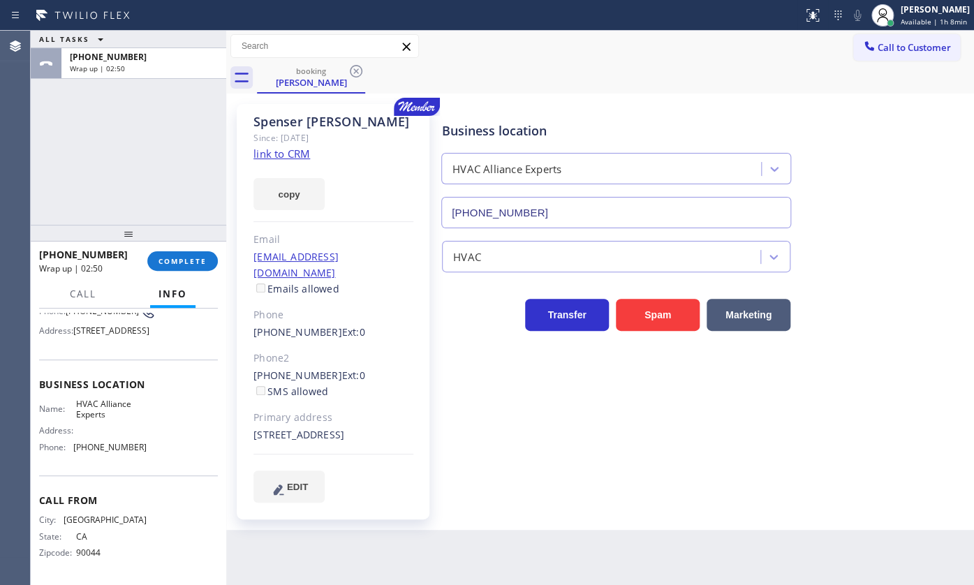
scroll to position [149, 0]
drag, startPoint x: 76, startPoint y: 440, endPoint x: 147, endPoint y: 452, distance: 71.5
click at [147, 452] on div "Name: HVAC Alliance Experts Address: Phone: [PHONE_NUMBER]" at bounding box center [128, 429] width 179 height 60
copy span "833) 558-1241"
drag, startPoint x: 868, startPoint y: 35, endPoint x: 866, endPoint y: 42, distance: 7.1
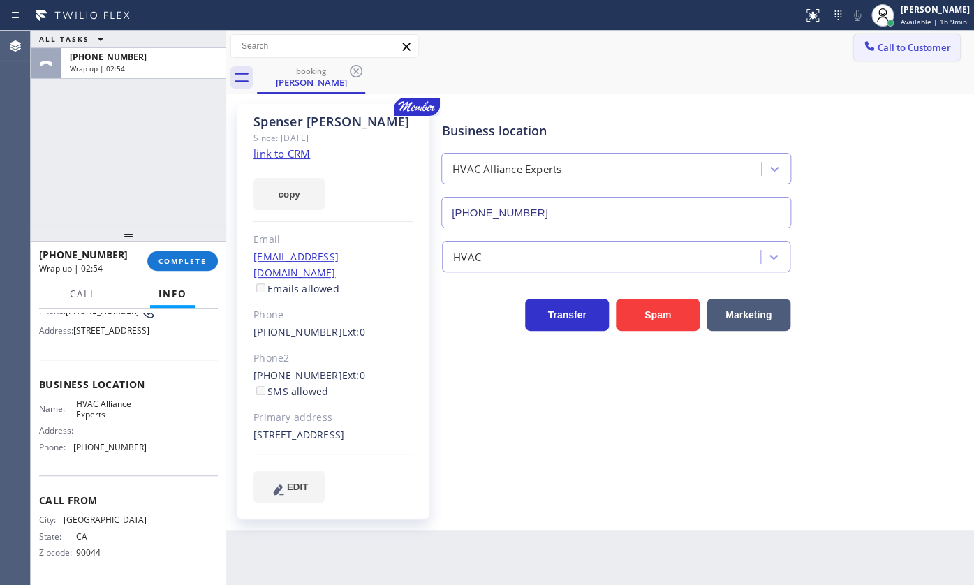
click at [866, 42] on div "Call to Customer Outbound call Location Search location Your caller id phone nu…" at bounding box center [600, 46] width 748 height 31
click at [866, 47] on icon at bounding box center [868, 45] width 9 height 9
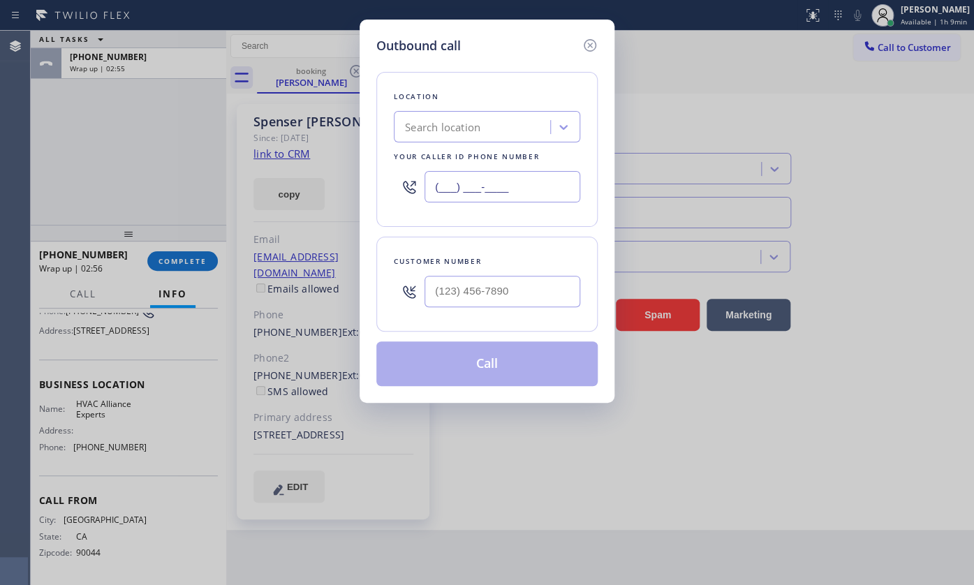
click at [500, 188] on input "(___) ___-____" at bounding box center [502, 186] width 156 height 31
paste input "833) 558-1241"
type input "[PHONE_NUMBER]"
click at [454, 295] on input "(___) ___-____" at bounding box center [502, 291] width 156 height 31
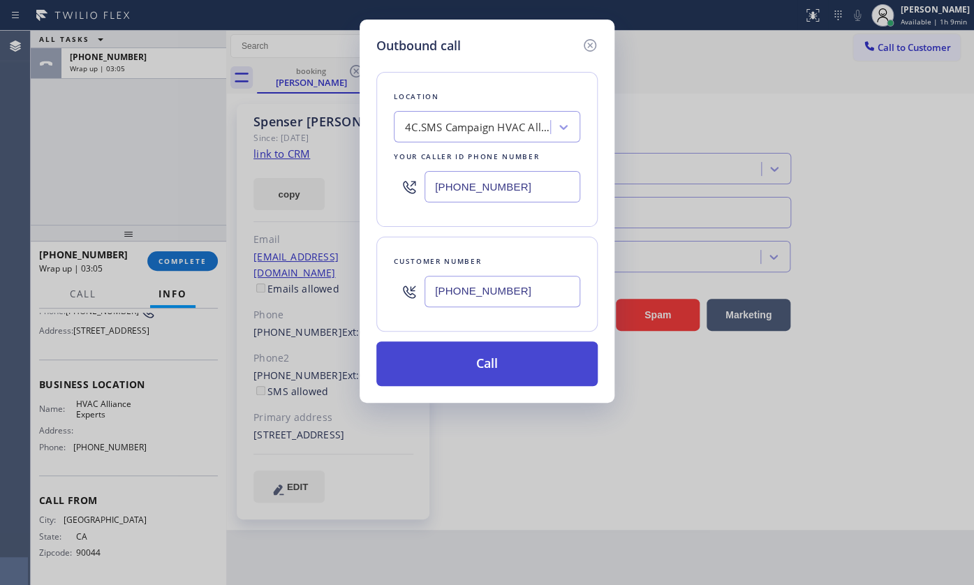
type input "[PHONE_NUMBER]"
click at [454, 358] on button "Call" at bounding box center [486, 363] width 221 height 45
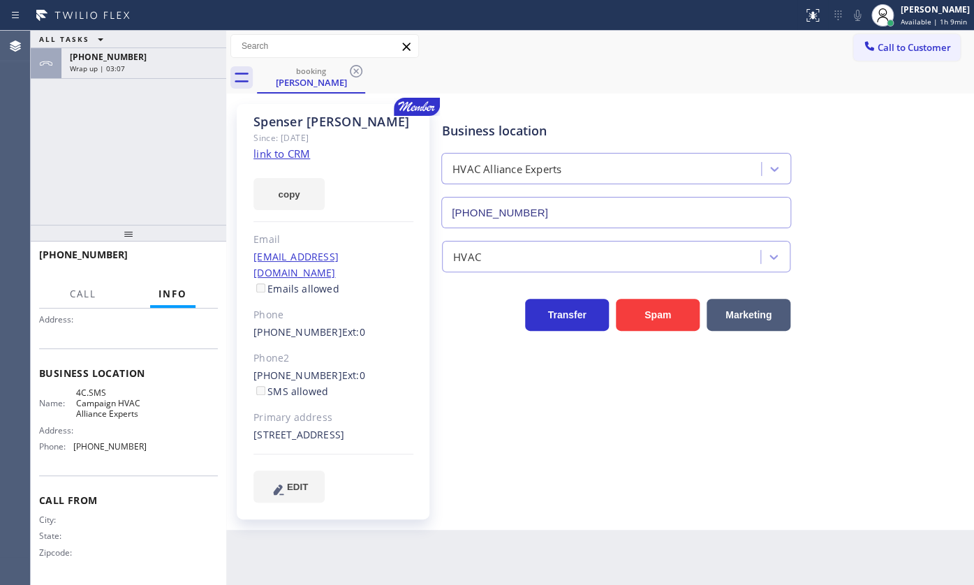
scroll to position [138, 0]
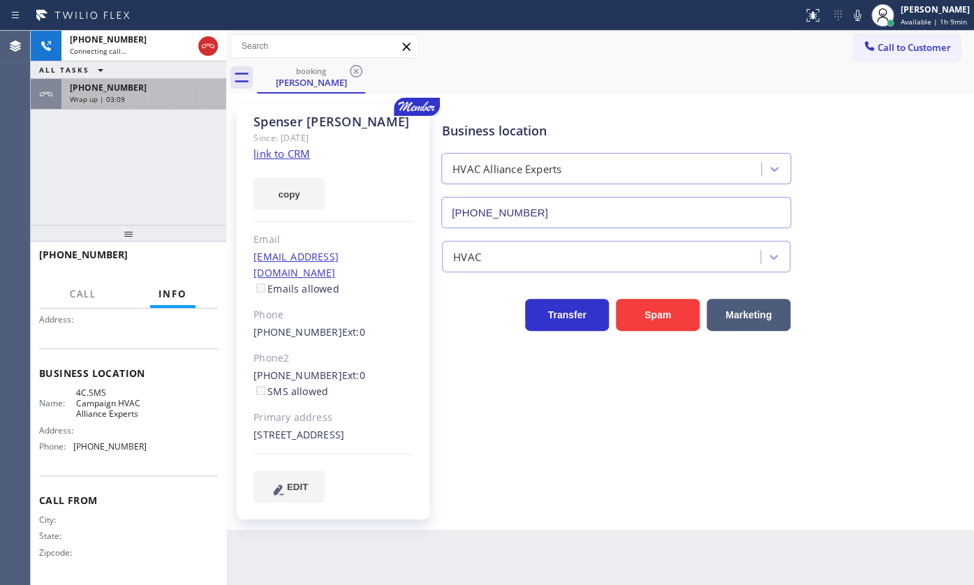
click at [80, 94] on span "Wrap up | 03:09" at bounding box center [97, 99] width 55 height 10
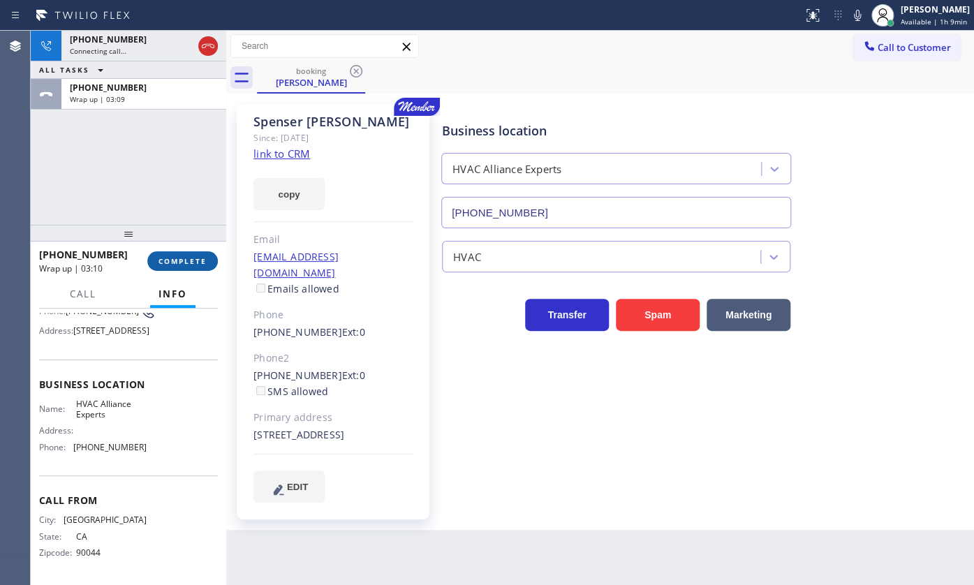
click at [173, 257] on span "COMPLETE" at bounding box center [182, 261] width 48 height 10
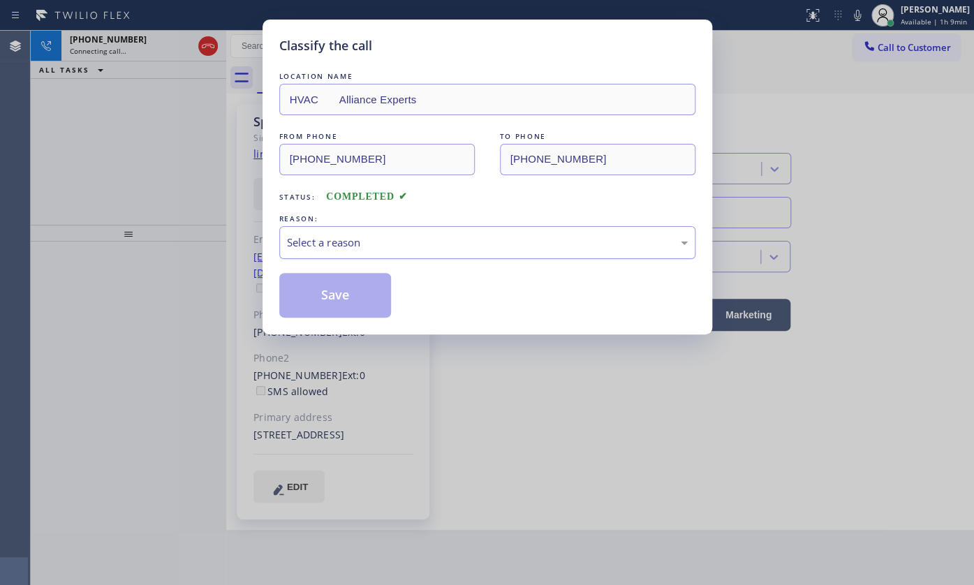
click at [302, 237] on div "Select a reason" at bounding box center [487, 243] width 401 height 16
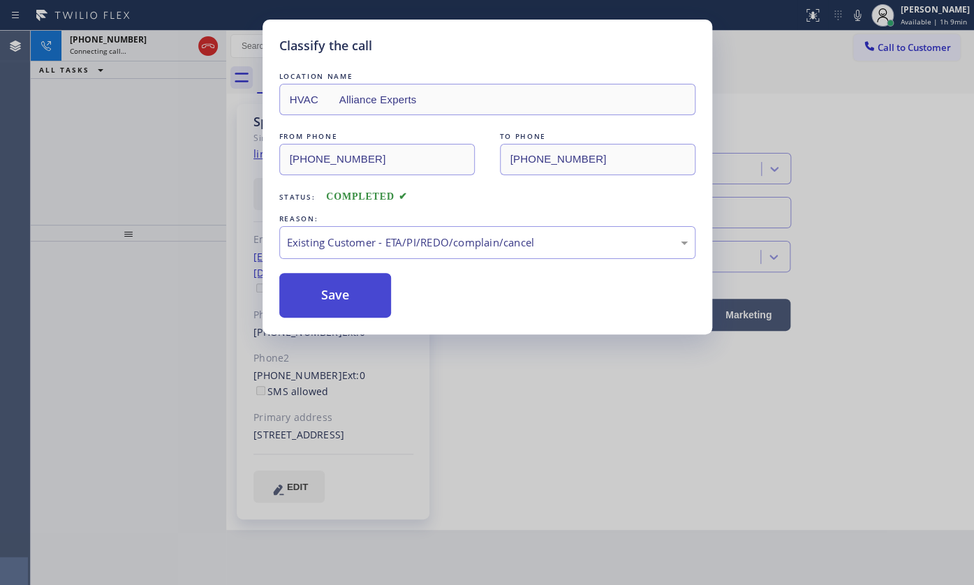
drag, startPoint x: 295, startPoint y: 323, endPoint x: 303, endPoint y: 301, distance: 23.0
click at [305, 302] on button "Save" at bounding box center [335, 295] width 112 height 45
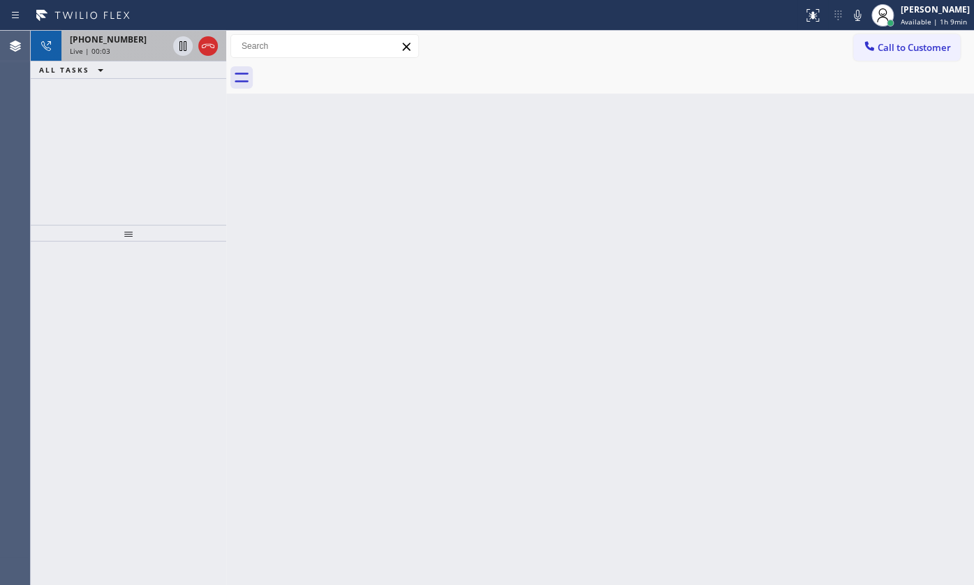
click at [109, 53] on div "Live | 00:03" at bounding box center [119, 51] width 98 height 10
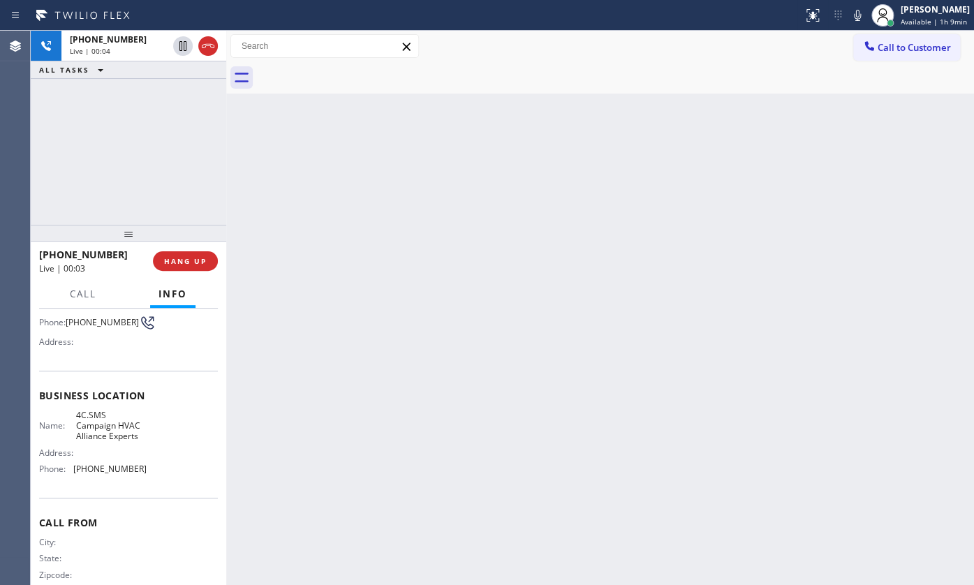
scroll to position [138, 0]
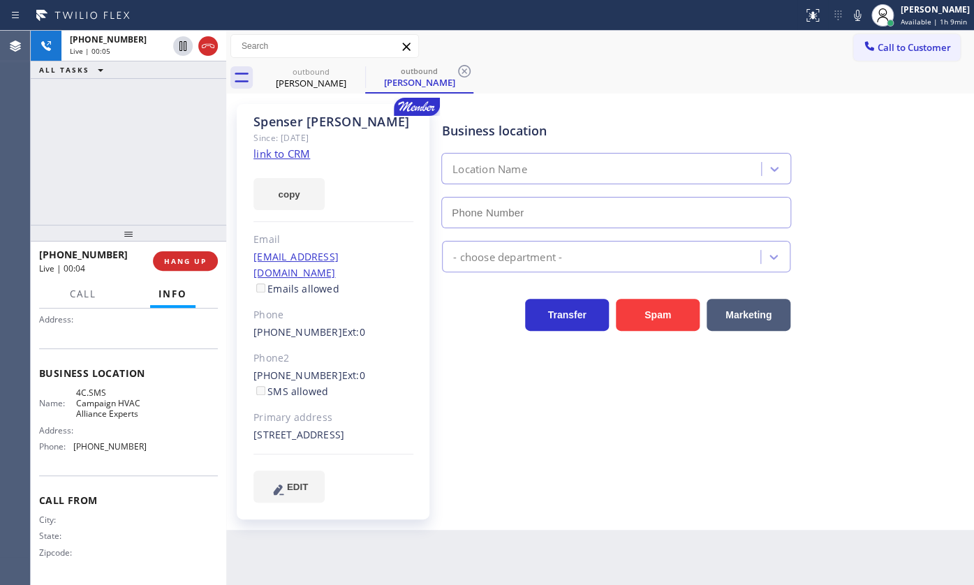
type input "[PHONE_NUMBER]"
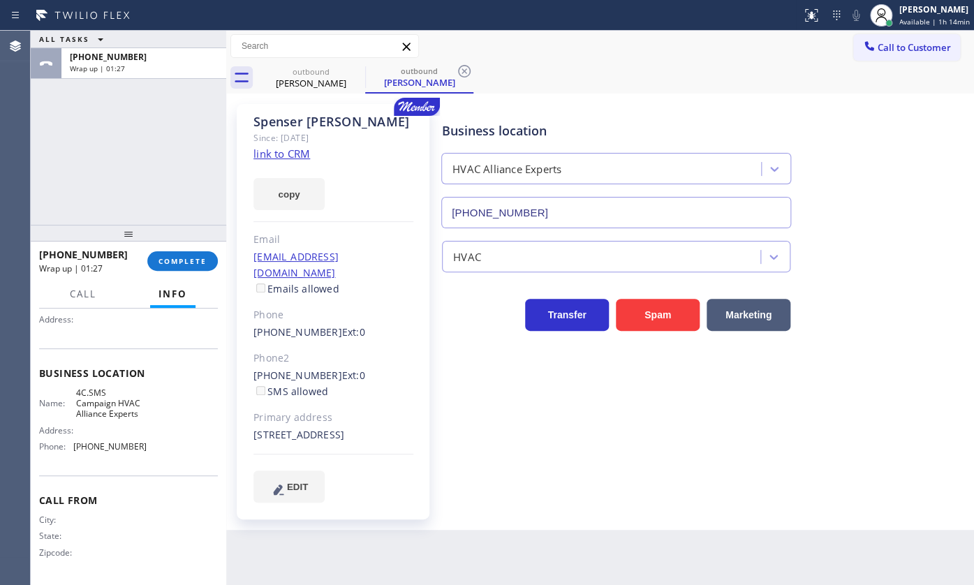
click at [83, 179] on div "ALL TASKS ALL TASKS ACTIVE TASKS TASKS IN WRAP UP [PHONE_NUMBER] Wrap up | 01:27" at bounding box center [128, 128] width 195 height 194
click at [198, 267] on button "COMPLETE" at bounding box center [182, 261] width 71 height 20
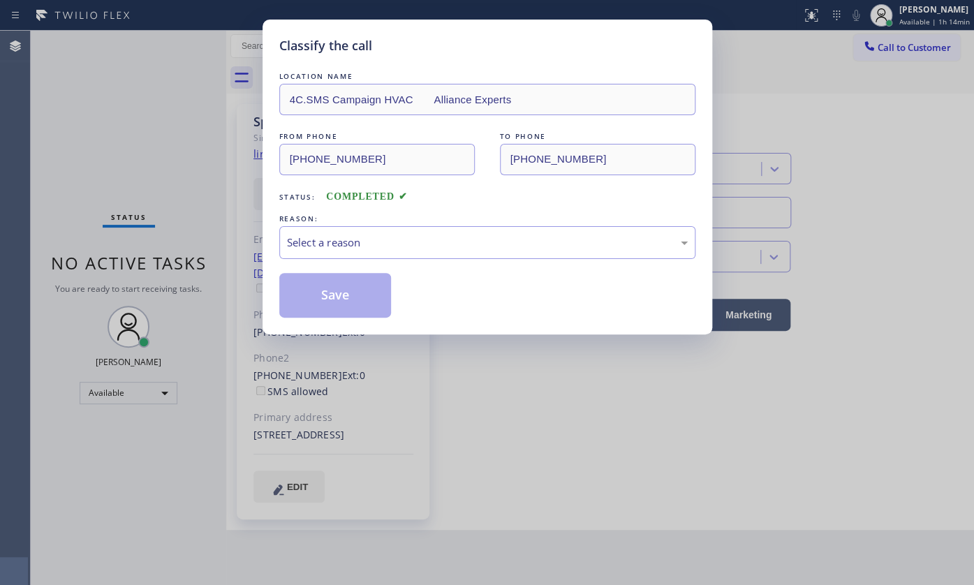
click at [316, 258] on div "LOCATION NAME 4C.SMS Campaign HVAC Alliance Experts FROM PHONE [PHONE_NUMBER] T…" at bounding box center [487, 193] width 416 height 249
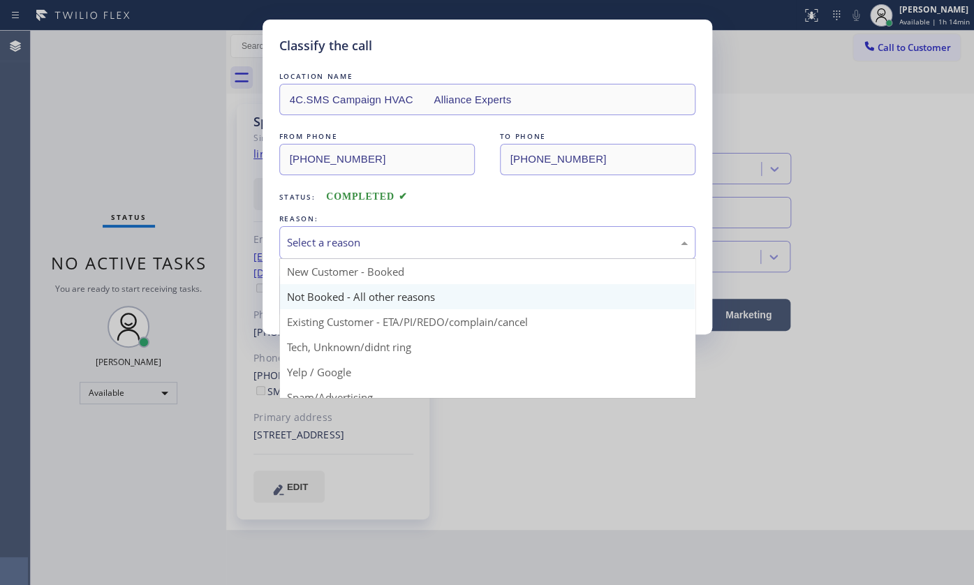
drag, startPoint x: 320, startPoint y: 246, endPoint x: 314, endPoint y: 290, distance: 44.4
click at [319, 256] on div "Select a reason" at bounding box center [487, 242] width 416 height 33
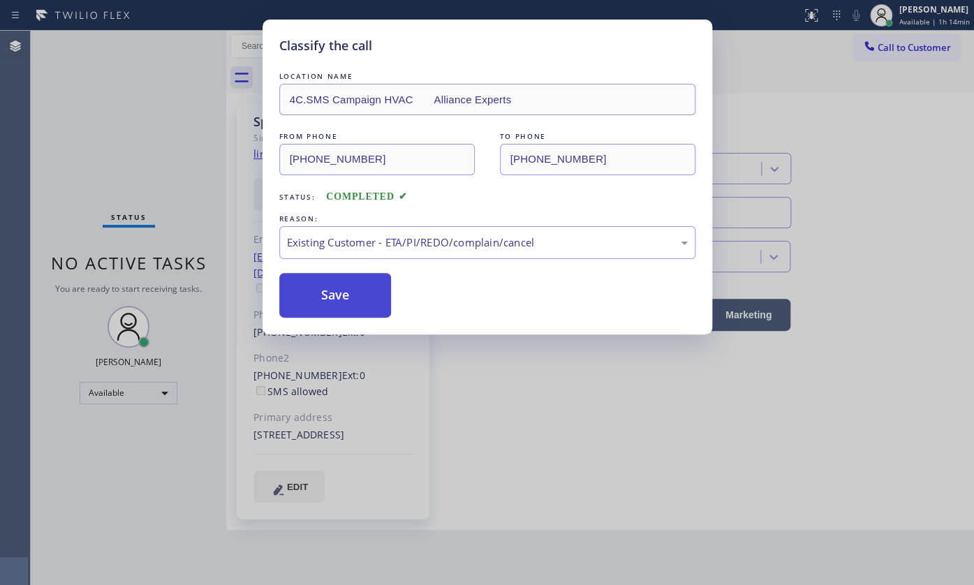
drag, startPoint x: 310, startPoint y: 313, endPoint x: 309, endPoint y: 293, distance: 20.3
click at [309, 293] on button "Save" at bounding box center [335, 295] width 112 height 45
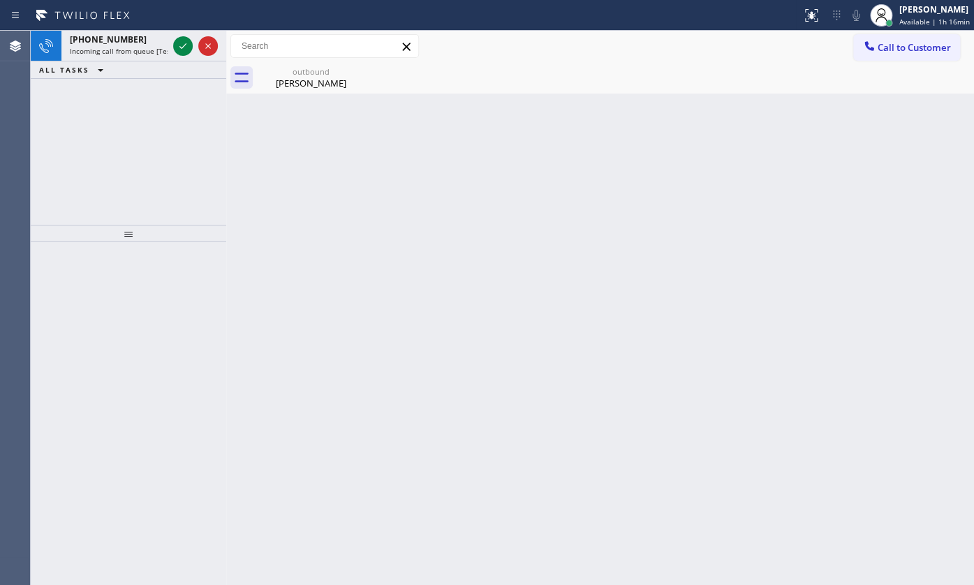
drag, startPoint x: 87, startPoint y: 120, endPoint x: 117, endPoint y: 72, distance: 56.8
click at [101, 103] on div "[PHONE_NUMBER] Incoming call from queue [Test] All ALL TASKS ALL TASKS ACTIVE T…" at bounding box center [128, 128] width 195 height 194
click at [195, 45] on div at bounding box center [195, 46] width 50 height 31
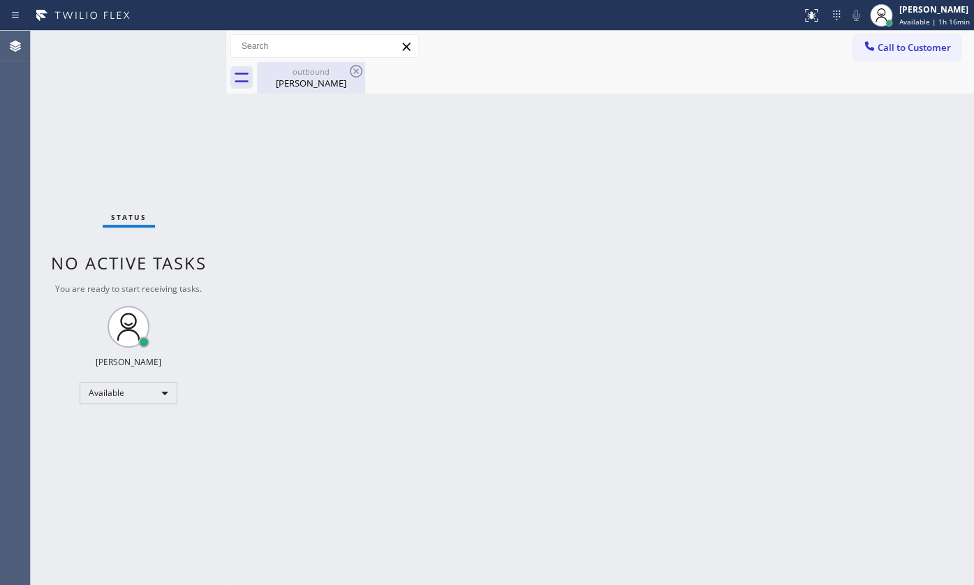
click at [308, 85] on div "[PERSON_NAME]" at bounding box center [310, 83] width 105 height 13
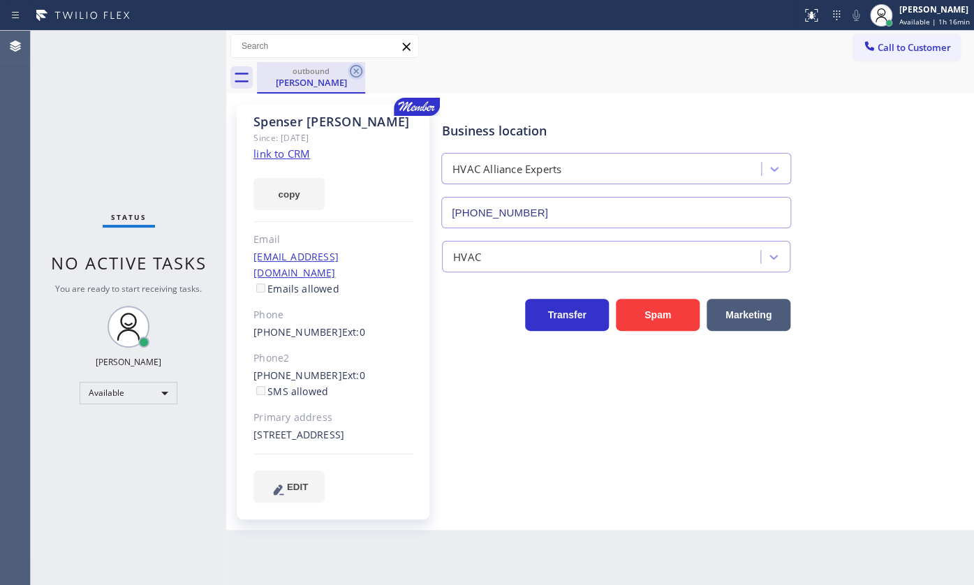
click at [353, 66] on icon at bounding box center [356, 71] width 13 height 13
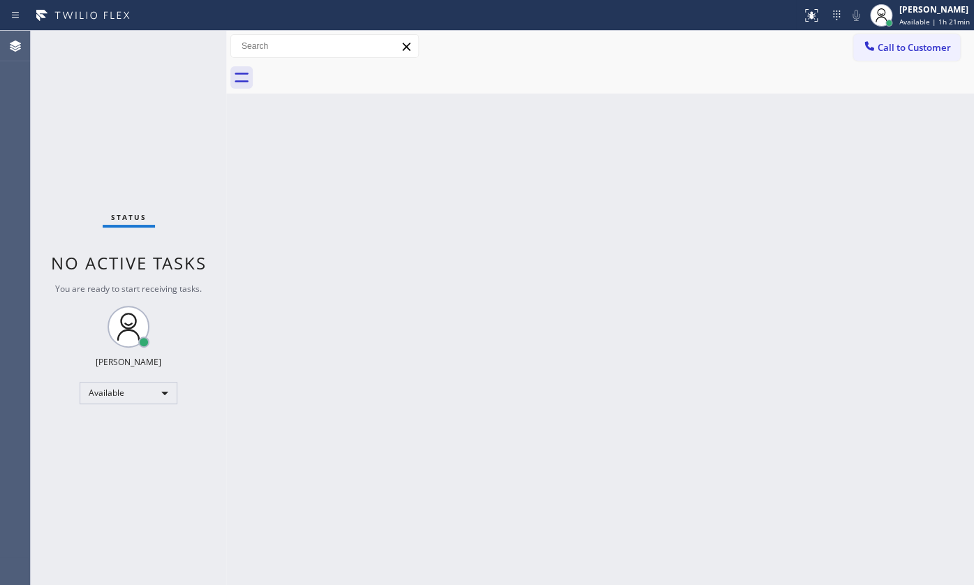
drag, startPoint x: 105, startPoint y: 102, endPoint x: 101, endPoint y: 84, distance: 17.8
click at [105, 101] on div "Status No active tasks You are ready to start receiving tasks. JENIZA ALCAYDE A…" at bounding box center [128, 308] width 195 height 554
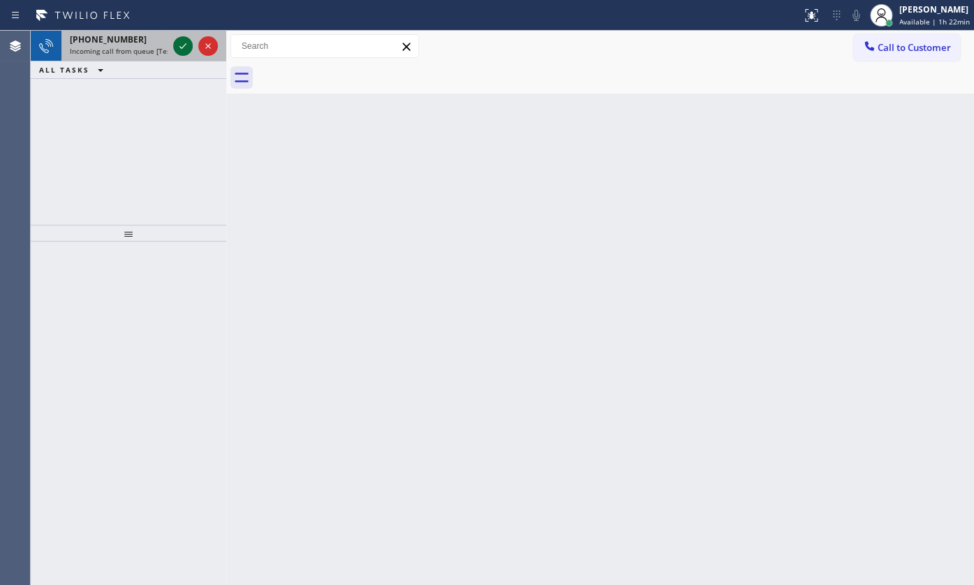
click at [186, 41] on icon at bounding box center [183, 46] width 17 height 17
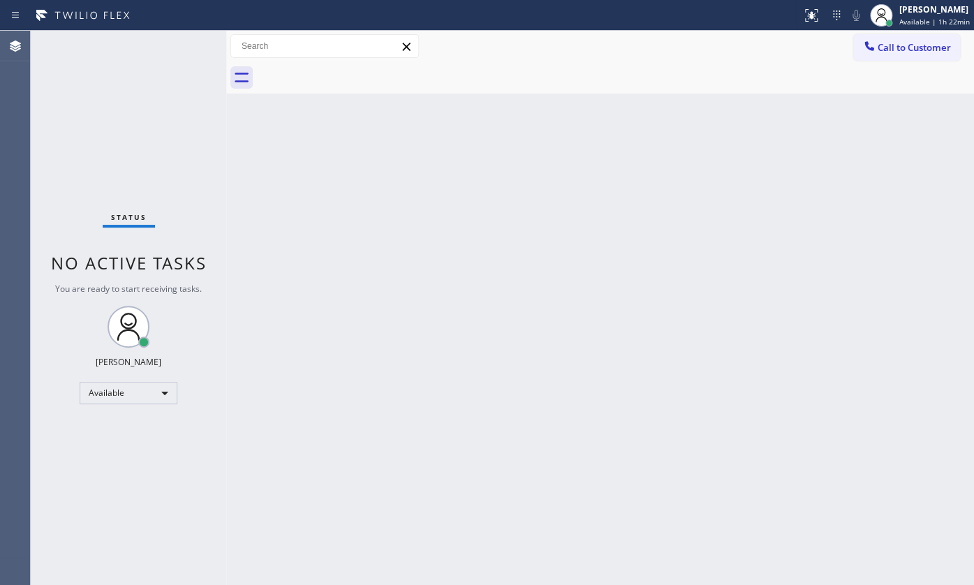
click at [186, 31] on div "Status No active tasks You are ready to start receiving tasks. JENIZA ALCAYDE A…" at bounding box center [128, 308] width 195 height 554
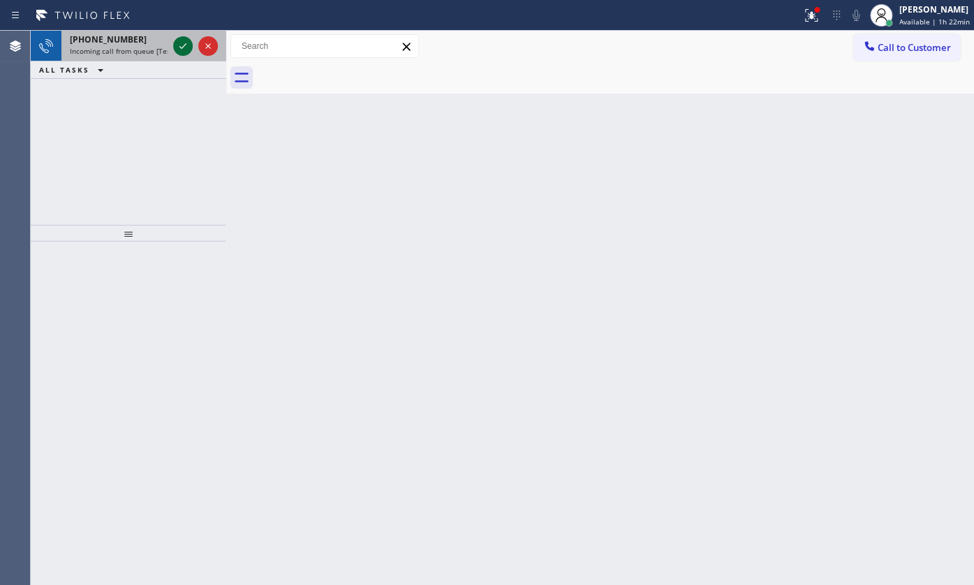
click at [175, 45] on icon at bounding box center [183, 46] width 17 height 17
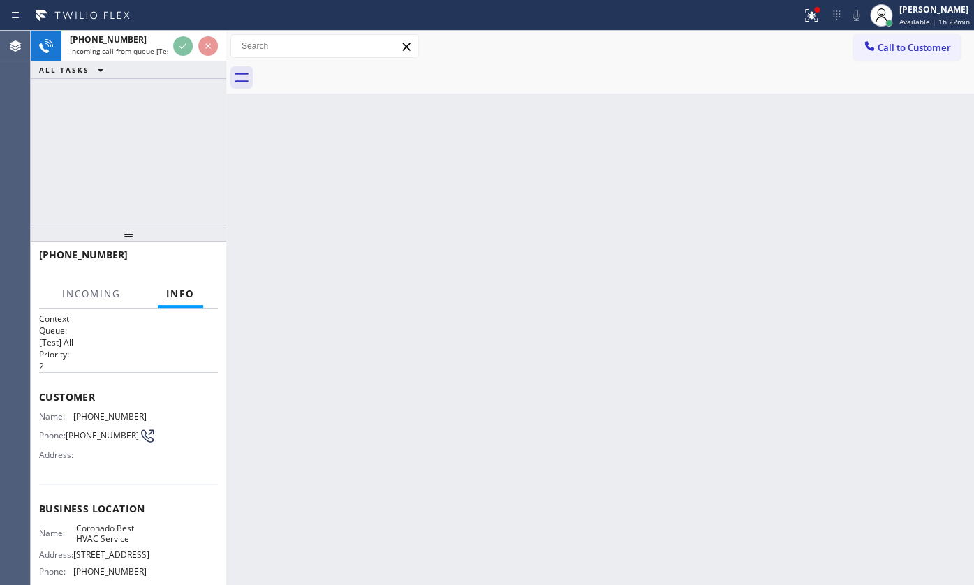
click at [158, 83] on div "[PHONE_NUMBER] Incoming call from queue [Test] All ALL TASKS ALL TASKS ACTIVE T…" at bounding box center [128, 128] width 195 height 194
click at [141, 89] on div "[PHONE_NUMBER] Incoming call from queue [Test] All ALL TASKS ALL TASKS ACTIVE T…" at bounding box center [128, 128] width 195 height 194
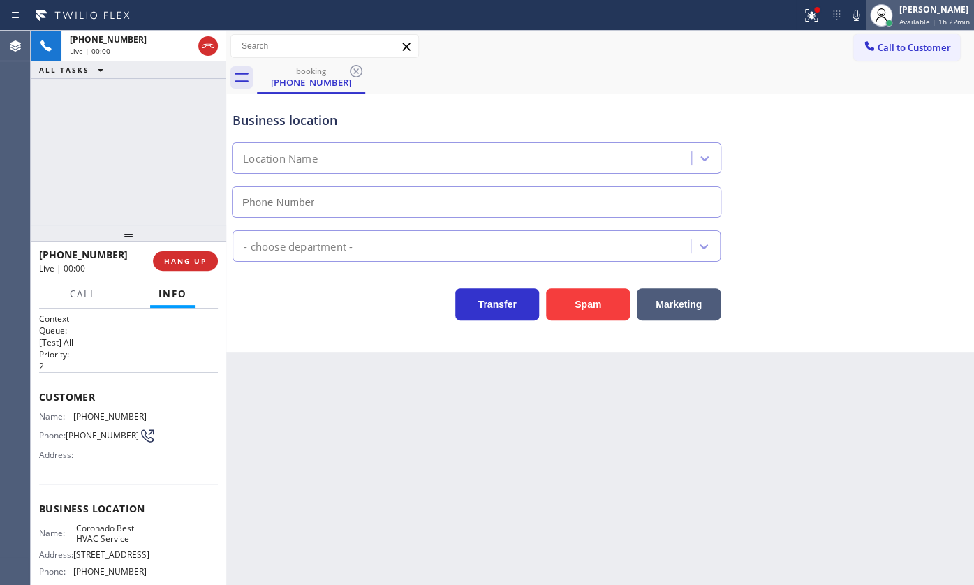
type input "[PHONE_NUMBER]"
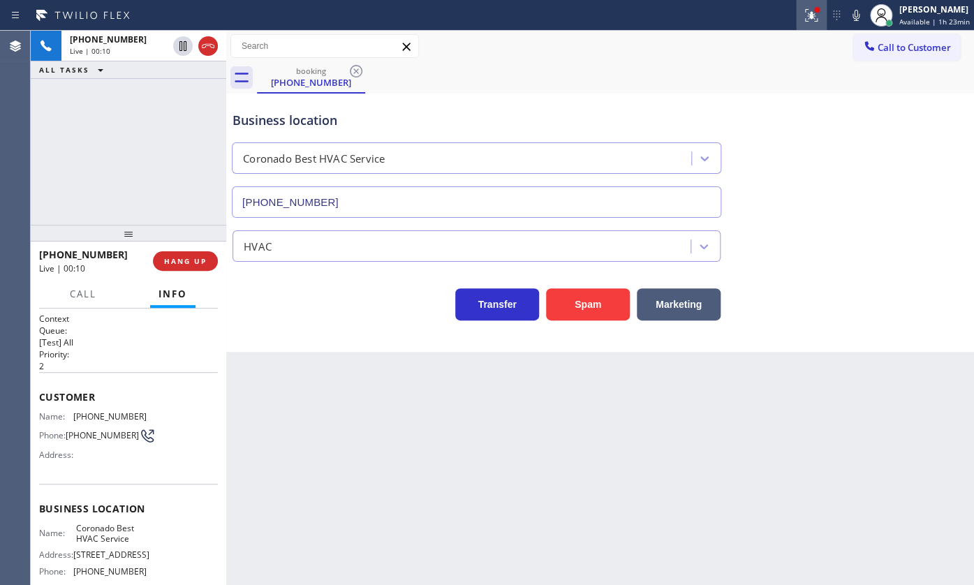
click at [815, 15] on icon at bounding box center [811, 13] width 8 height 5
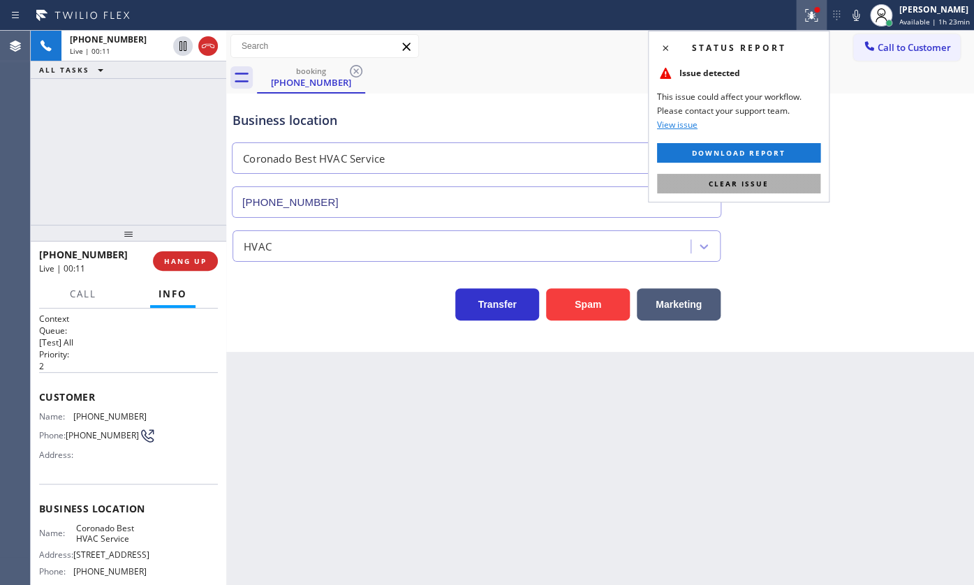
click at [767, 177] on button "Clear issue" at bounding box center [738, 184] width 163 height 20
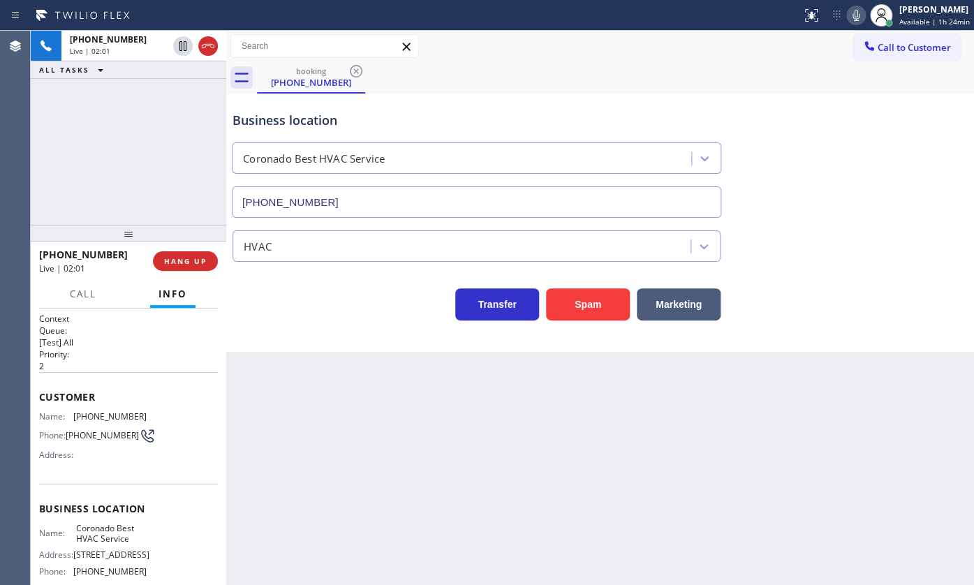
click at [851, 14] on icon at bounding box center [856, 15] width 17 height 17
click at [182, 38] on icon at bounding box center [183, 46] width 17 height 17
click at [93, 179] on div "[PHONE_NUMBER] Live | 02:16 ALL TASKS ALL TASKS ACTIVE TASKS TASKS IN WRAP UP" at bounding box center [128, 128] width 195 height 194
click at [114, 131] on div "[PHONE_NUMBER] Live | 02:27 ALL TASKS ALL TASKS ACTIVE TASKS TASKS IN WRAP UP" at bounding box center [128, 128] width 195 height 194
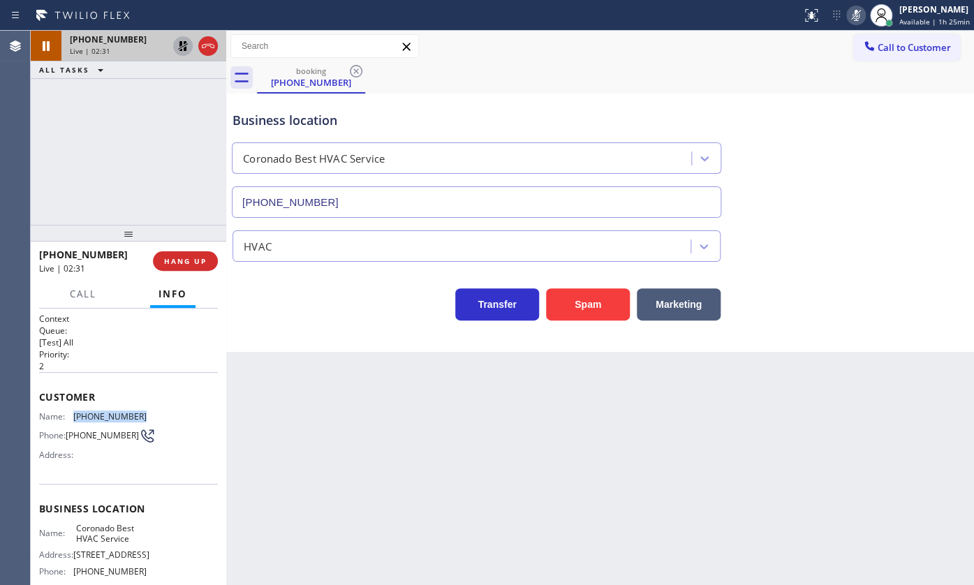
drag, startPoint x: 68, startPoint y: 412, endPoint x: 161, endPoint y: 417, distance: 93.7
click at [161, 417] on div "Name: [PHONE_NUMBER] Phone: [PHONE_NUMBER] Address:" at bounding box center [128, 438] width 179 height 55
copy div "[PHONE_NUMBER]"
click at [861, 13] on icon at bounding box center [856, 15] width 17 height 17
click at [182, 47] on icon at bounding box center [183, 46] width 10 height 10
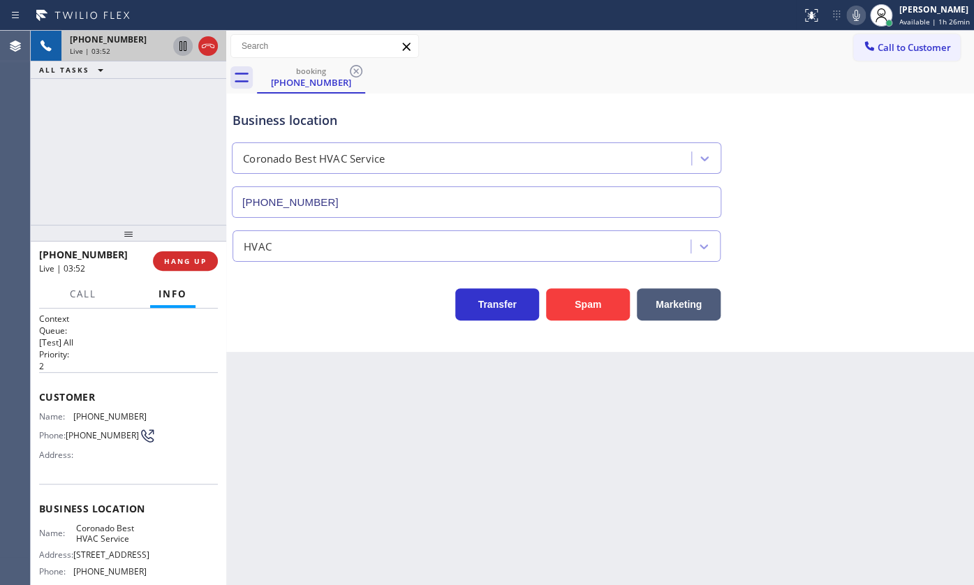
click at [41, 128] on div "[PHONE_NUMBER] Live | 03:52 ALL TASKS ALL TASKS ACTIVE TASKS TASKS IN WRAP UP" at bounding box center [128, 128] width 195 height 194
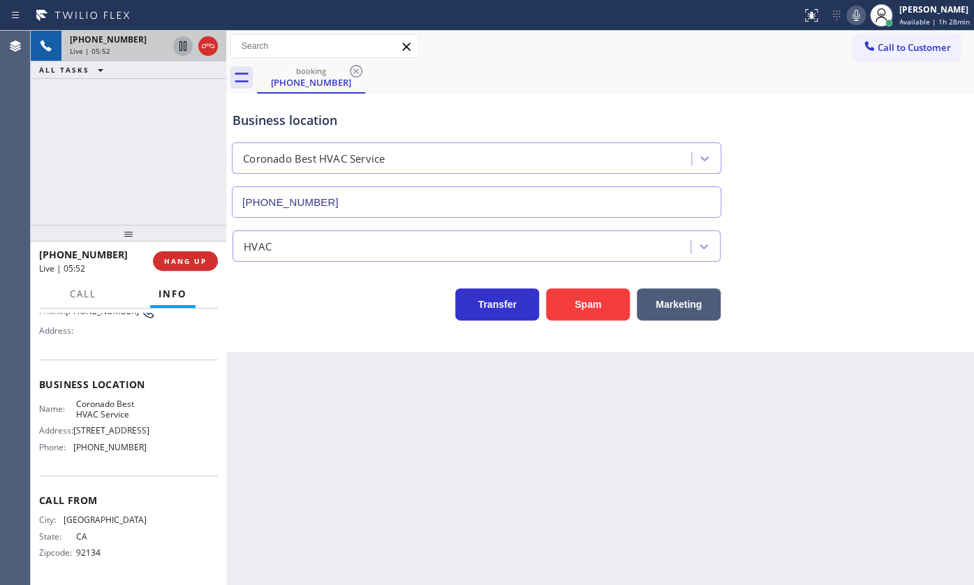
scroll to position [127, 0]
drag, startPoint x: 74, startPoint y: 448, endPoint x: 149, endPoint y: 447, distance: 75.4
click at [149, 447] on div "Name: Coronado Best HVAC Service Address: [STREET_ADDRESS] Phone: [PHONE_NUMBER]" at bounding box center [128, 429] width 179 height 60
copy span "[PHONE_NUMBER]"
drag, startPoint x: 70, startPoint y: 401, endPoint x: 161, endPoint y: 409, distance: 91.8
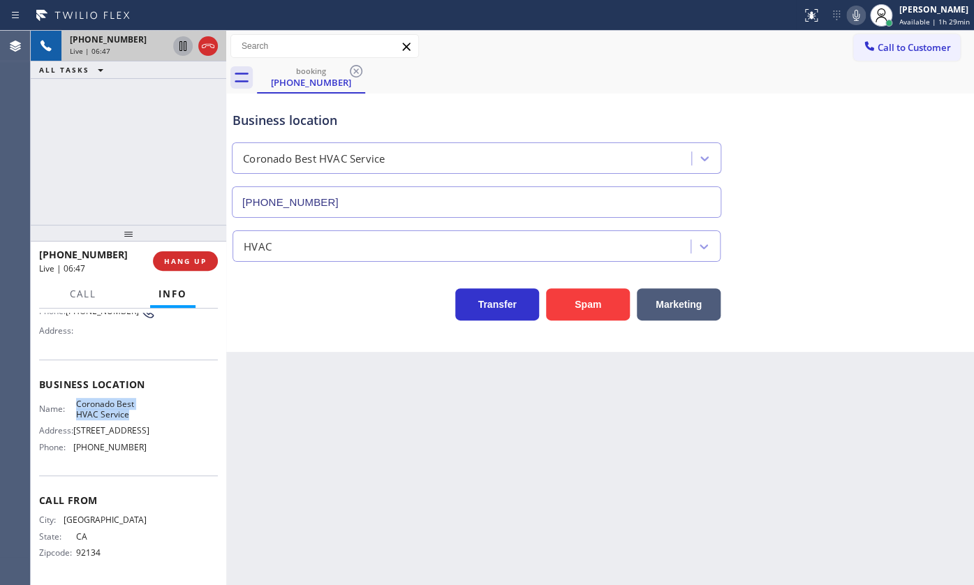
click at [161, 409] on div "Name: Coronado Best HVAC Service Address: [STREET_ADDRESS] Phone: [PHONE_NUMBER]" at bounding box center [128, 429] width 179 height 60
copy div "Coronado Best HVAC Service"
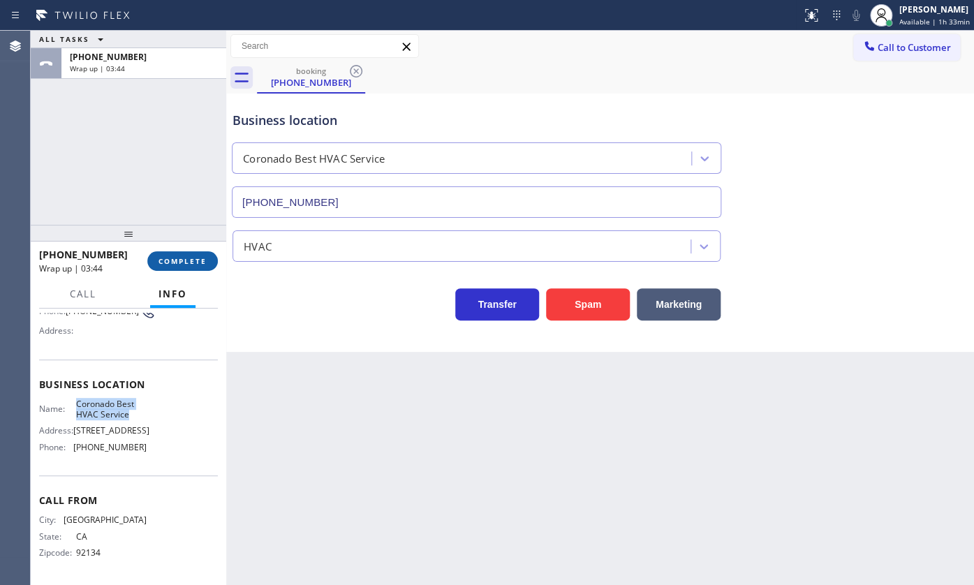
click at [180, 267] on button "COMPLETE" at bounding box center [182, 261] width 71 height 20
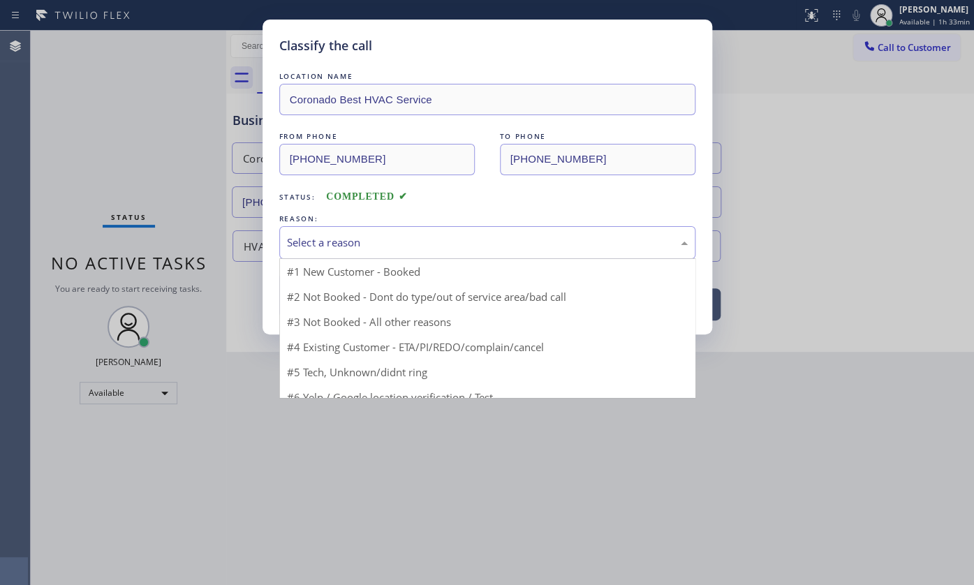
click at [355, 242] on div "Select a reason" at bounding box center [487, 243] width 401 height 16
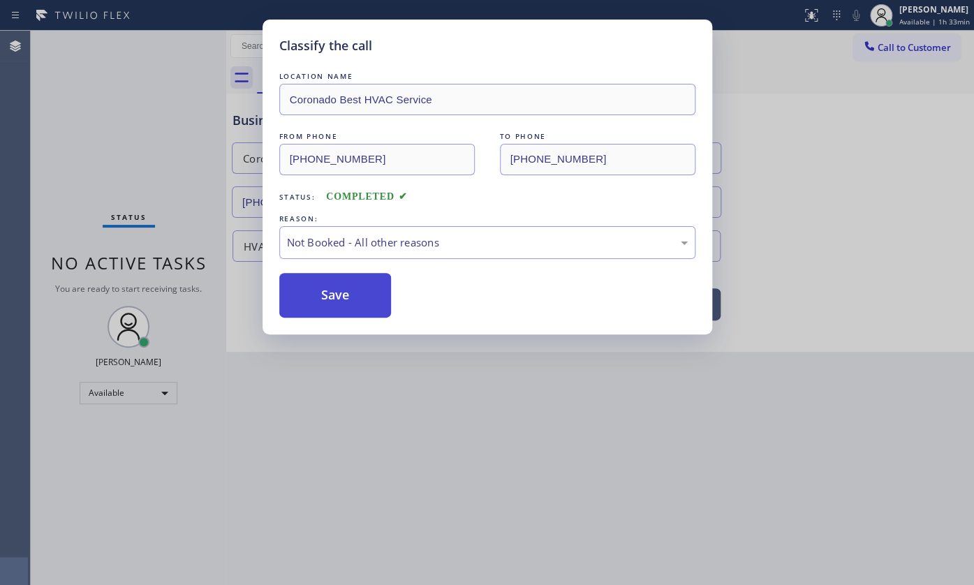
click at [334, 290] on button "Save" at bounding box center [335, 295] width 112 height 45
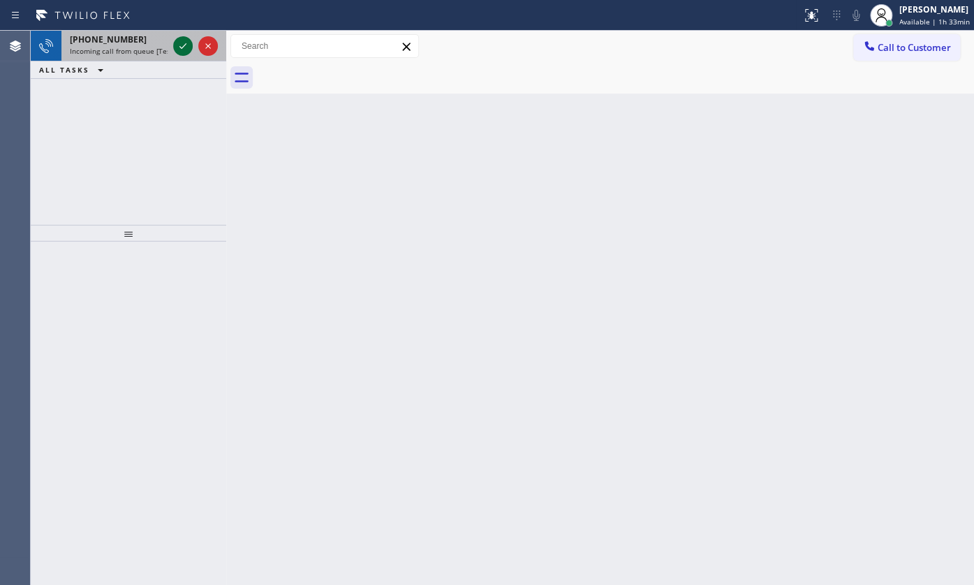
click at [178, 43] on icon at bounding box center [183, 46] width 17 height 17
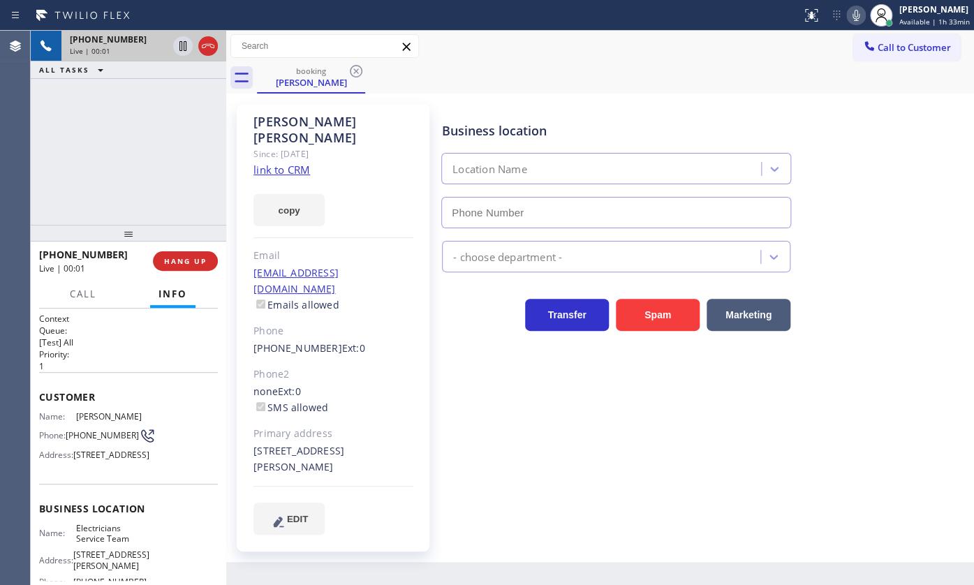
type input "[PHONE_NUMBER]"
click at [262, 163] on link "link to CRM" at bounding box center [281, 170] width 57 height 14
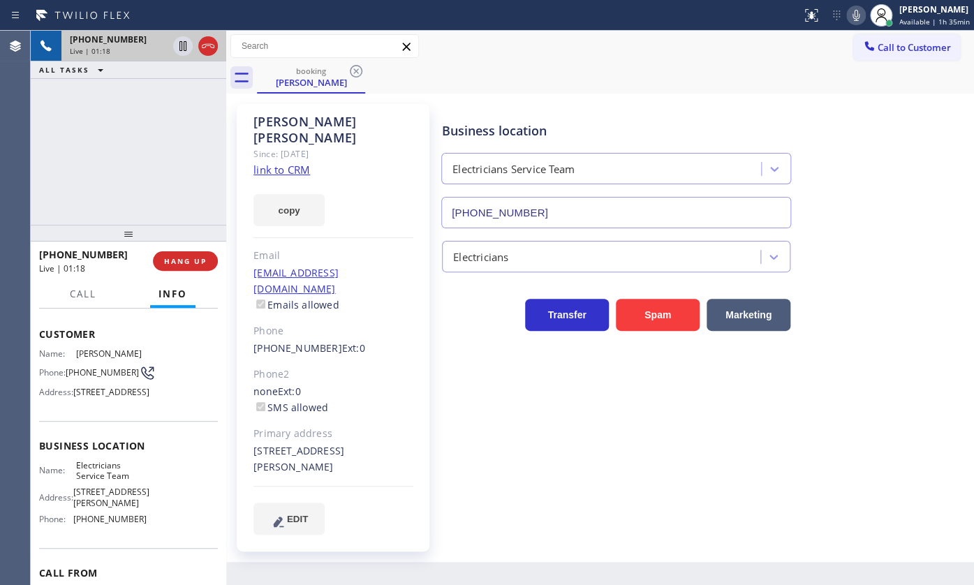
click at [856, 13] on icon at bounding box center [856, 15] width 17 height 17
click at [184, 42] on icon at bounding box center [182, 46] width 7 height 10
click at [290, 194] on button "copy" at bounding box center [288, 210] width 71 height 32
click at [596, 476] on div "Business location Electricians Service Team [PHONE_NUMBER] Electricians Transfe…" at bounding box center [704, 319] width 531 height 423
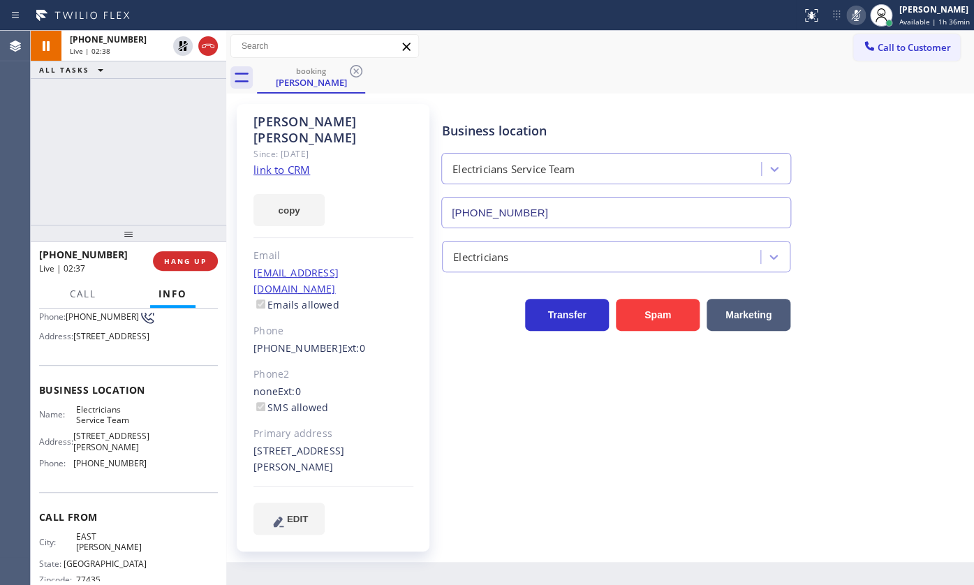
scroll to position [160, 0]
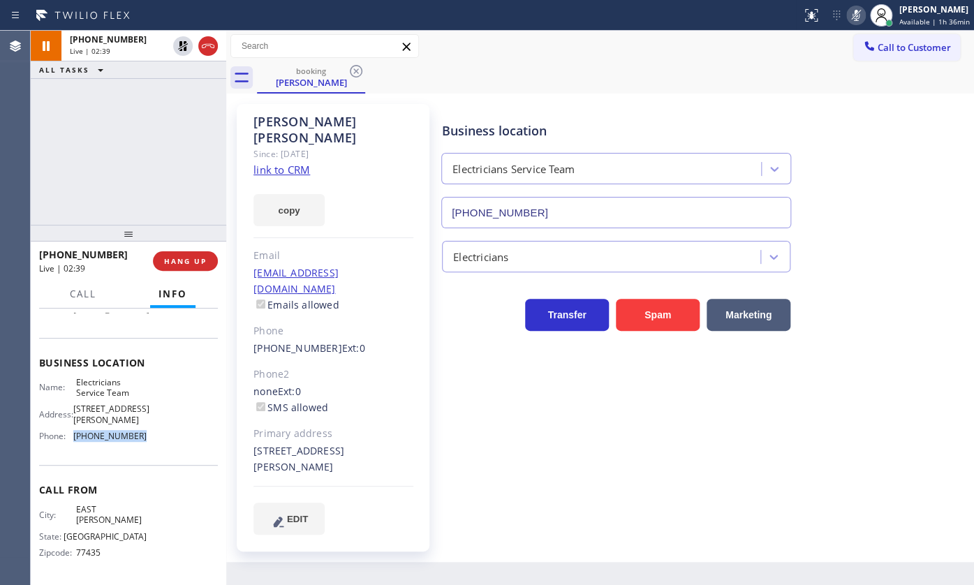
drag, startPoint x: 73, startPoint y: 453, endPoint x: 143, endPoint y: 464, distance: 70.7
click at [143, 464] on div "Business location Name: Electricians Service Team Address: [STREET_ADDRESS][PER…" at bounding box center [128, 401] width 179 height 127
copy div "[PHONE_NUMBER]"
drag, startPoint x: 181, startPoint y: 44, endPoint x: 665, endPoint y: 21, distance: 484.4
click at [182, 43] on icon at bounding box center [183, 46] width 10 height 10
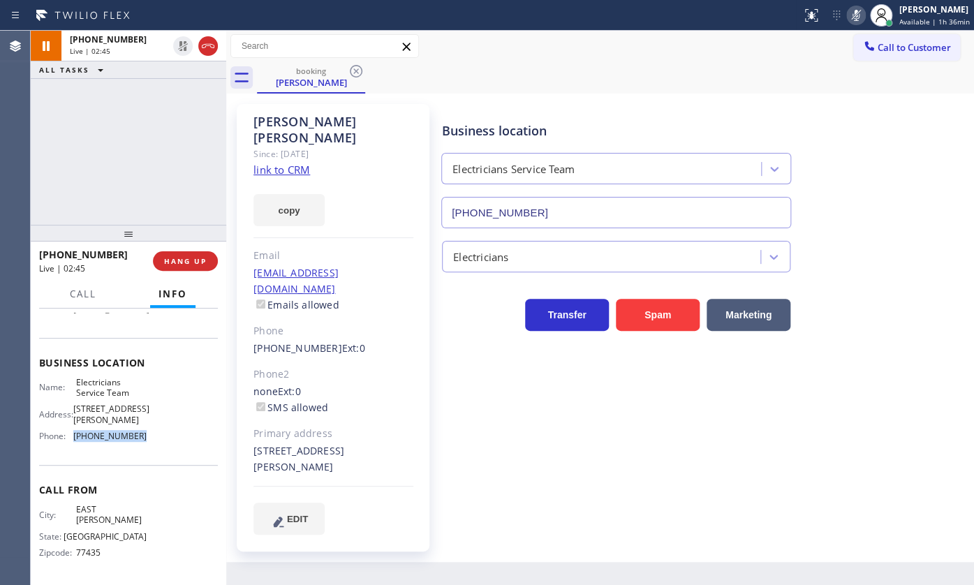
click at [852, 16] on icon at bounding box center [856, 15] width 17 height 17
drag, startPoint x: 84, startPoint y: 395, endPoint x: 147, endPoint y: 402, distance: 63.2
click at [147, 402] on div "Name: Electricians Service Team Address: [STREET_ADDRESS][PERSON_NAME] Phone: […" at bounding box center [128, 412] width 179 height 71
copy div "Electricians Service Team"
drag, startPoint x: 91, startPoint y: 135, endPoint x: 105, endPoint y: 114, distance: 24.8
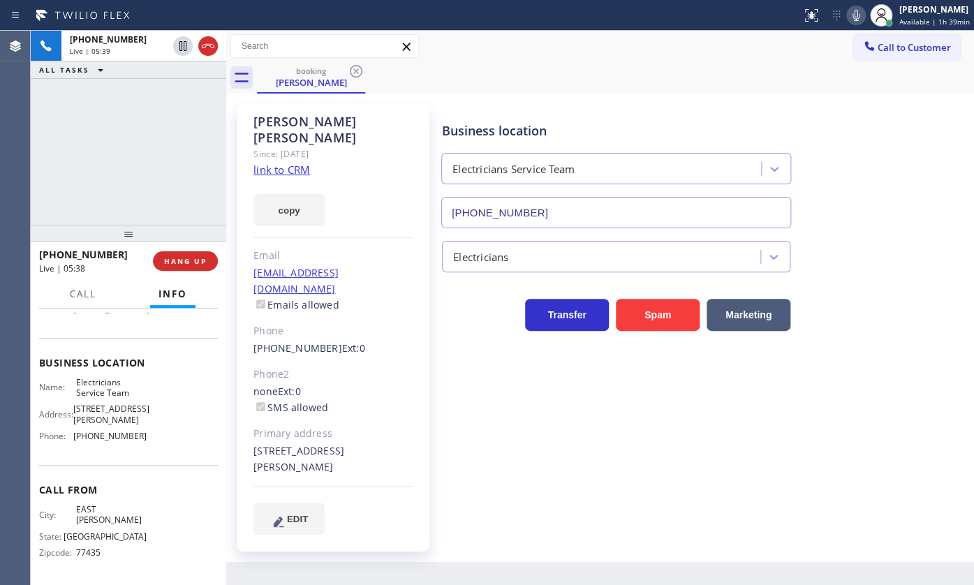
click at [97, 125] on div "[PHONE_NUMBER] Live | 05:39 ALL TASKS ALL TASKS ACTIVE TASKS TASKS IN WRAP UP" at bounding box center [128, 128] width 195 height 194
click at [173, 255] on button "HANG UP" at bounding box center [185, 261] width 65 height 20
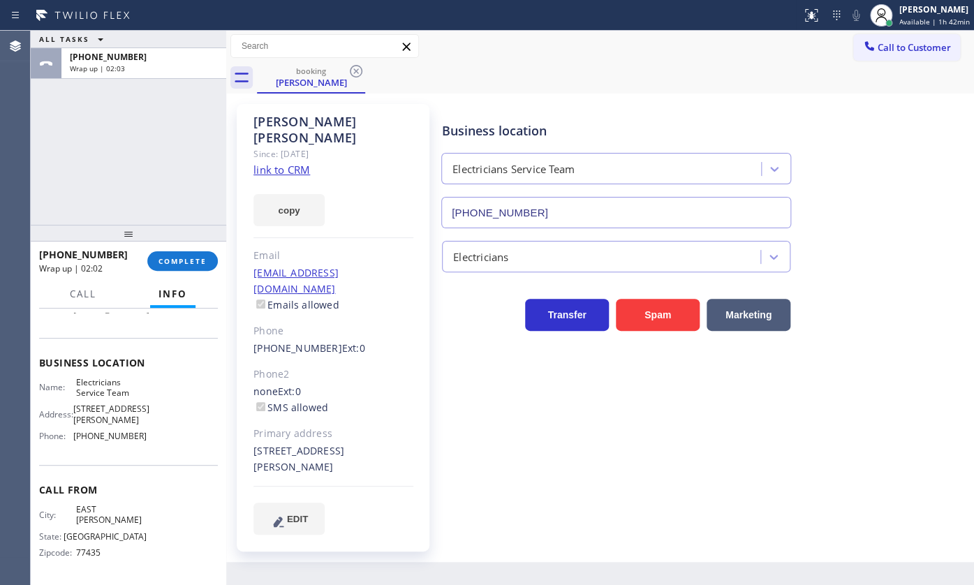
click at [32, 112] on div "ALL TASKS ALL TASKS ACTIVE TASKS TASKS IN WRAP UP [PHONE_NUMBER] Wrap up | 02:03" at bounding box center [128, 128] width 195 height 194
click at [905, 14] on div "[PERSON_NAME]" at bounding box center [934, 9] width 71 height 12
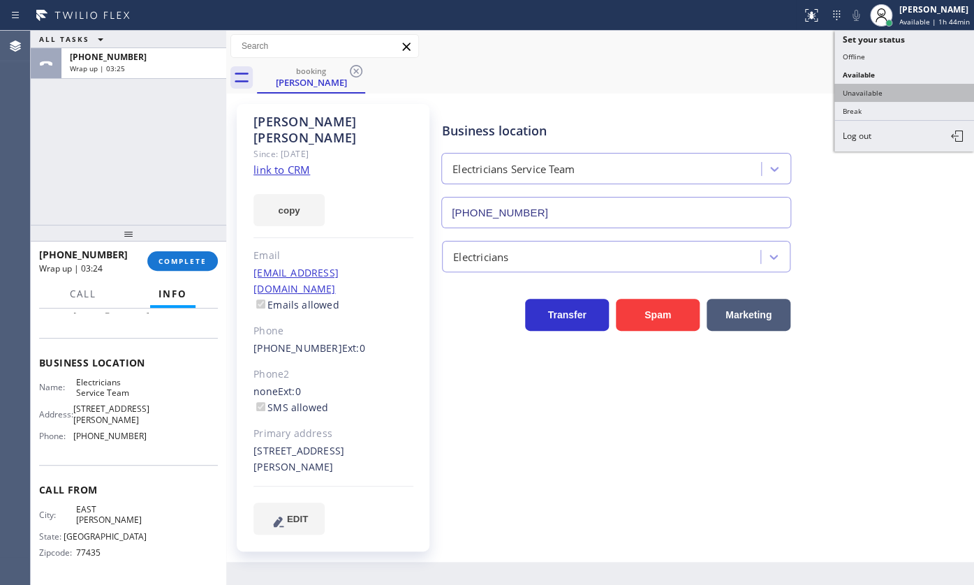
click at [882, 90] on button "Unavailable" at bounding box center [904, 93] width 140 height 18
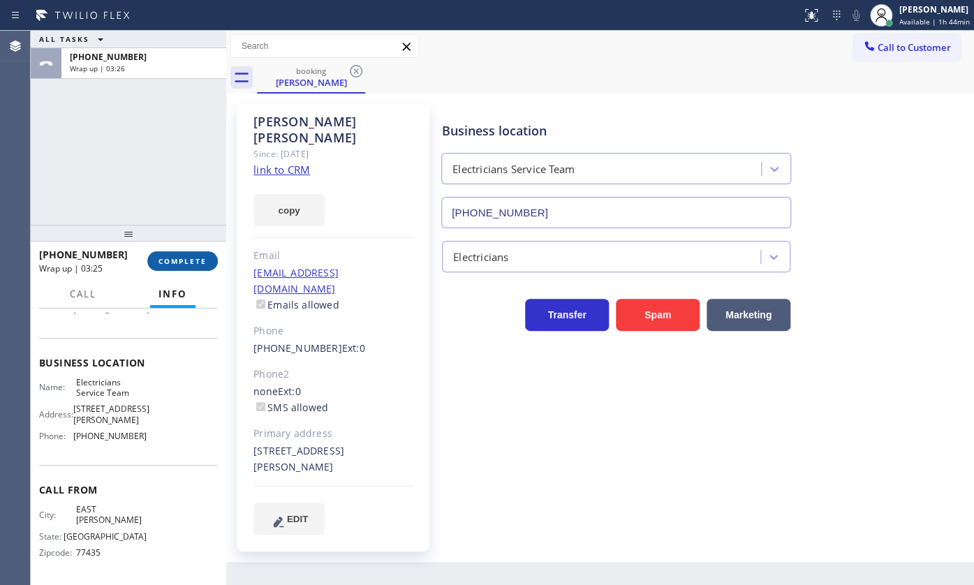
click at [188, 258] on span "COMPLETE" at bounding box center [182, 261] width 48 height 10
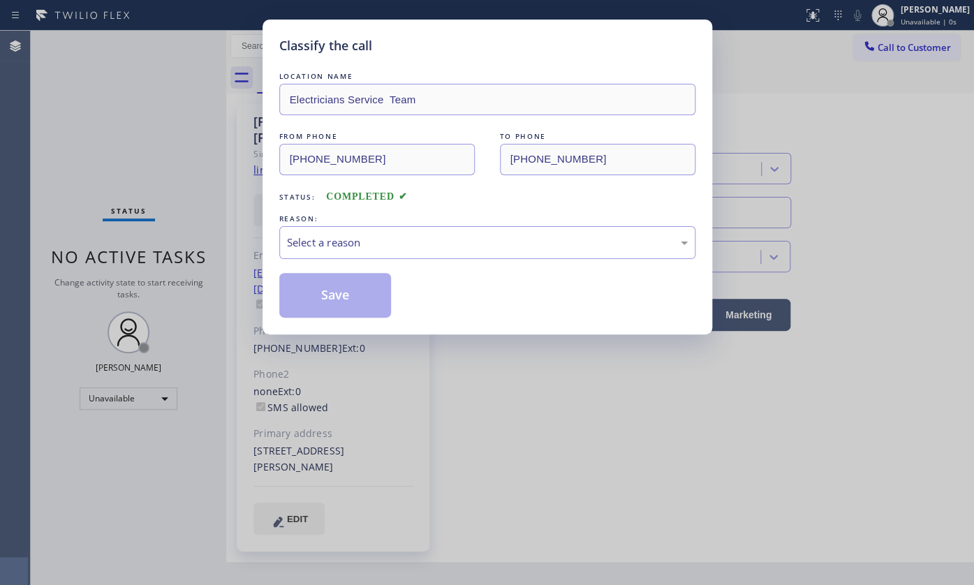
click at [307, 219] on div "REASON:" at bounding box center [487, 219] width 416 height 15
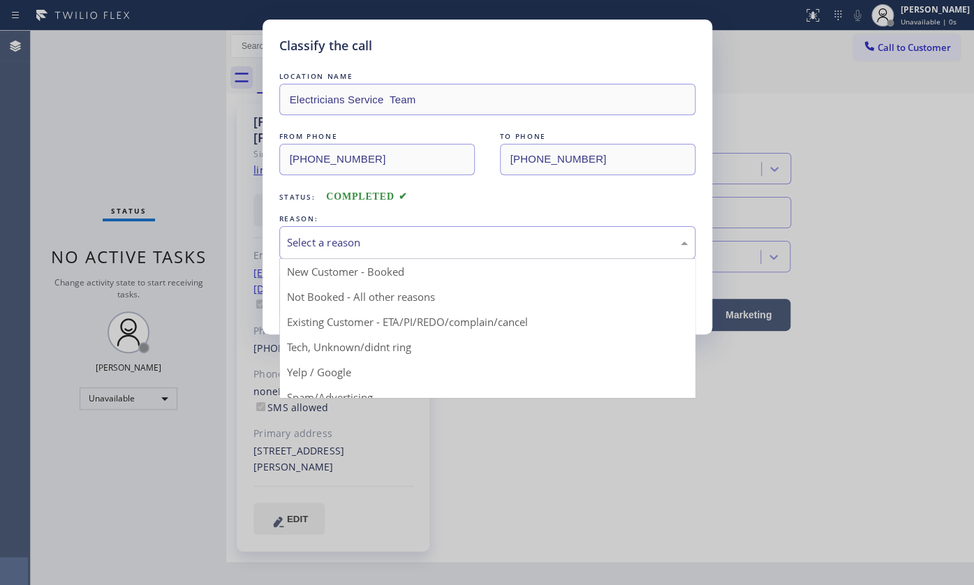
click at [310, 226] on div "Select a reason" at bounding box center [487, 242] width 416 height 33
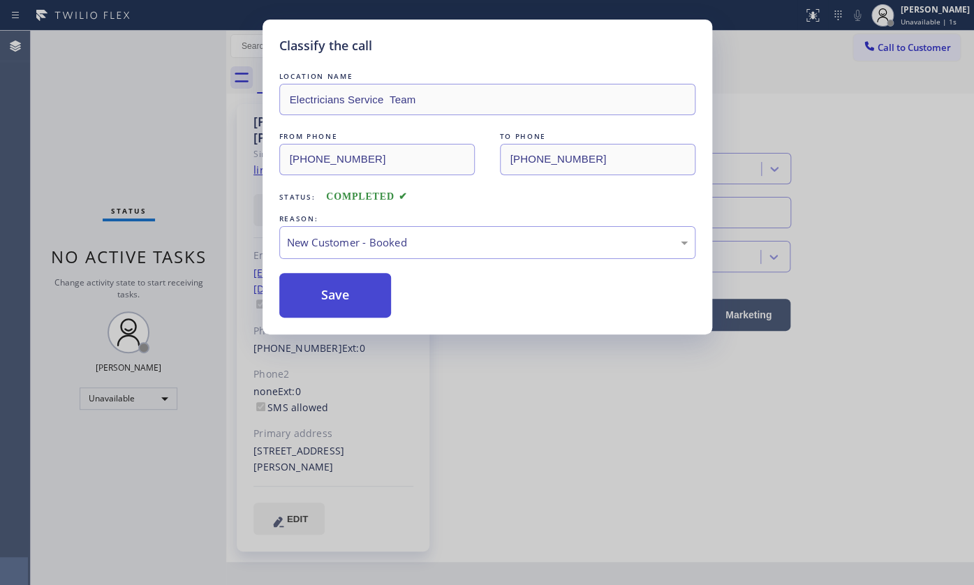
click at [310, 286] on button "Save" at bounding box center [335, 295] width 112 height 45
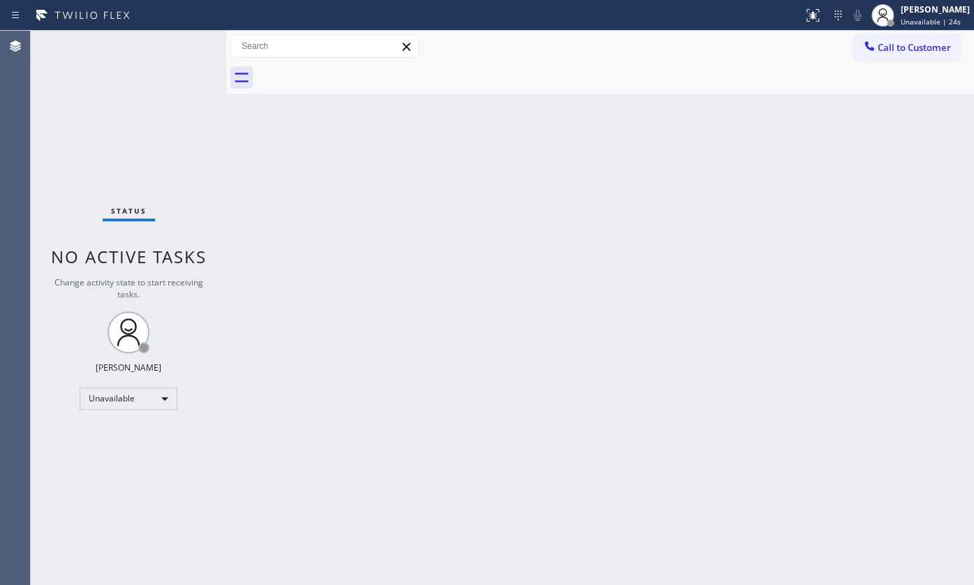
click at [65, 167] on div "Status No active tasks Change activity state to start receiving tasks. JENIZA A…" at bounding box center [128, 308] width 195 height 554
click at [912, 15] on div "JENIZA ALCAYDE Unavailable | 24s" at bounding box center [936, 15] width 76 height 24
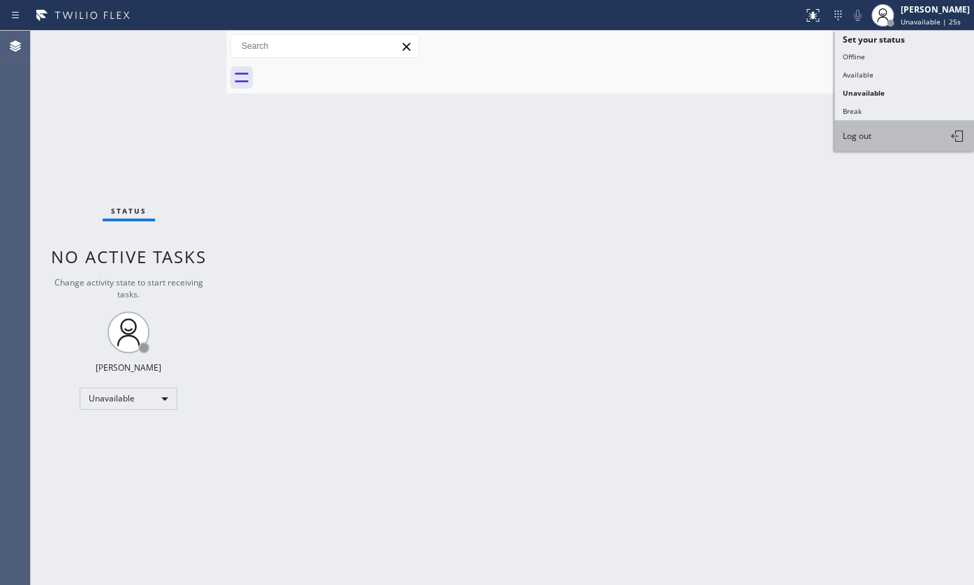
click at [880, 136] on button "Log out" at bounding box center [904, 136] width 140 height 31
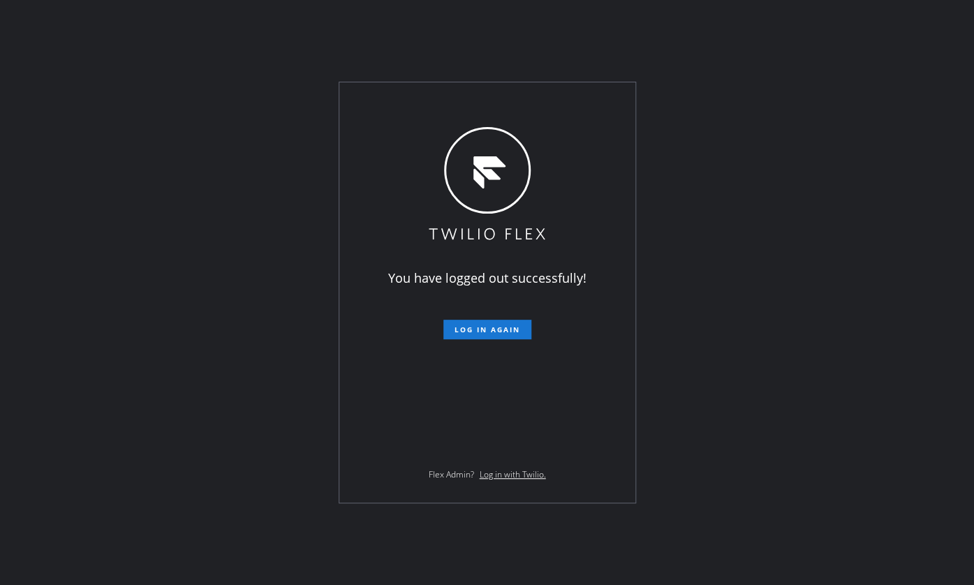
click at [125, 320] on div "You have logged out successfully! Log in again Flex Admin? Log in with Twilio." at bounding box center [487, 292] width 974 height 585
drag, startPoint x: 151, startPoint y: 363, endPoint x: 184, endPoint y: 410, distance: 56.7
click at [151, 363] on div "You have logged out successfully! Log in again Flex Admin? Log in with Twilio." at bounding box center [487, 292] width 974 height 585
